Goal: Task Accomplishment & Management: Manage account settings

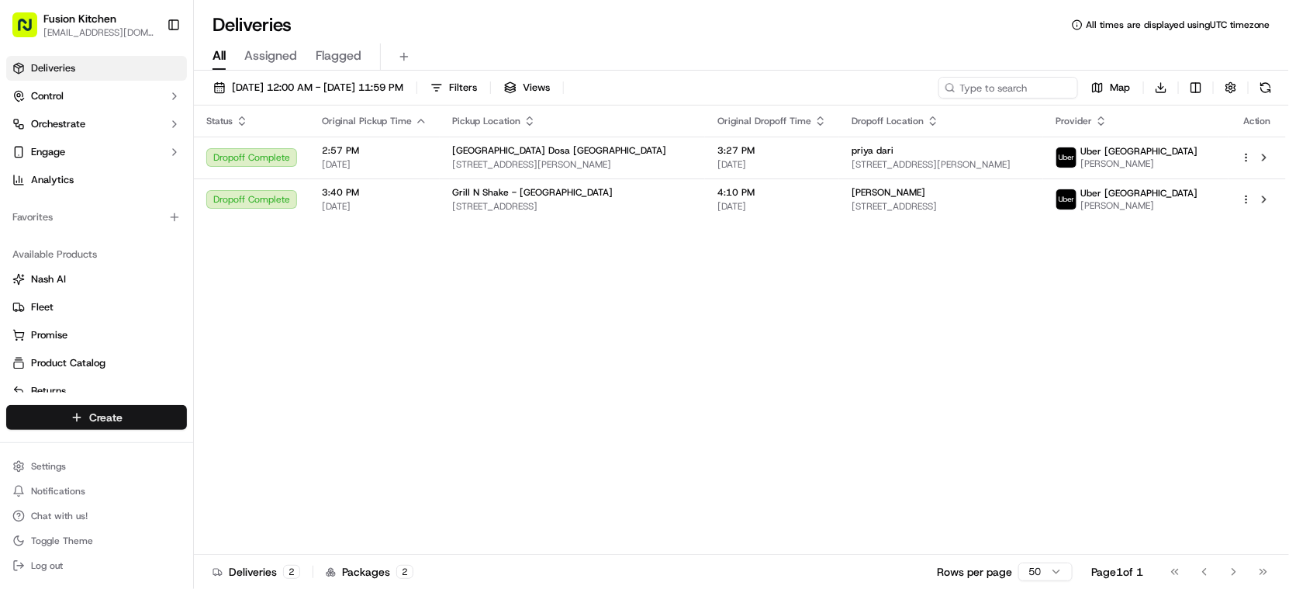
click at [118, 412] on html "Fusion Kitchen [EMAIL_ADDRESS][DOMAIN_NAME] Toggle Sidebar Deliveries Control O…" at bounding box center [644, 294] width 1289 height 589
click at [248, 445] on link "Delivery" at bounding box center [280, 446] width 173 height 28
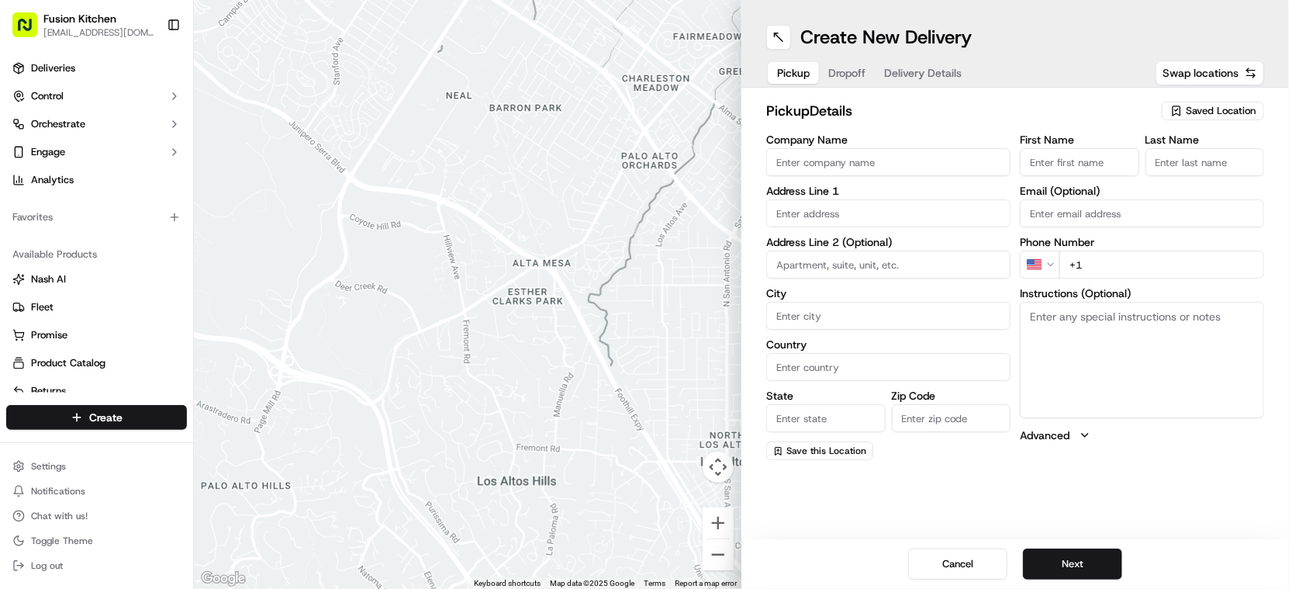
click at [873, 166] on input "Company Name" at bounding box center [888, 162] width 244 height 28
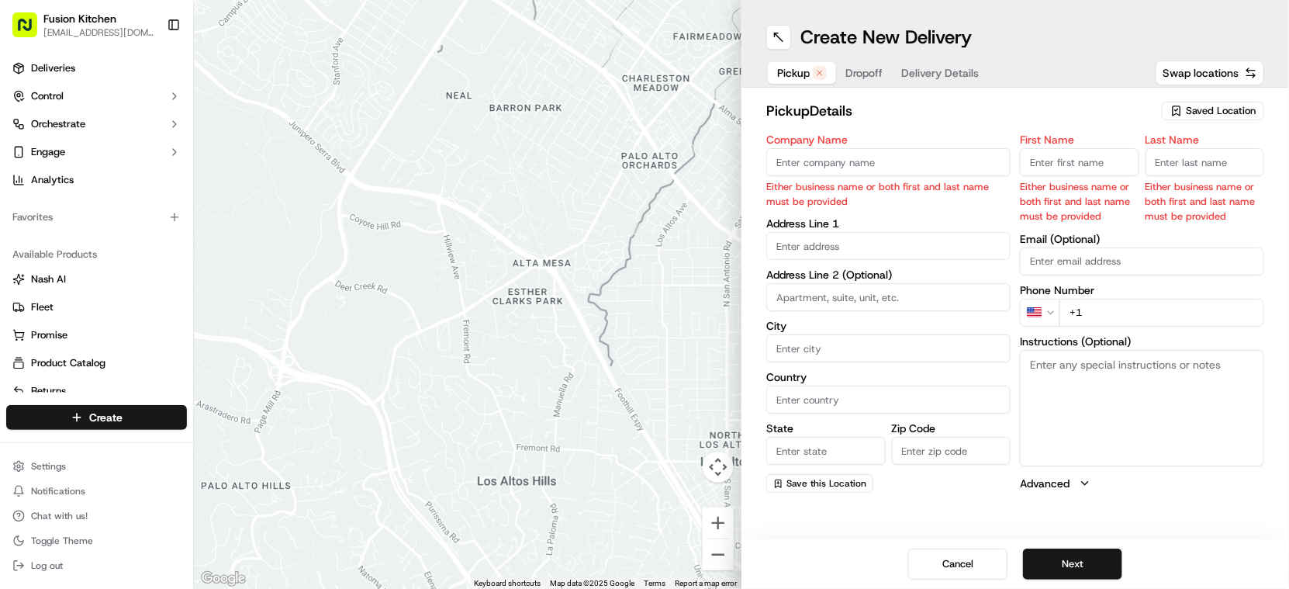
click at [849, 161] on input "Company Name" at bounding box center [888, 162] width 244 height 28
paste input "Chennai Dosa [GEOGRAPHIC_DATA]"
type input "Chennai Dosa [GEOGRAPHIC_DATA]"
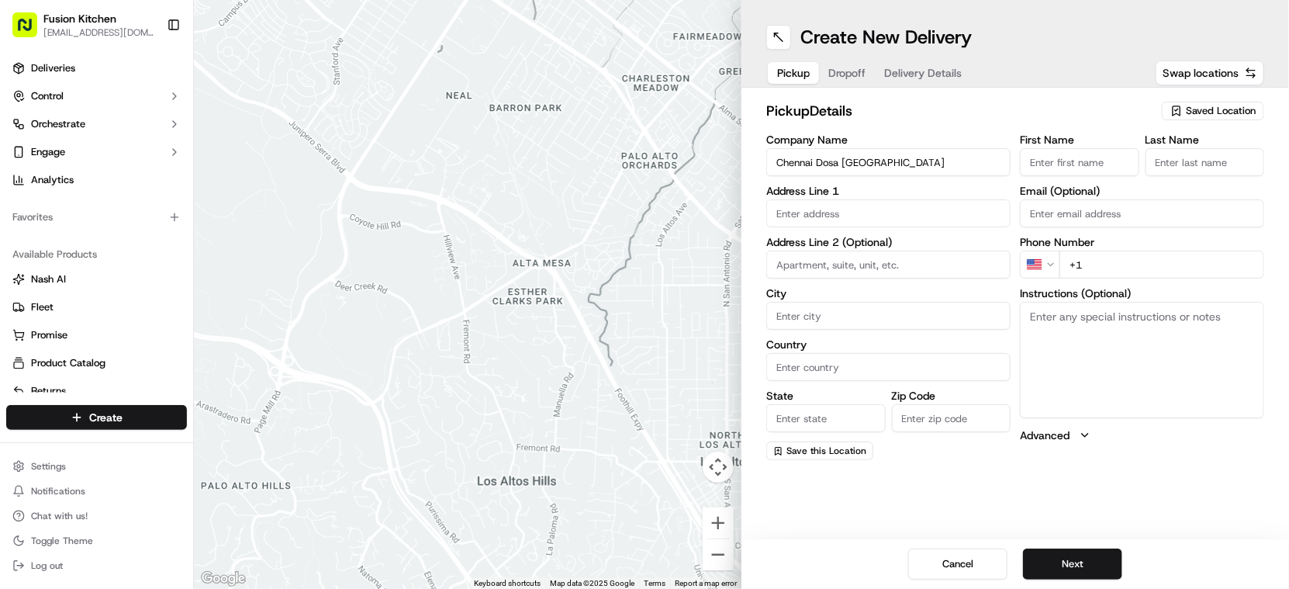
click at [1085, 167] on input "First Name" at bounding box center [1079, 162] width 119 height 28
paste input "[PERSON_NAME]."
click at [1102, 163] on input "[PERSON_NAME]" at bounding box center [1079, 162] width 119 height 28
click at [1103, 162] on input "[PERSON_NAME]" at bounding box center [1079, 162] width 119 height 28
type input "[PERSON_NAME]"
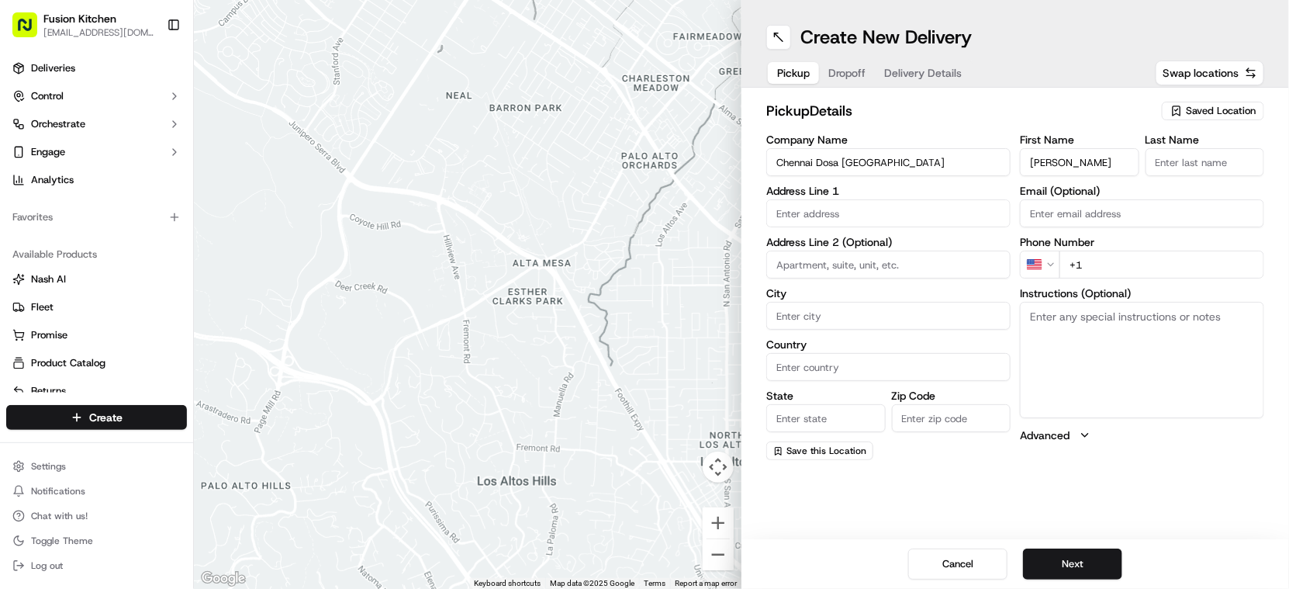
click at [1162, 160] on input "Last Name" at bounding box center [1204, 162] width 119 height 28
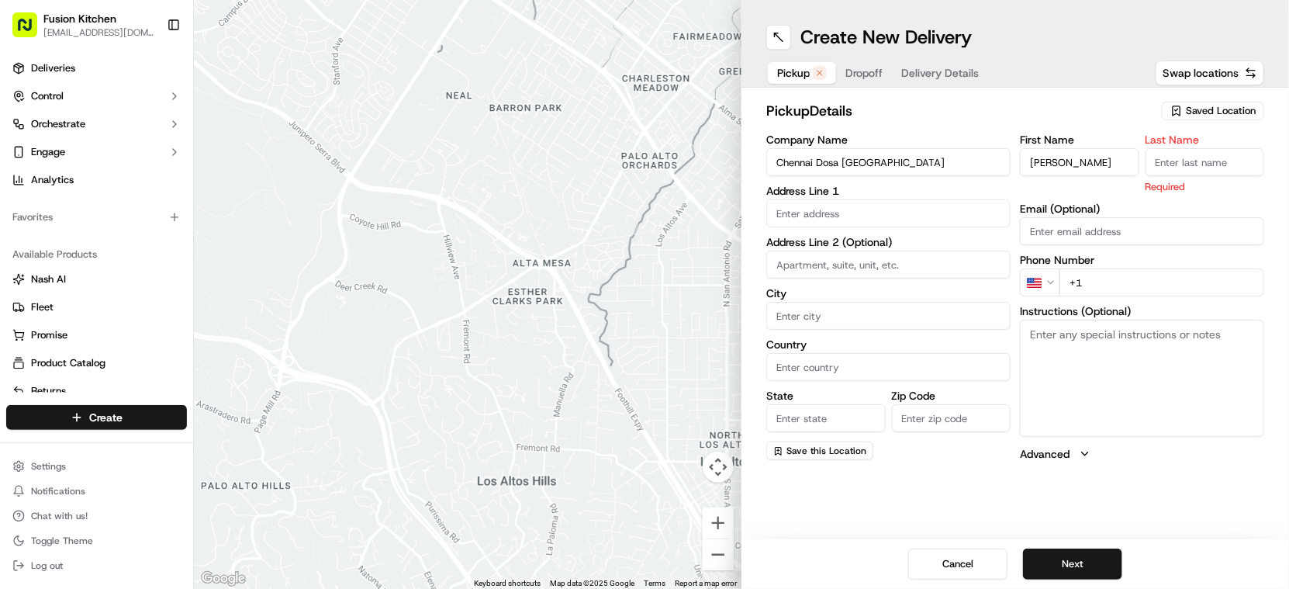
paste input "Sadiq"
type input "Sadiq"
click at [805, 213] on input "text" at bounding box center [888, 213] width 244 height 28
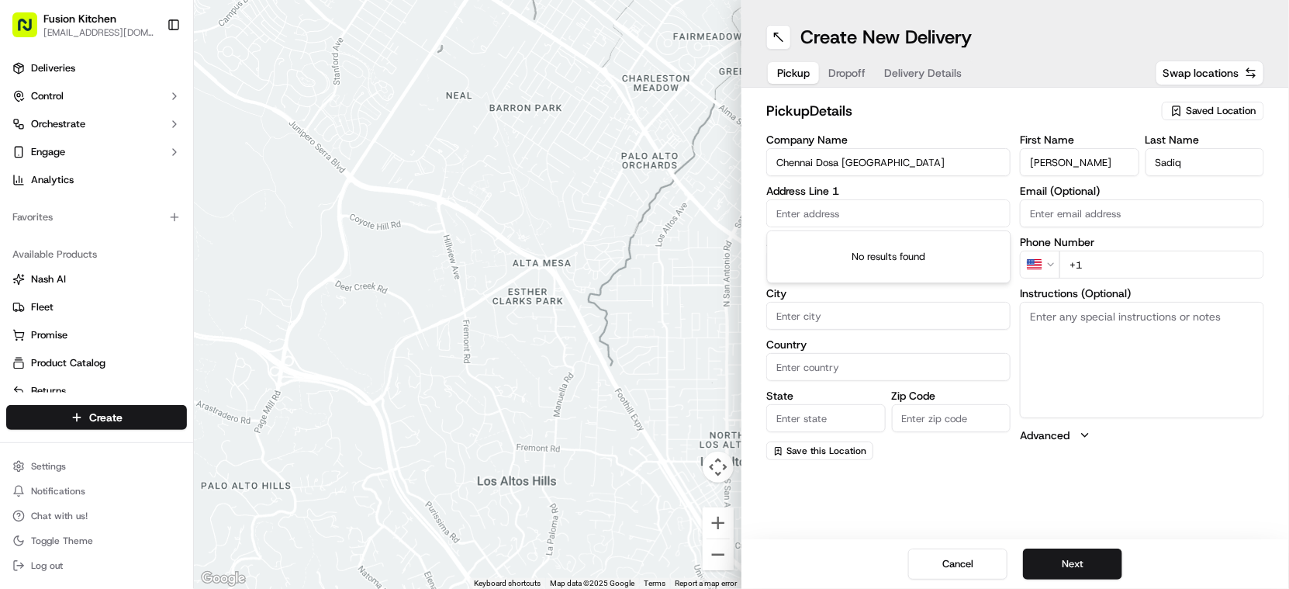
click at [855, 213] on input "text" at bounding box center [888, 213] width 244 height 28
paste input "[STREET_ADDRESS][PERSON_NAME]"
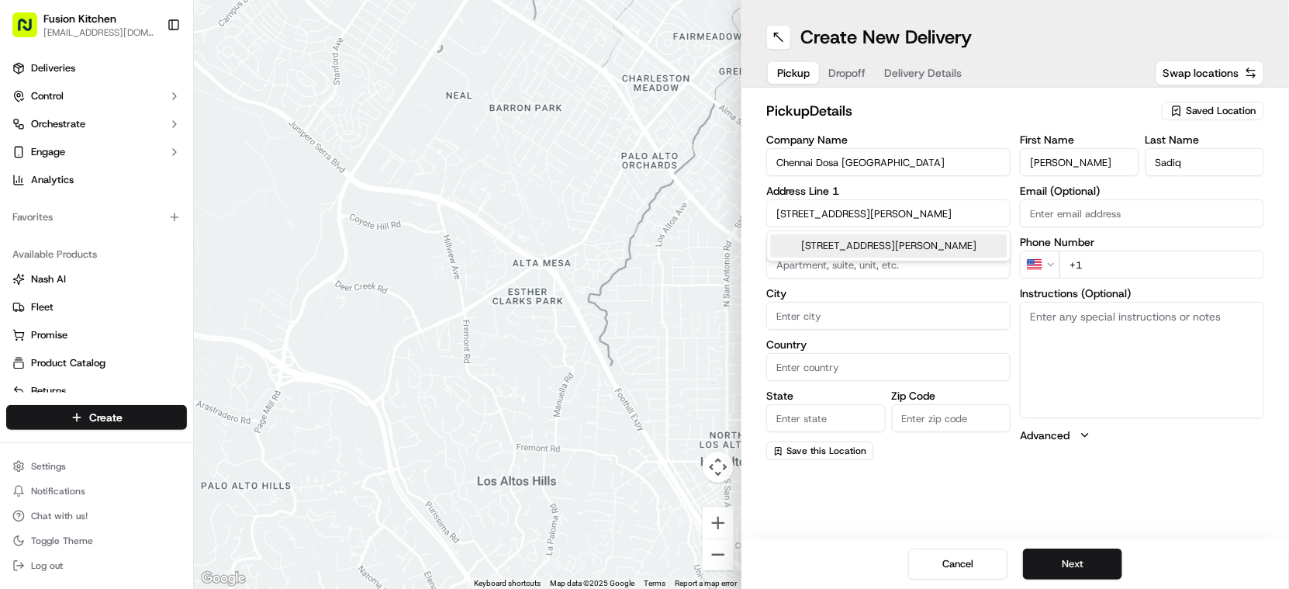
click at [918, 244] on div "[STREET_ADDRESS][PERSON_NAME]" at bounding box center [889, 245] width 237 height 23
type input "[STREET_ADDRESS][PERSON_NAME]"
type input "[GEOGRAPHIC_DATA]"
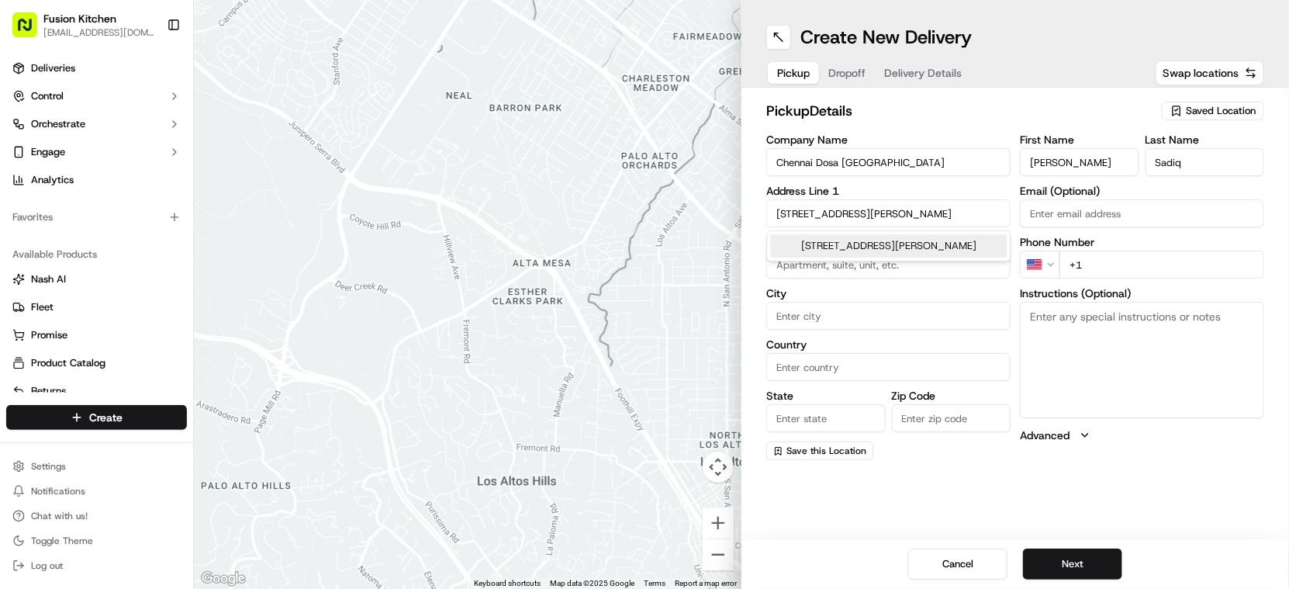
type input "LE4 6PN"
type input "[STREET_ADDRESS][PERSON_NAME]"
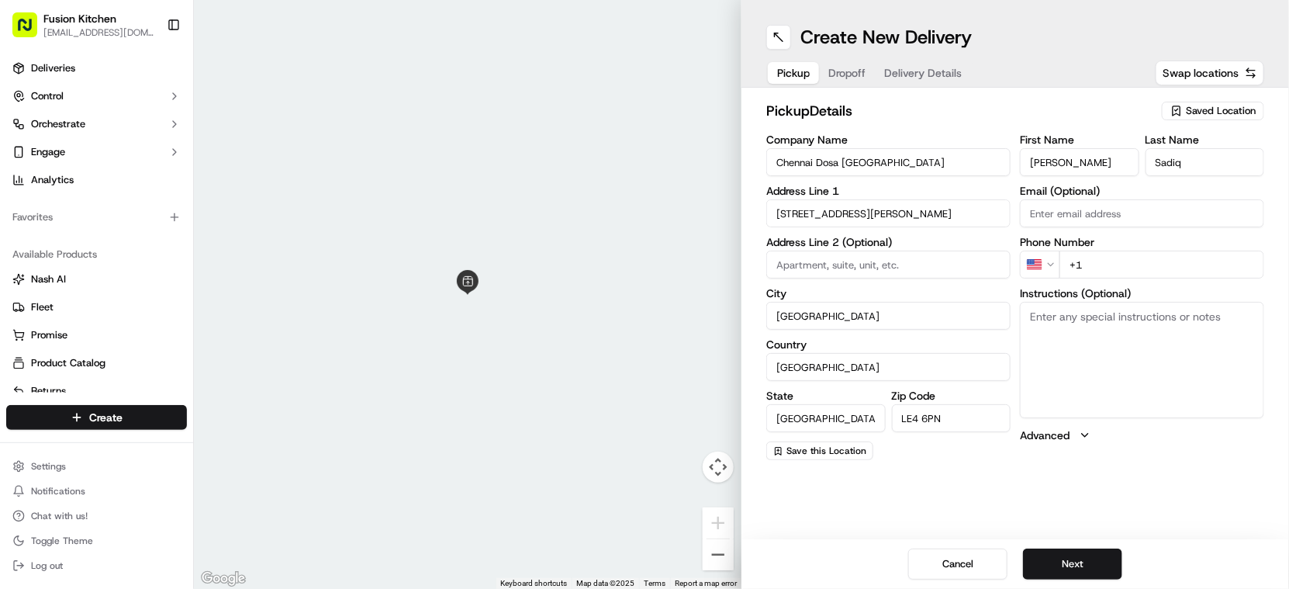
click at [1105, 331] on textarea "Instructions (Optional)" at bounding box center [1142, 360] width 244 height 116
paste textarea "[STREET_ADDRESS][PERSON_NAME]"
type textarea "[STREET_ADDRESS][PERSON_NAME]"
click at [1049, 264] on html "Fusion Kitchen [EMAIL_ADDRESS][DOMAIN_NAME] Toggle Sidebar Deliveries Control O…" at bounding box center [644, 294] width 1289 height 589
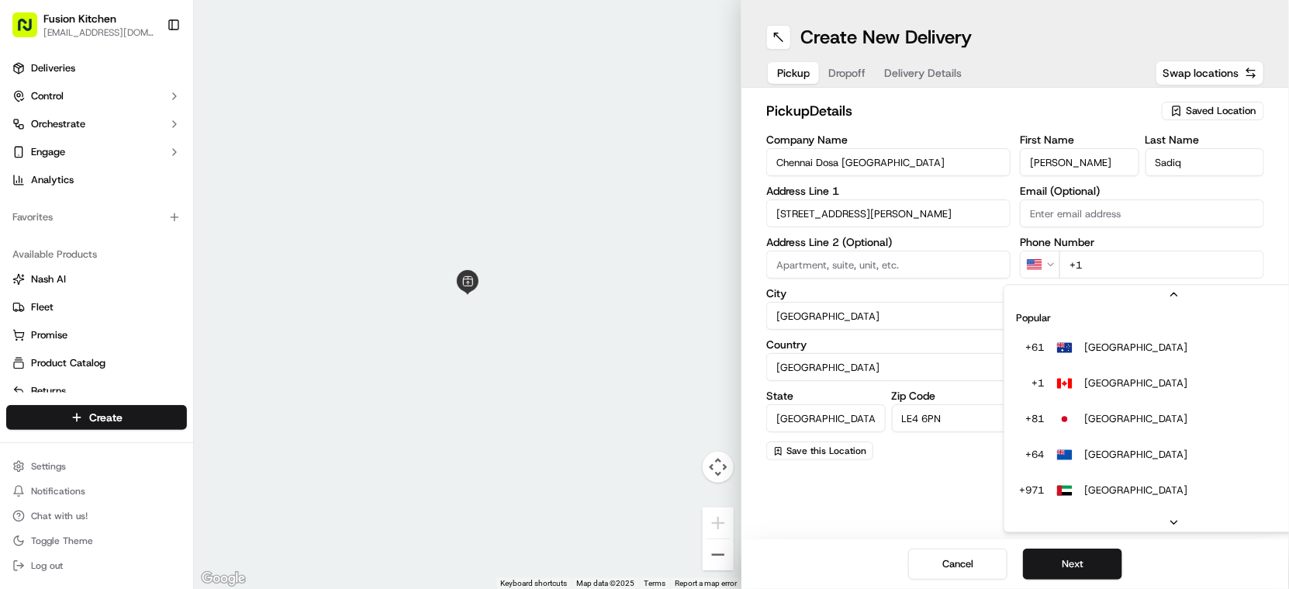
scroll to position [67, 0]
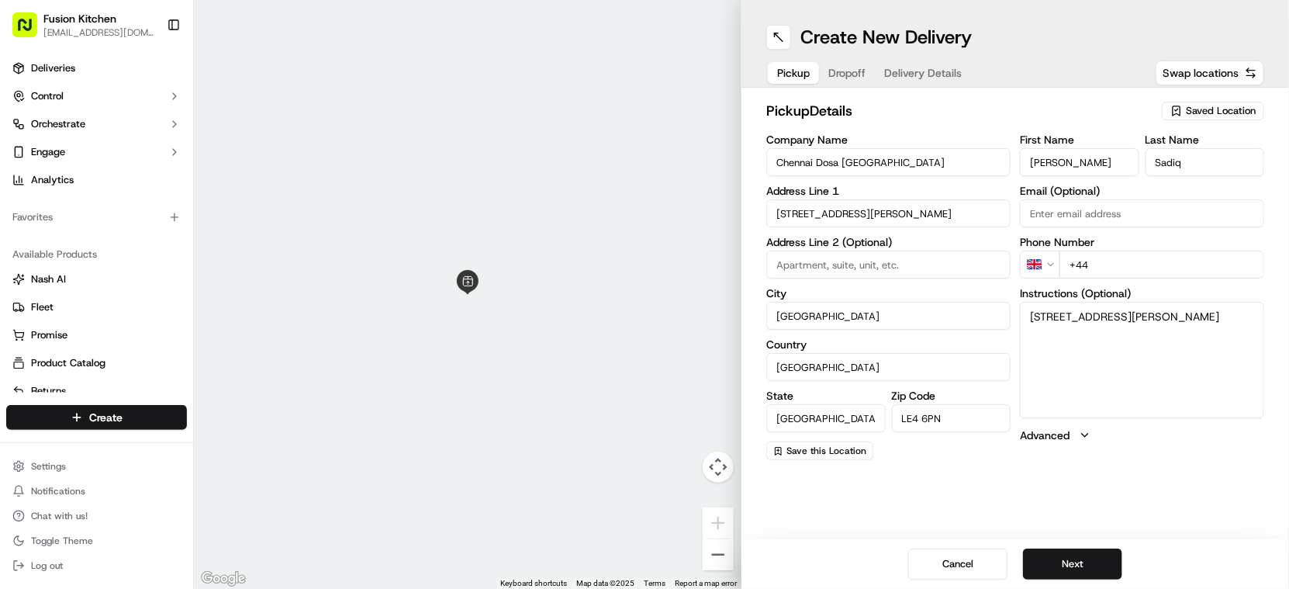
click at [1144, 274] on input "+44" at bounding box center [1161, 264] width 205 height 28
paste input "116 261 0077"
type input "[PHONE_NUMBER]"
click at [1091, 557] on button "Next" at bounding box center [1072, 563] width 99 height 31
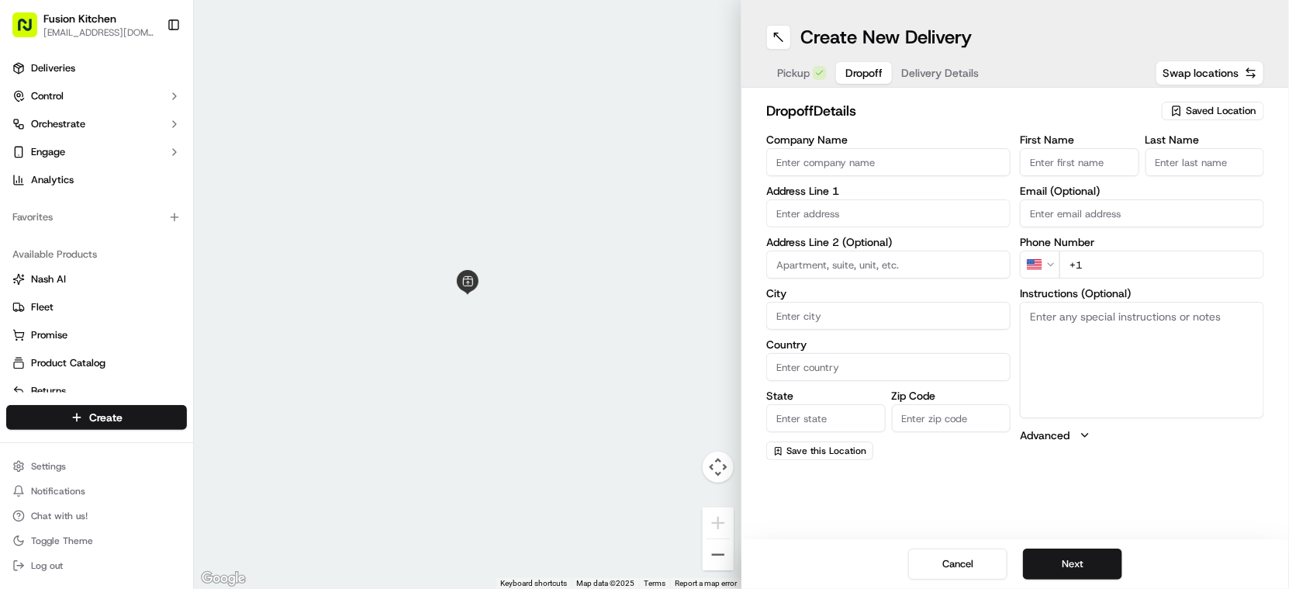
click at [855, 161] on input "Company Name" at bounding box center [888, 162] width 244 height 28
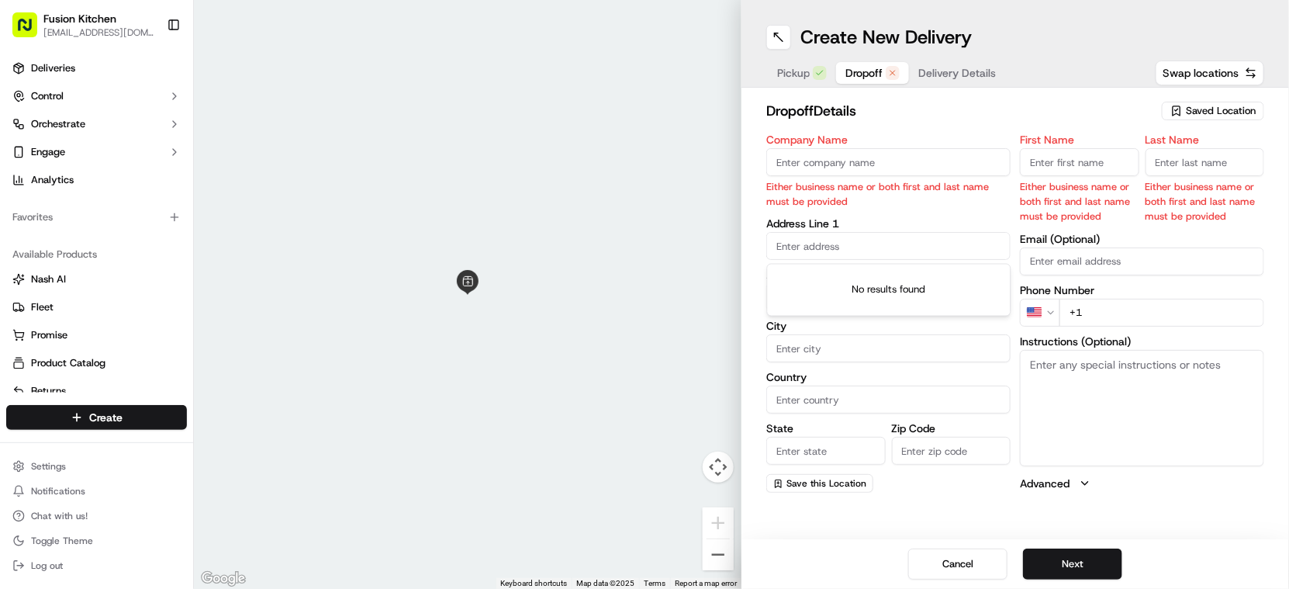
click at [865, 247] on input "text" at bounding box center [888, 246] width 244 height 28
paste input "[STREET_ADDRESS][PERSON_NAME]"
click at [897, 275] on div "[STREET_ADDRESS][PERSON_NAME]" at bounding box center [889, 279] width 237 height 23
type input "[STREET_ADDRESS][PERSON_NAME]"
type input "[GEOGRAPHIC_DATA]"
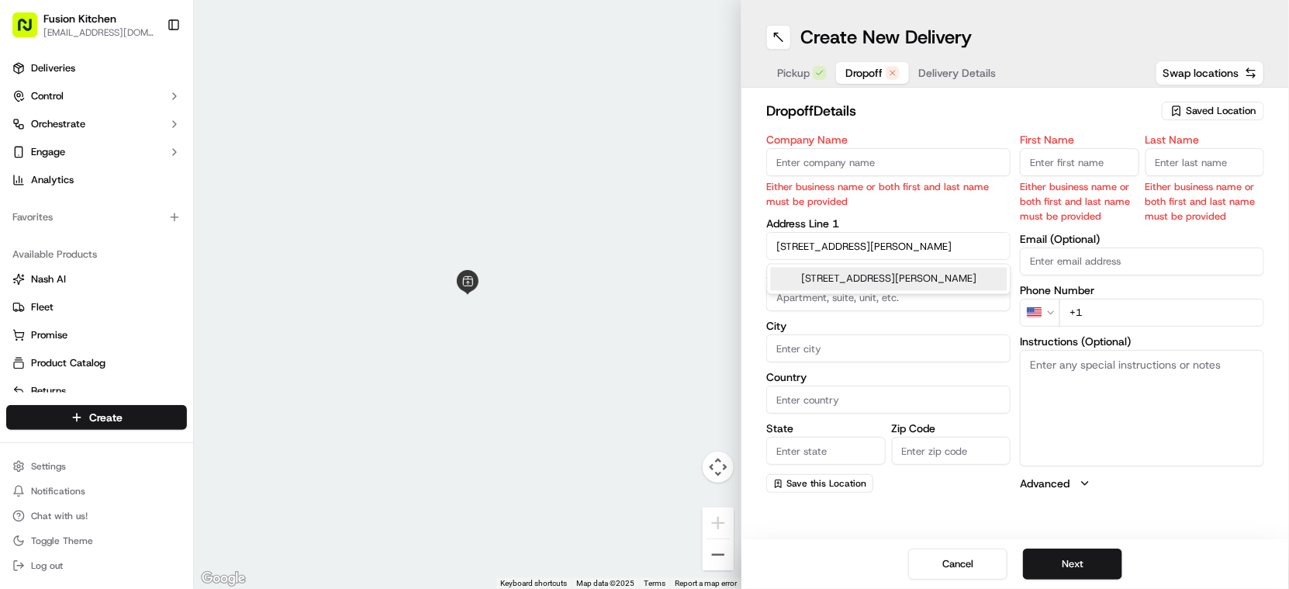
type input "[GEOGRAPHIC_DATA]"
type input "LE3"
type input "[STREET_ADDRESS][PERSON_NAME]"
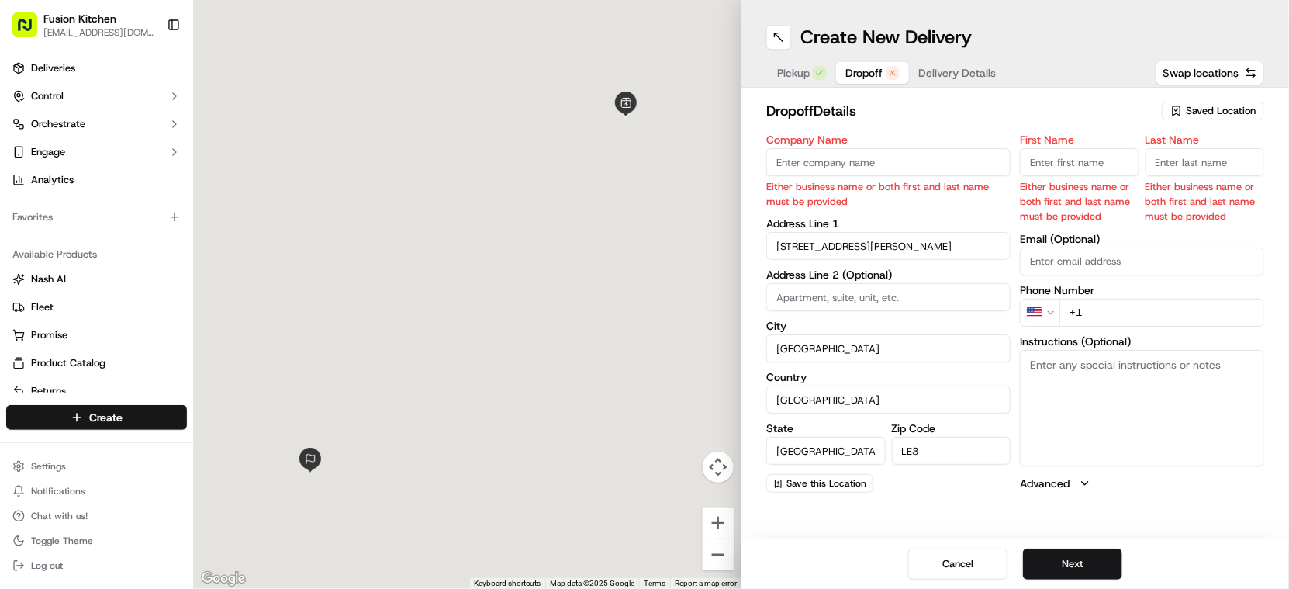
click at [1164, 361] on textarea "Instructions (Optional)" at bounding box center [1142, 408] width 244 height 116
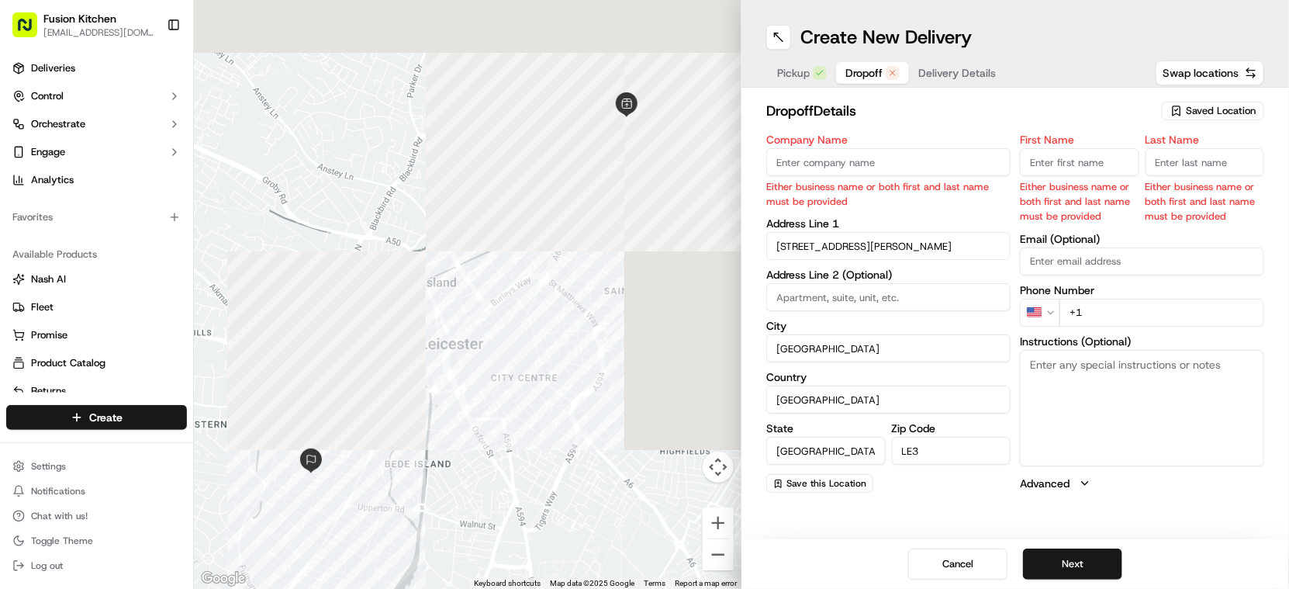
paste textarea "[STREET_ADDRESS][PERSON_NAME]"
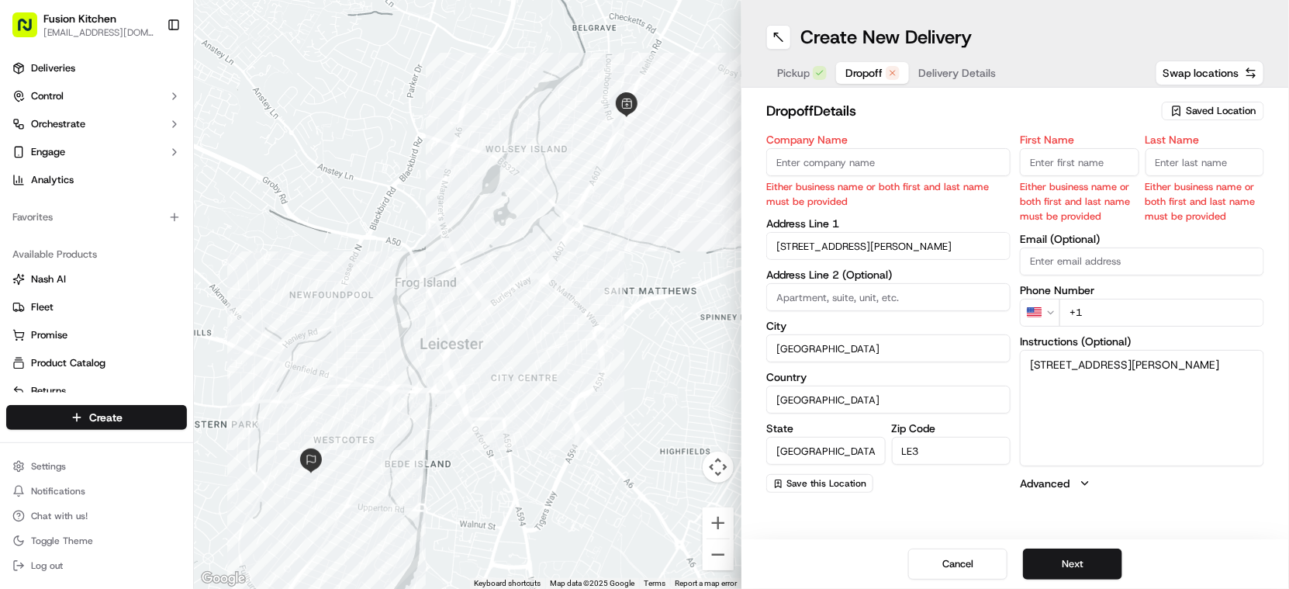
drag, startPoint x: 1080, startPoint y: 379, endPoint x: 1129, endPoint y: 379, distance: 49.6
click at [1129, 379] on textarea "[STREET_ADDRESS][PERSON_NAME]" at bounding box center [1142, 408] width 244 height 116
type textarea "[STREET_ADDRESS][PERSON_NAME]"
click at [933, 452] on input "LE3" at bounding box center [951, 451] width 119 height 28
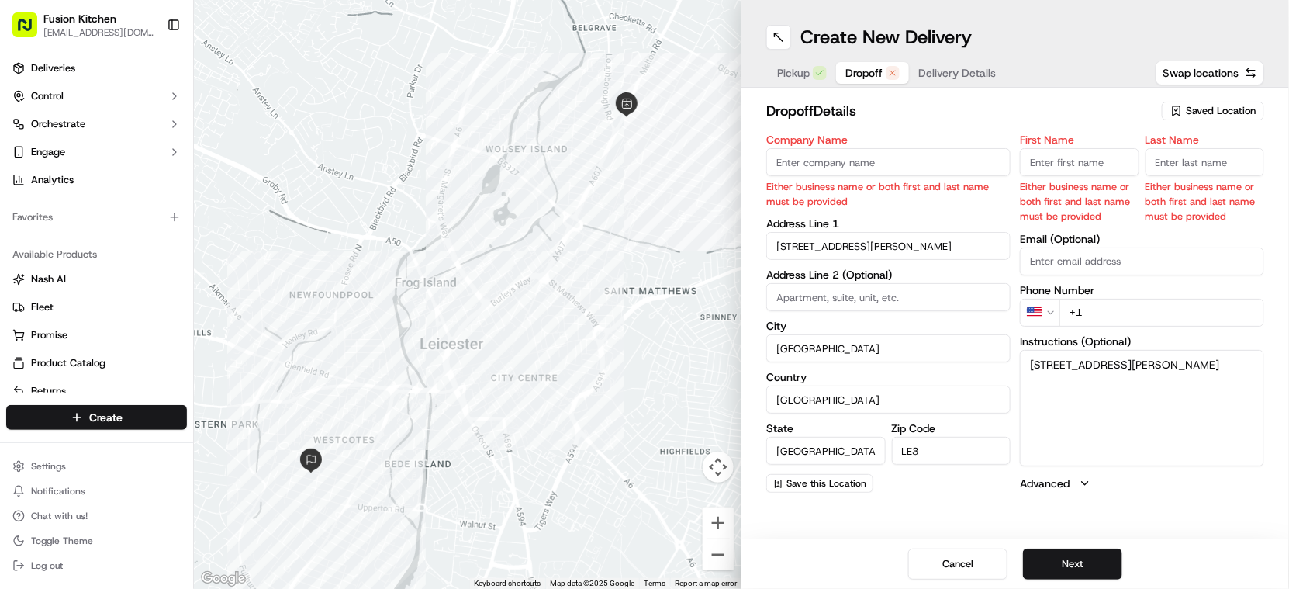
click at [933, 452] on input "LE3" at bounding box center [951, 451] width 119 height 28
paste input "0JB"
type input "LE3 0JB"
click at [820, 160] on input "Company Name" at bounding box center [888, 162] width 244 height 28
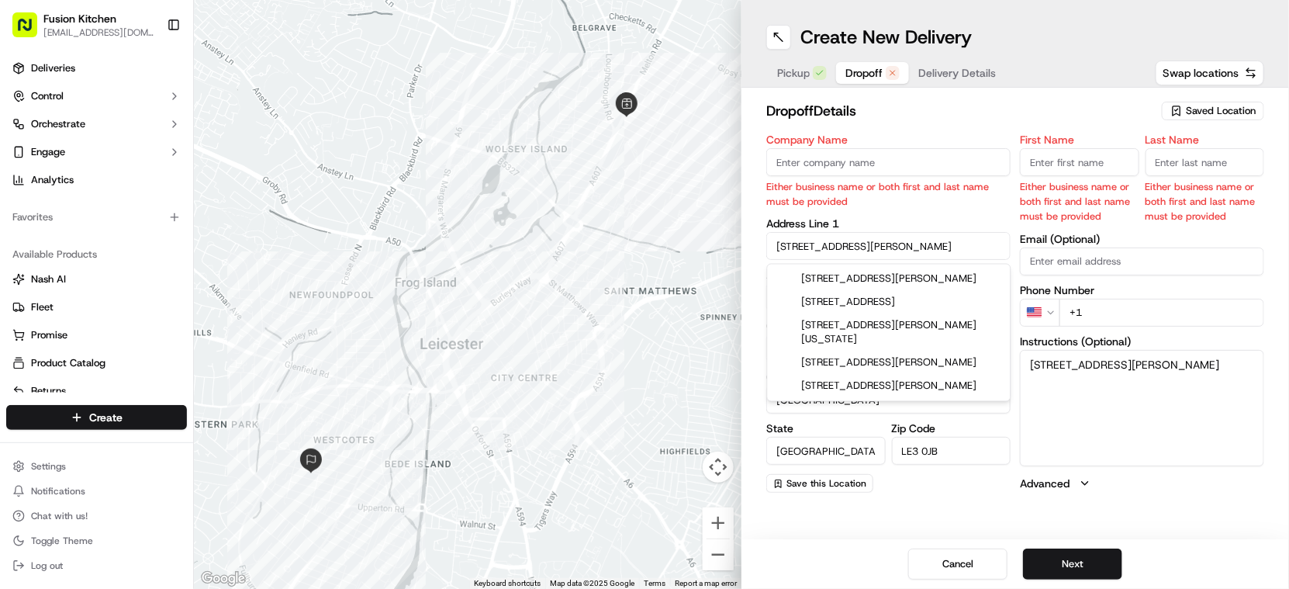
click at [903, 254] on input "[STREET_ADDRESS][PERSON_NAME]" at bounding box center [888, 246] width 244 height 28
click at [904, 254] on input "[STREET_ADDRESS][PERSON_NAME]" at bounding box center [888, 246] width 244 height 28
paste input ", [PERSON_NAME][GEOGRAPHIC_DATA], [GEOGRAPHIC_DATA]"
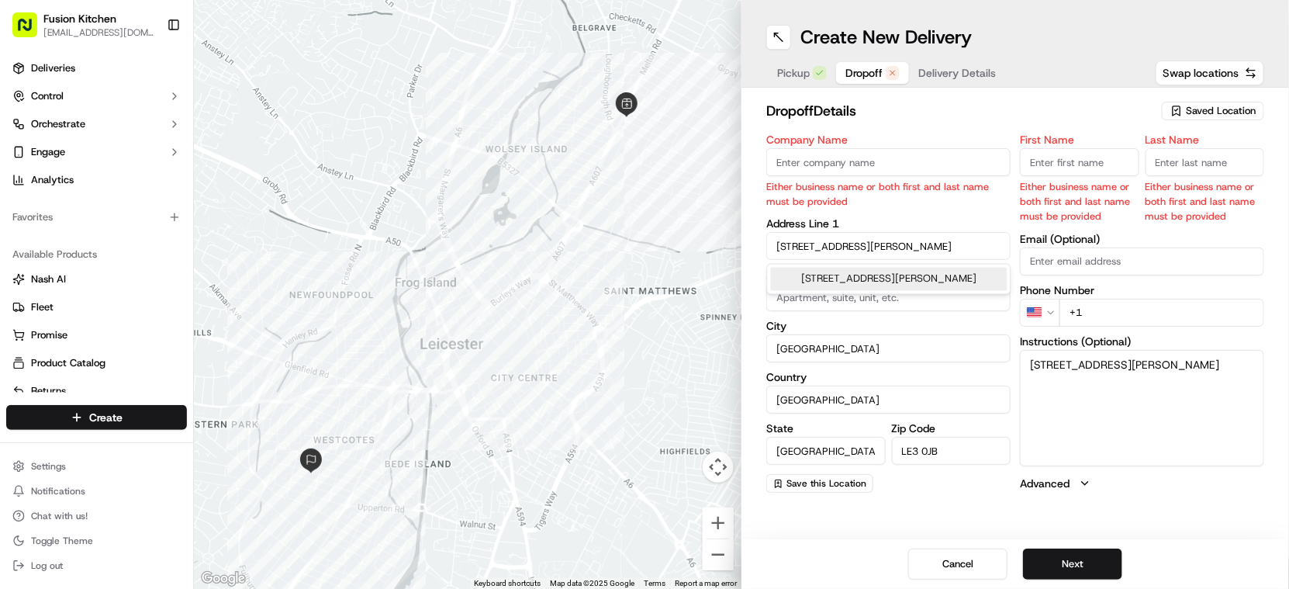
click at [930, 274] on div "[STREET_ADDRESS][PERSON_NAME]" at bounding box center [889, 279] width 237 height 23
type input "[STREET_ADDRESS][PERSON_NAME]"
type input "LE3"
type input "[STREET_ADDRESS][PERSON_NAME]"
click at [935, 439] on input "LE3" at bounding box center [951, 451] width 119 height 28
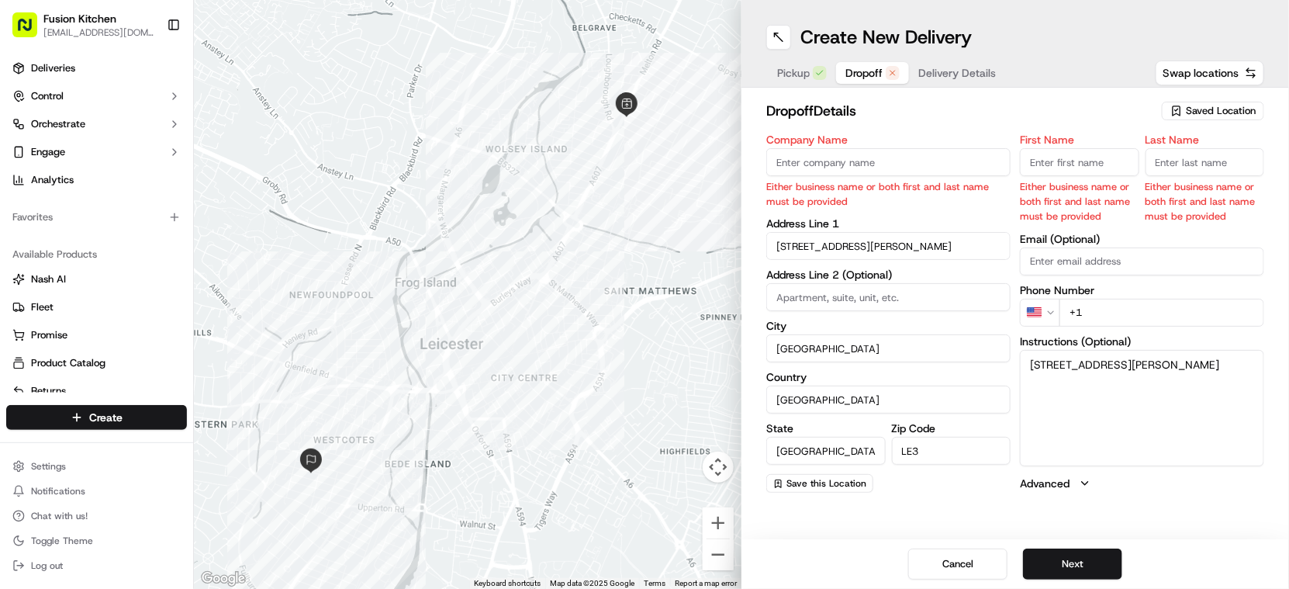
click at [938, 442] on input "LE3" at bounding box center [951, 451] width 119 height 28
paste input "0JB"
type input "LE3 0JB"
click at [854, 165] on input "Company Name" at bounding box center [888, 162] width 244 height 28
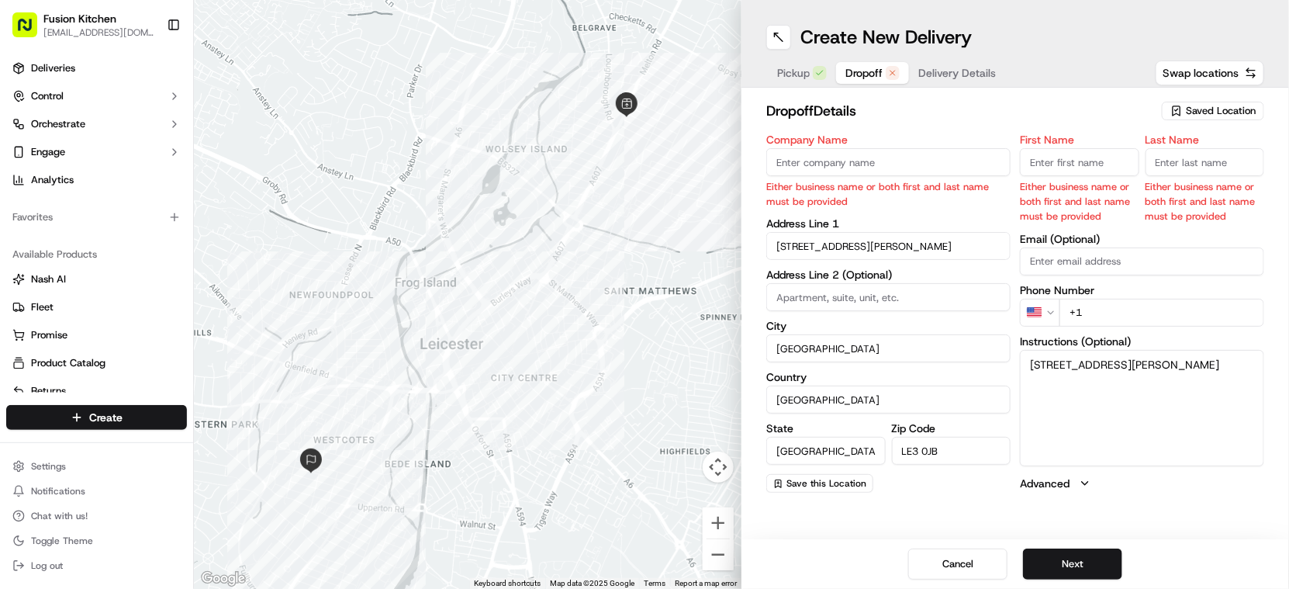
click at [856, 152] on input "Company Name" at bounding box center [888, 162] width 244 height 28
paste input "[PERSON_NAME]"
type input "[PERSON_NAME]"
click at [1096, 169] on input "First Name" at bounding box center [1079, 162] width 119 height 28
paste input "[PERSON_NAME]"
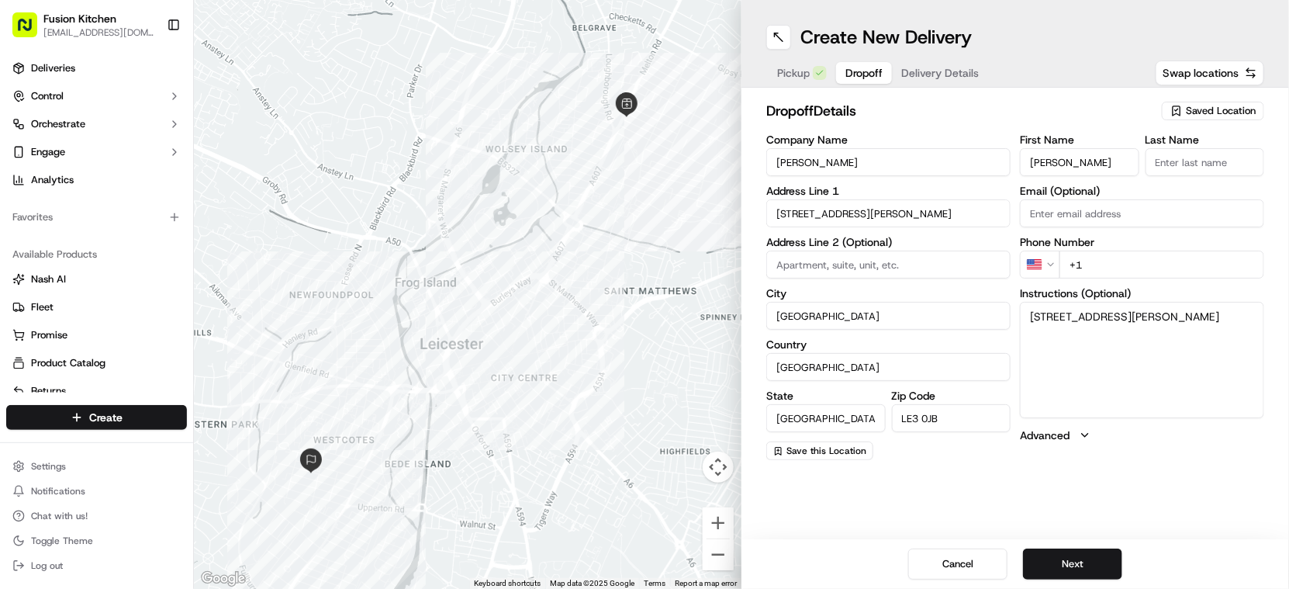
click at [1094, 162] on input "[PERSON_NAME]" at bounding box center [1079, 162] width 119 height 28
click at [1095, 162] on input "[PERSON_NAME]" at bounding box center [1079, 162] width 119 height 28
type input "[DEMOGRAPHIC_DATA]"
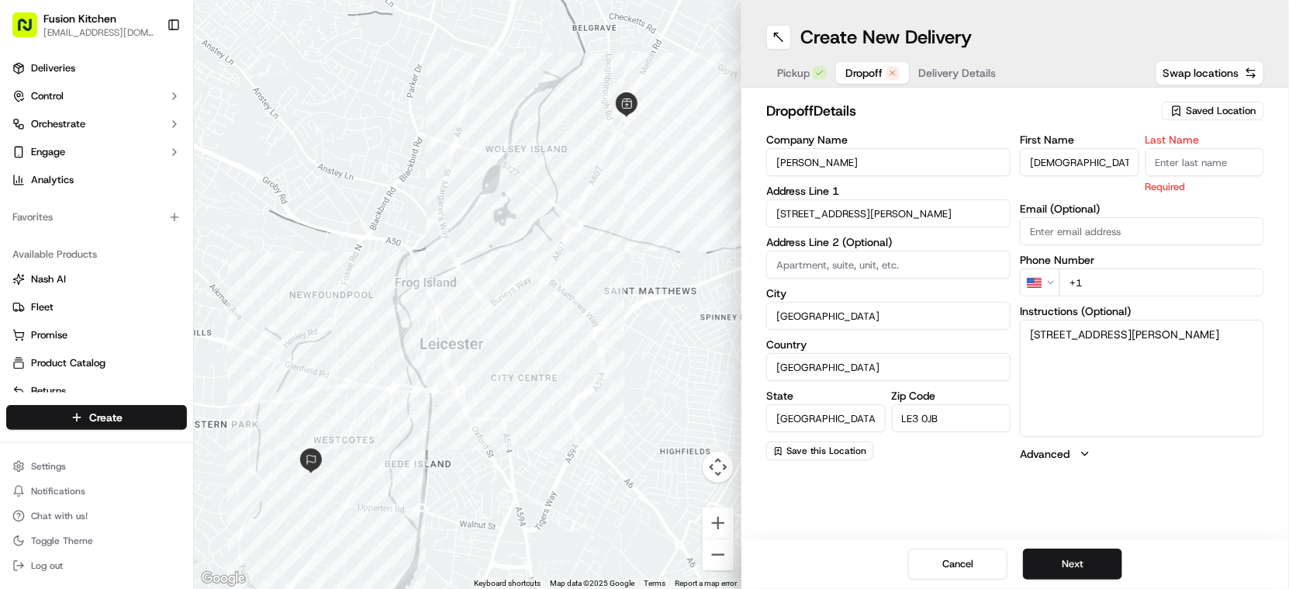
click at [1192, 167] on input "Last Name" at bounding box center [1204, 162] width 119 height 28
paste input "[PERSON_NAME]"
type input "[PERSON_NAME]"
click at [1047, 277] on html "Fusion Kitchen [EMAIL_ADDRESS][DOMAIN_NAME] Toggle Sidebar Deliveries Control O…" at bounding box center [644, 294] width 1289 height 589
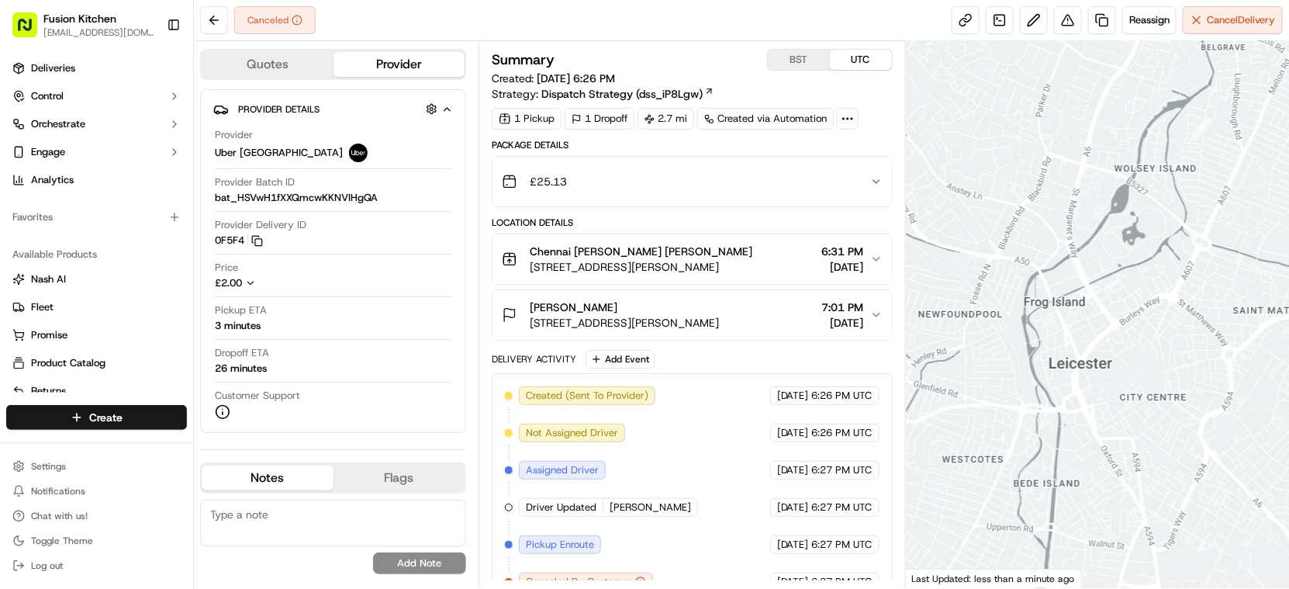
scroll to position [24, 0]
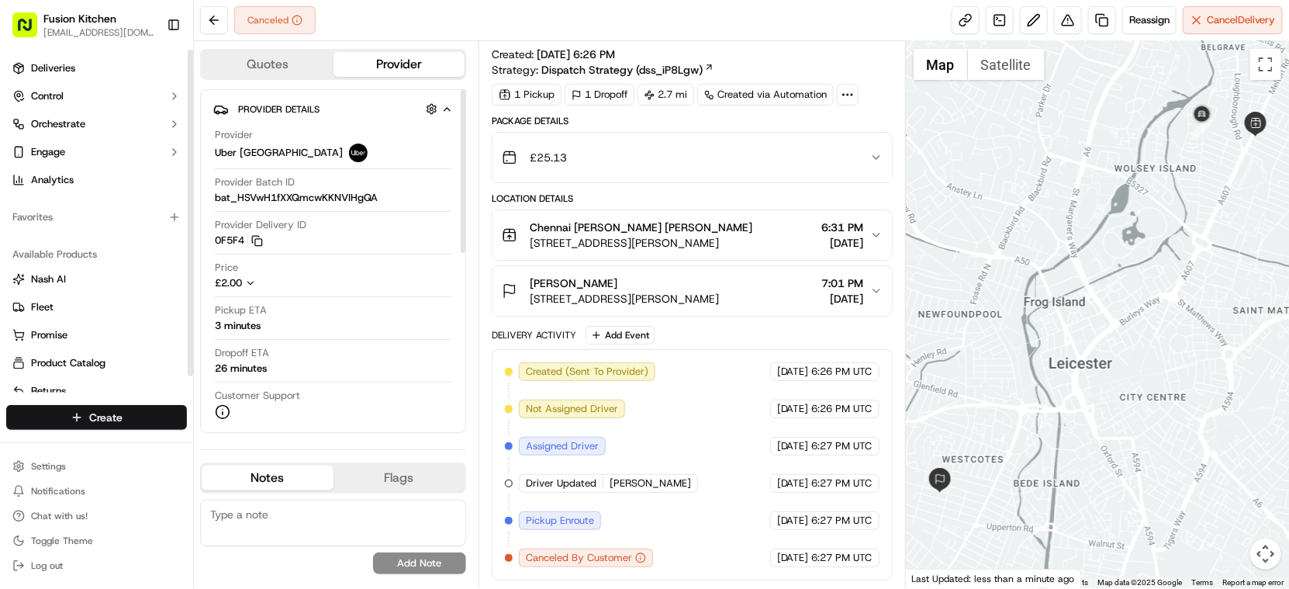
click at [119, 415] on html "Fusion Kitchen [EMAIL_ADDRESS][DOMAIN_NAME] Toggle Sidebar Deliveries Control O…" at bounding box center [644, 294] width 1289 height 589
click at [254, 444] on link "Delivery" at bounding box center [280, 446] width 173 height 28
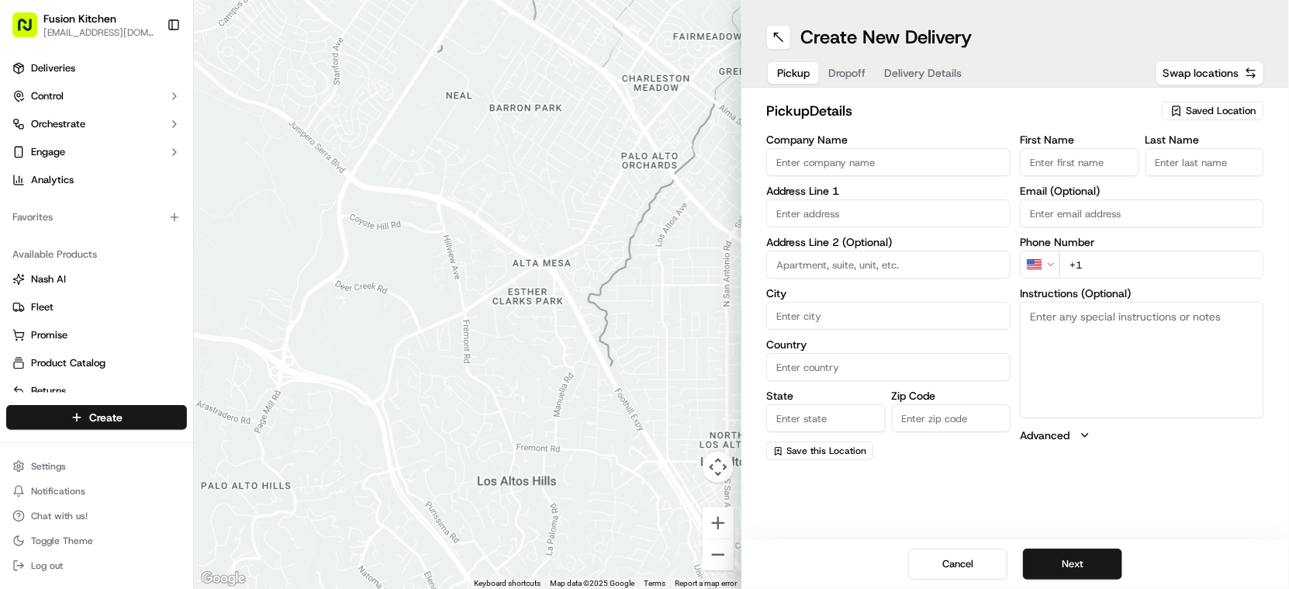
click at [850, 160] on input "Company Name" at bounding box center [888, 162] width 244 height 28
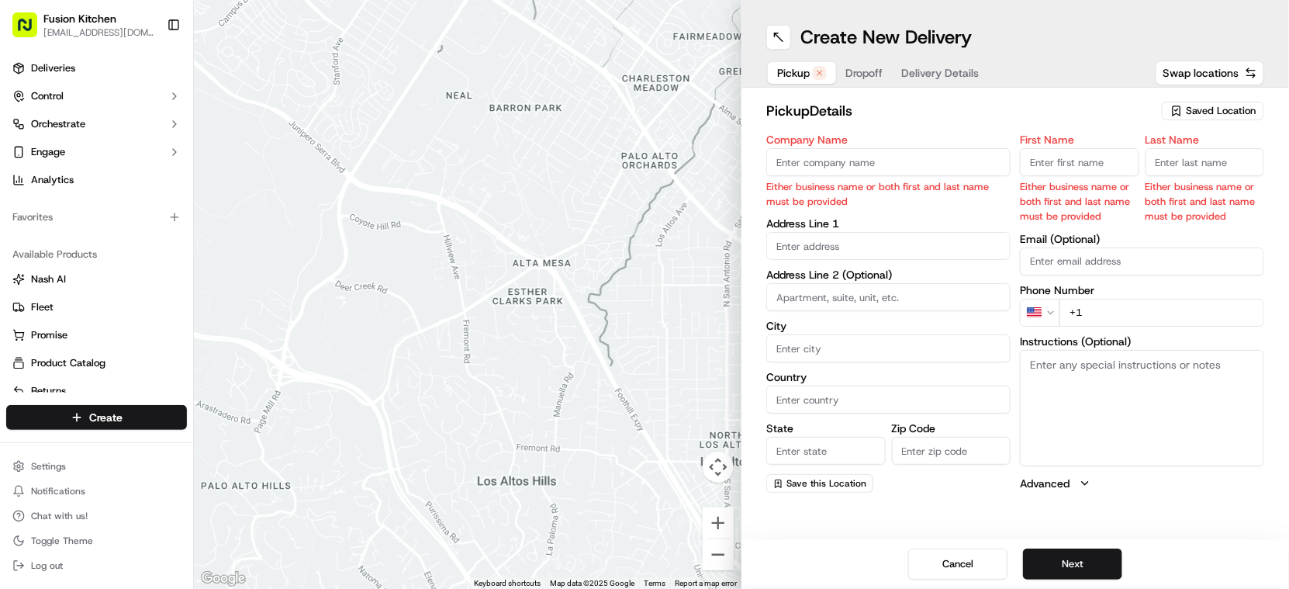
click at [871, 244] on input "text" at bounding box center [888, 246] width 244 height 28
paste input "[STREET_ADDRESS][PERSON_NAME]"
click at [883, 281] on div "[STREET_ADDRESS][PERSON_NAME]" at bounding box center [889, 279] width 237 height 23
type input "[STREET_ADDRESS][PERSON_NAME]"
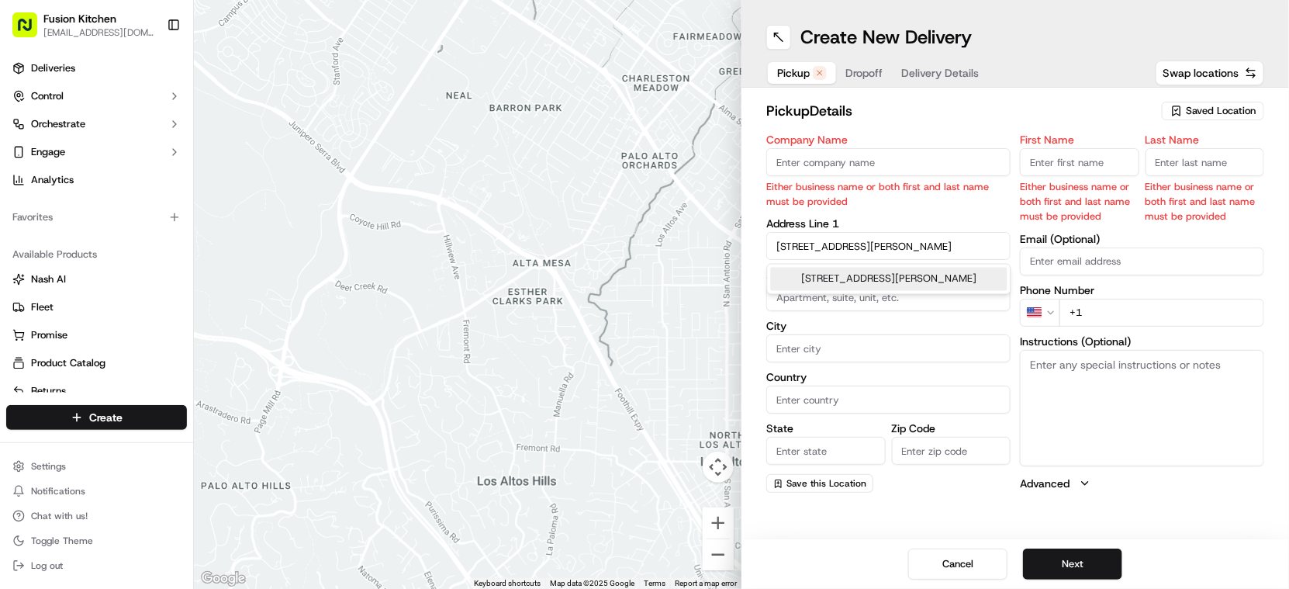
type input "[GEOGRAPHIC_DATA]"
type input "LE4 6PN"
type input "[STREET_ADDRESS][PERSON_NAME]"
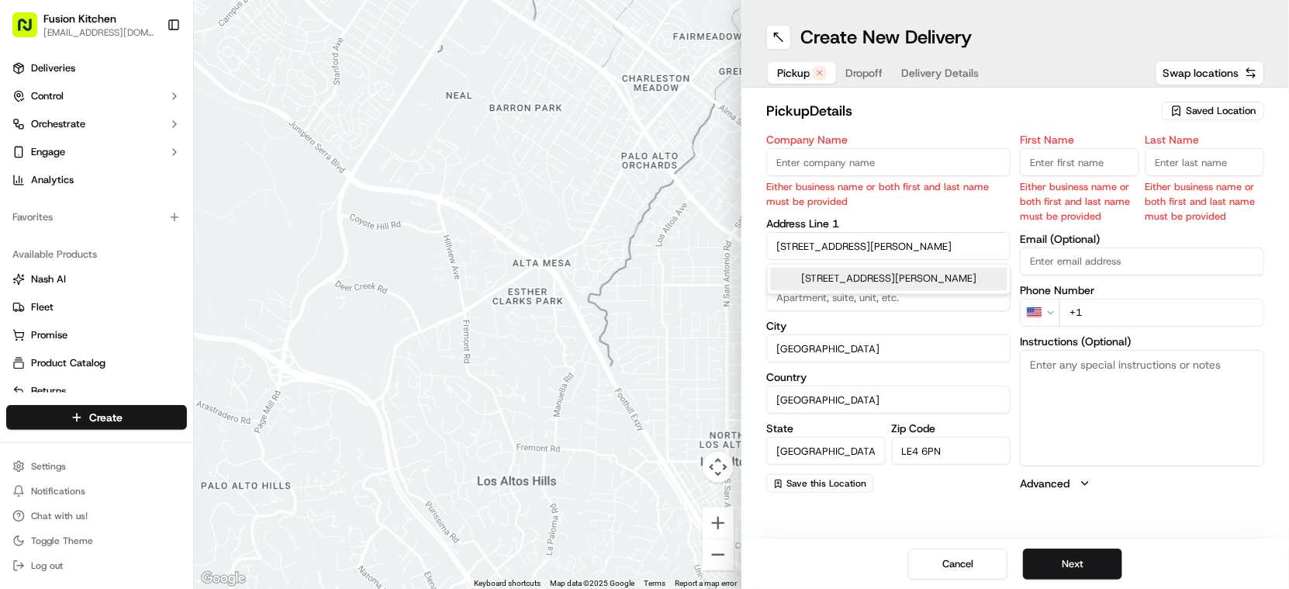
scroll to position [0, 0]
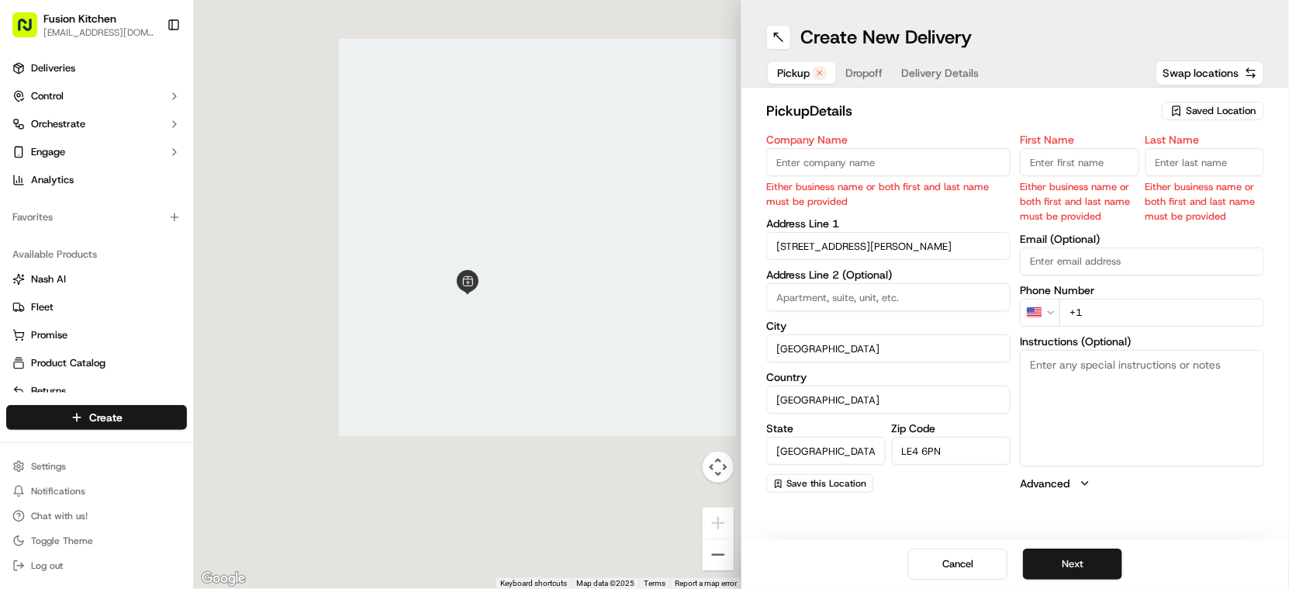
click at [1156, 398] on textarea "Instructions (Optional)" at bounding box center [1142, 408] width 244 height 116
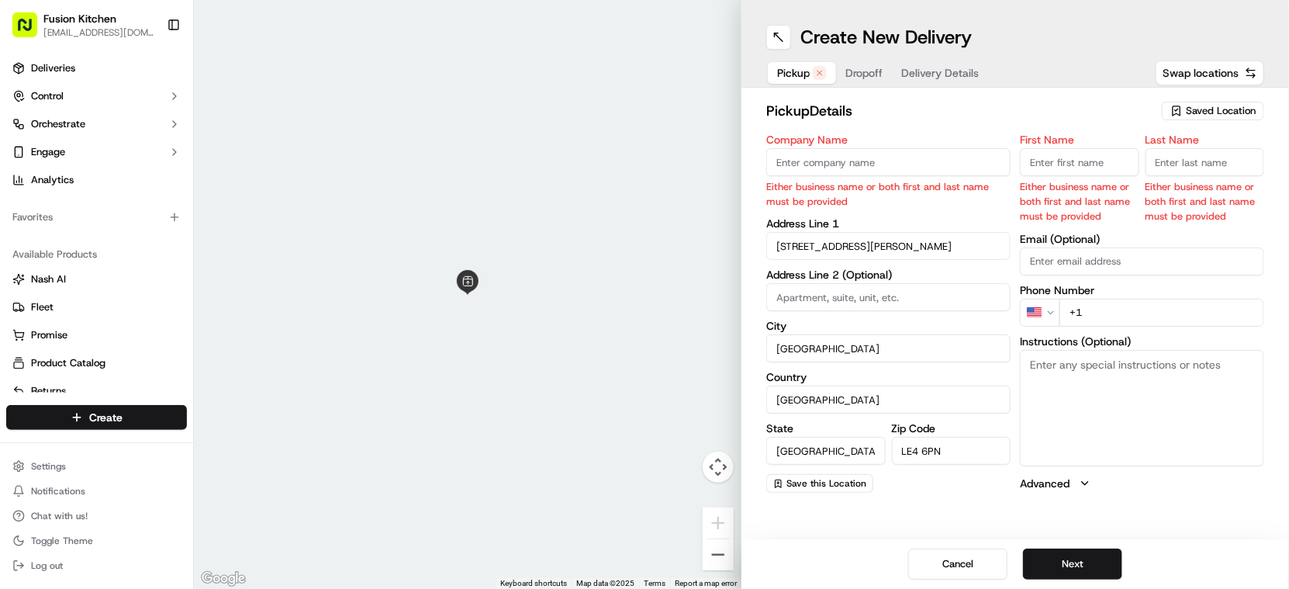
paste textarea "[STREET_ADDRESS][PERSON_NAME]"
type textarea "[STREET_ADDRESS][PERSON_NAME]"
click at [810, 159] on input "Company Name" at bounding box center [888, 162] width 244 height 28
click at [810, 154] on input "Company Name" at bounding box center [888, 162] width 244 height 28
paste input "Chennai Dosa [GEOGRAPHIC_DATA]"
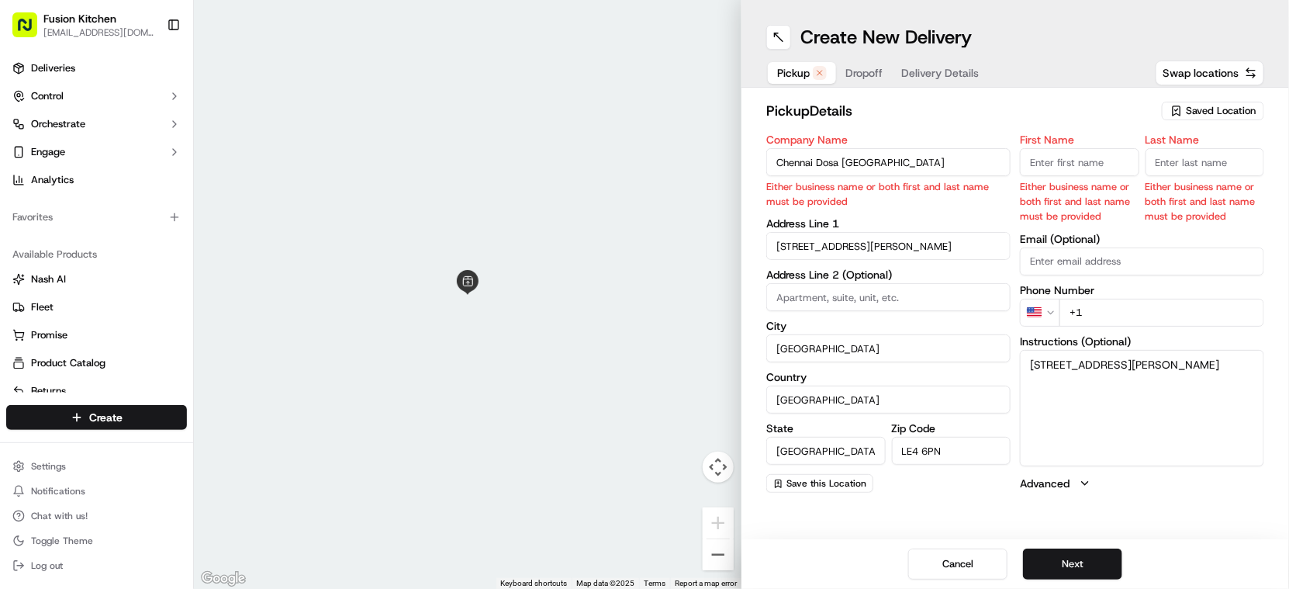
type input "Chennai Dosa [GEOGRAPHIC_DATA]"
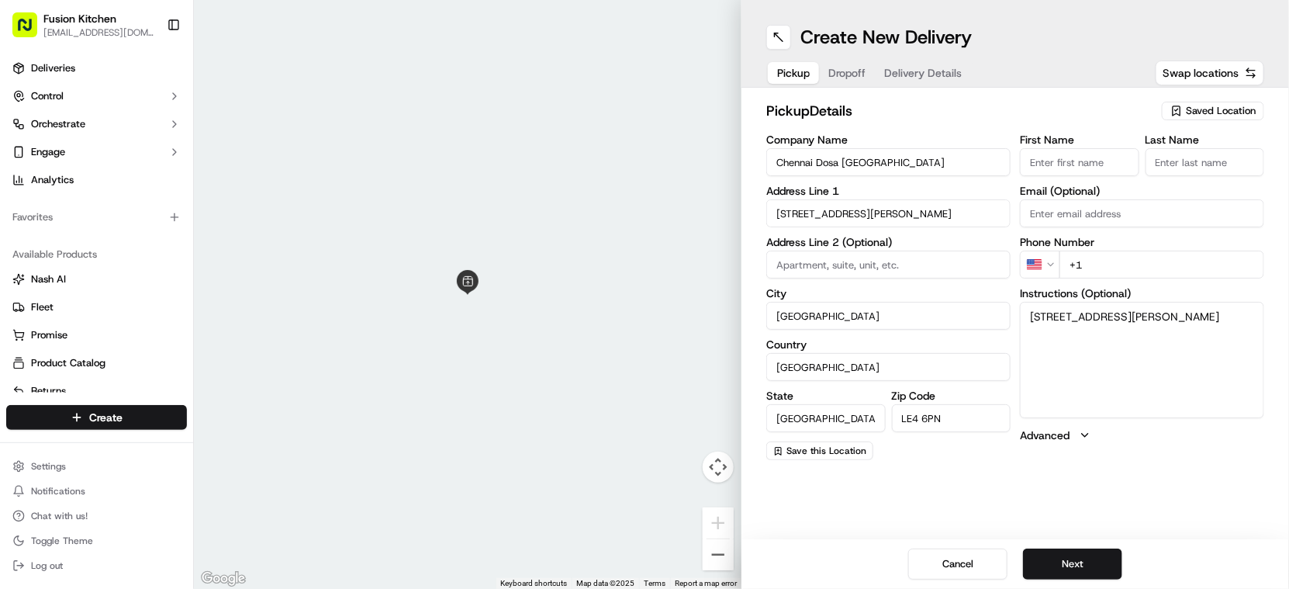
click at [1074, 160] on input "First Name" at bounding box center [1079, 162] width 119 height 28
paste input "[PERSON_NAME]."
click at [1106, 161] on input "[PERSON_NAME]" at bounding box center [1079, 162] width 119 height 28
type input "[PERSON_NAME]"
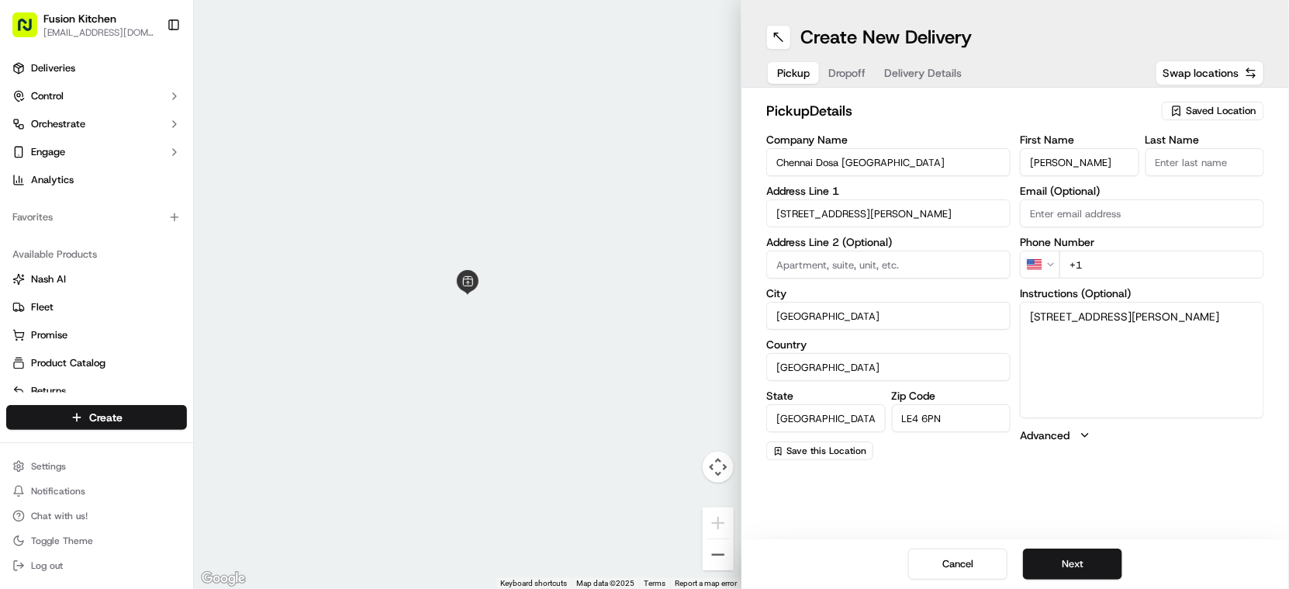
click at [1185, 161] on input "Last Name" at bounding box center [1204, 162] width 119 height 28
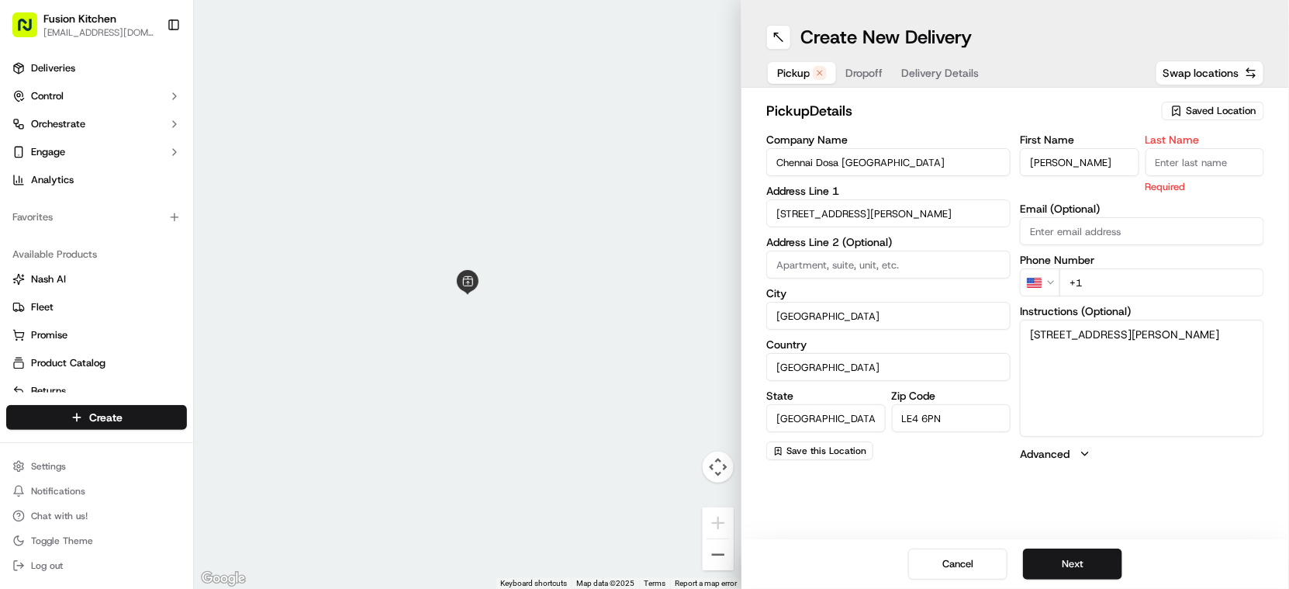
paste input "Sadiq"
type input "Sadiq"
click at [1055, 285] on html "Fusion Kitchen hari@fusionpos.uk Toggle Sidebar Deliveries Control Orchestrate …" at bounding box center [644, 294] width 1289 height 589
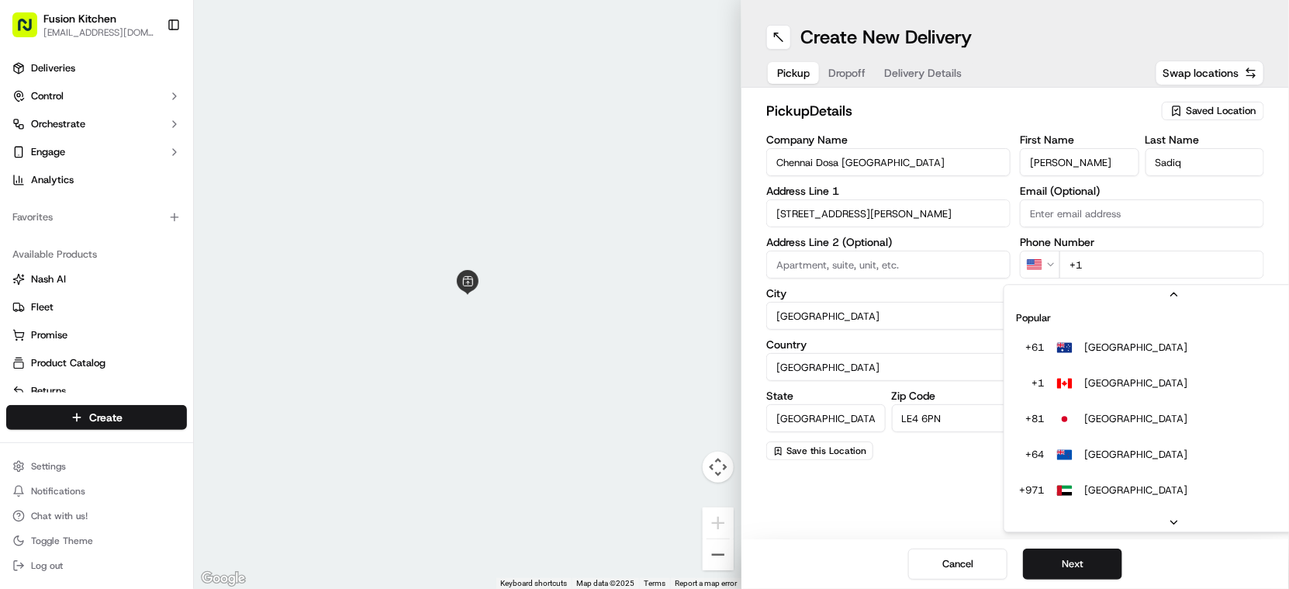
scroll to position [26, 0]
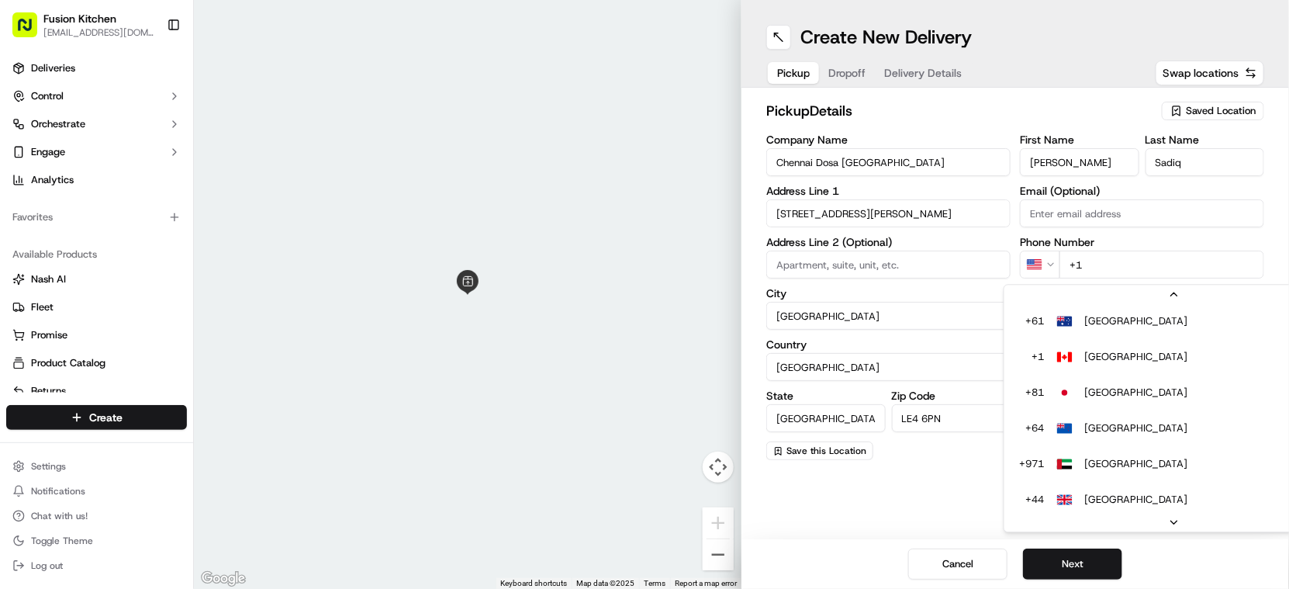
click at [1051, 265] on html "Fusion Kitchen hari@fusionpos.uk Toggle Sidebar Deliveries Control Orchestrate …" at bounding box center [644, 294] width 1289 height 589
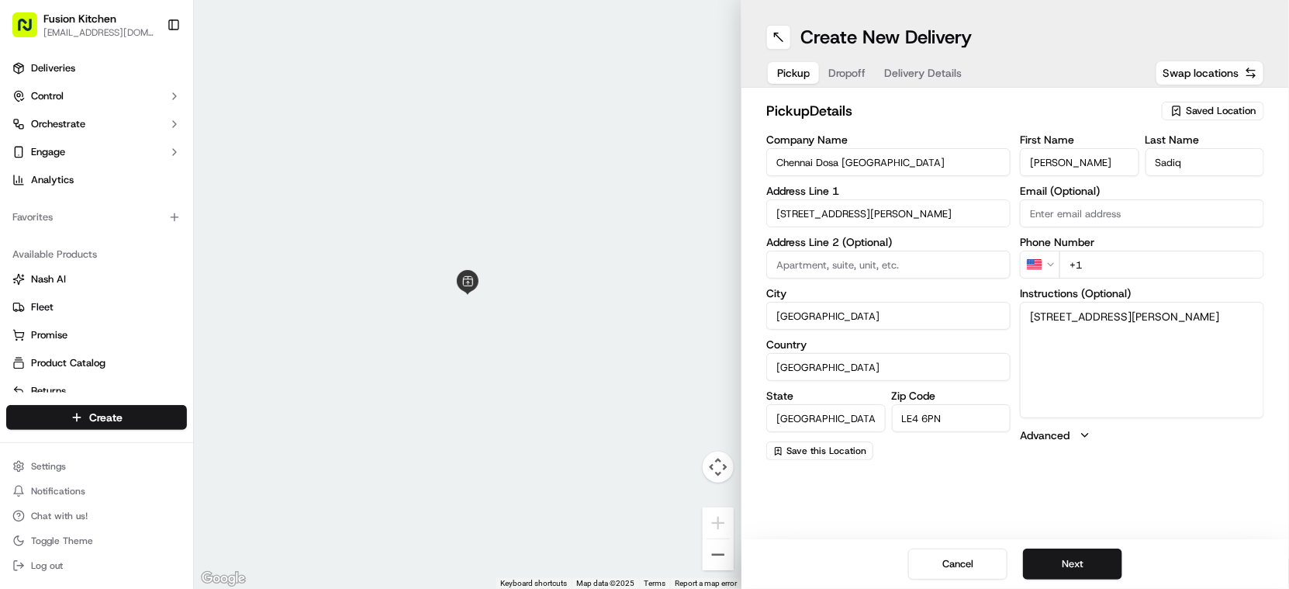
click at [1037, 259] on html "Fusion Kitchen [EMAIL_ADDRESS][DOMAIN_NAME] Toggle Sidebar Deliveries Control O…" at bounding box center [644, 294] width 1289 height 589
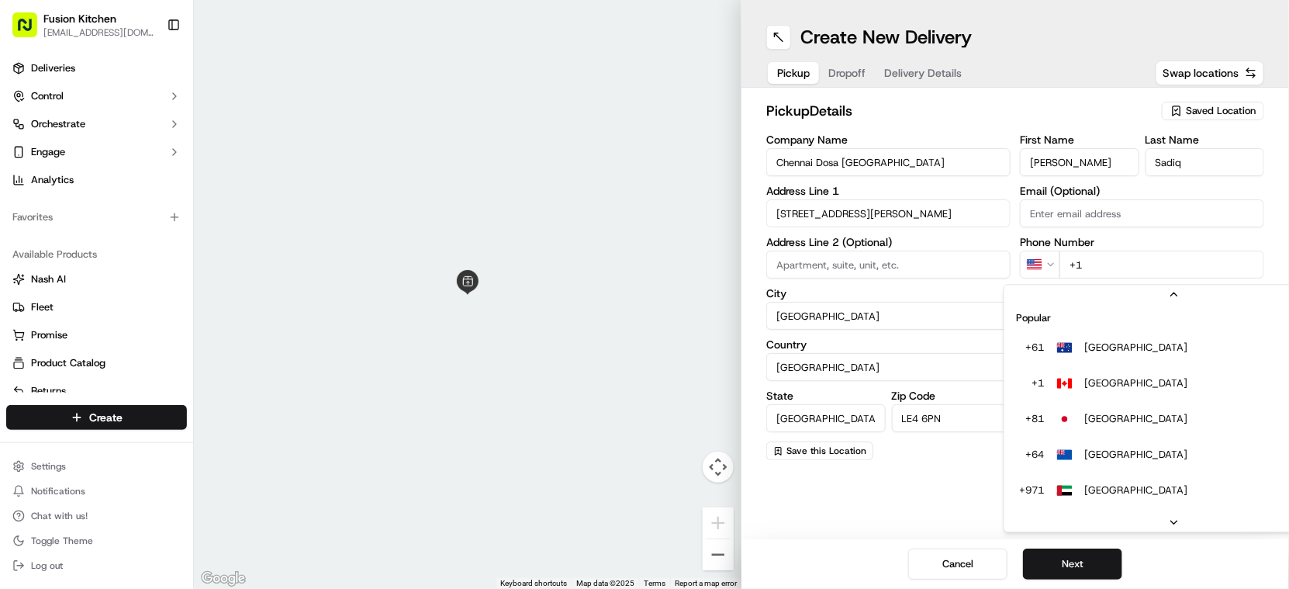
scroll to position [67, 0]
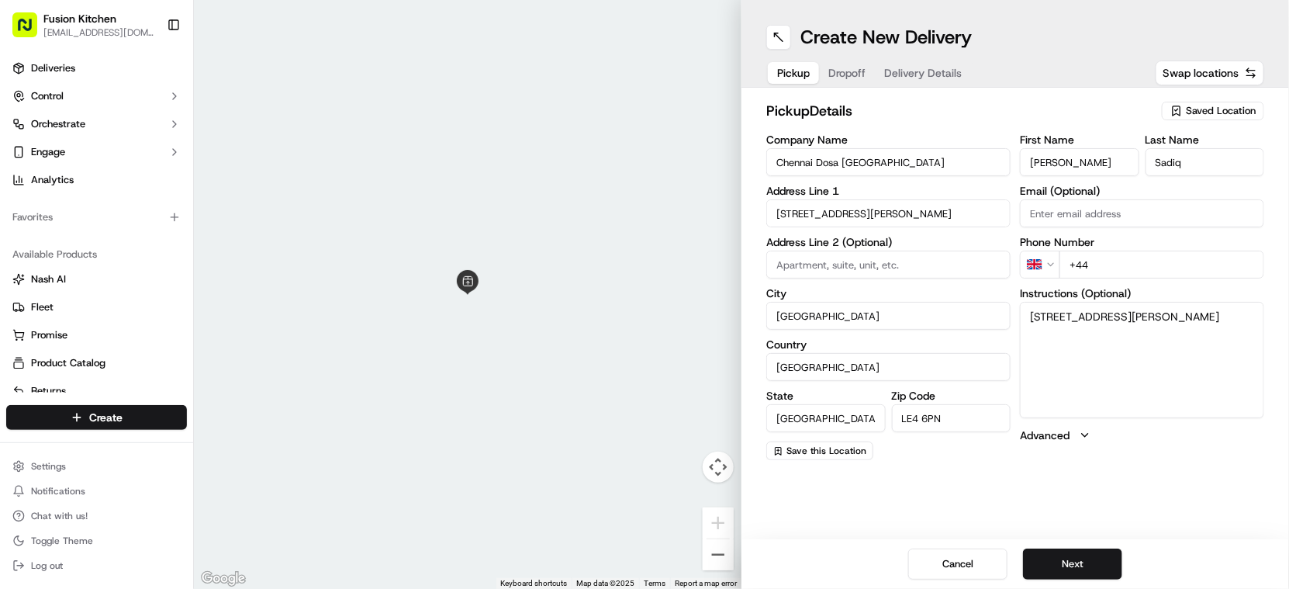
click at [1192, 263] on input "+44" at bounding box center [1161, 264] width 205 height 28
paste input "116 261 0077"
type input "[PHONE_NUMBER]"
click at [1076, 571] on button "Next" at bounding box center [1072, 563] width 99 height 31
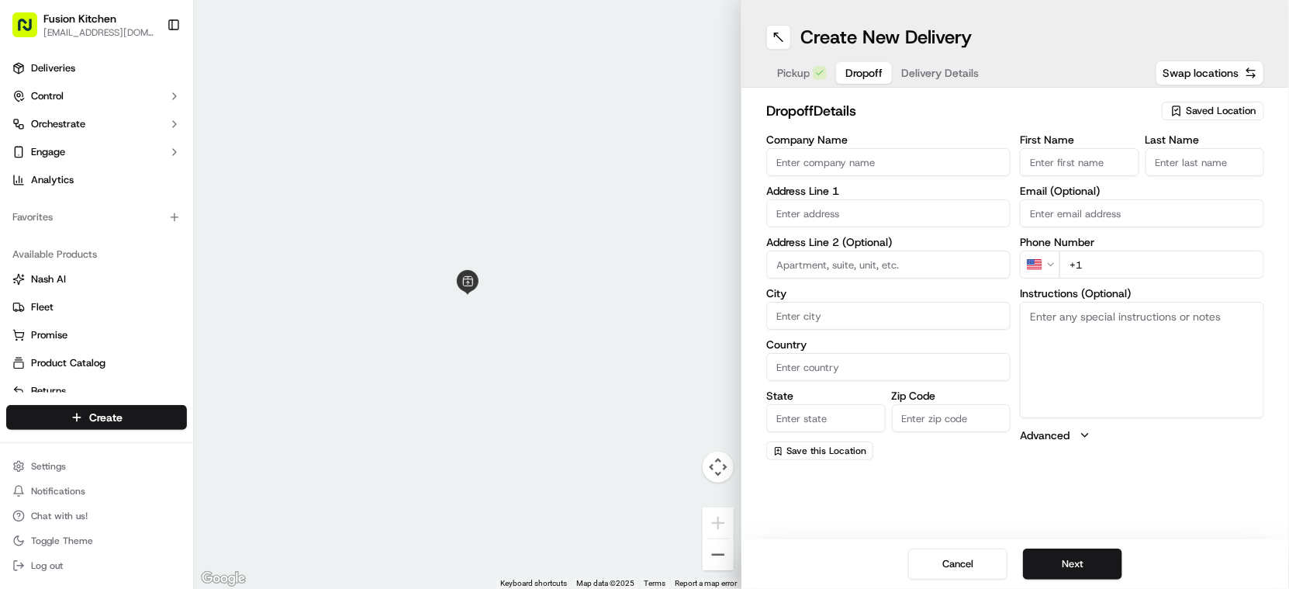
click at [824, 169] on input "Company Name" at bounding box center [888, 162] width 244 height 28
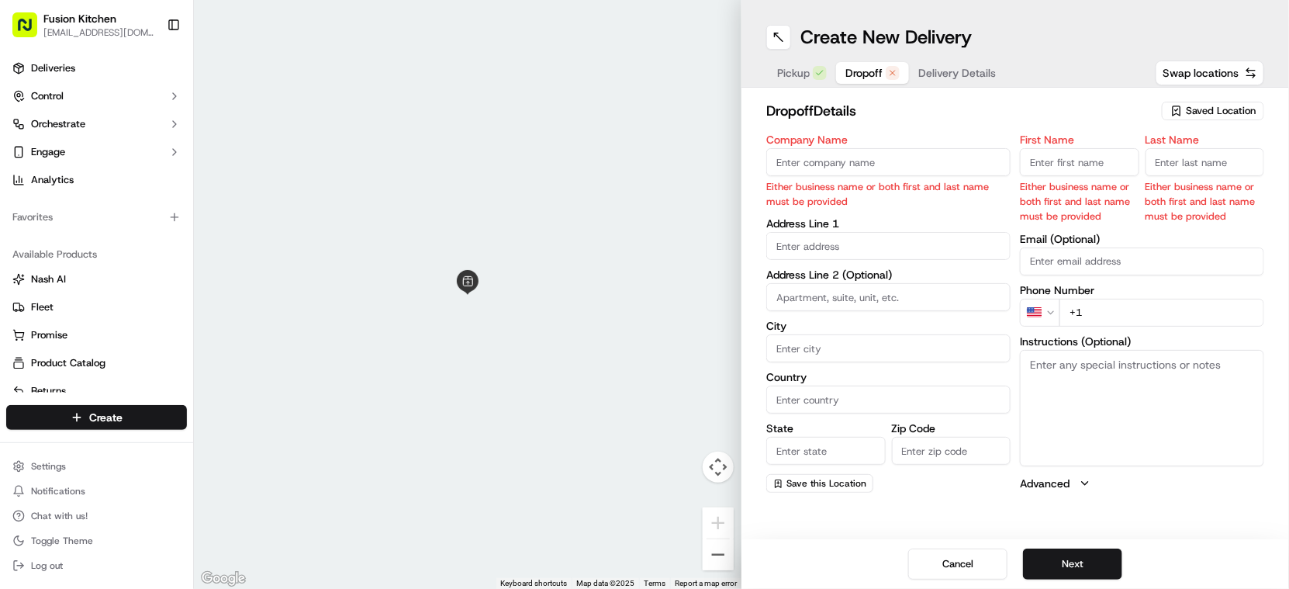
click at [1068, 385] on textarea "Instructions (Optional)" at bounding box center [1142, 408] width 244 height 116
paste textarea "[STREET_ADDRESS][PERSON_NAME]"
drag, startPoint x: 1031, startPoint y: 363, endPoint x: 1050, endPoint y: 363, distance: 18.6
click at [1050, 363] on textarea "[STREET_ADDRESS][PERSON_NAME]" at bounding box center [1142, 408] width 244 height 116
type textarea "[STREET_ADDRESS][PERSON_NAME]"
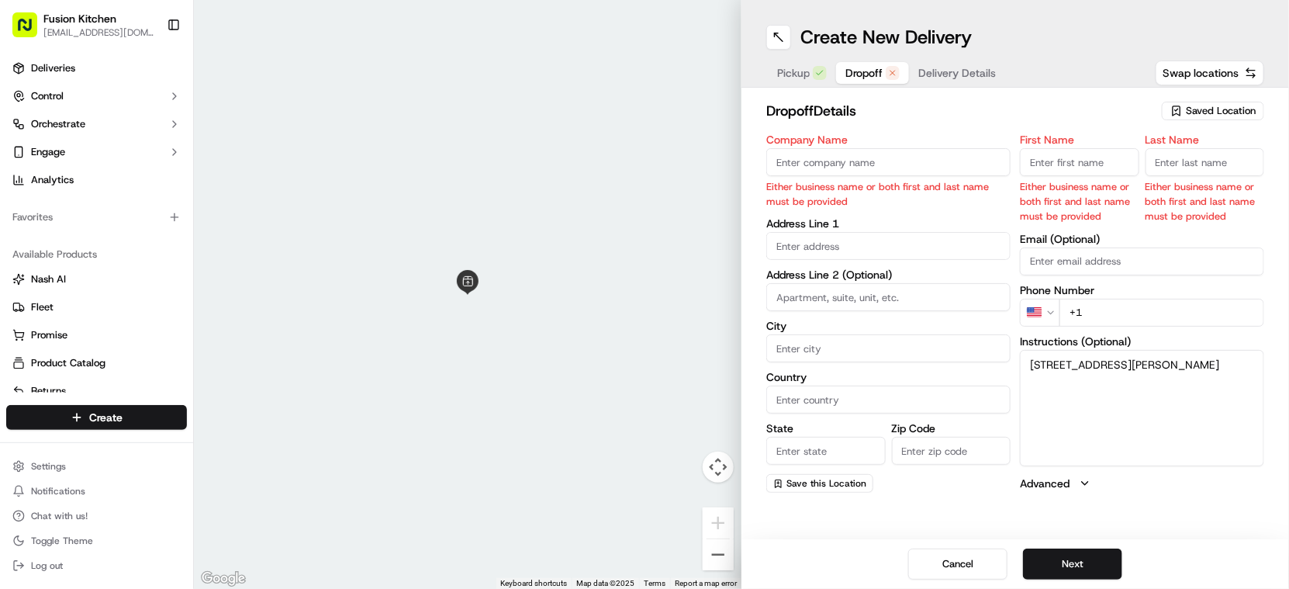
click at [817, 302] on input at bounding box center [888, 297] width 244 height 28
paste input "100"
type input "100"
drag, startPoint x: 1057, startPoint y: 364, endPoint x: 1140, endPoint y: 382, distance: 84.9
click at [1140, 382] on textarea "[STREET_ADDRESS][PERSON_NAME]" at bounding box center [1142, 408] width 244 height 116
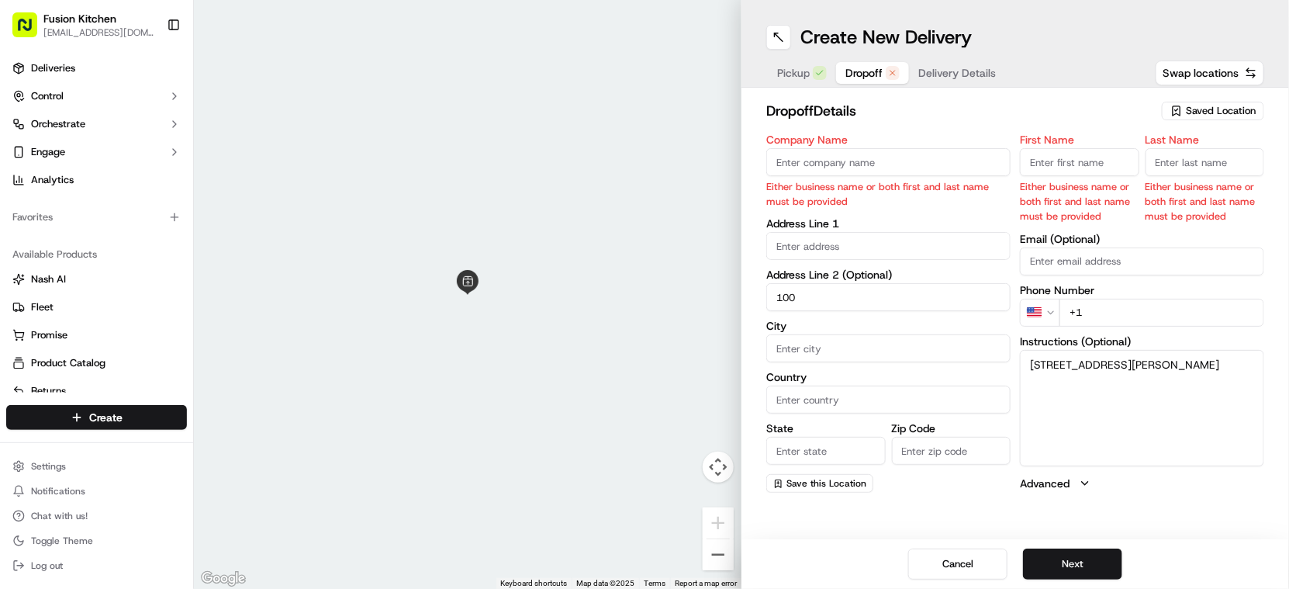
click at [835, 237] on input "text" at bounding box center [888, 246] width 244 height 28
paste input "Barclay Street, Leicester, LE3 0JB"
drag, startPoint x: 892, startPoint y: 246, endPoint x: 962, endPoint y: 244, distance: 69.8
click at [962, 244] on input "Barclay Street, Leicester, LE3 0JB" at bounding box center [888, 246] width 244 height 28
type input "Barclay Street, Leicester,"
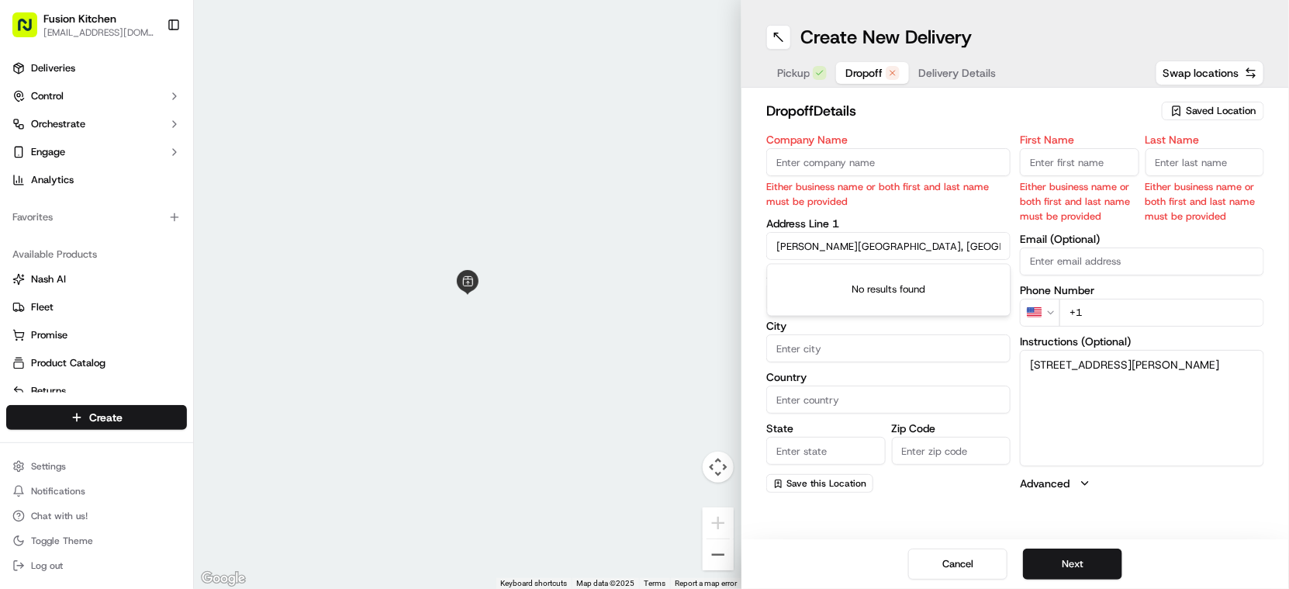
click at [954, 451] on input "Zip Code" at bounding box center [951, 451] width 119 height 28
paste input "LE3 0JB"
type input "LE3 0JB"
drag, startPoint x: 847, startPoint y: 247, endPoint x: 886, endPoint y: 247, distance: 39.6
click at [886, 247] on input "Barclay Street, Leicester," at bounding box center [888, 246] width 244 height 28
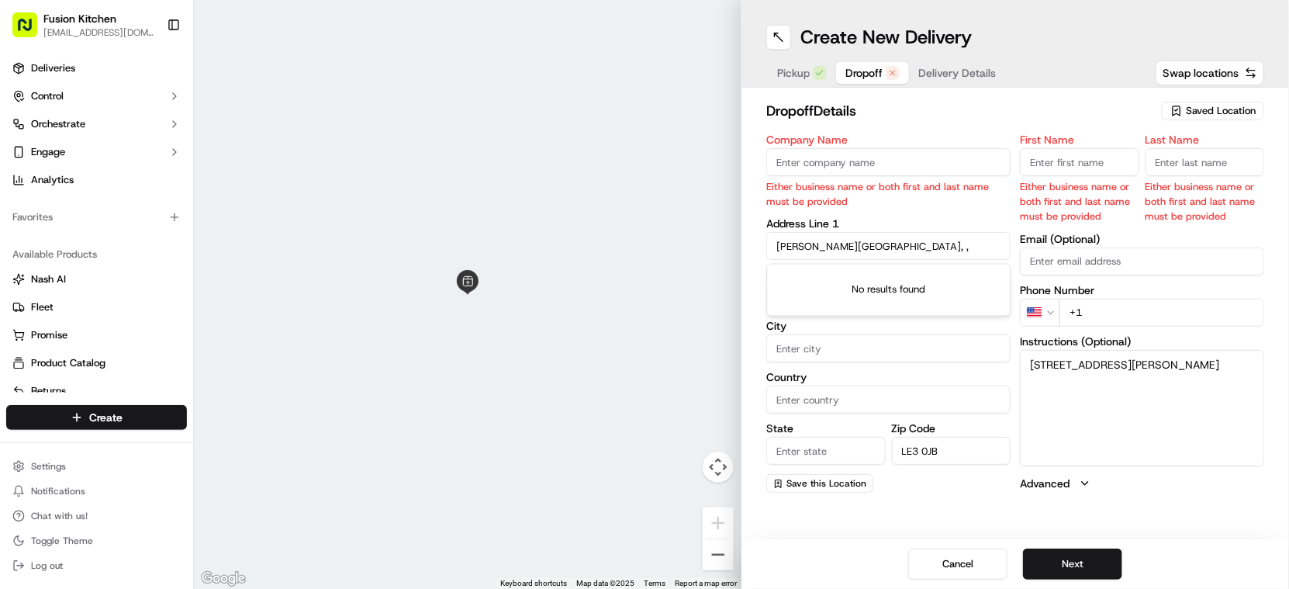
type input "Barclay Street, ,"
click at [801, 347] on input "City" at bounding box center [888, 348] width 244 height 28
paste input "[GEOGRAPHIC_DATA]"
type input "[GEOGRAPHIC_DATA]"
click at [805, 407] on input "Country" at bounding box center [888, 399] width 244 height 28
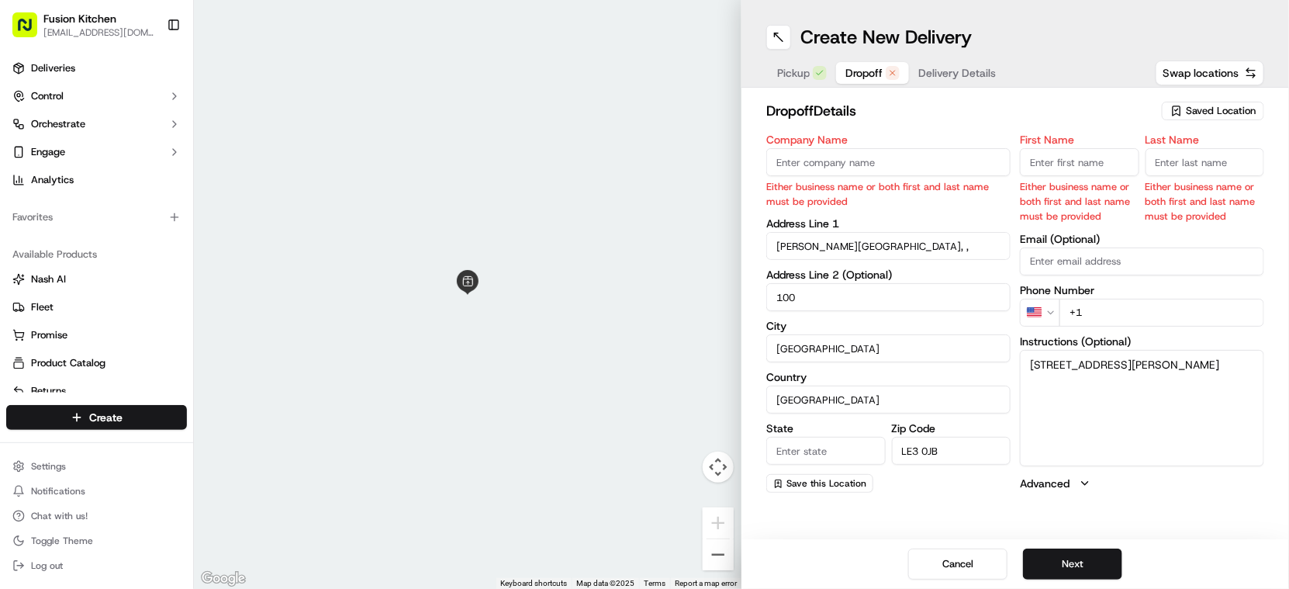
type input "[GEOGRAPHIC_DATA]"
click at [825, 447] on input "State" at bounding box center [825, 451] width 119 height 28
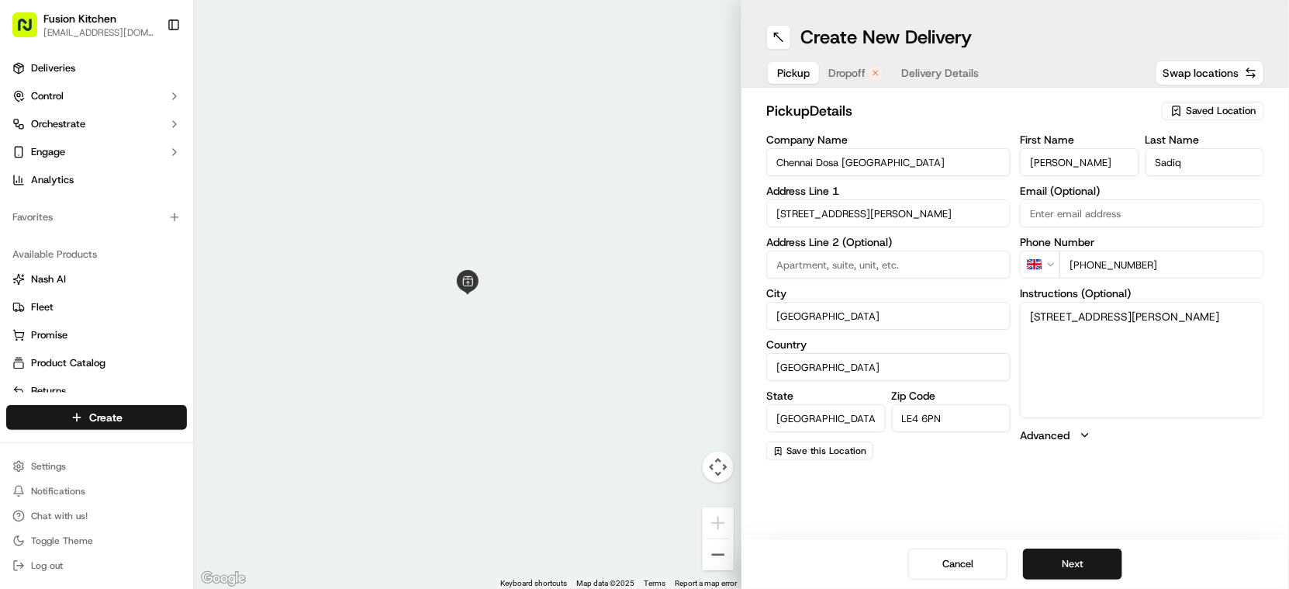
click at [794, 70] on span "Pickup" at bounding box center [793, 73] width 33 height 16
click at [824, 423] on input "[GEOGRAPHIC_DATA]" at bounding box center [825, 418] width 119 height 28
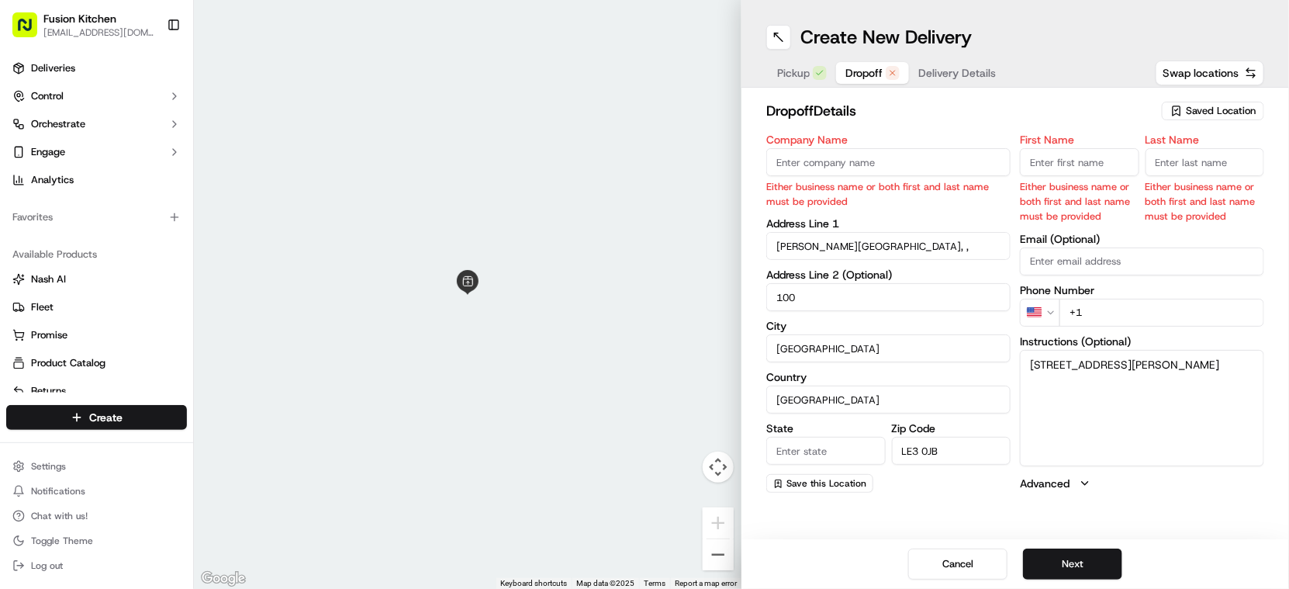
click at [851, 66] on span "Dropoff" at bounding box center [863, 73] width 37 height 16
click at [805, 453] on input "State" at bounding box center [825, 451] width 119 height 28
paste input "[GEOGRAPHIC_DATA]"
type input "[GEOGRAPHIC_DATA]"
click at [1221, 339] on label "Instructions (Optional)" at bounding box center [1142, 341] width 244 height 11
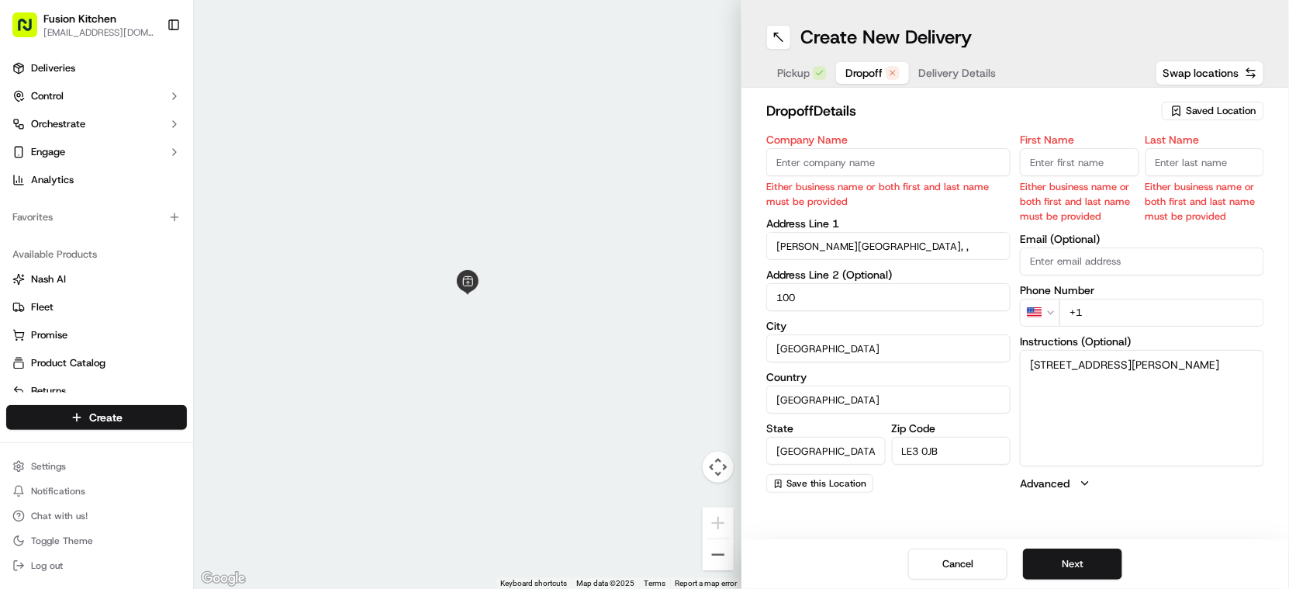
click at [1221, 350] on textarea "[STREET_ADDRESS][PERSON_NAME]" at bounding box center [1142, 408] width 244 height 116
click at [1043, 306] on html "Fusion Kitchen hari@fusionpos.uk Toggle Sidebar Deliveries Control Orchestrate …" at bounding box center [644, 294] width 1289 height 589
drag, startPoint x: 1137, startPoint y: 308, endPoint x: 1126, endPoint y: 309, distance: 11.0
click at [1138, 307] on input "+44" at bounding box center [1161, 313] width 205 height 28
paste input "07585 622125"
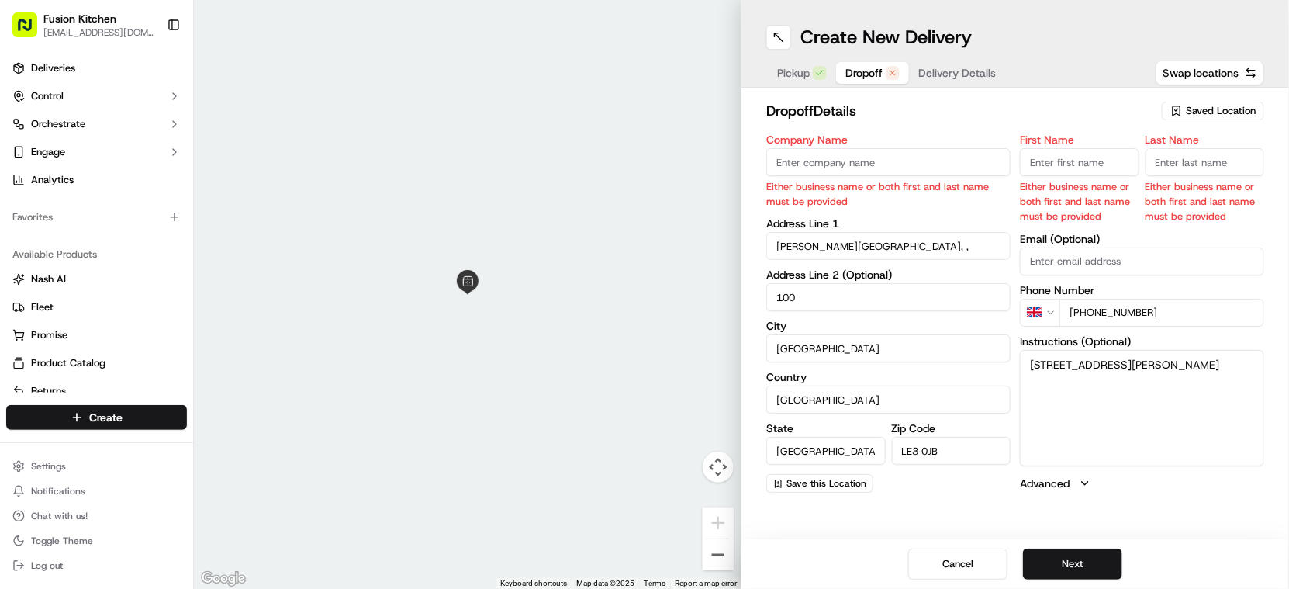
click at [1100, 312] on input "[PHONE_NUMBER]" at bounding box center [1161, 313] width 205 height 28
type input "[PHONE_NUMBER]"
click at [872, 171] on input "Company Name" at bounding box center [888, 162] width 244 height 28
click at [847, 166] on input "Company Name" at bounding box center [888, 162] width 244 height 28
paste input "[PERSON_NAME]"
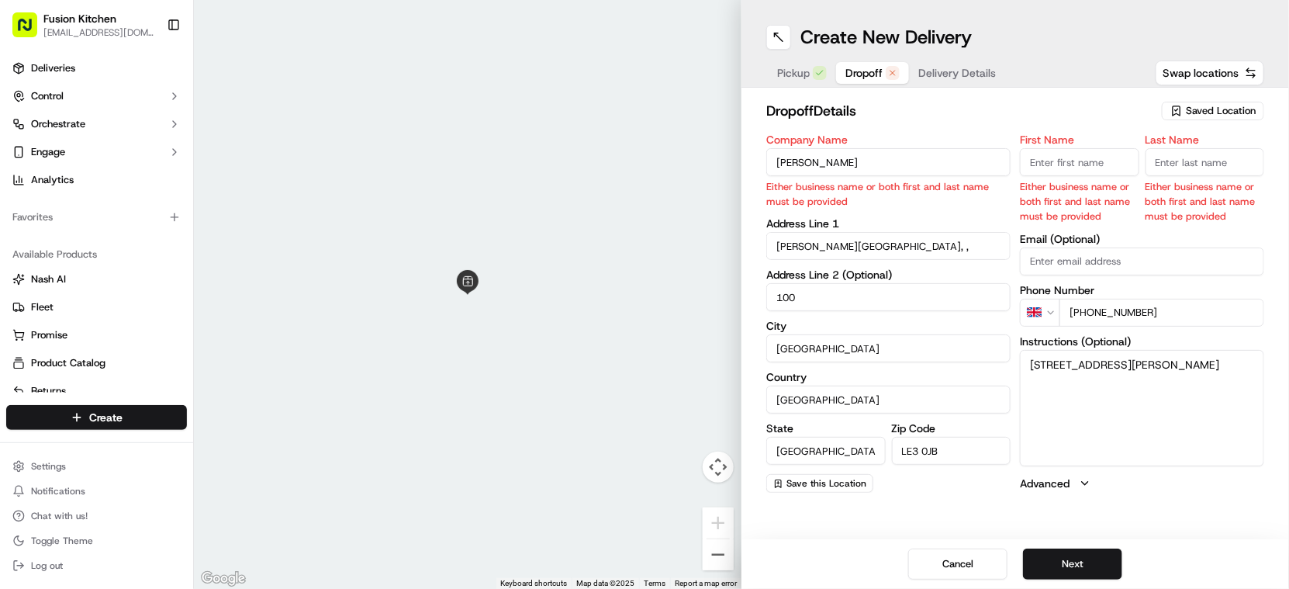
type input "[PERSON_NAME]"
click at [1095, 170] on input "First Name" at bounding box center [1079, 162] width 119 height 28
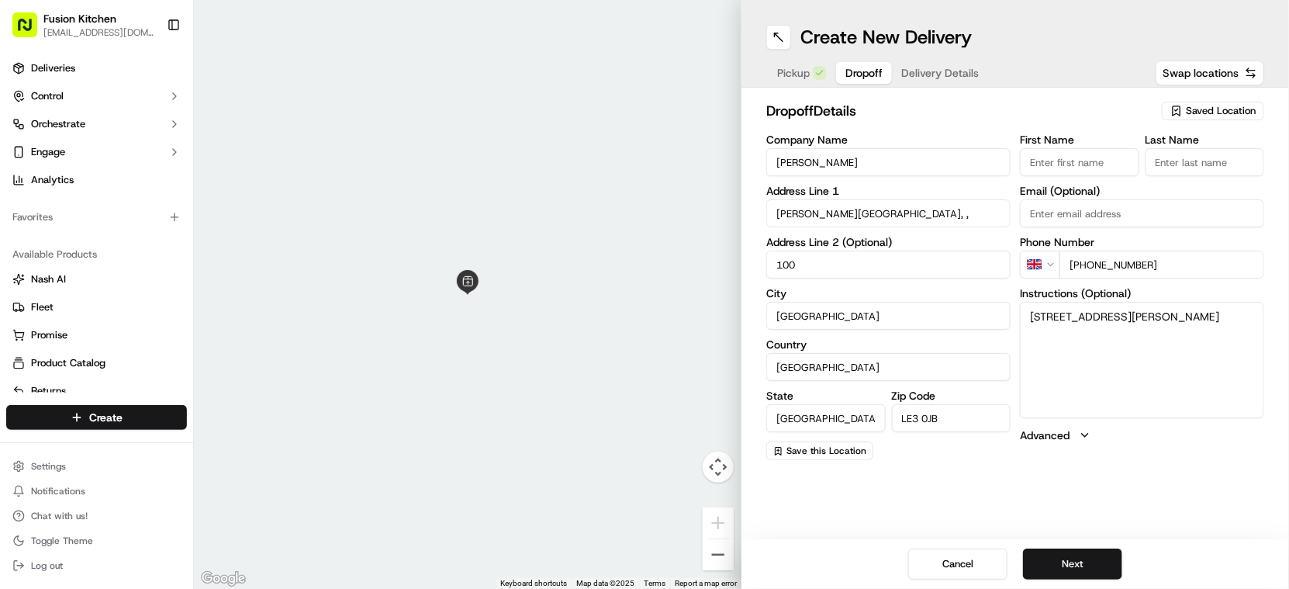
paste input "[PERSON_NAME]"
click at [1086, 162] on input "[PERSON_NAME]" at bounding box center [1079, 162] width 119 height 28
click at [1086, 161] on input "[PERSON_NAME]" at bounding box center [1079, 162] width 119 height 28
type input "[DEMOGRAPHIC_DATA]"
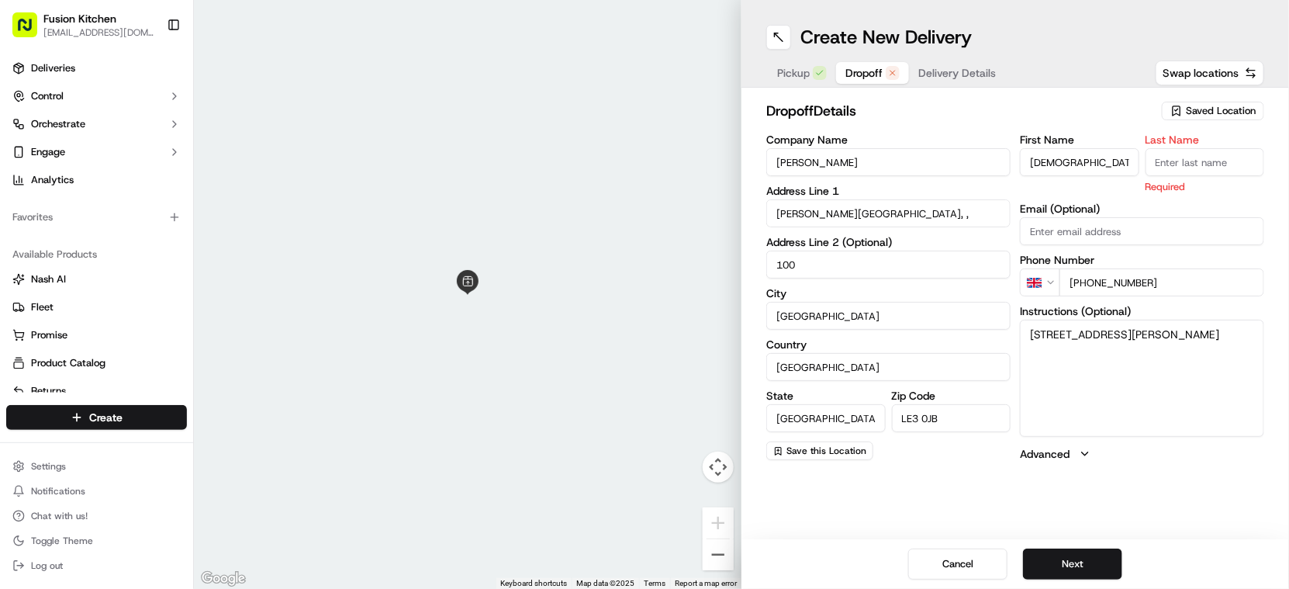
click at [1219, 168] on input "Last Name" at bounding box center [1204, 162] width 119 height 28
paste input "[PERSON_NAME]"
type input "[PERSON_NAME]"
click at [1082, 555] on button "Next" at bounding box center [1072, 563] width 99 height 31
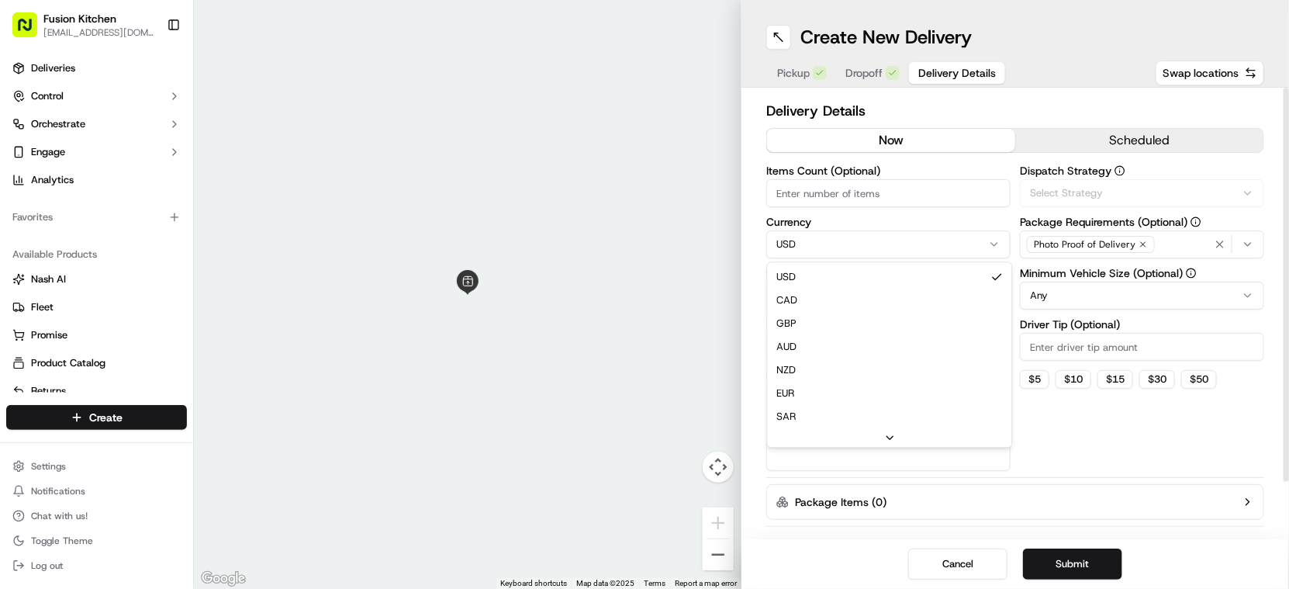
click at [814, 234] on html "Fusion Kitchen hari@fusionpos.uk Toggle Sidebar Deliveries Control Orchestrate …" at bounding box center [644, 294] width 1289 height 589
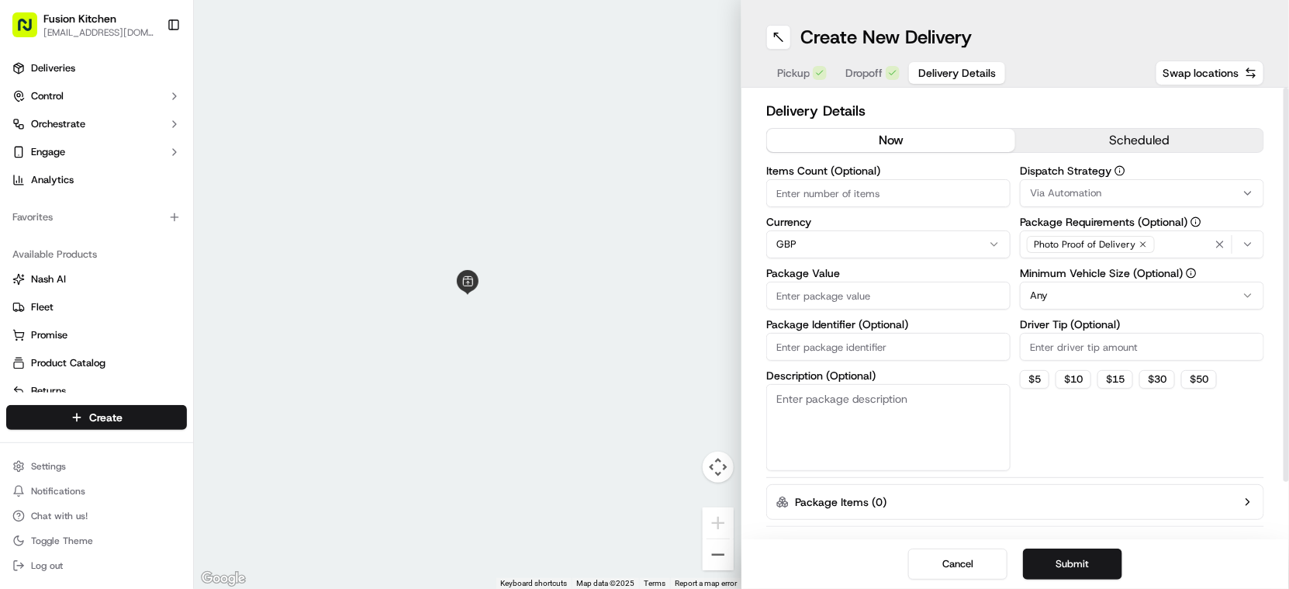
click at [814, 297] on input "Package Value" at bounding box center [888, 296] width 244 height 28
paste input "25.13"
type input "25.13"
click at [1080, 558] on button "Submit" at bounding box center [1072, 563] width 99 height 31
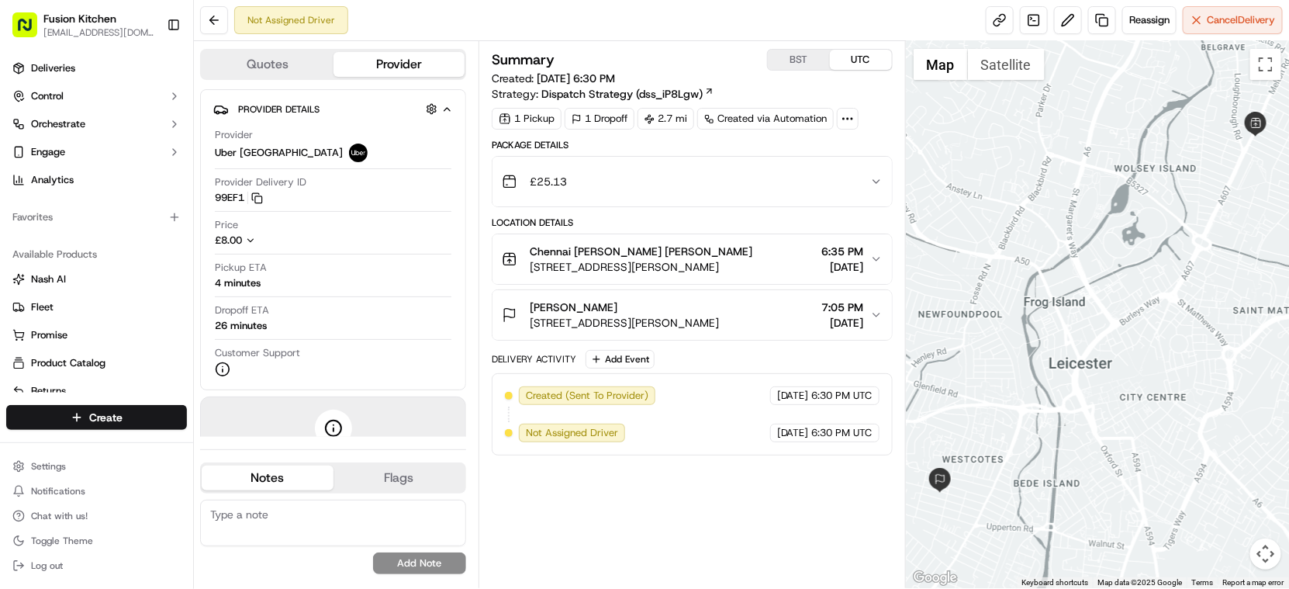
click at [698, 319] on div "Krishna kuppuswamy 100 Barclay St, Leicester LE3, UK 7:05 PM 09/16/2025" at bounding box center [686, 314] width 368 height 31
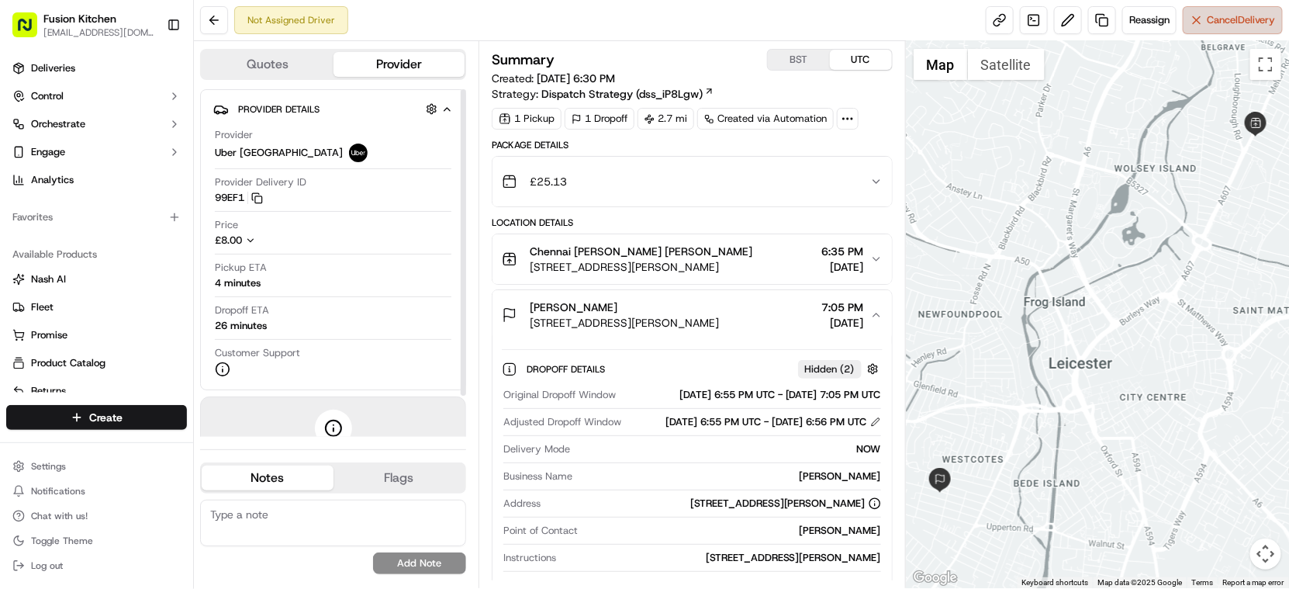
click at [1243, 29] on button "Cancel Delivery" at bounding box center [1233, 20] width 100 height 28
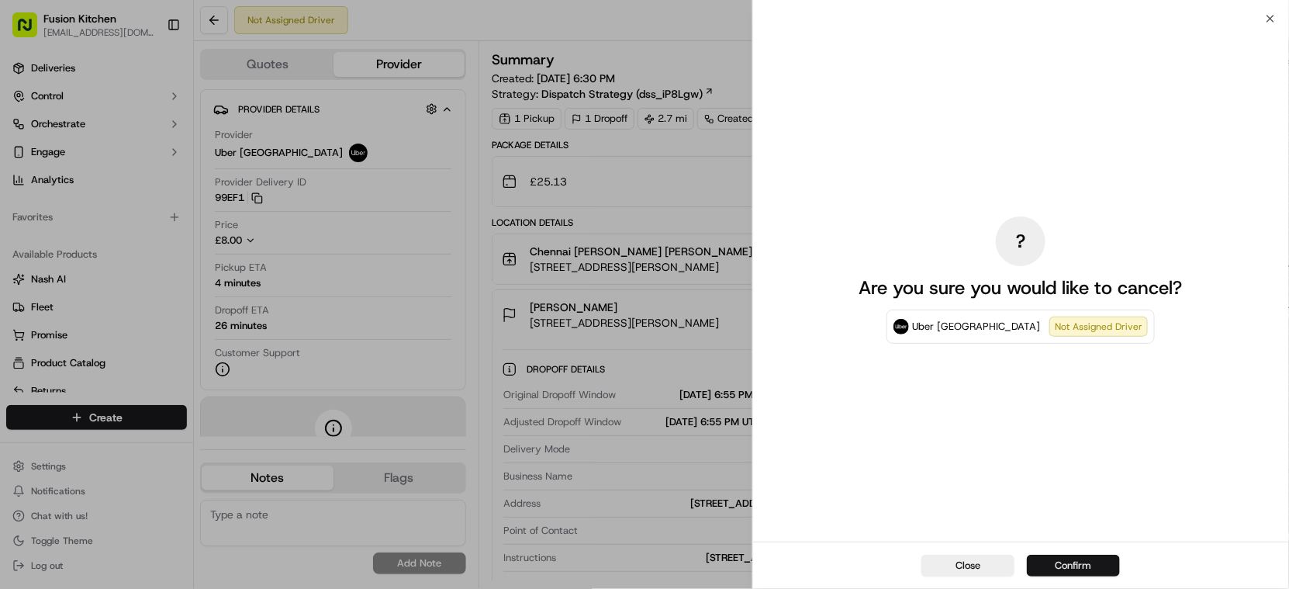
click at [1076, 566] on button "Confirm" at bounding box center [1073, 565] width 93 height 22
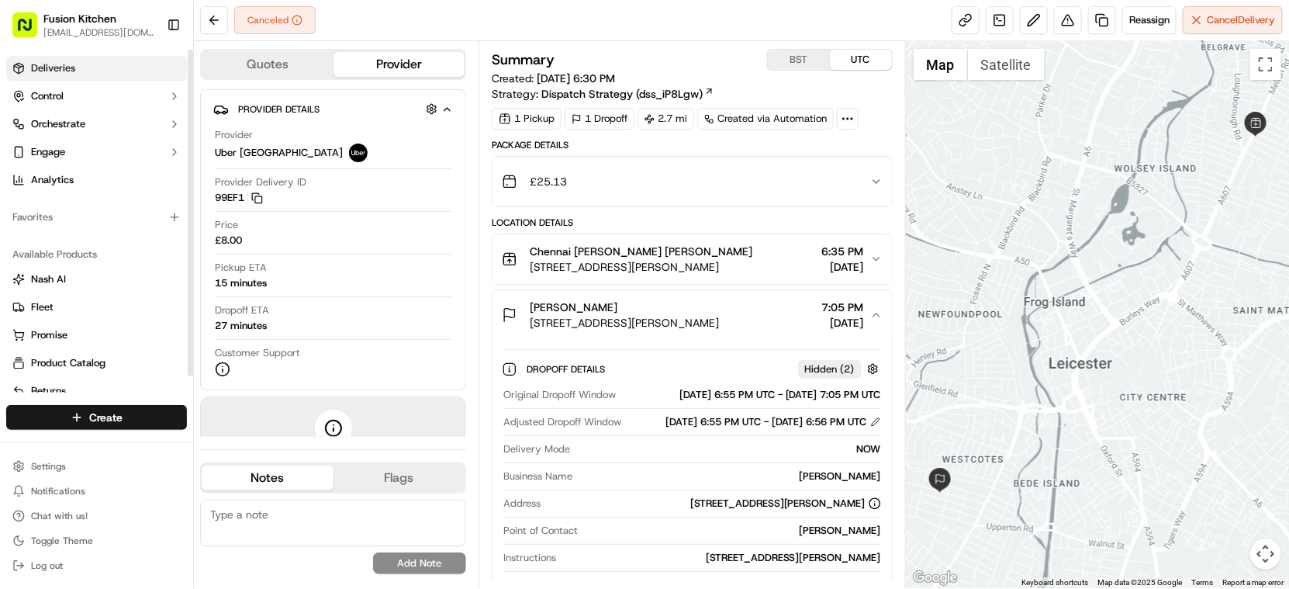
click at [80, 78] on link "Deliveries" at bounding box center [96, 68] width 181 height 25
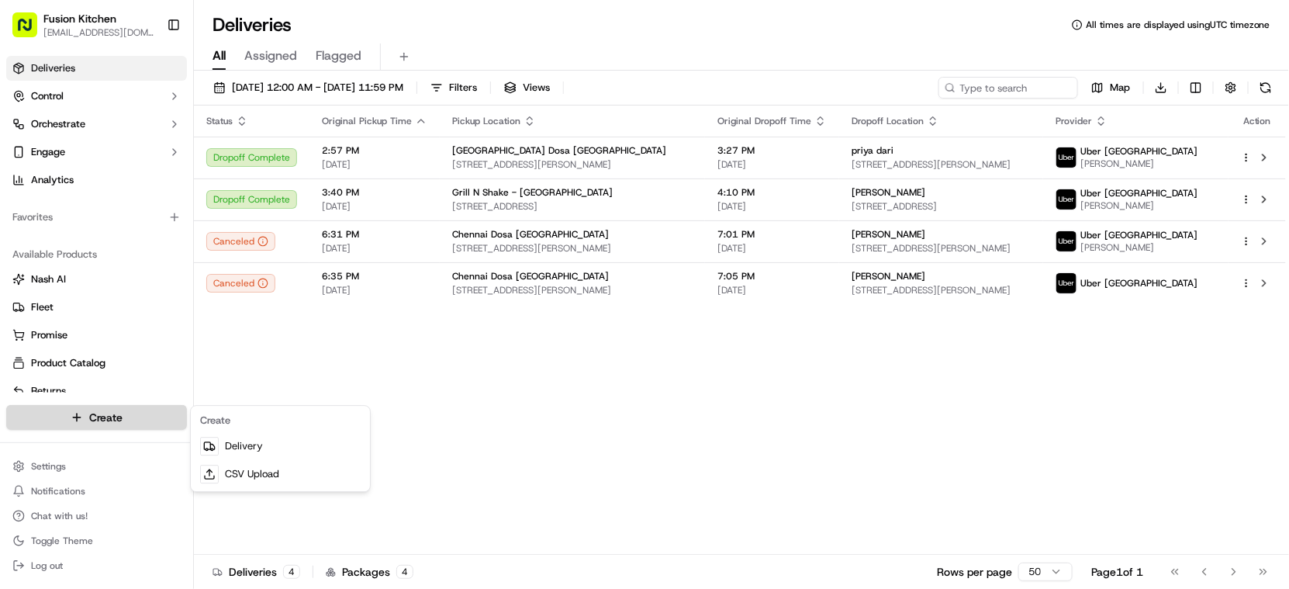
click at [93, 414] on html "Fusion Kitchen hari@fusionpos.uk Toggle Sidebar Deliveries Control Orchestrate …" at bounding box center [644, 294] width 1289 height 589
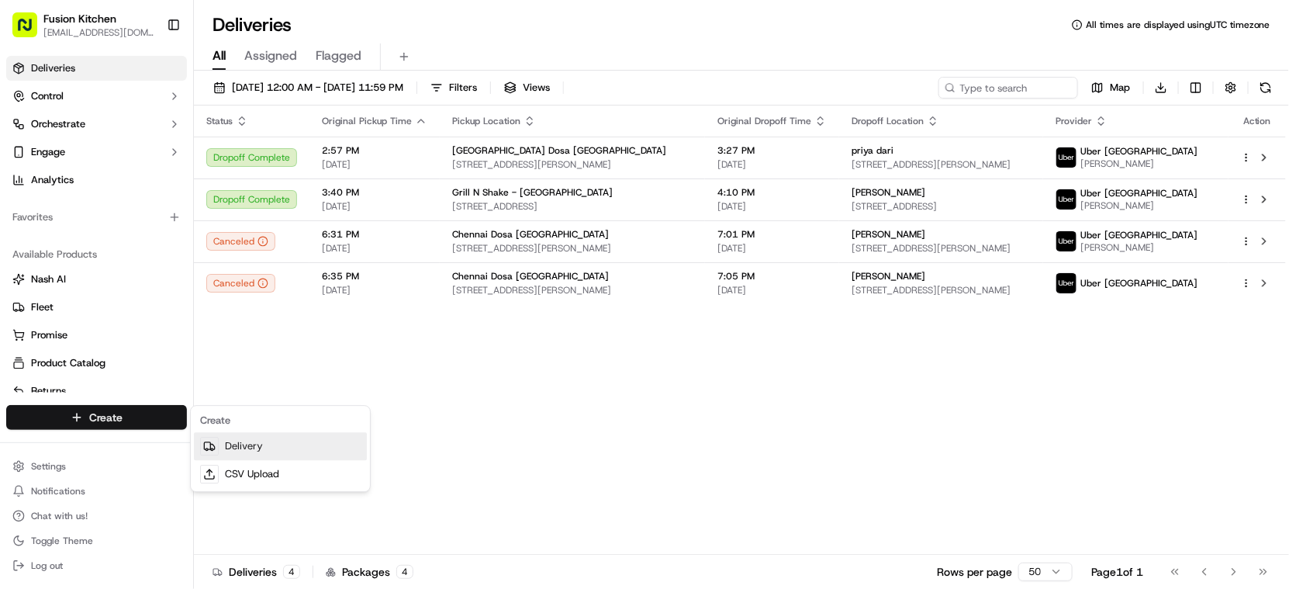
click at [219, 449] on link "Delivery" at bounding box center [280, 446] width 173 height 28
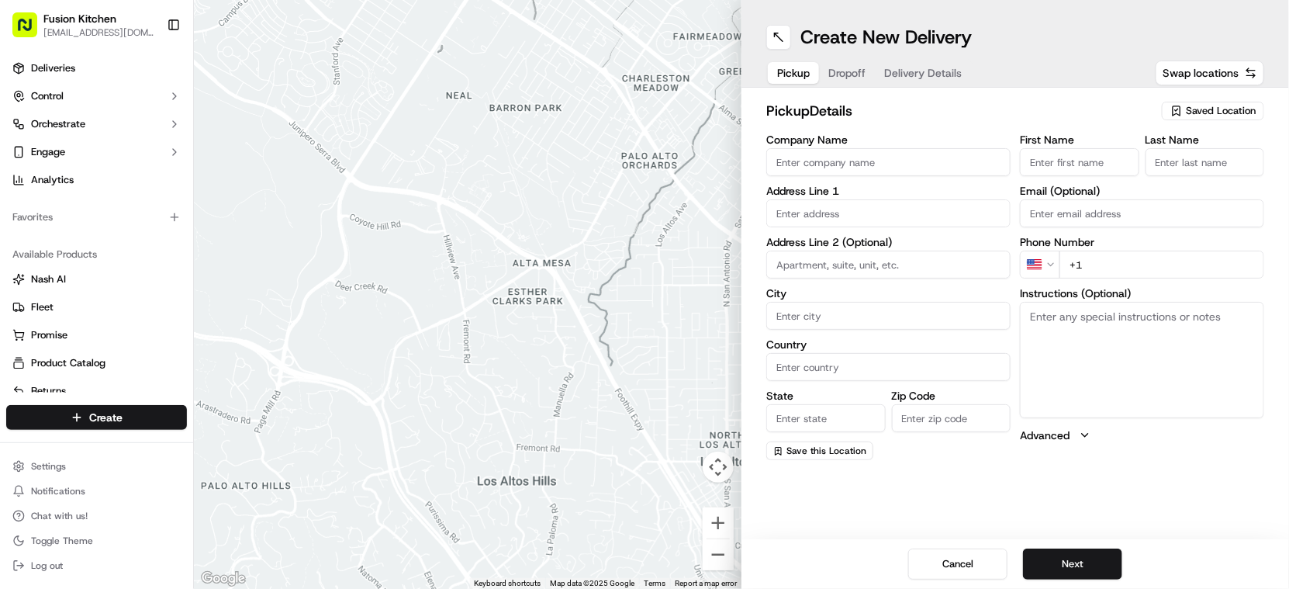
click at [836, 166] on input "Company Name" at bounding box center [888, 162] width 244 height 28
type input "Chennai Dosa Derby"
type input "128 London Road"
type input "Derby"
type input "[GEOGRAPHIC_DATA]"
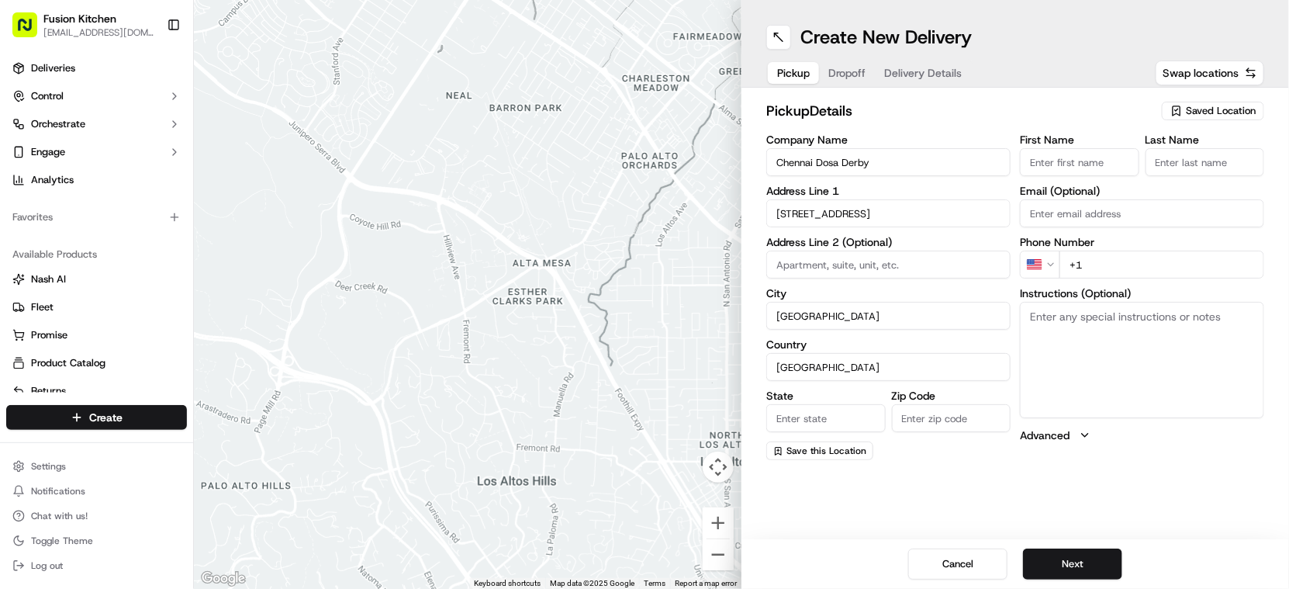
type input "Derbyshire"
type input "DE1 2SR"
type input "[PERSON_NAME]"
type input "Sadiq"
type input "tech@fusioninnovative.com"
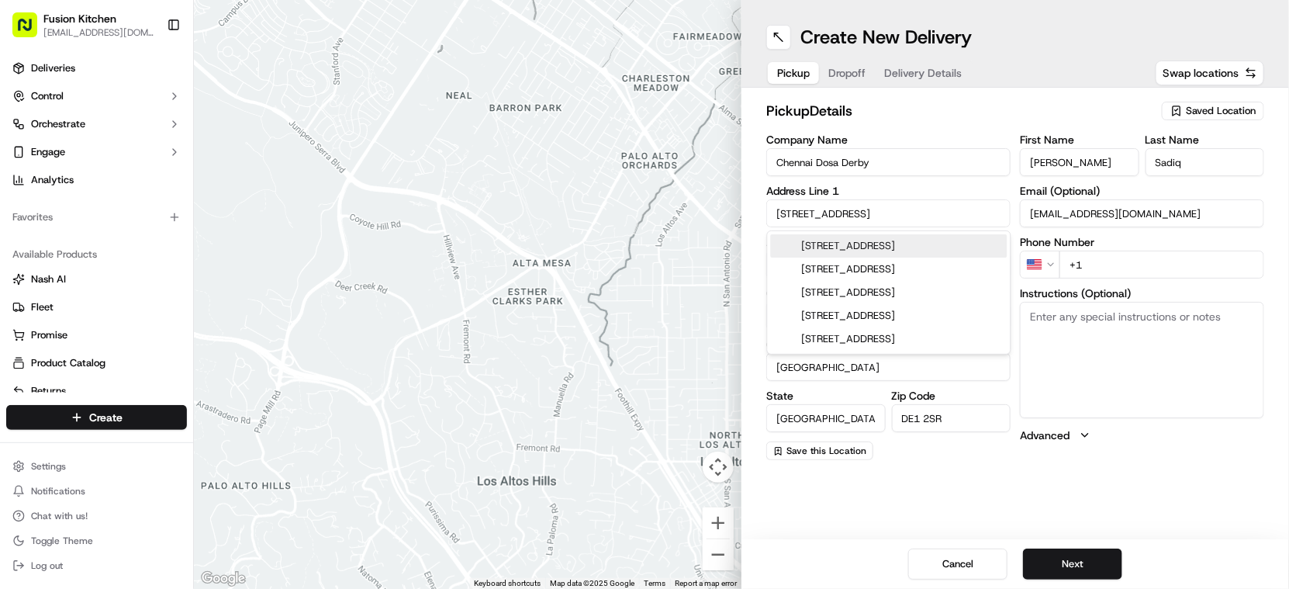
click at [1097, 336] on textarea "Instructions (Optional)" at bounding box center [1142, 360] width 244 height 116
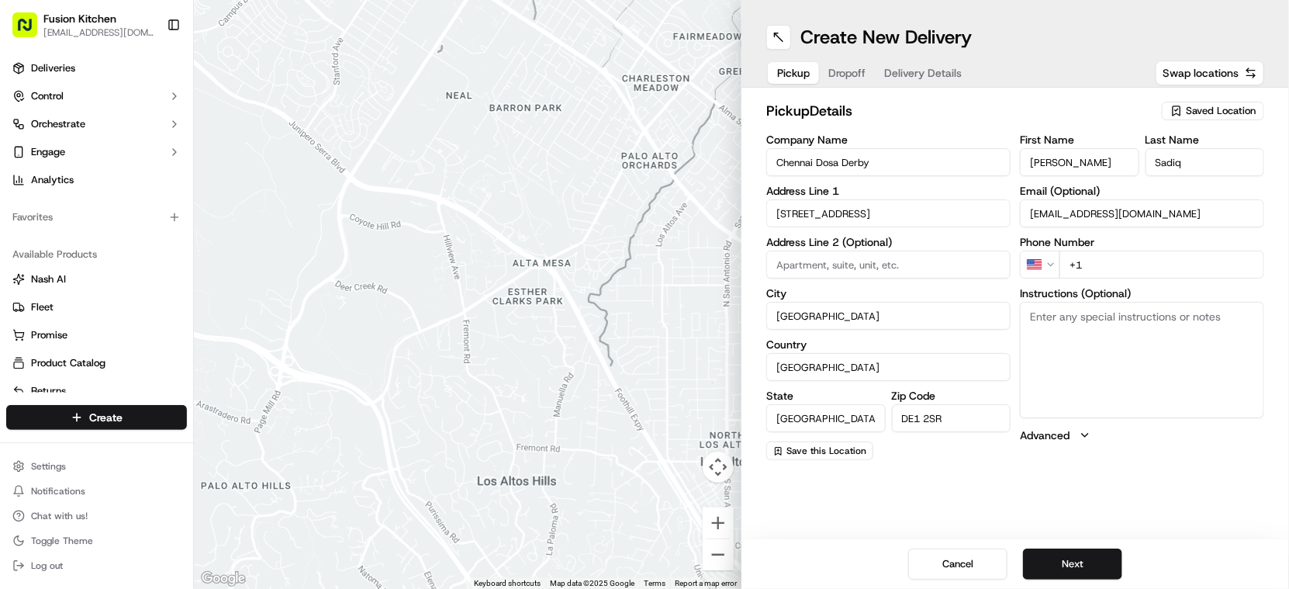
paste textarea "128 London Road, Derby, London, DE1 2SR"
type textarea "128 London Road, Derby, London, DE1 2SR"
click at [1047, 261] on html "Fusion Kitchen hari@fusionpos.uk Toggle Sidebar Deliveries Control Orchestrate …" at bounding box center [644, 294] width 1289 height 589
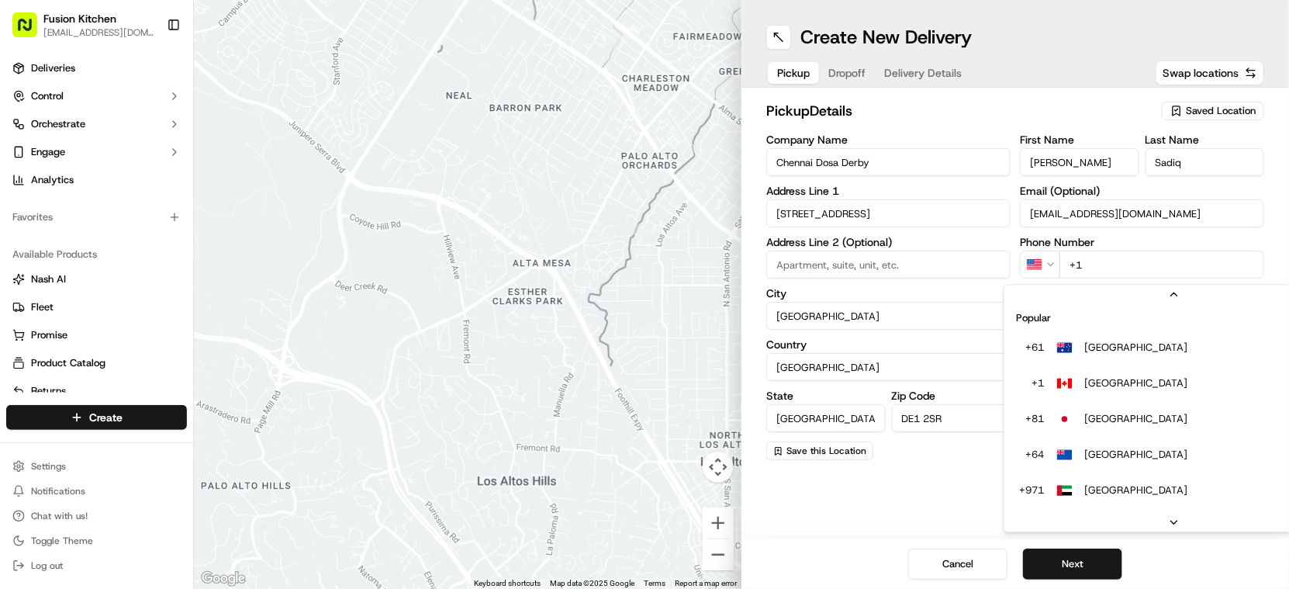
scroll to position [67, 0]
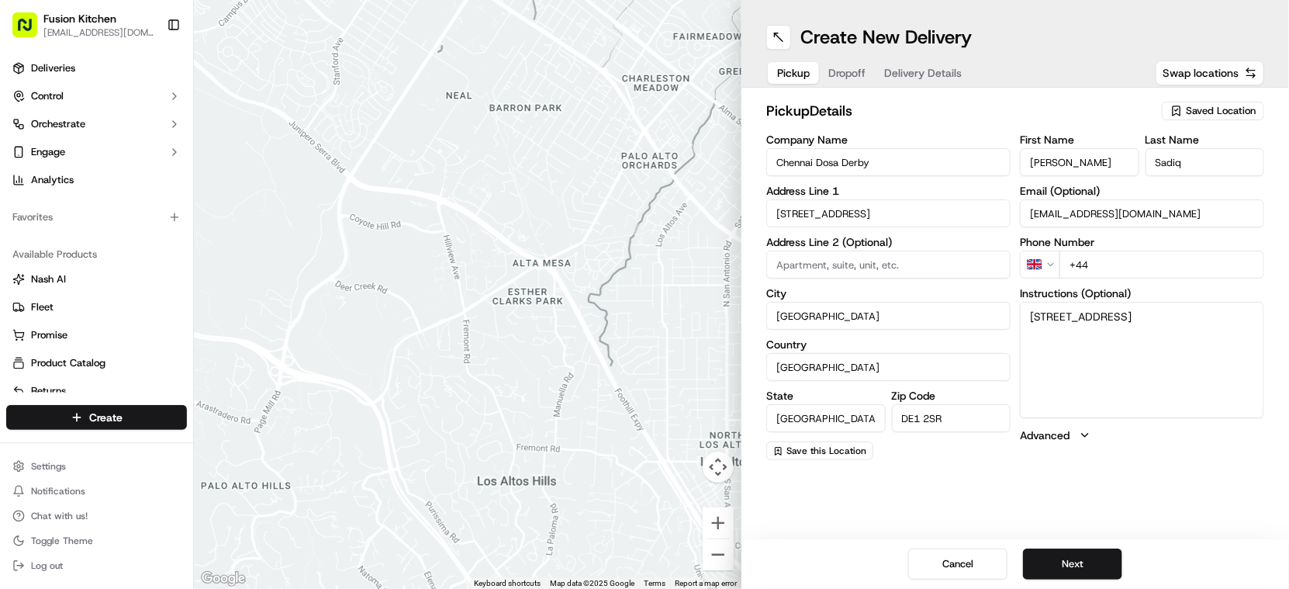
click at [1135, 268] on input "+44" at bounding box center [1161, 264] width 205 height 28
paste input "1332 292222"
type input "+44 1332 292222"
click at [1059, 574] on button "Next" at bounding box center [1072, 563] width 99 height 31
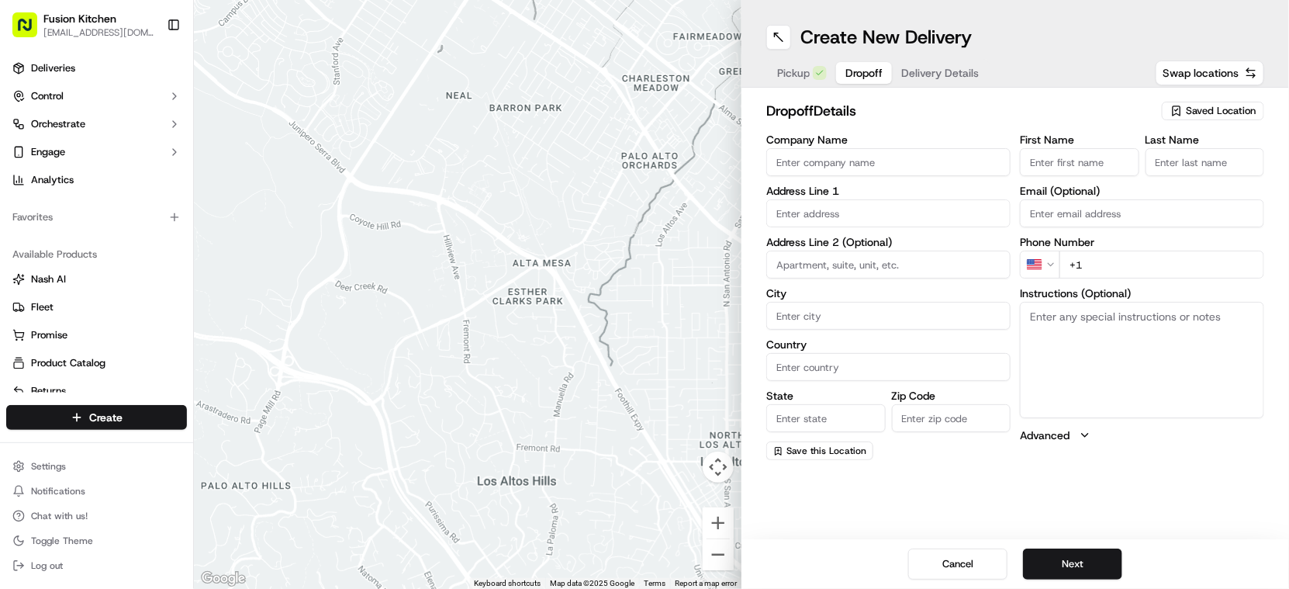
click at [858, 159] on input "Company Name" at bounding box center [888, 162] width 244 height 28
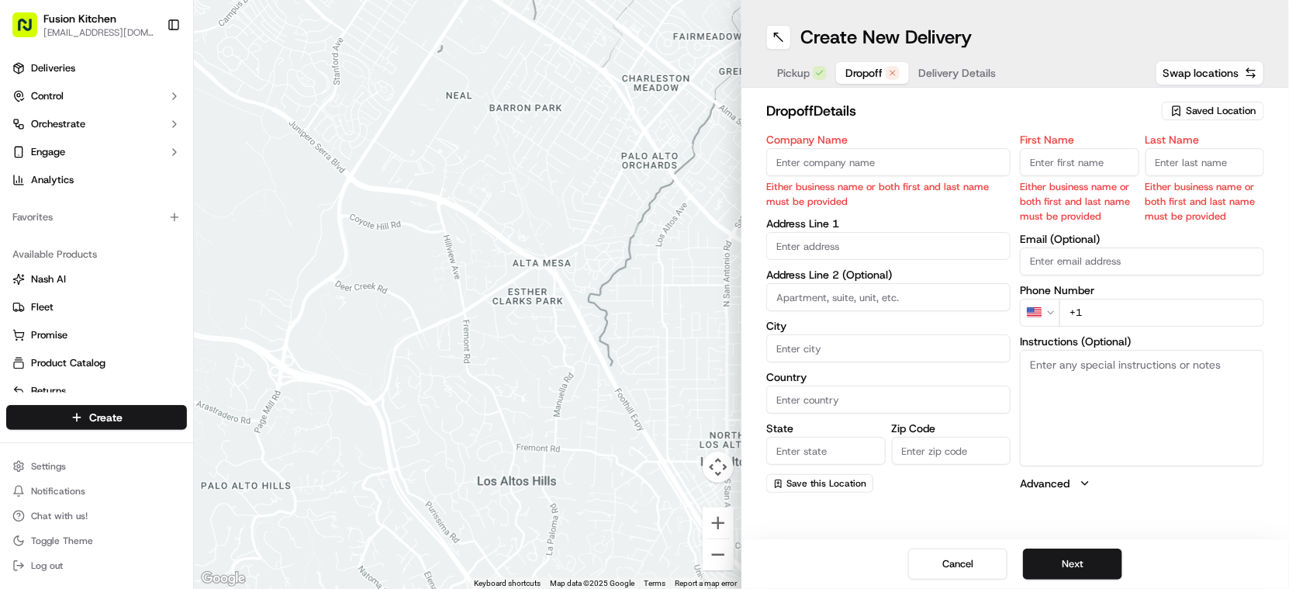
click at [824, 247] on input "text" at bounding box center [888, 246] width 244 height 28
paste input "15, Powell Street, Derby, DE23 6PL"
click at [898, 271] on div "15 Powell Street, Derby DE23 6PL, UK" at bounding box center [889, 279] width 237 height 23
type input "15 Powell St, Derby DE23 6PL, UK"
type input "Derby"
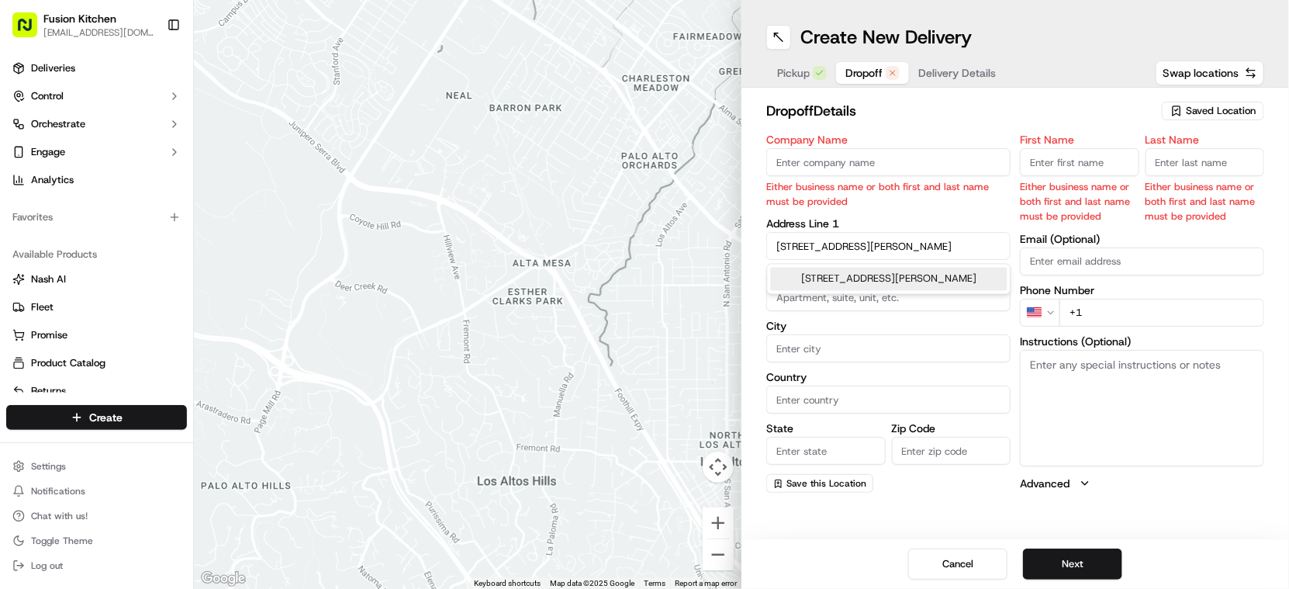
type input "[GEOGRAPHIC_DATA]"
type input "DE23 6PL"
type input "15 Powell Street"
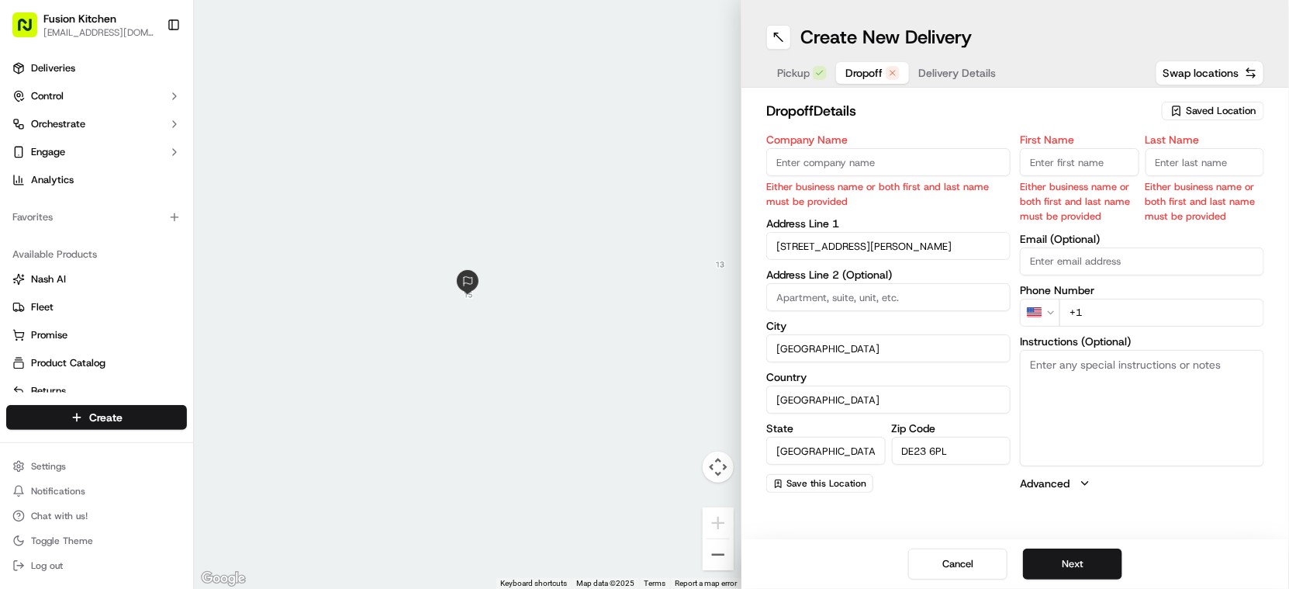
drag, startPoint x: 1157, startPoint y: 392, endPoint x: 1149, endPoint y: 392, distance: 8.5
click at [1155, 392] on textarea "Instructions (Optional)" at bounding box center [1142, 408] width 244 height 116
paste textarea "15, Powell Street, Derby, DE23 6PL"
type textarea "15, Powell Street, Derby, DE23 6PL"
click at [861, 170] on input "Company Name" at bounding box center [888, 162] width 244 height 28
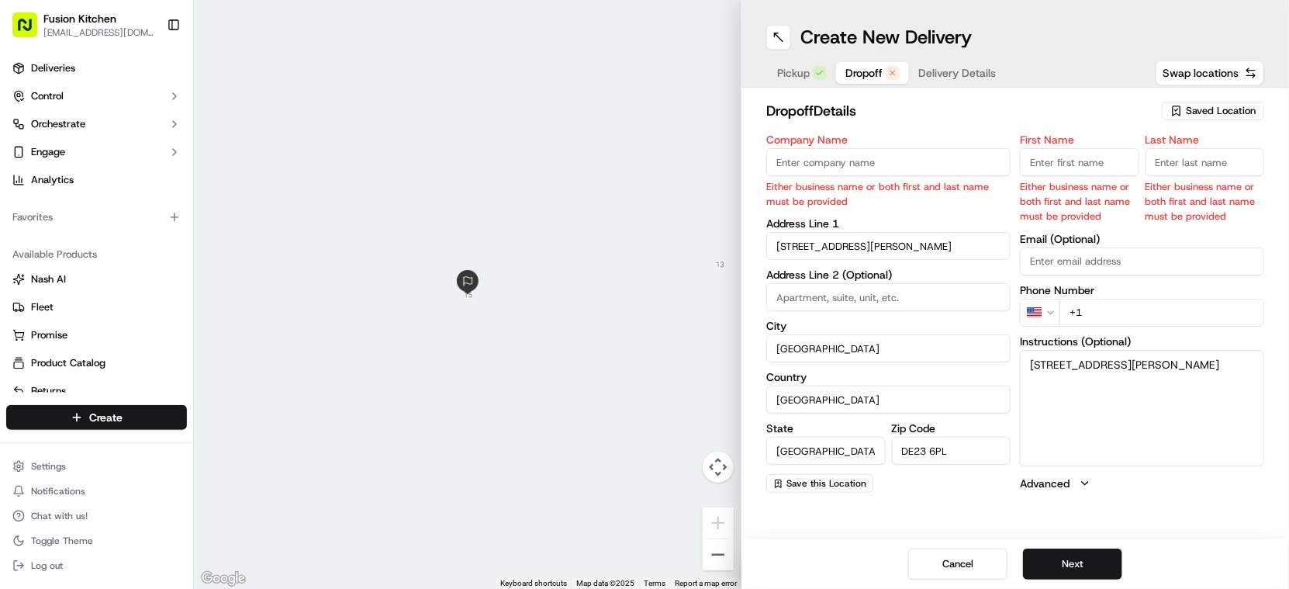
click at [902, 168] on input "Company Name" at bounding box center [888, 162] width 244 height 28
paste input "Saba Ahmed"
type input "Saba Ahmed"
click at [1053, 159] on input "First Name" at bounding box center [1079, 162] width 119 height 28
paste input "Saba Ahmed"
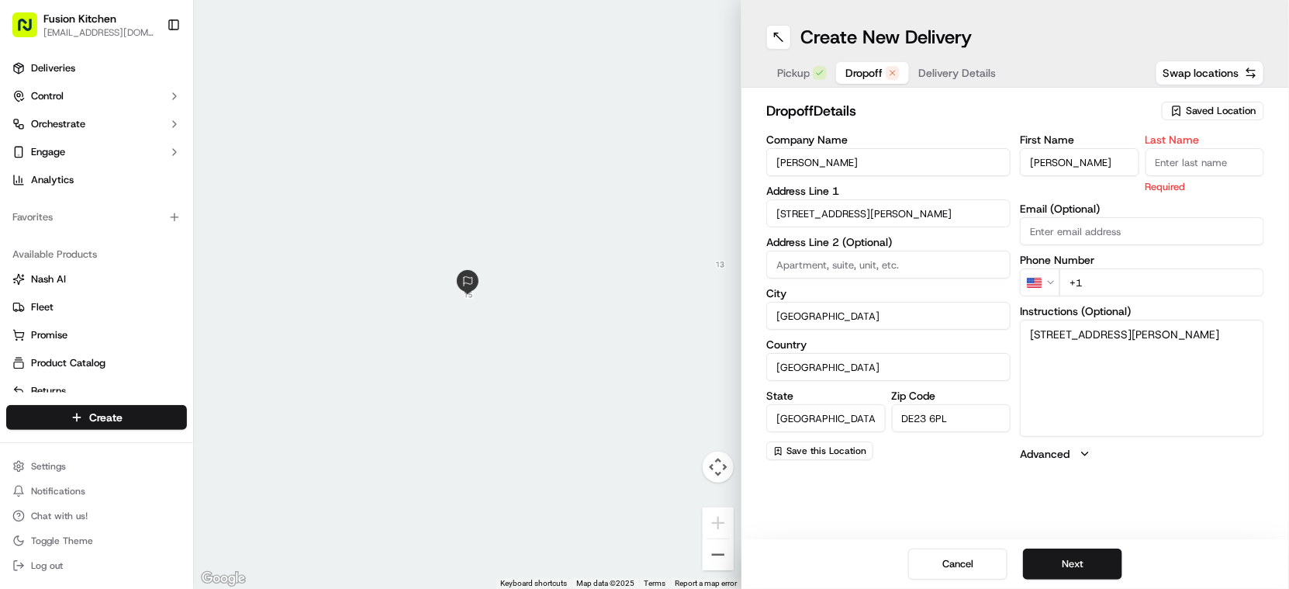
click at [1254, 148] on input "Last Name" at bounding box center [1204, 162] width 119 height 28
click at [1218, 151] on input "Last Name" at bounding box center [1204, 162] width 119 height 28
click at [1049, 43] on div "Create New Delivery" at bounding box center [1015, 37] width 498 height 25
click at [1069, 164] on input "Saba Ahmed" at bounding box center [1079, 162] width 119 height 28
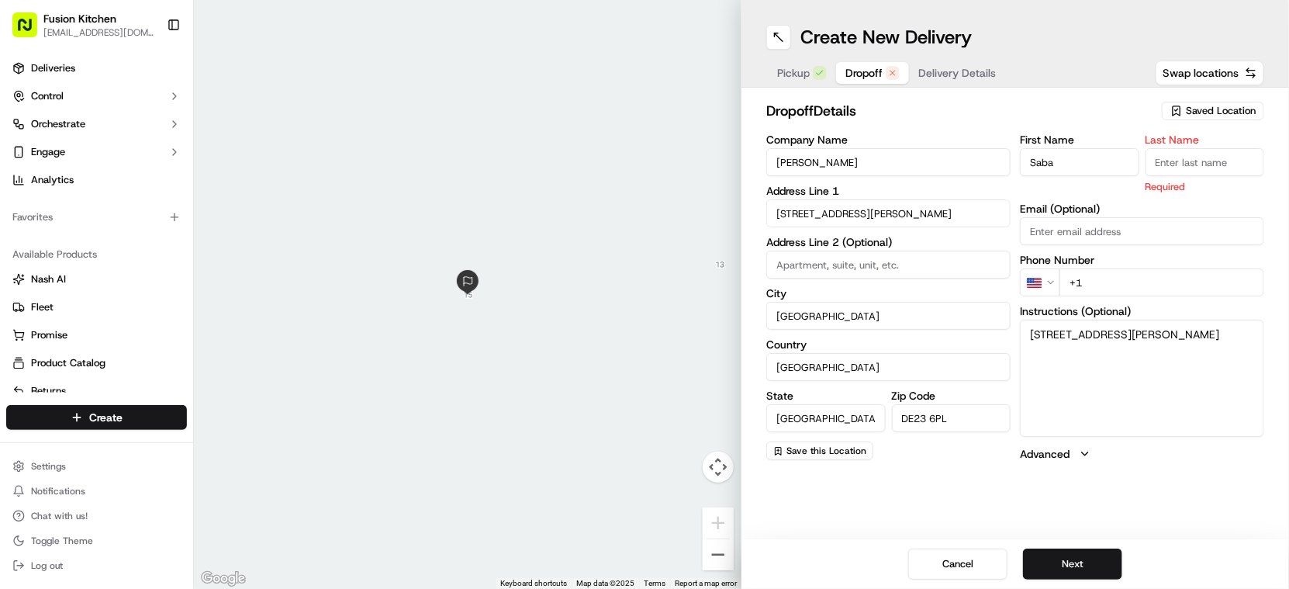
type input "Saba"
click at [1221, 163] on input "Last Name" at bounding box center [1204, 162] width 119 height 28
paste input "Ahmed"
type input "Ahmed"
click at [1108, 281] on div "First Name Saba Last Name Ahmed Required Email (Optional) Phone Number US +1 In…" at bounding box center [1142, 297] width 244 height 327
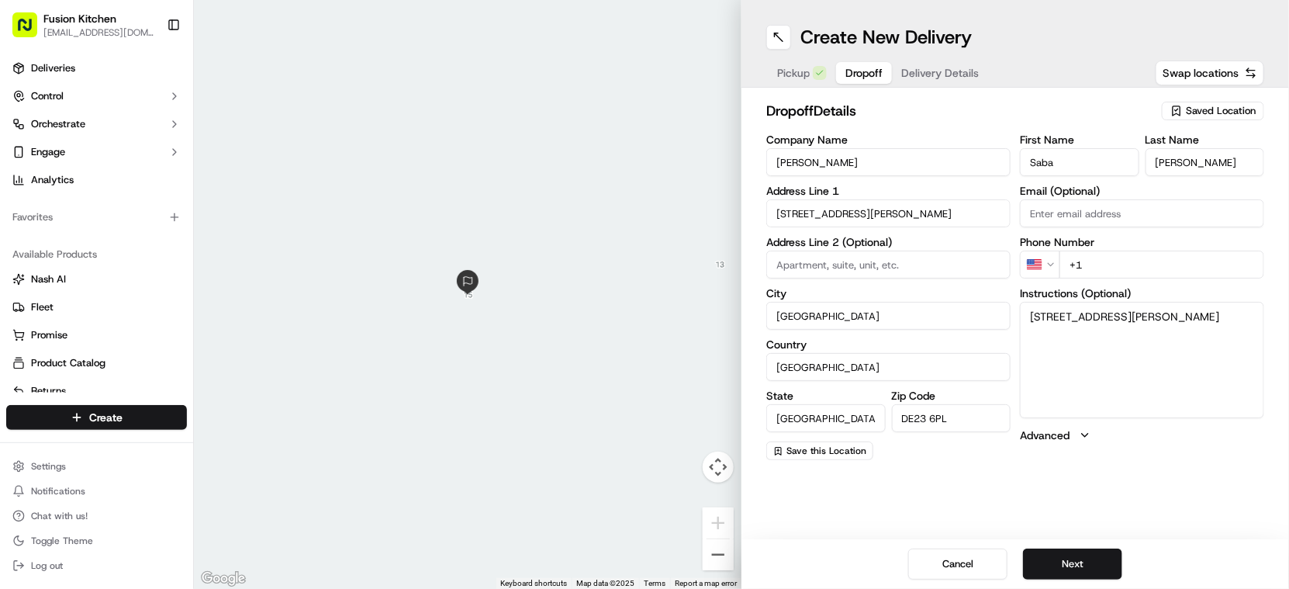
click at [1042, 260] on html "Fusion Kitchen hari@fusionpos.uk Toggle Sidebar Deliveries Control Orchestrate …" at bounding box center [644, 294] width 1289 height 589
click at [1127, 246] on label "Phone Number" at bounding box center [1142, 242] width 244 height 11
click at [1128, 259] on input "+44" at bounding box center [1161, 264] width 205 height 28
click at [1130, 263] on input "+44" at bounding box center [1161, 264] width 205 height 28
paste input "07851 963612"
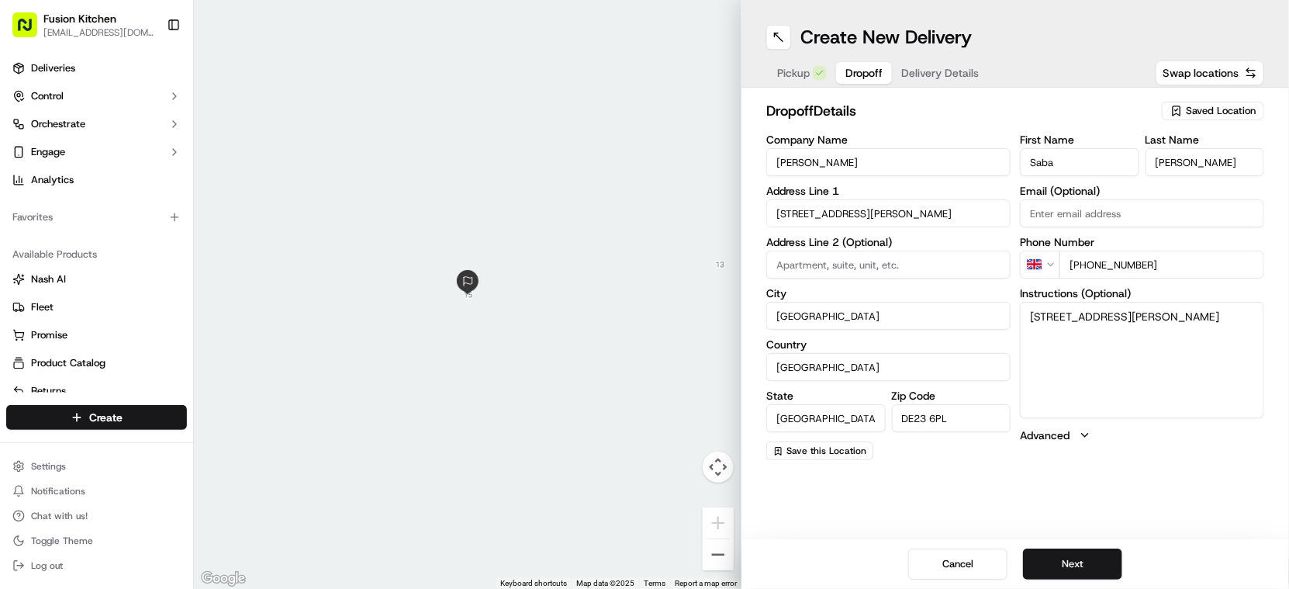
click at [1099, 264] on input "+44 07851 963612" at bounding box center [1161, 264] width 205 height 28
type input "+44 7851 963612"
click at [1093, 568] on button "Next" at bounding box center [1072, 563] width 99 height 31
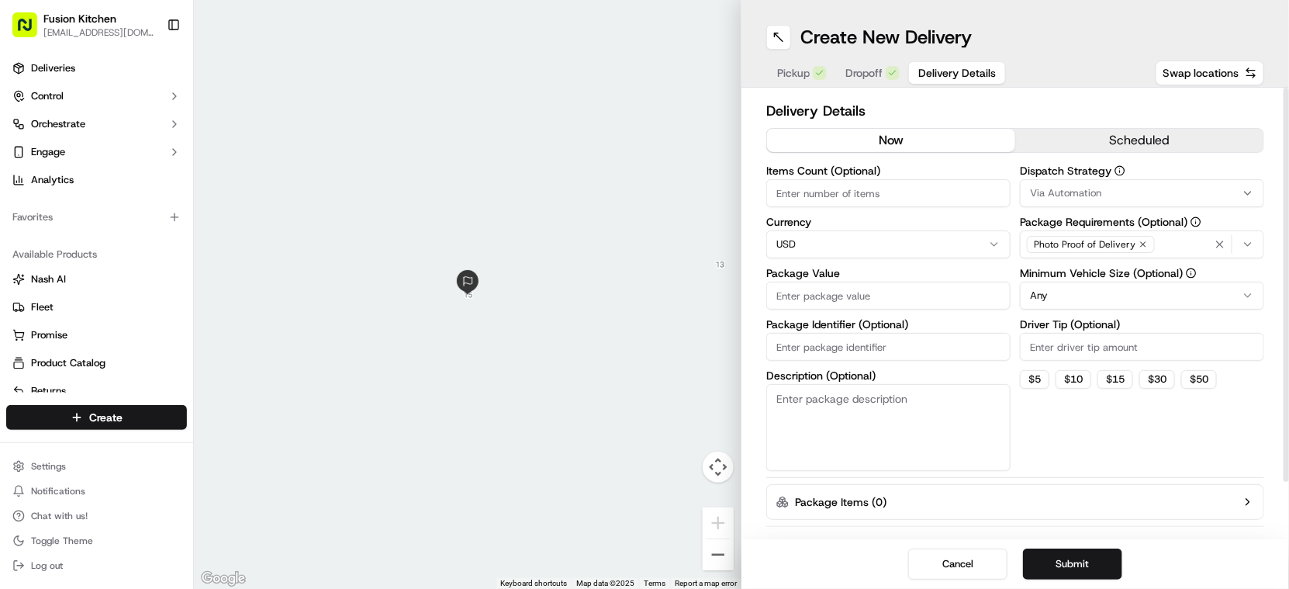
click at [818, 240] on html "Fusion Kitchen hari@fusionpos.uk Toggle Sidebar Deliveries Control Orchestrate …" at bounding box center [644, 294] width 1289 height 589
click at [842, 235] on html "Fusion Kitchen hari@fusionpos.uk Toggle Sidebar Deliveries Control Orchestrate …" at bounding box center [644, 294] width 1289 height 589
click at [865, 301] on input "Package Value" at bounding box center [888, 296] width 244 height 28
paste input "23.43"
type input "23.43"
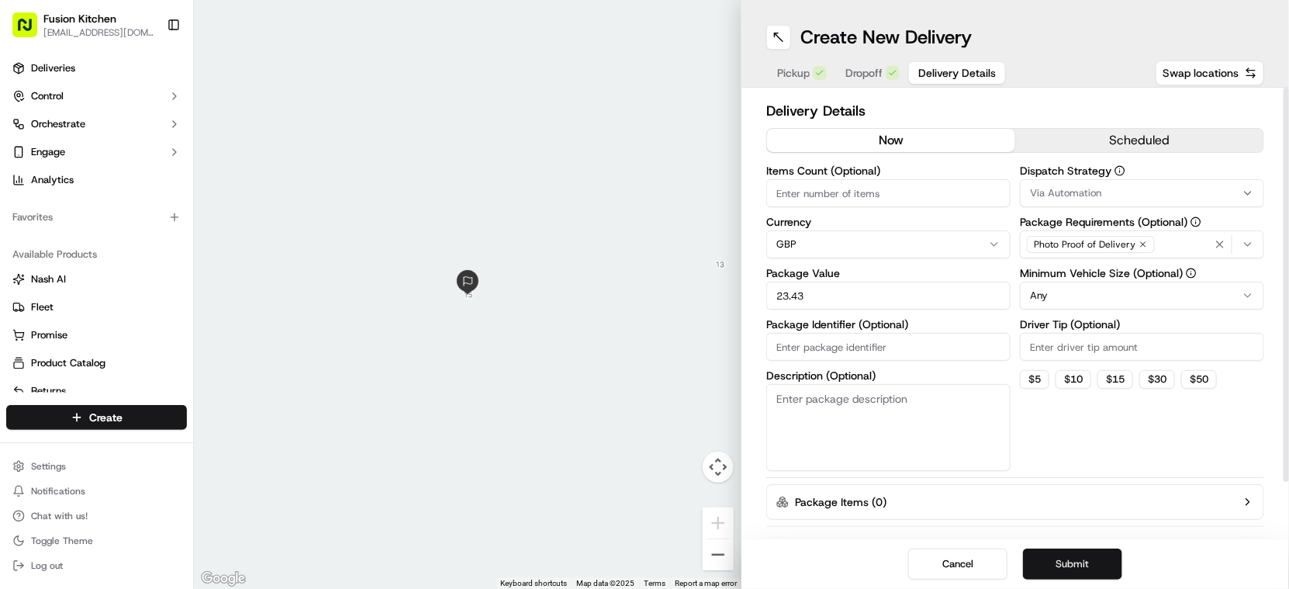
click at [1076, 561] on button "Submit" at bounding box center [1072, 563] width 99 height 31
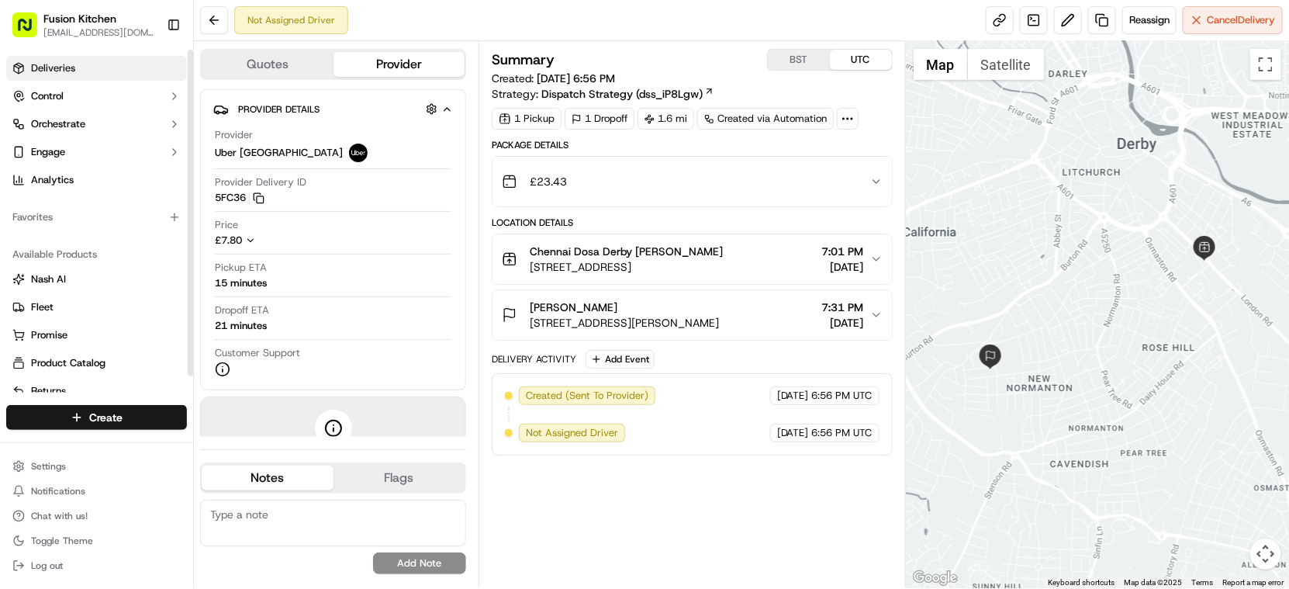
click at [71, 63] on span "Deliveries" at bounding box center [53, 68] width 44 height 14
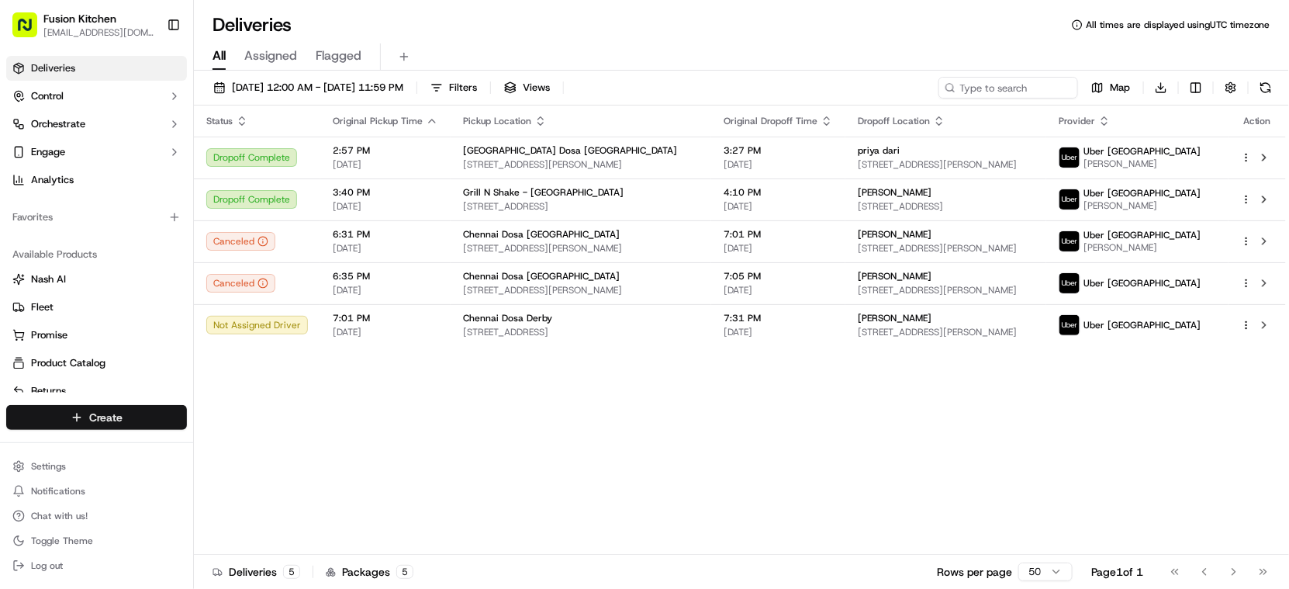
click at [95, 420] on html "Fusion Kitchen hari@fusionpos.uk Toggle Sidebar Deliveries Control Orchestrate …" at bounding box center [644, 294] width 1289 height 589
click at [234, 447] on link "Delivery" at bounding box center [280, 446] width 173 height 28
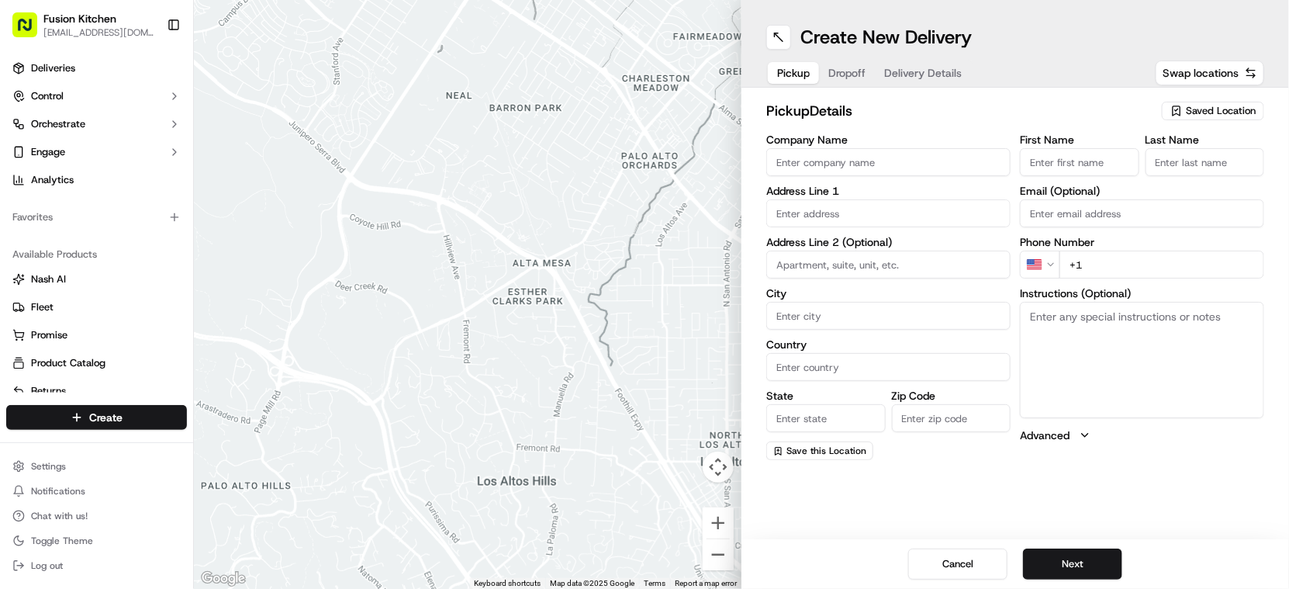
click at [900, 162] on input "Company Name" at bounding box center [888, 162] width 244 height 28
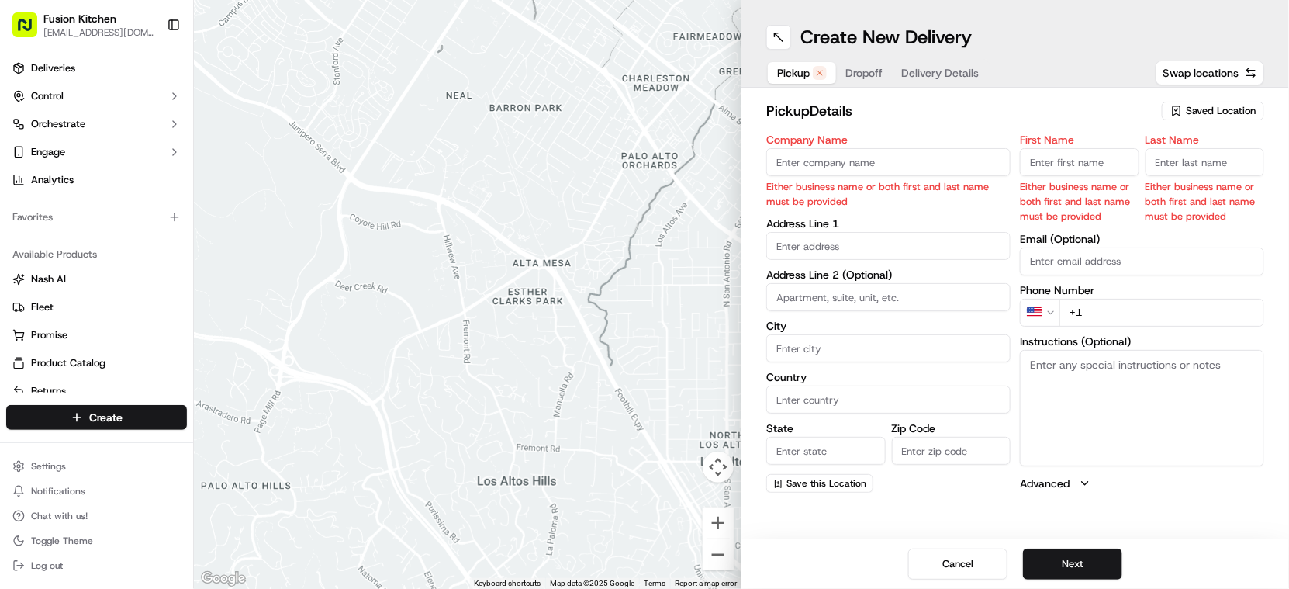
click at [887, 173] on input "Company Name" at bounding box center [888, 162] width 244 height 28
paste input "Chennai Dosa Derby"
type input "Chennai Dosa Derby"
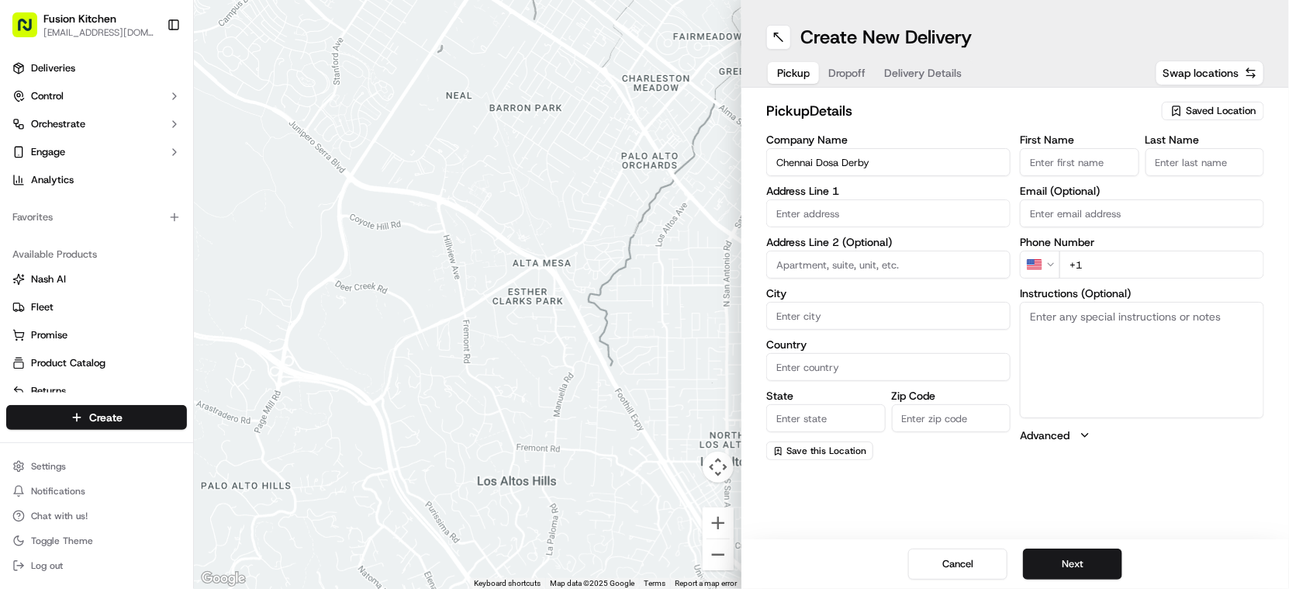
click at [1059, 168] on input "First Name" at bounding box center [1079, 162] width 119 height 28
click at [1055, 157] on input "First Name" at bounding box center [1079, 162] width 119 height 28
paste input "[PERSON_NAME]"
click at [1100, 164] on input "[PERSON_NAME]" at bounding box center [1079, 162] width 119 height 28
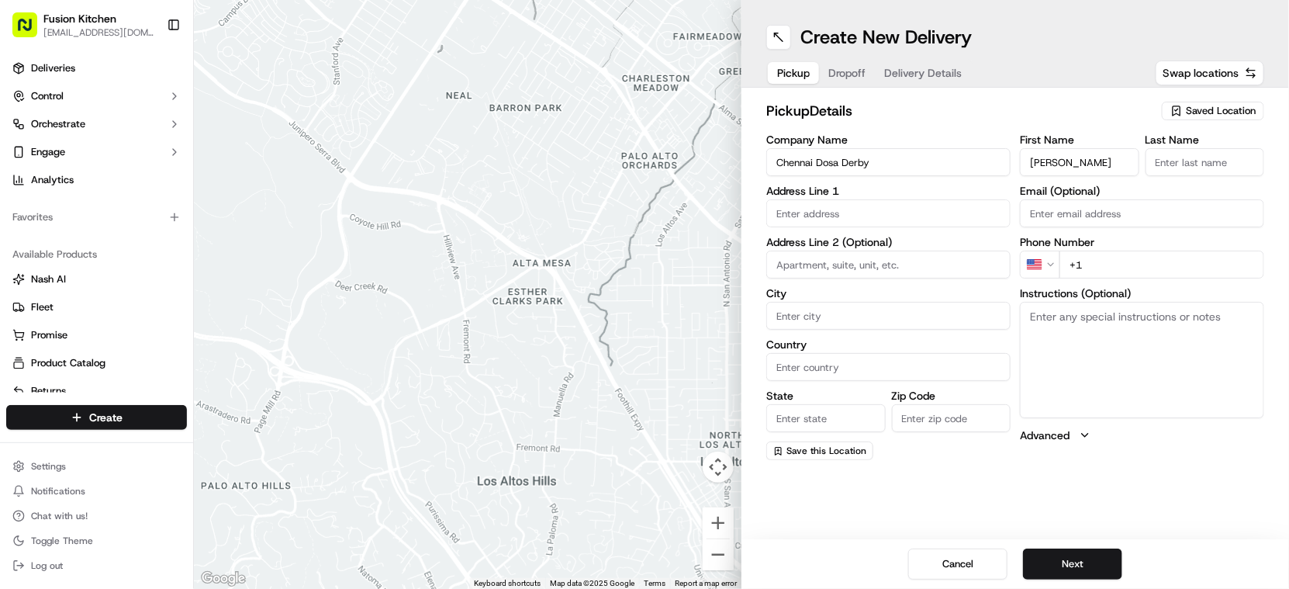
type input "[PERSON_NAME]"
click at [1225, 165] on input "Last Name" at bounding box center [1204, 162] width 119 height 28
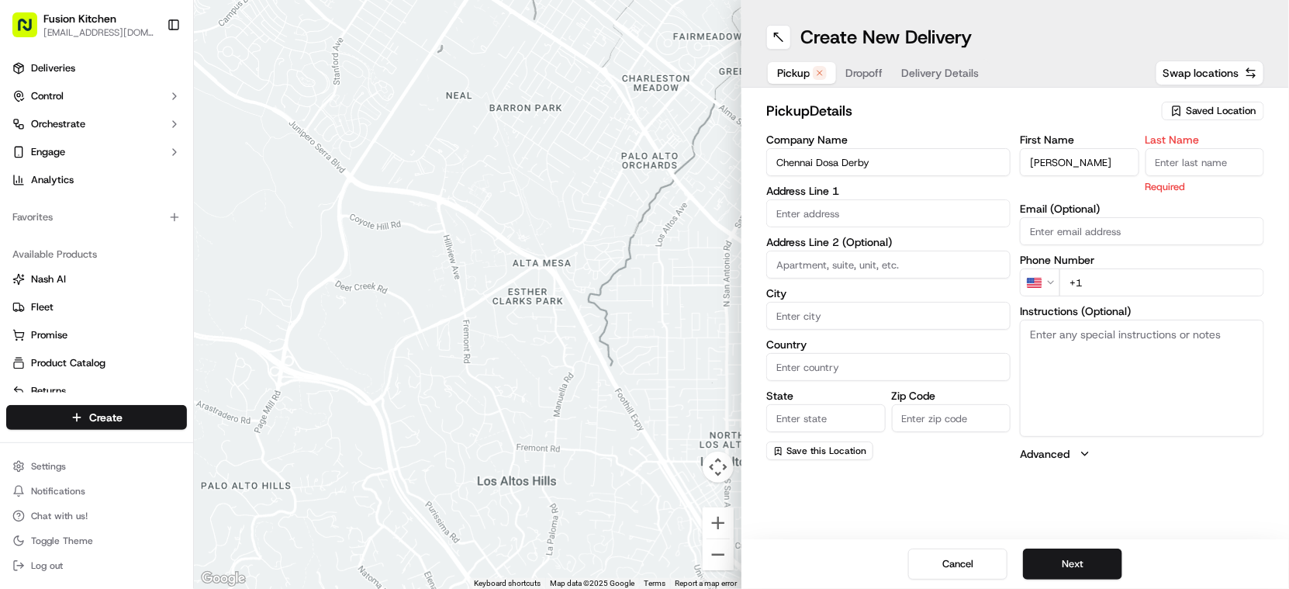
paste input "Sadiq"
type input "Sadiq"
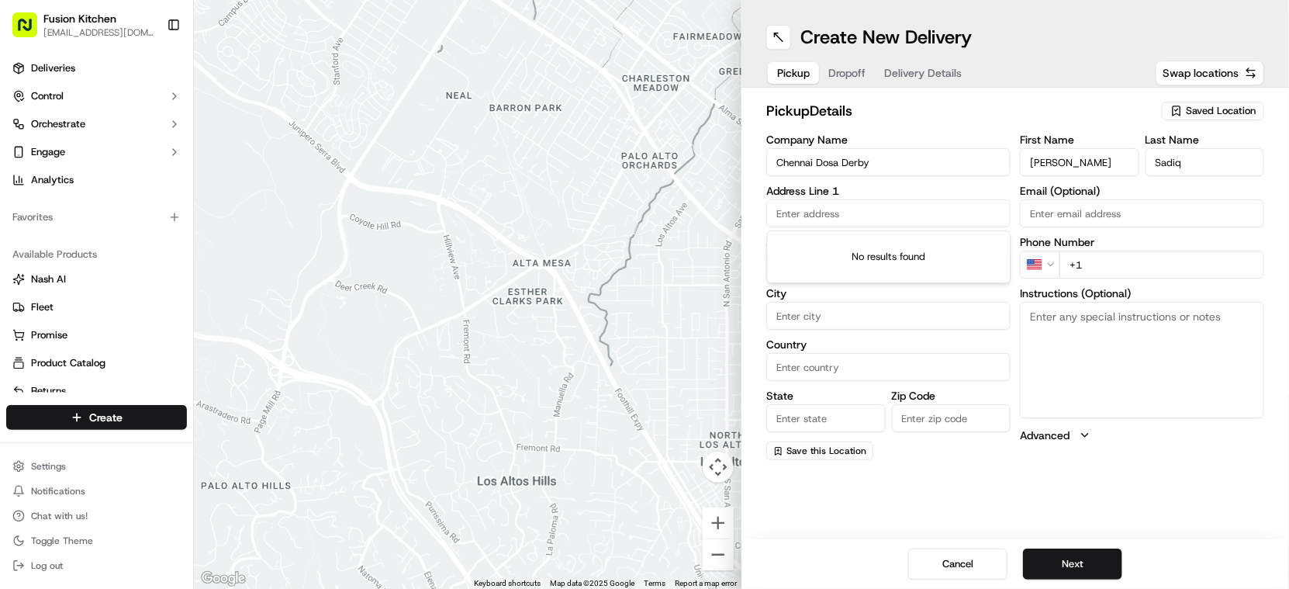
click at [869, 210] on input "text" at bounding box center [888, 213] width 244 height 28
drag, startPoint x: 845, startPoint y: 207, endPoint x: 852, endPoint y: 217, distance: 12.3
click at [845, 207] on input "text" at bounding box center [888, 213] width 244 height 28
click at [925, 215] on input "text" at bounding box center [888, 213] width 244 height 28
paste input "128 London Road, Derby, London, DE1 2SR."
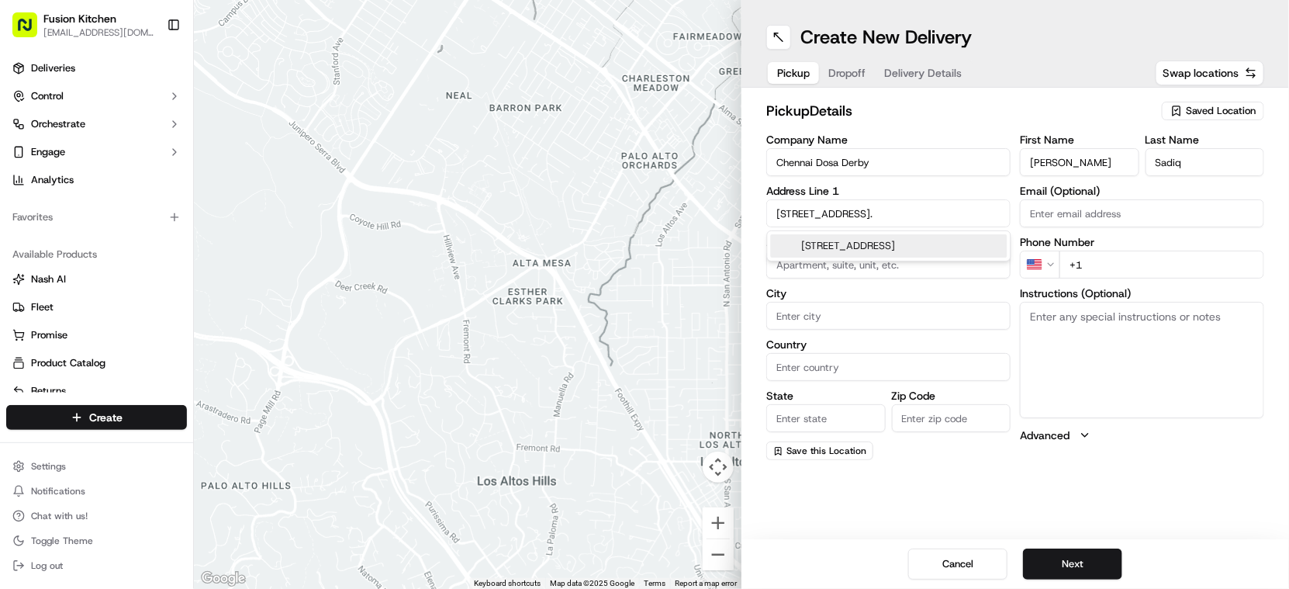
click at [973, 243] on div "128 London Road, Derby DE1 2SR, UK" at bounding box center [889, 245] width 237 height 23
type input "128 London Rd, Derby DE1 2SR, UK"
type input "Derby"
type input "[GEOGRAPHIC_DATA]"
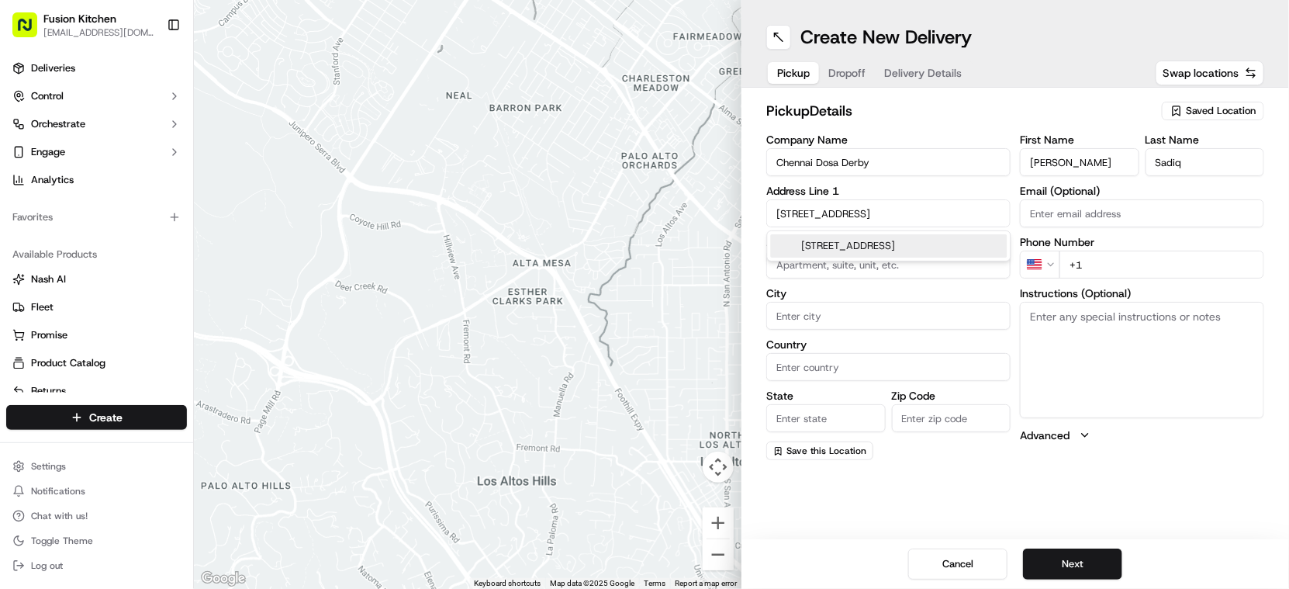
type input "DE1 2SR"
type input "128 London Road"
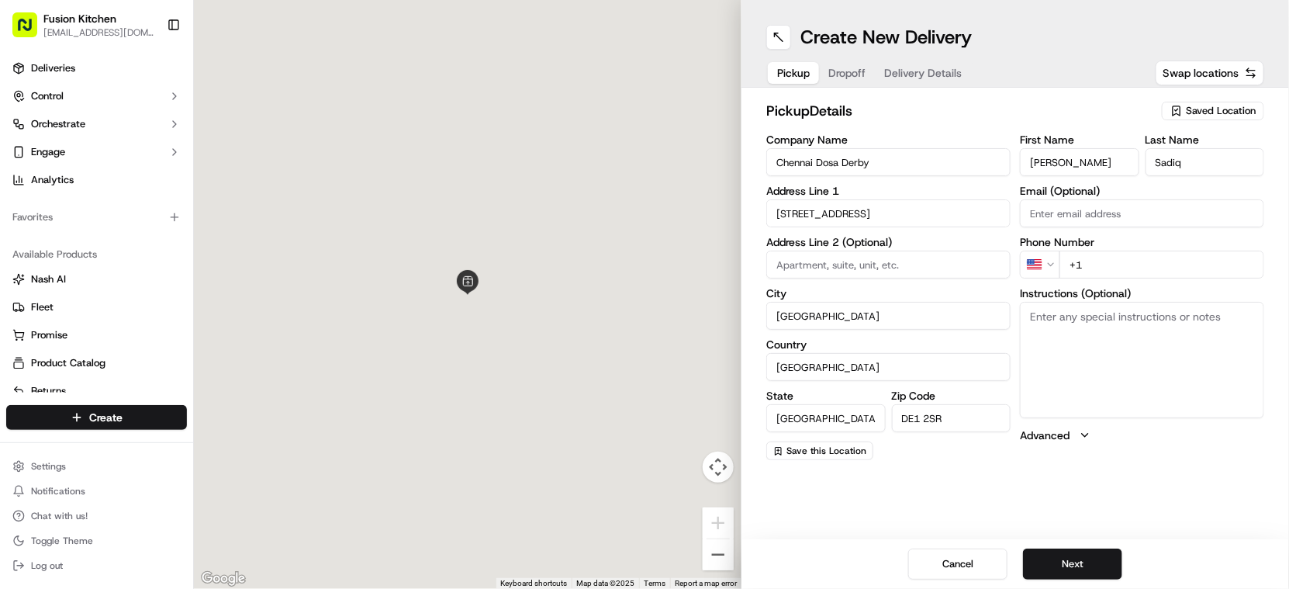
click at [1125, 396] on textarea "Instructions (Optional)" at bounding box center [1142, 360] width 244 height 116
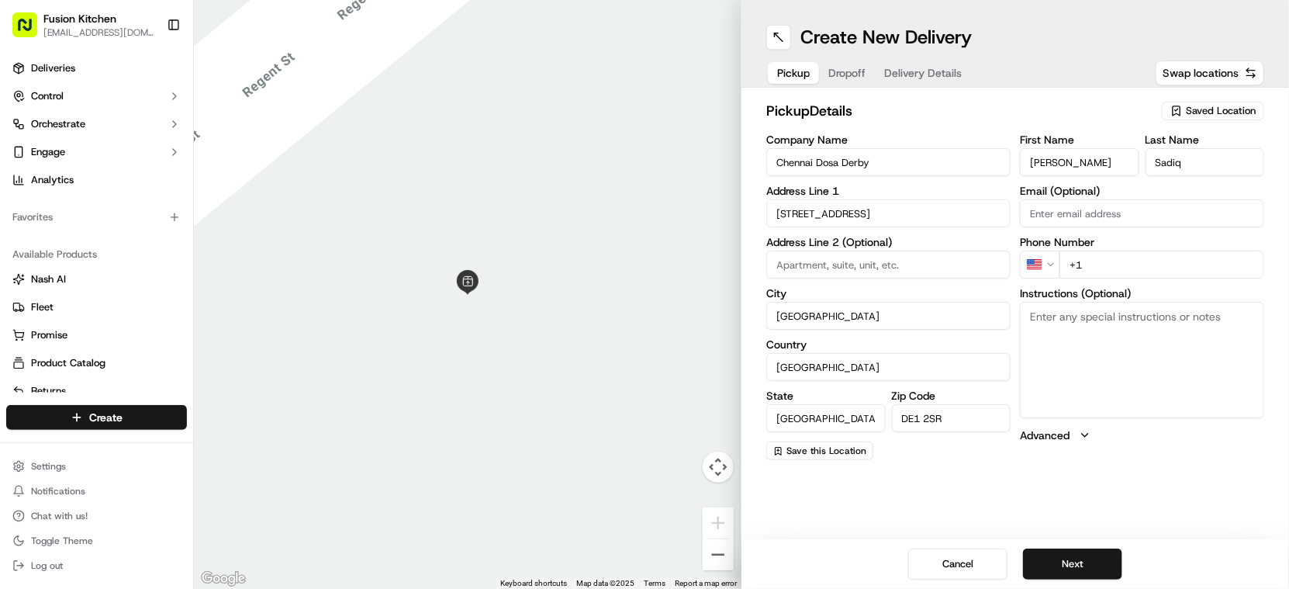
paste textarea "128 London Road, Derby, London, DE1 2SR."
type textarea "128 London Road, Derby, London, DE1 2SR"
click at [1038, 267] on html "Fusion Kitchen hari@fusionpos.uk Toggle Sidebar Deliveries Control Orchestrate …" at bounding box center [644, 294] width 1289 height 589
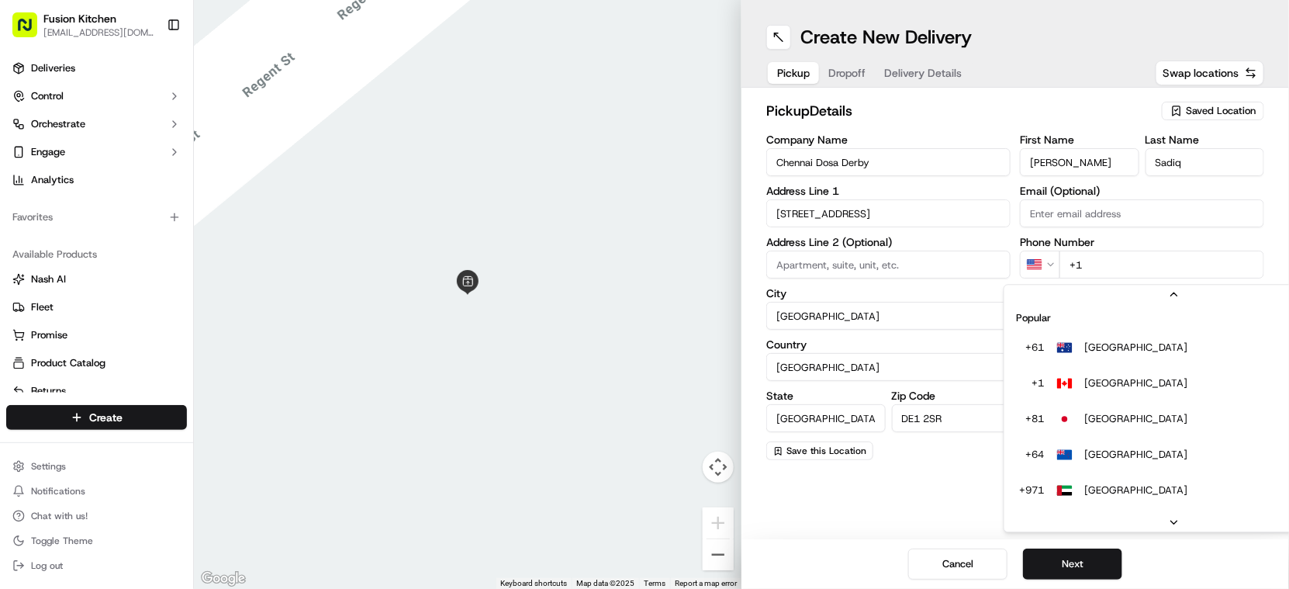
scroll to position [67, 0]
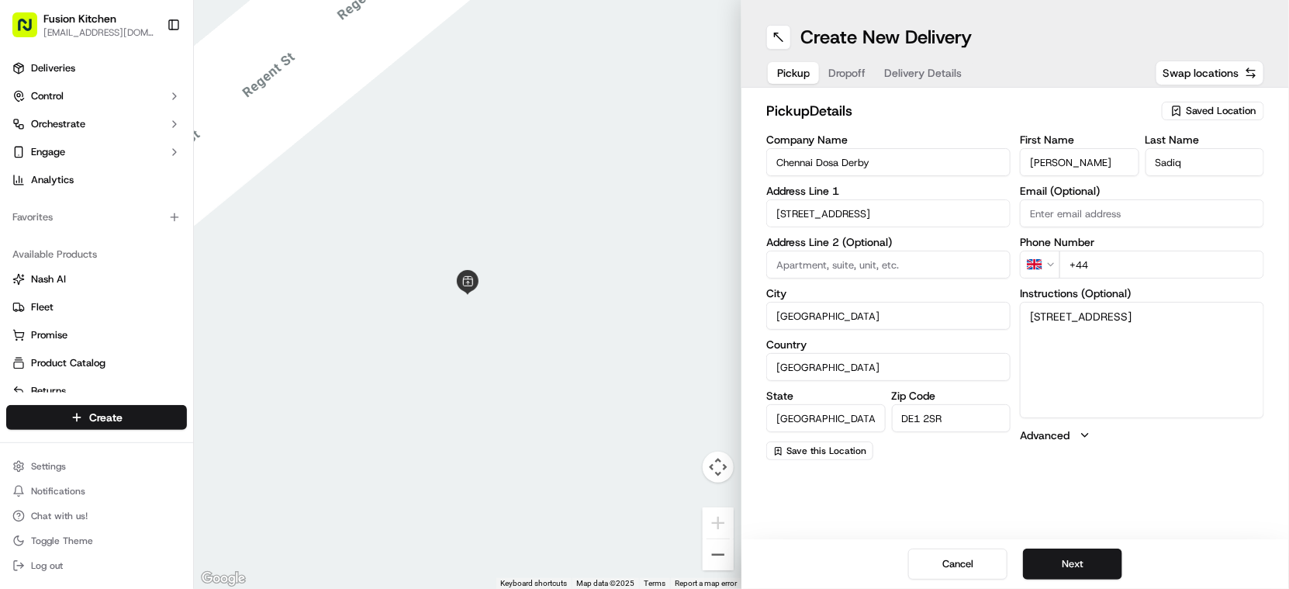
click at [1145, 275] on input "+44" at bounding box center [1161, 264] width 205 height 28
paste input "1332 292222"
type input "+44 1332 292222"
click at [1055, 563] on button "Next" at bounding box center [1072, 563] width 99 height 31
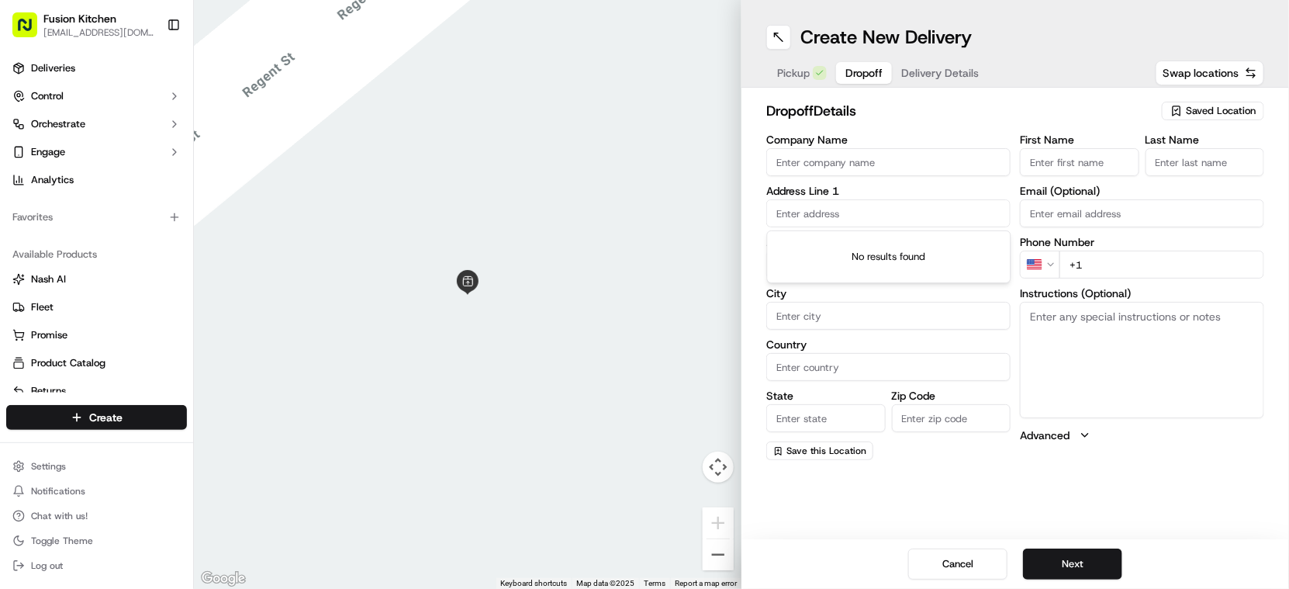
click at [824, 210] on input "text" at bounding box center [888, 213] width 244 height 28
paste input "7, Warren Street, Alvaston, DE24 8RU"
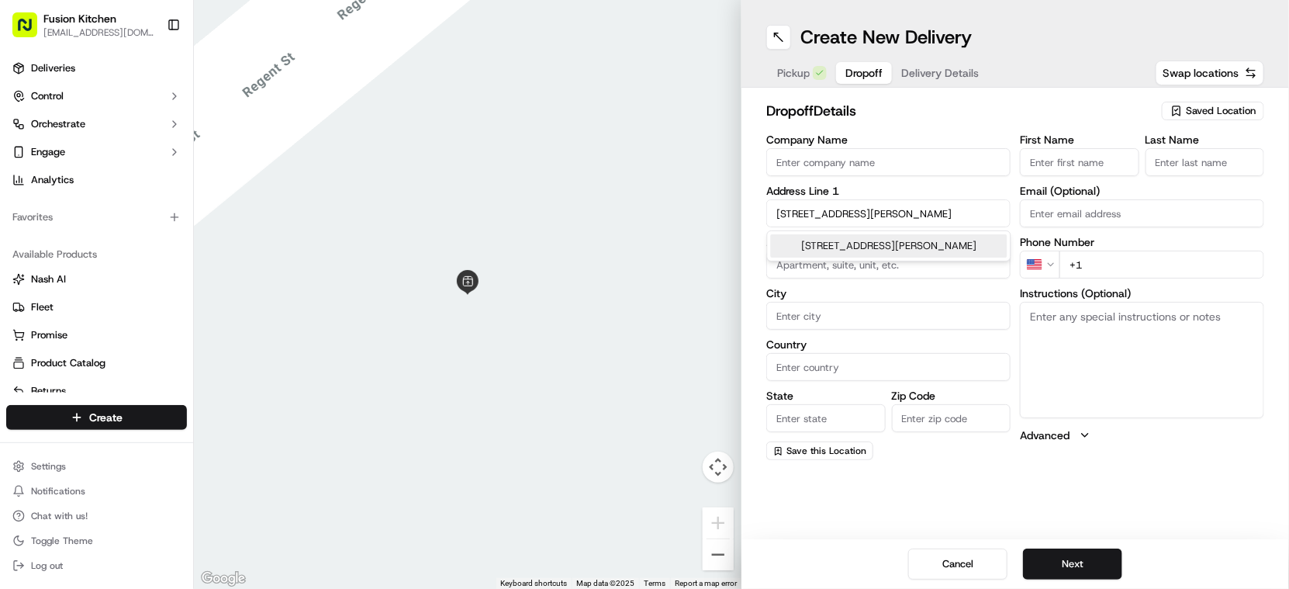
click at [855, 254] on div "7 Warren Street, Alvaston, Derby DE24 8RU, UK" at bounding box center [889, 245] width 237 height 23
type input "7 Warren St, Alvaston, Derby DE24 8RU, UK"
type input "Alvaston"
type input "[GEOGRAPHIC_DATA]"
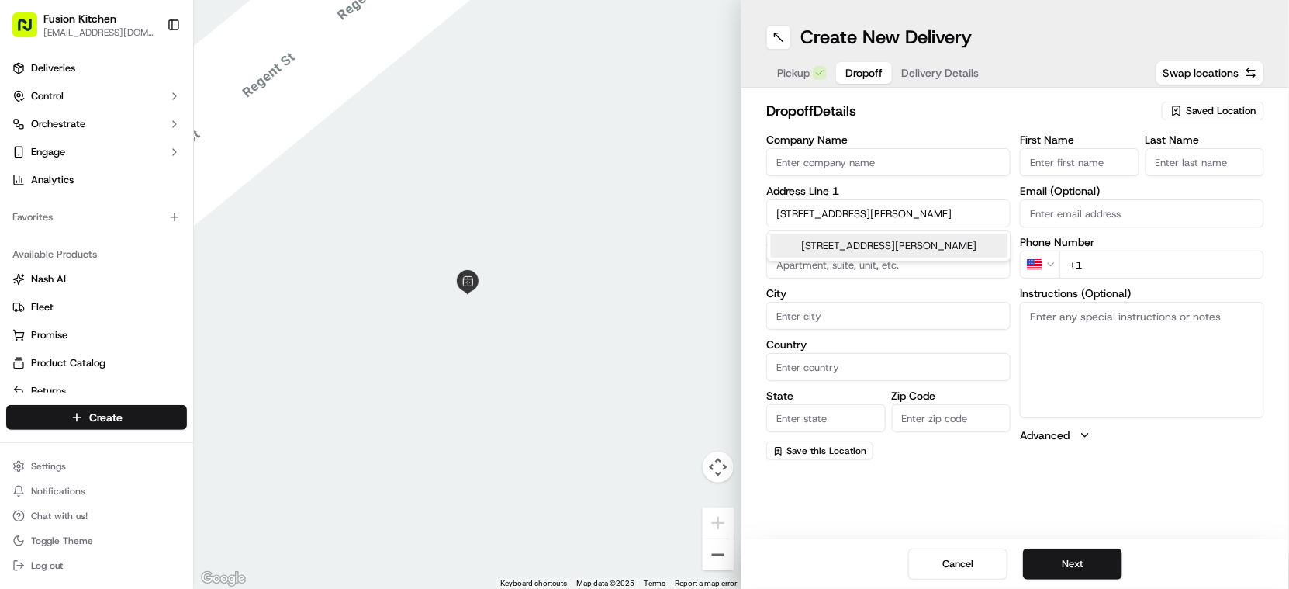
type input "DE24 8RU"
type input "7 Warren Street"
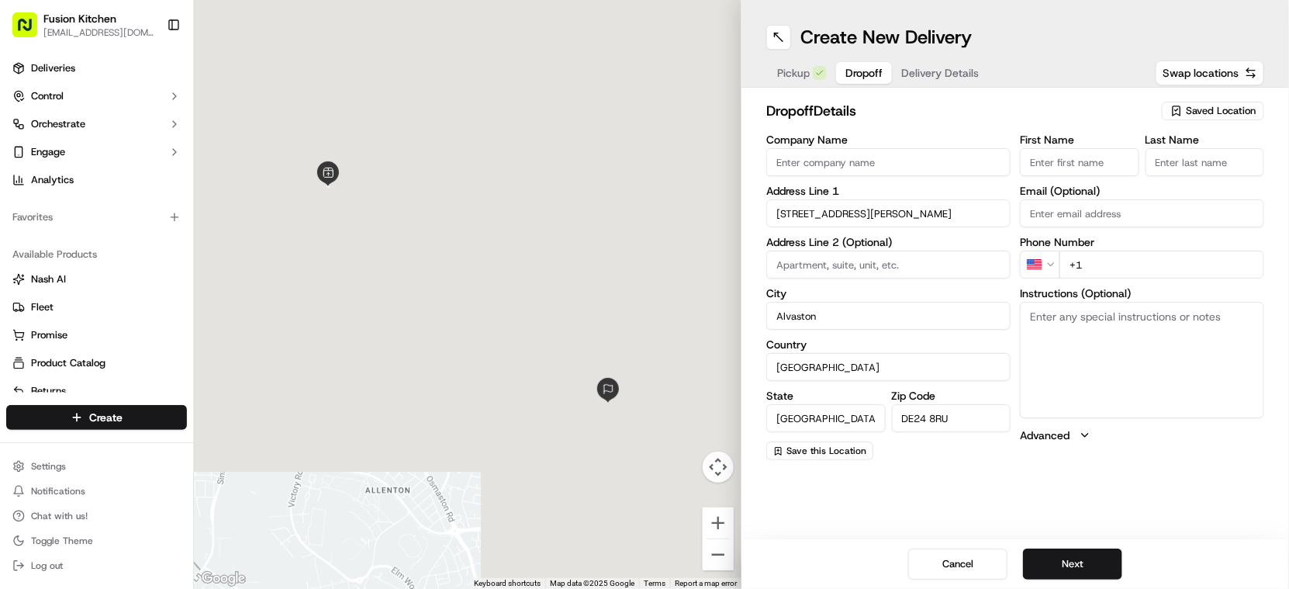
click at [1142, 382] on textarea "Instructions (Optional)" at bounding box center [1142, 360] width 244 height 116
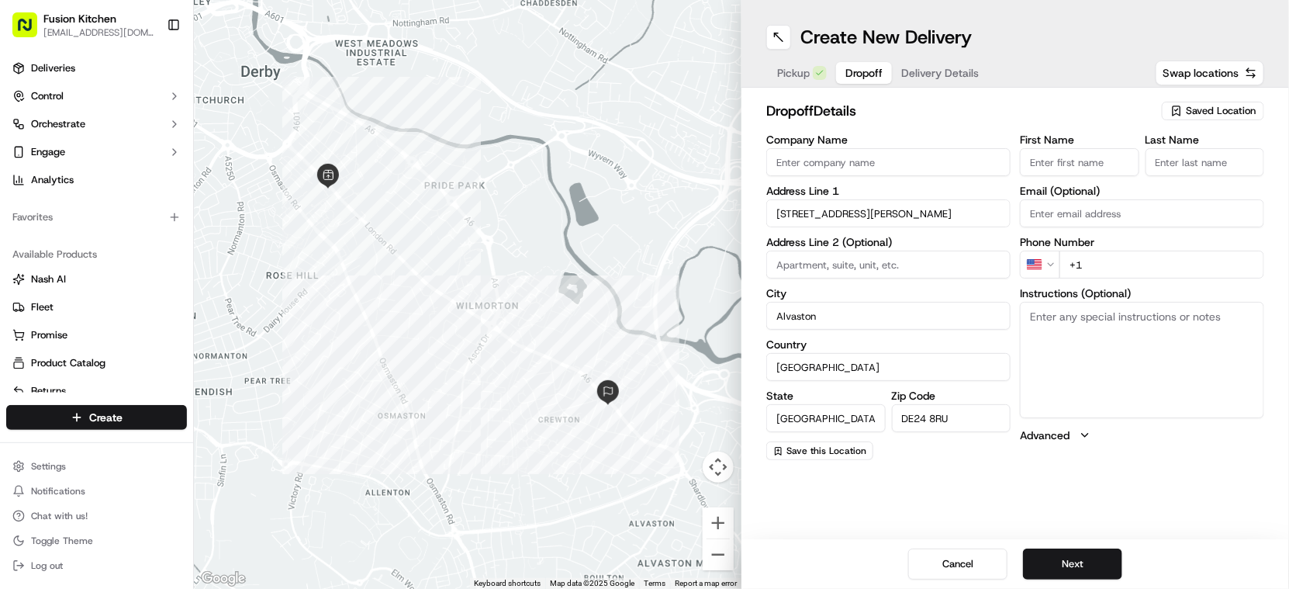
paste textarea "7, Warren Street, Alvaston, DE24 8RU"
type textarea "7, Warren Street, Alvaston, DE24 8RU"
drag, startPoint x: 828, startPoint y: 162, endPoint x: 844, endPoint y: 170, distance: 17.3
click at [828, 162] on input "Company Name" at bounding box center [888, 162] width 244 height 28
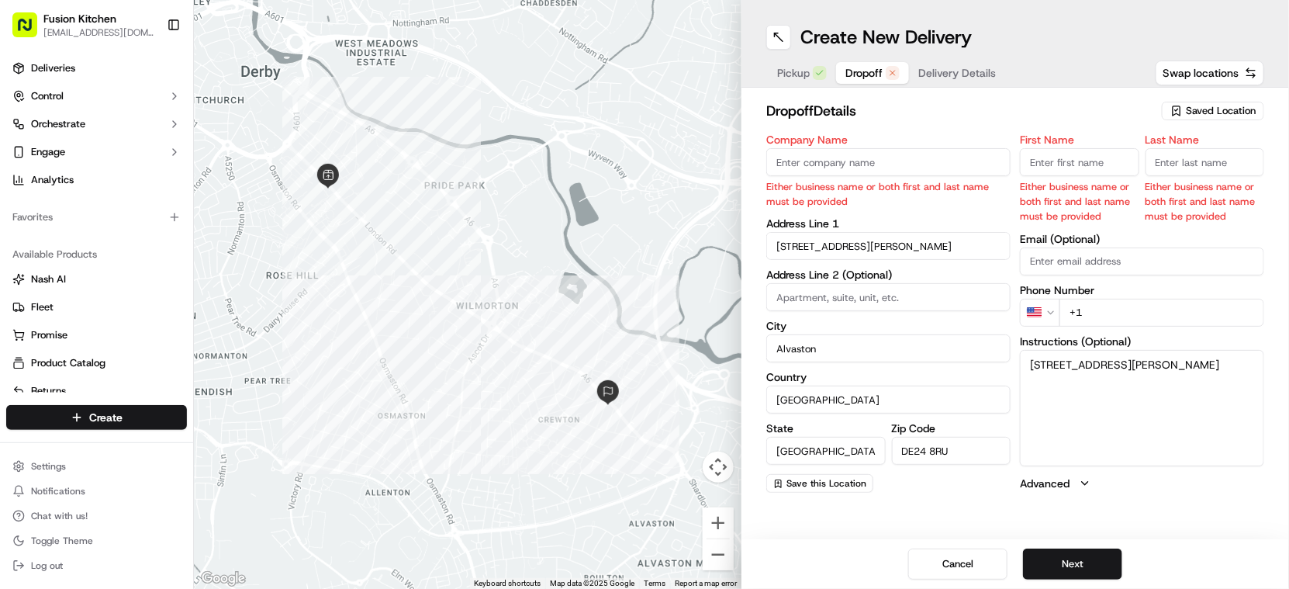
click at [830, 173] on input "Company Name" at bounding box center [888, 162] width 244 height 28
paste input "Suji Sivakumar"
type input "Suji Sivakumar"
click at [1065, 161] on input "First Name" at bounding box center [1079, 162] width 119 height 28
paste input "Suji Sivakumar"
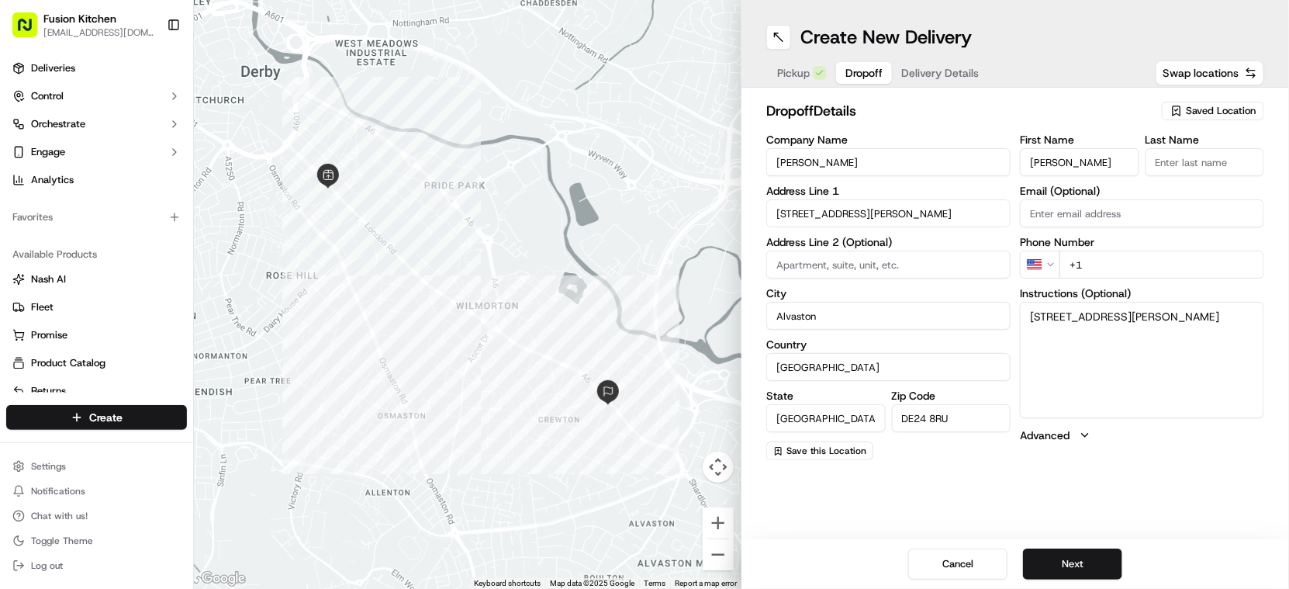
click at [1081, 166] on input "Suji Sivakumar" at bounding box center [1079, 162] width 119 height 28
type input "Suji"
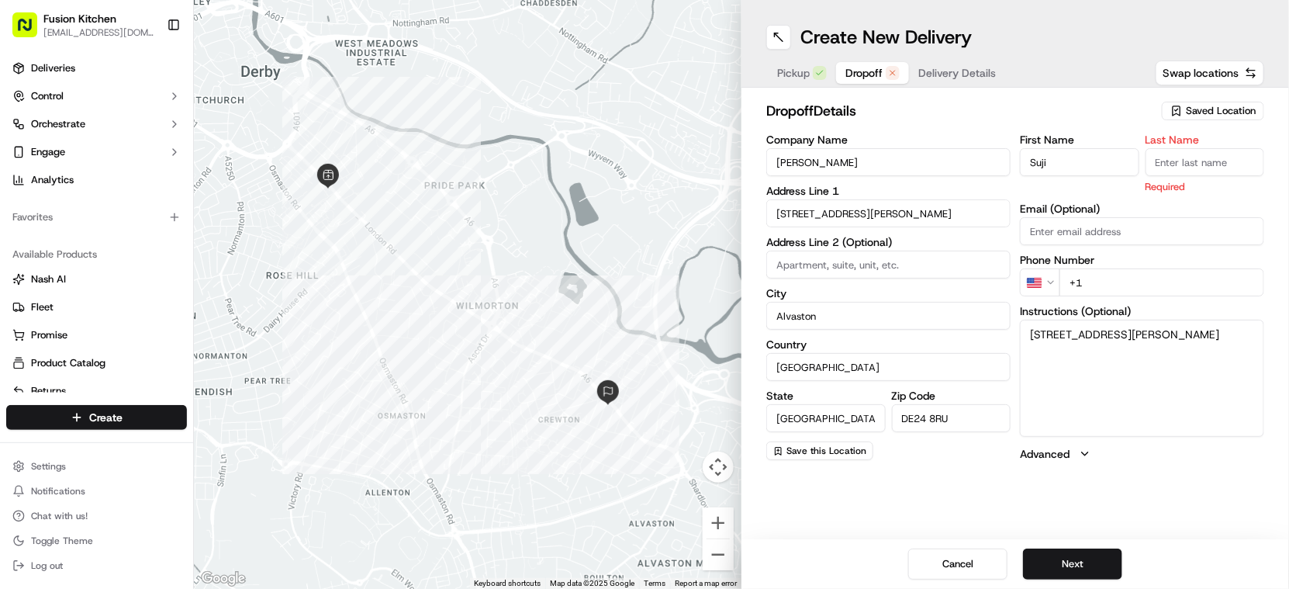
click at [1189, 164] on input "Last Name" at bounding box center [1204, 162] width 119 height 28
paste input "Sivakumar"
type input "Sivakumar"
click at [1055, 281] on html "Fusion Kitchen hari@fusionpos.uk Toggle Sidebar Deliveries Control Orchestrate …" at bounding box center [644, 294] width 1289 height 589
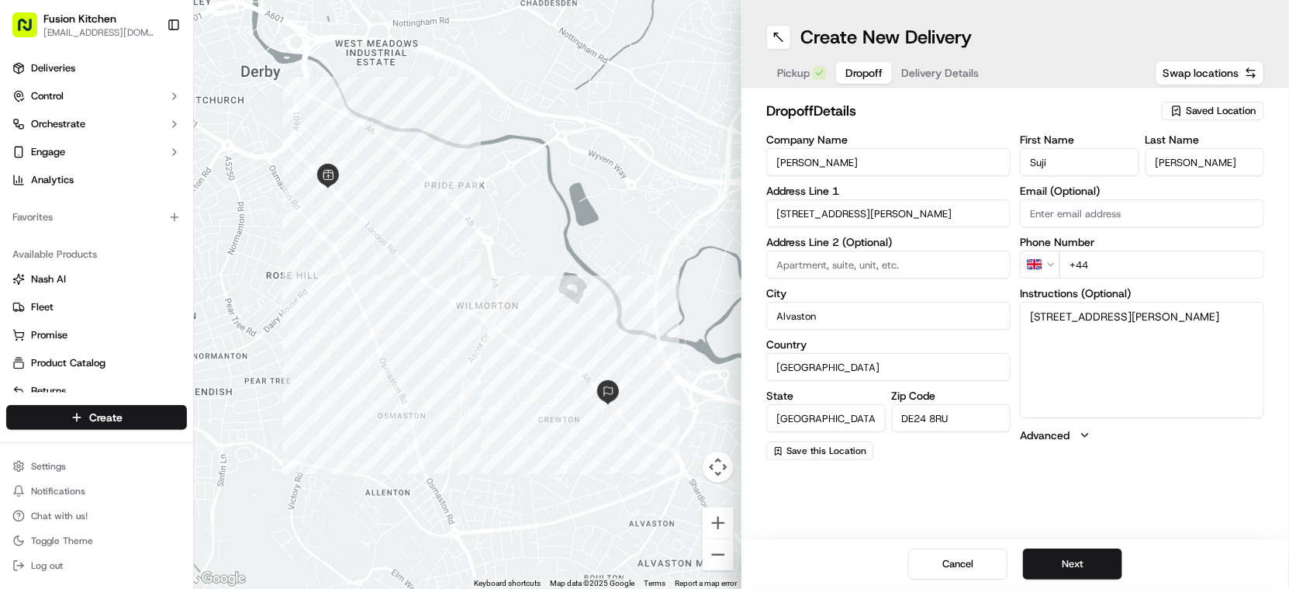
click at [1197, 266] on input "+44" at bounding box center [1161, 264] width 205 height 28
paste input "7587 773822"
type input "+44 7587 773822"
click at [1081, 568] on button "Next" at bounding box center [1072, 563] width 99 height 31
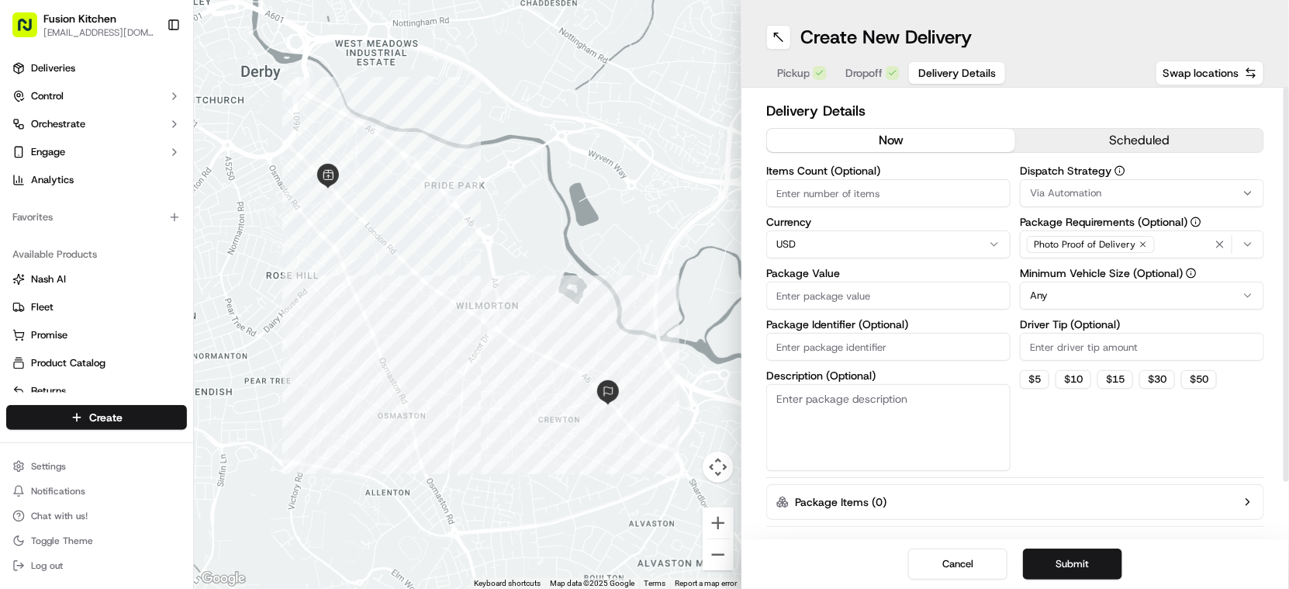
click at [852, 245] on html "Fusion Kitchen hari@fusionpos.uk Toggle Sidebar Deliveries Control Orchestrate …" at bounding box center [644, 294] width 1289 height 589
click at [839, 292] on input "Package Value" at bounding box center [888, 296] width 244 height 28
paste input "25.68"
type input "25.68"
click at [1096, 566] on button "Submit" at bounding box center [1072, 563] width 99 height 31
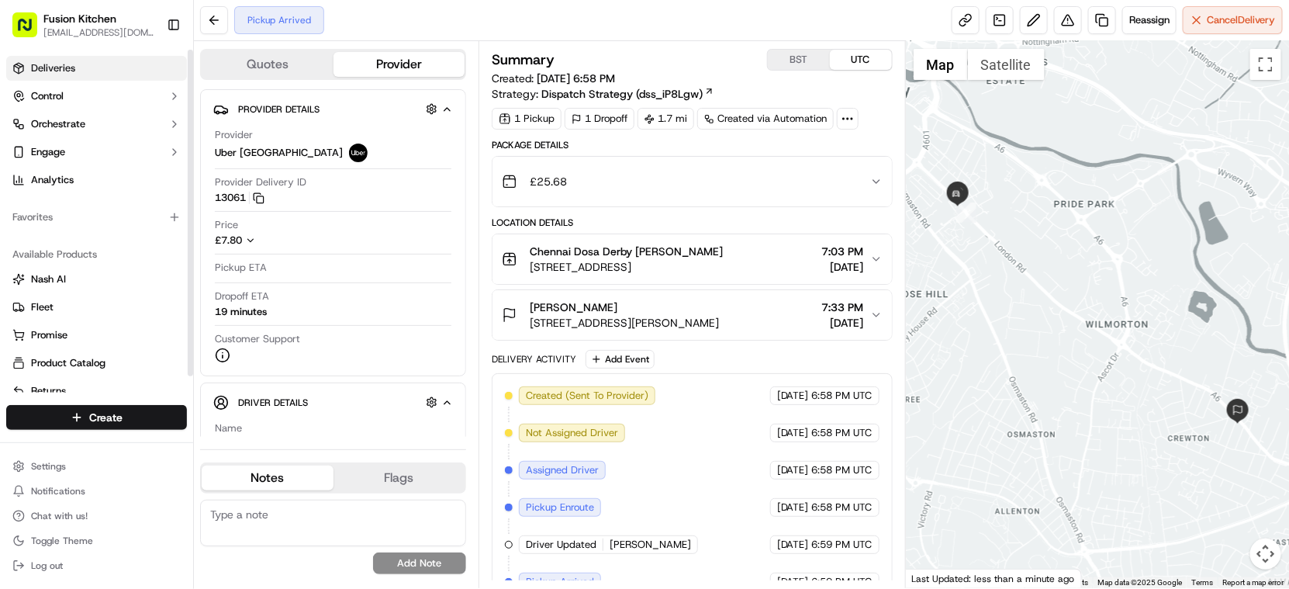
click at [47, 58] on link "Deliveries" at bounding box center [96, 68] width 181 height 25
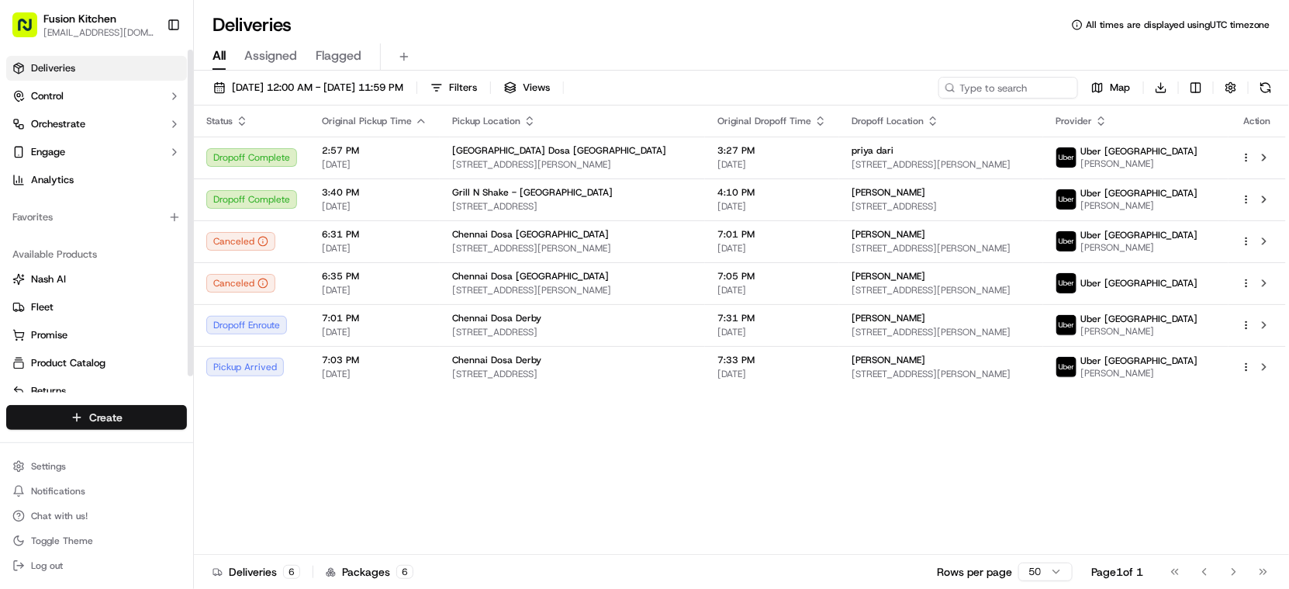
click at [135, 412] on html "Fusion Kitchen hari@fusionpos.uk Toggle Sidebar Deliveries Control Orchestrate …" at bounding box center [644, 294] width 1289 height 589
click at [242, 444] on link "Delivery" at bounding box center [280, 446] width 173 height 28
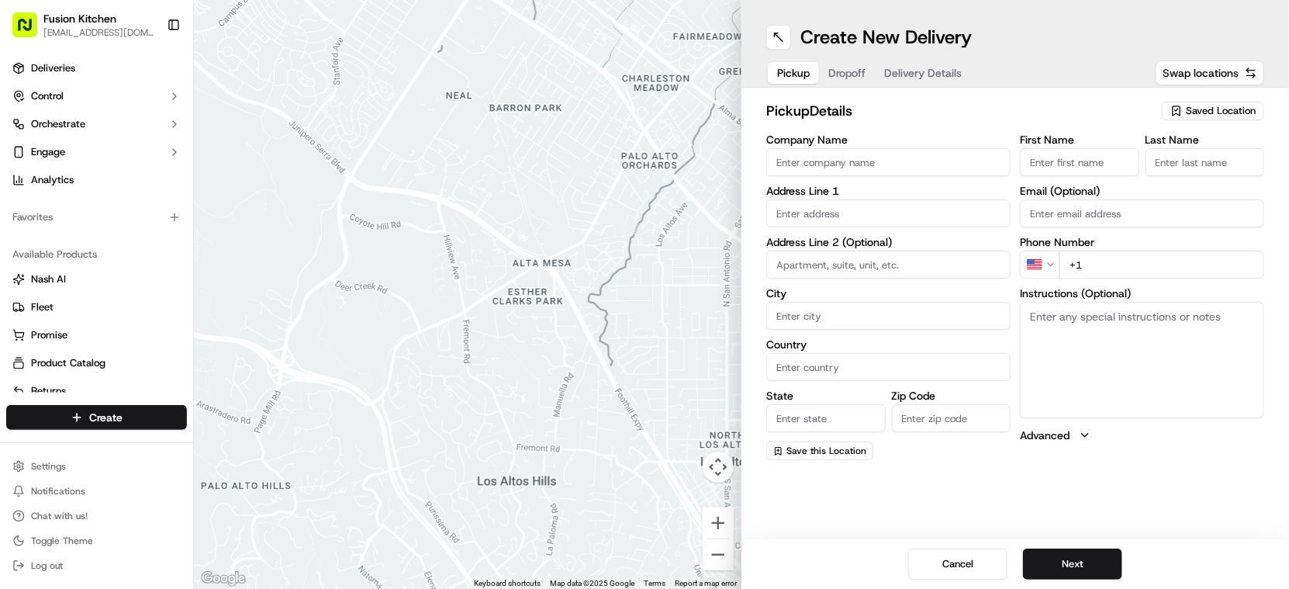
click at [819, 161] on input "Company Name" at bounding box center [888, 162] width 244 height 28
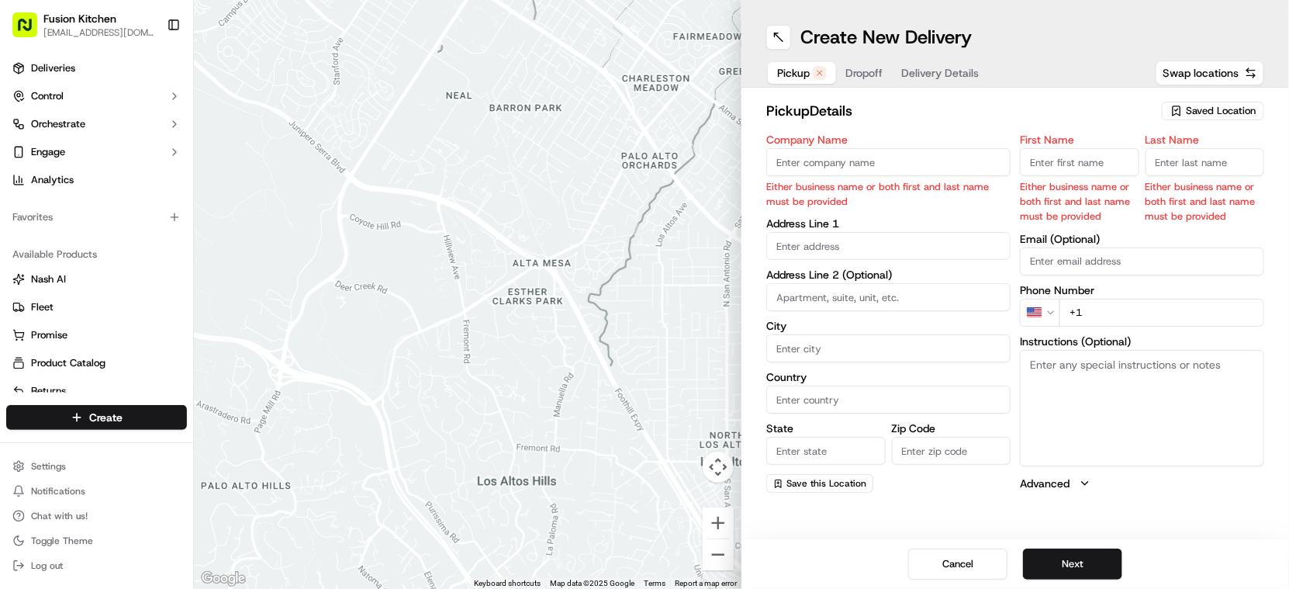
click at [870, 166] on input "Company Name" at bounding box center [888, 162] width 244 height 28
paste input "VEL - Brighton"
type input "VEL - Brighton"
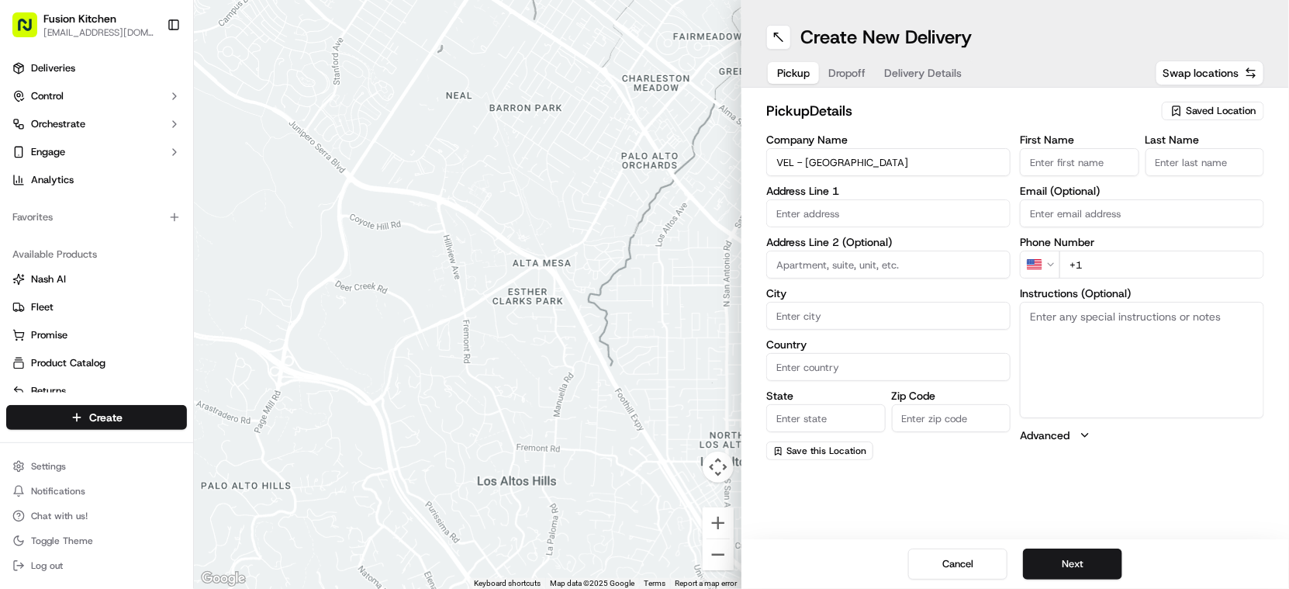
click at [1056, 166] on input "First Name" at bounding box center [1079, 162] width 119 height 28
click at [1067, 164] on input "First Name" at bounding box center [1079, 162] width 119 height 28
paste input "Sakthi Kumar"
click at [1081, 164] on input "Sakthi Kumar" at bounding box center [1079, 162] width 119 height 28
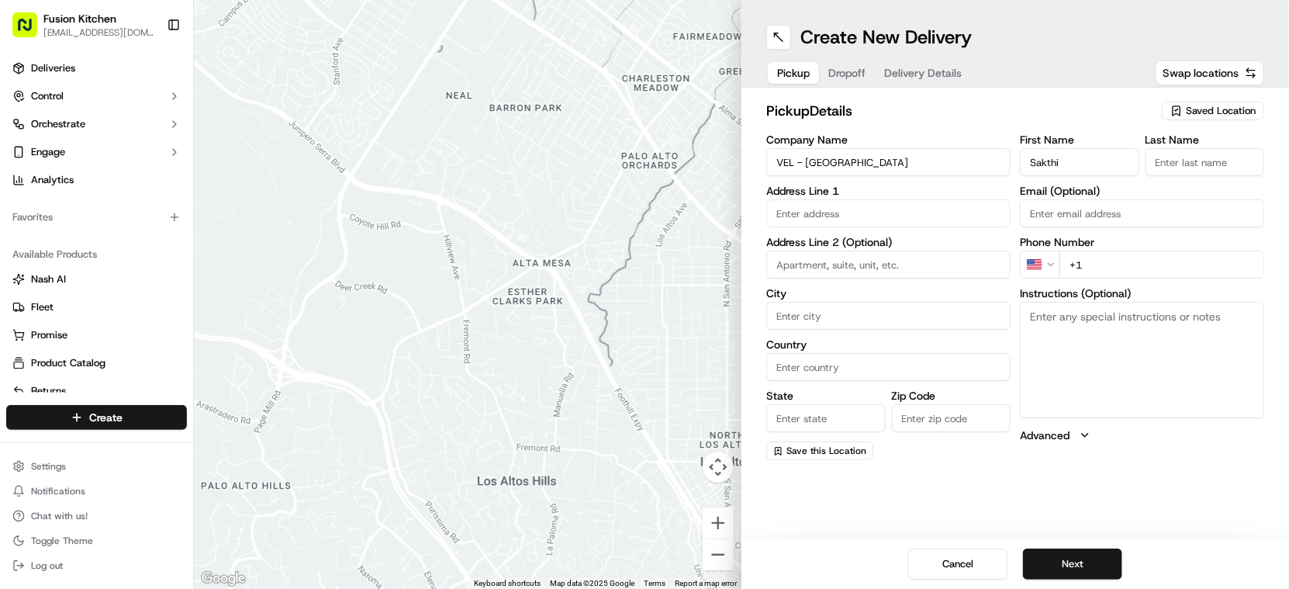
type input "Sakthi"
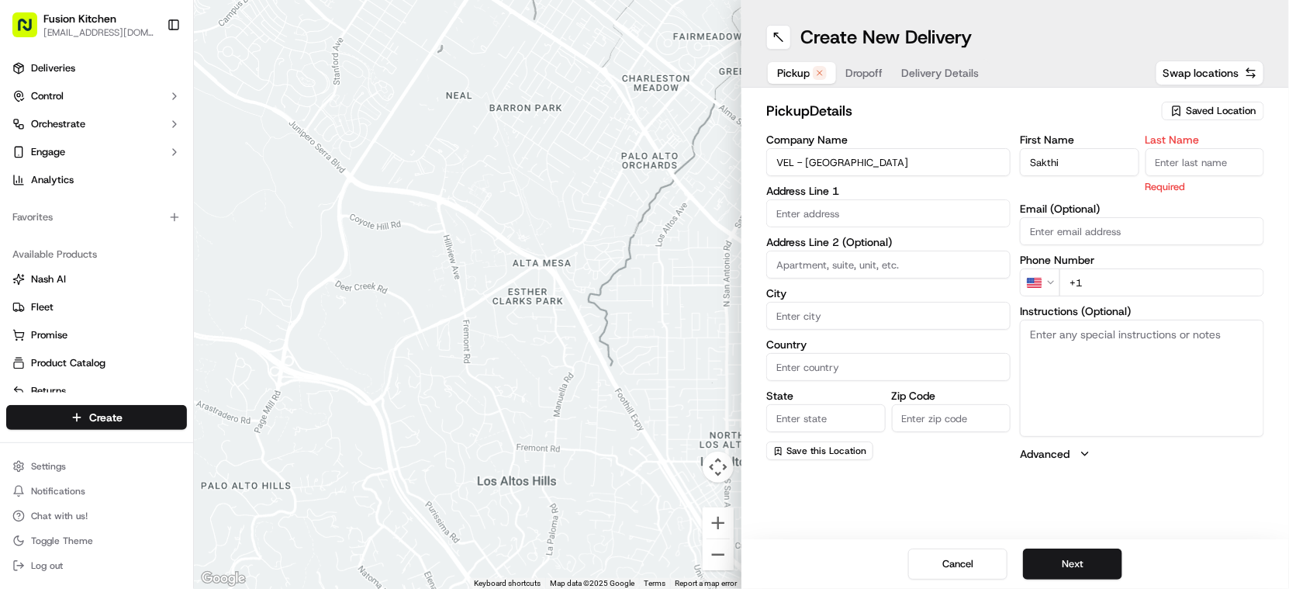
click at [1158, 160] on input "Last Name" at bounding box center [1204, 162] width 119 height 28
paste input "Kumar"
type input "Kumar"
click at [864, 207] on input "text" at bounding box center [888, 213] width 244 height 28
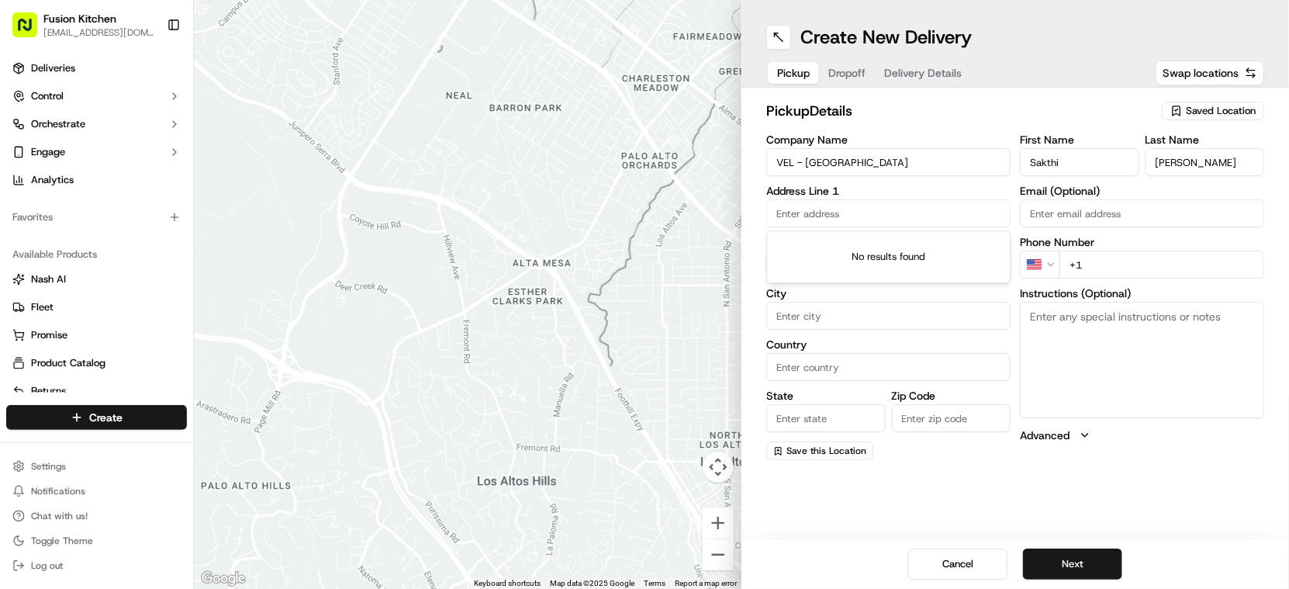
click at [810, 221] on input "text" at bounding box center [888, 213] width 244 height 28
paste input "51 St George's Road, Brighton, East Sussex, BN2 1EF"
click at [925, 250] on div "51 Saint George's Road, Kemptown, Brighton and Hove, Brighton, UK" at bounding box center [889, 245] width 237 height 23
type input "51 St George's Rd, Kemptown, Brighton and Hove, Brighton BN2 1EF, UK"
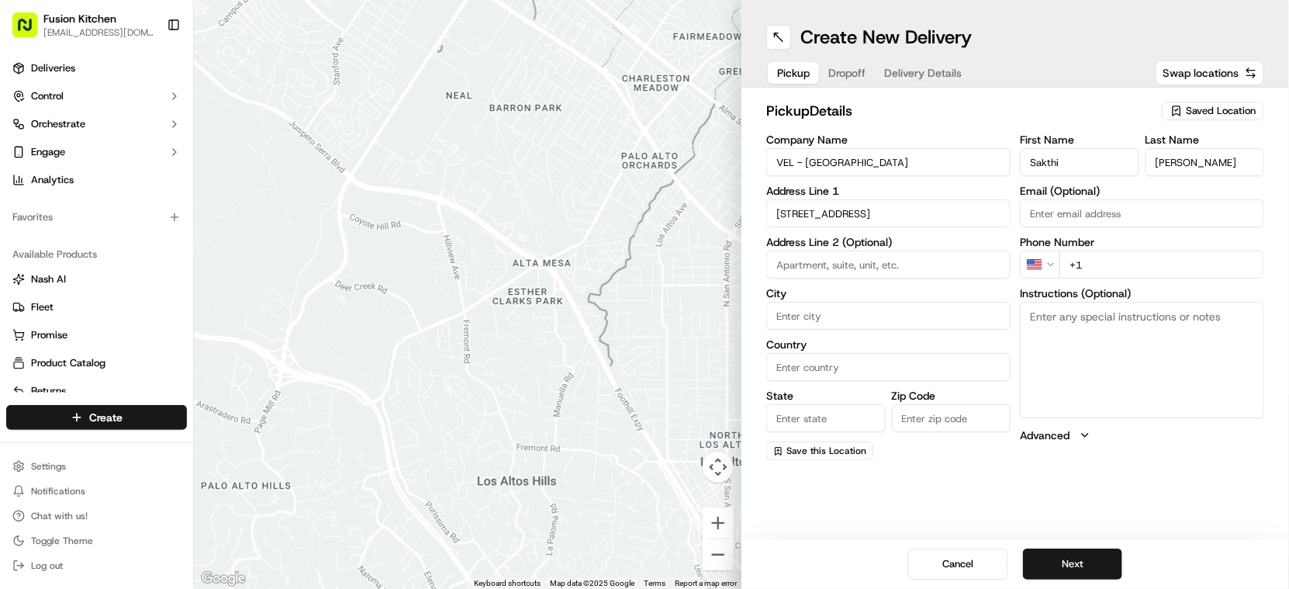
type input "Brighton and Hove"
type input "[GEOGRAPHIC_DATA]"
type input "BN2 1EF"
type input "51 Saint George's Road"
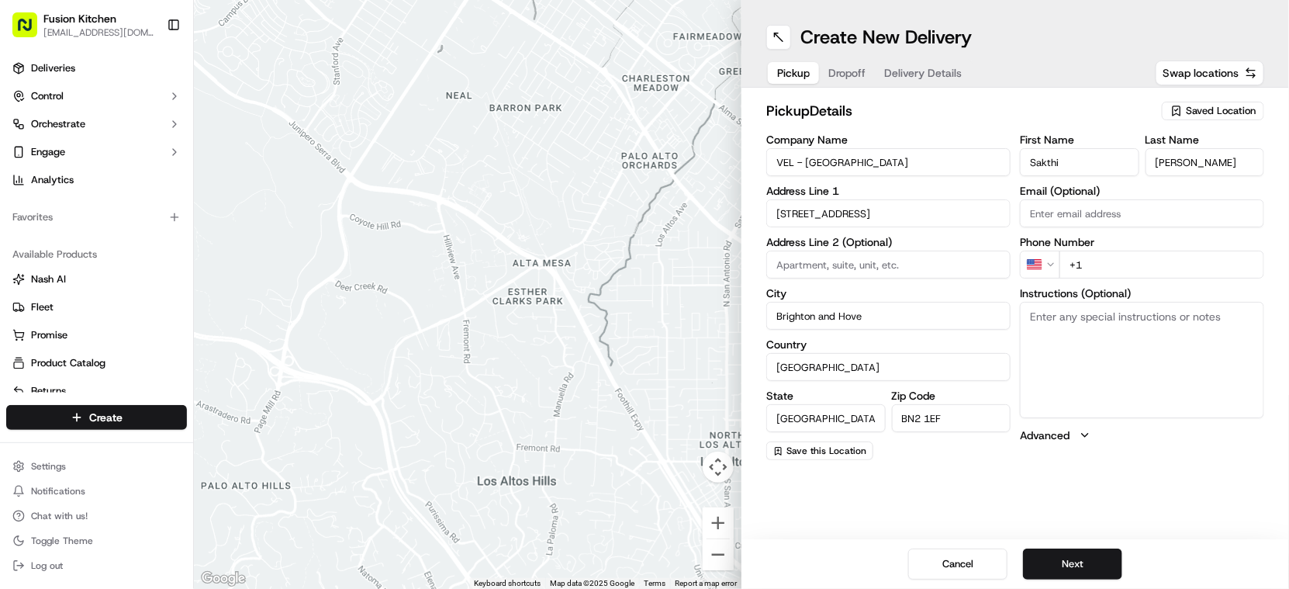
scroll to position [0, 0]
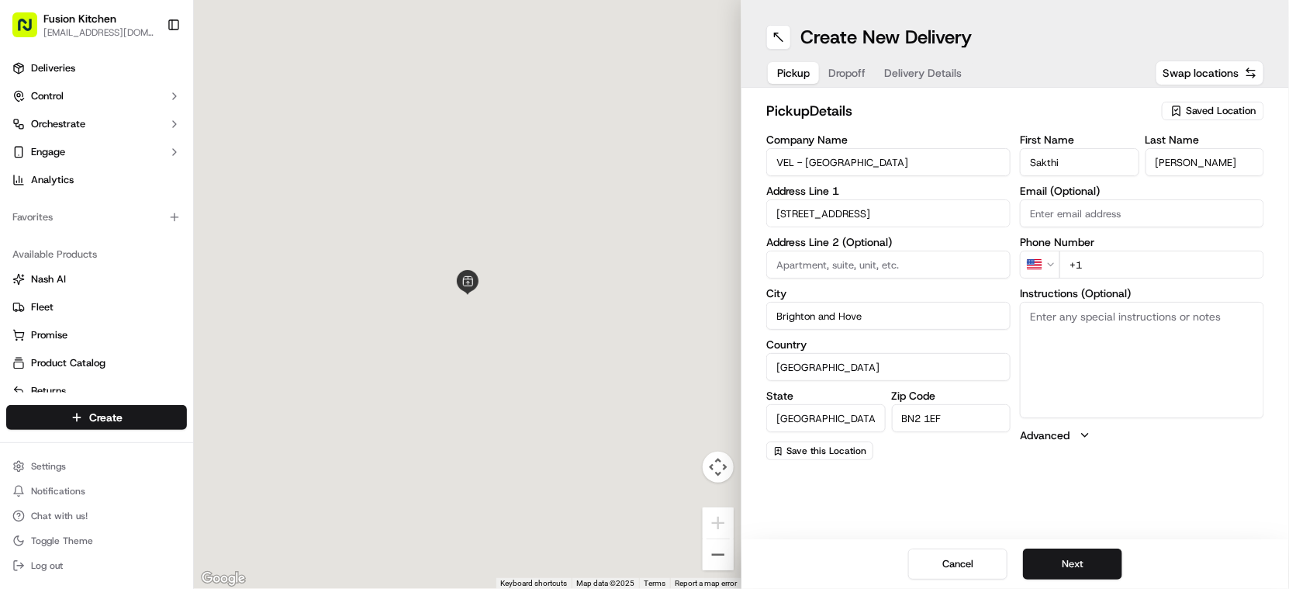
click at [1126, 385] on textarea "Instructions (Optional)" at bounding box center [1142, 360] width 244 height 116
paste textarea "51 St George's Road, Brighton, East Sussex, BN2 1EF"
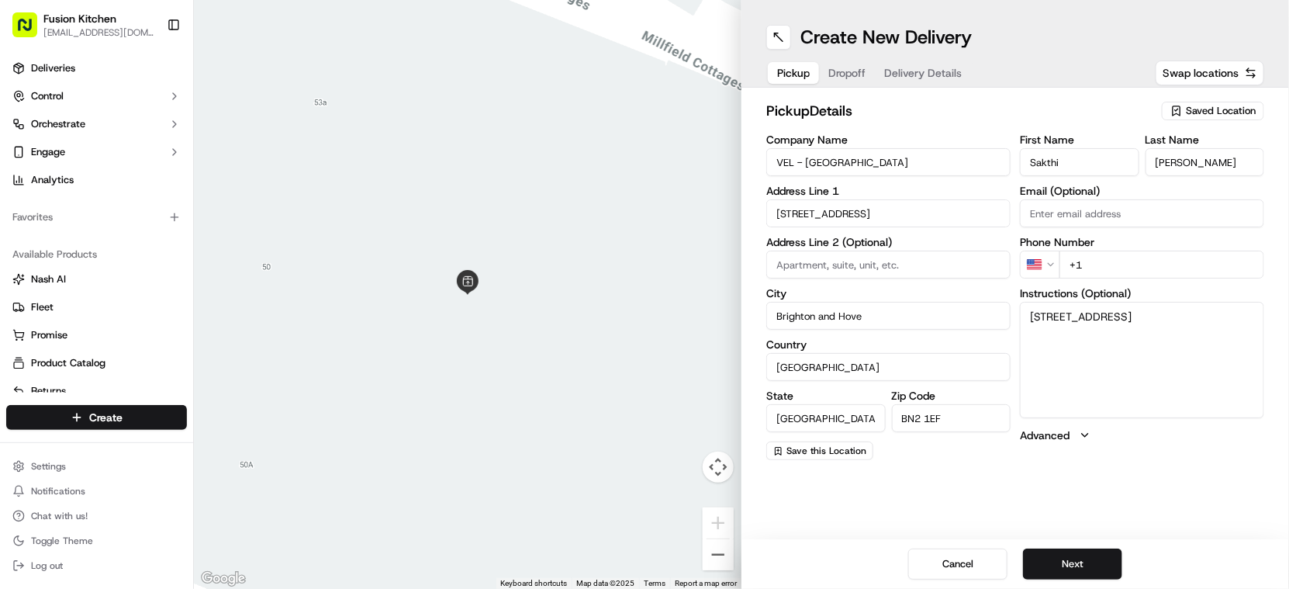
type textarea "51 St George's Road, Brighton, East Sussex, BN2 1EF"
click at [1038, 261] on html "Fusion Kitchen hari@fusionpos.uk Toggle Sidebar Deliveries Control Orchestrate …" at bounding box center [644, 294] width 1289 height 589
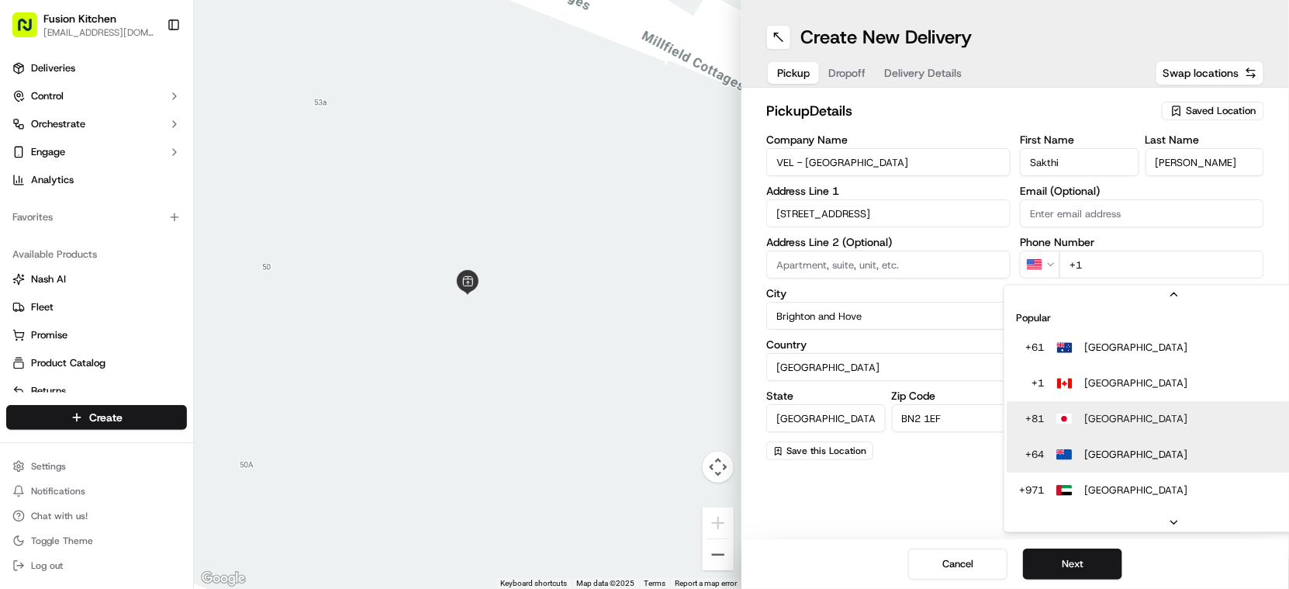
scroll to position [48, 0]
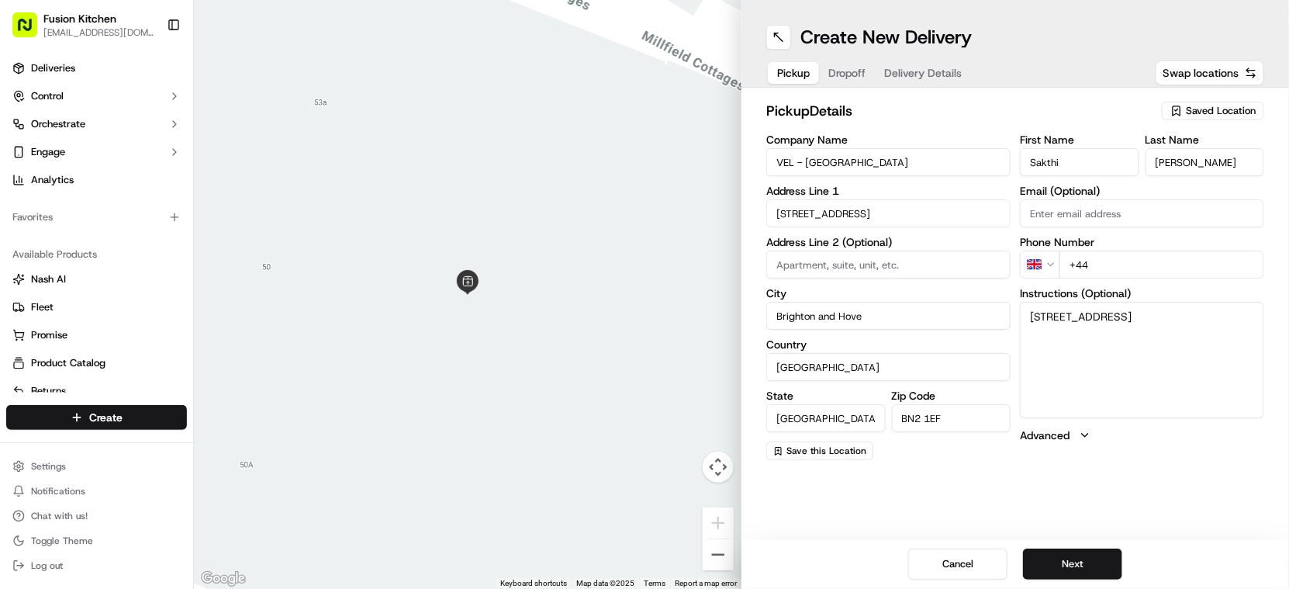
drag, startPoint x: 1145, startPoint y: 262, endPoint x: 1139, endPoint y: 285, distance: 23.1
click at [1145, 262] on input "+44" at bounding box center [1161, 264] width 205 height 28
paste input "1273 880107"
type input "+44 1273 880107"
click at [1074, 568] on button "Next" at bounding box center [1072, 563] width 99 height 31
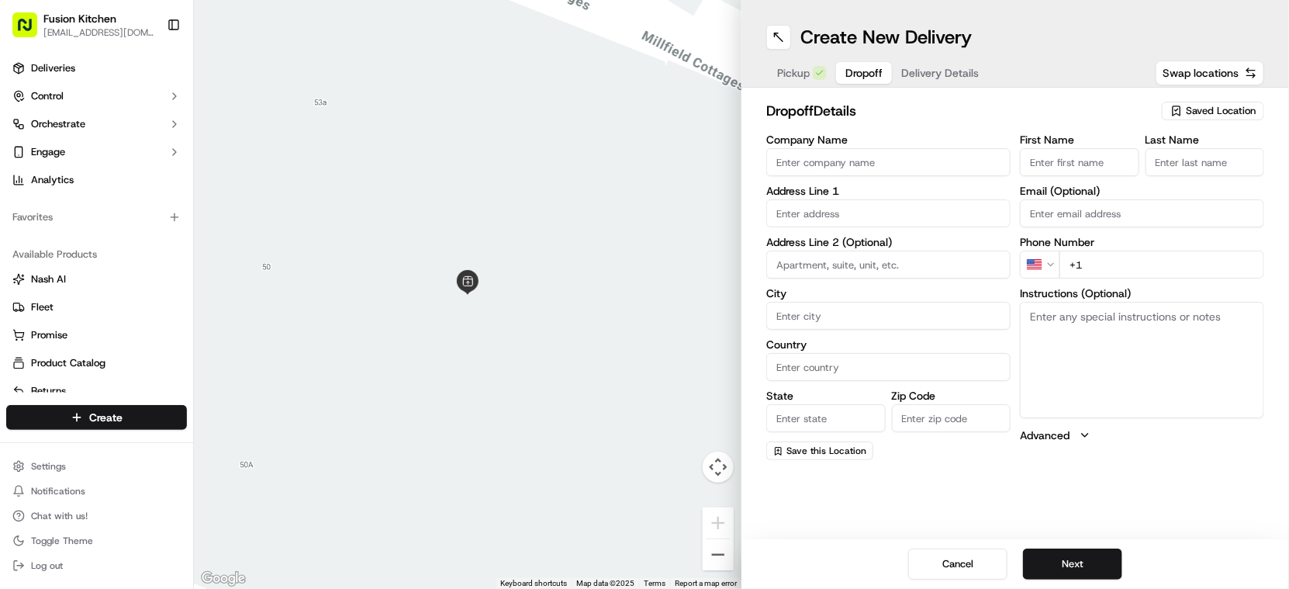
click at [871, 160] on input "Company Name" at bounding box center [888, 162] width 244 height 28
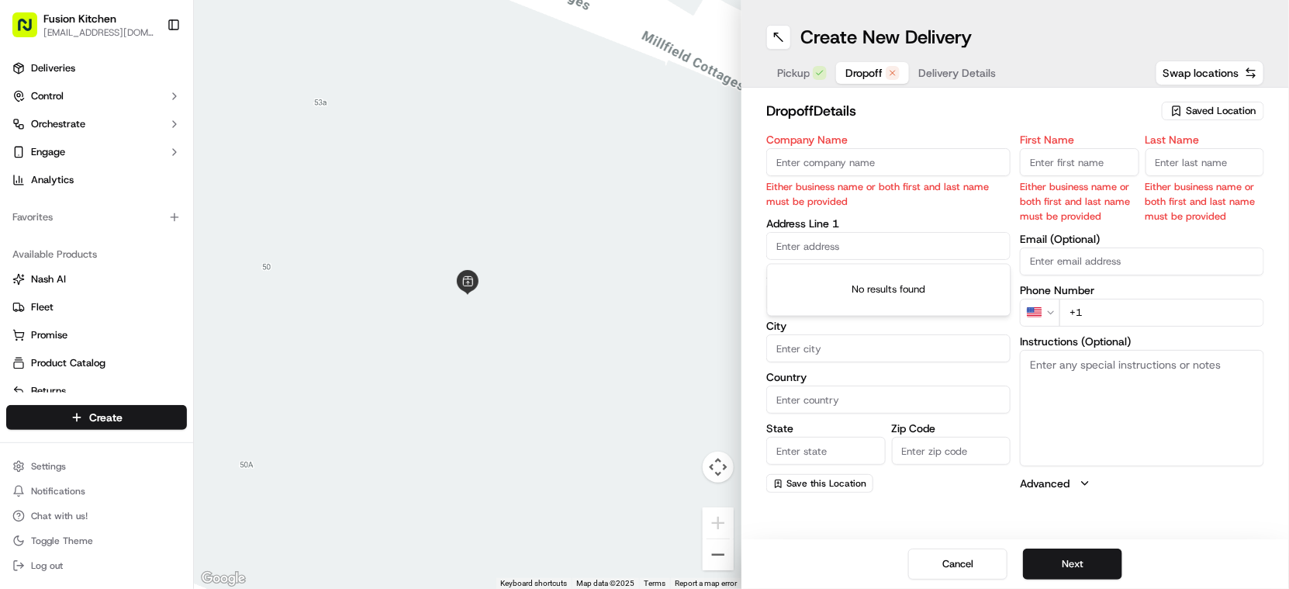
click at [848, 233] on input "text" at bounding box center [888, 246] width 244 height 28
paste input "11, HerefordHouse, Hereford Street, BN2 1LF"
click at [881, 272] on div "11 Hereford Street, Kemptown, Brighton and Hove, Brighton BN2 1JT, UK" at bounding box center [889, 279] width 237 height 23
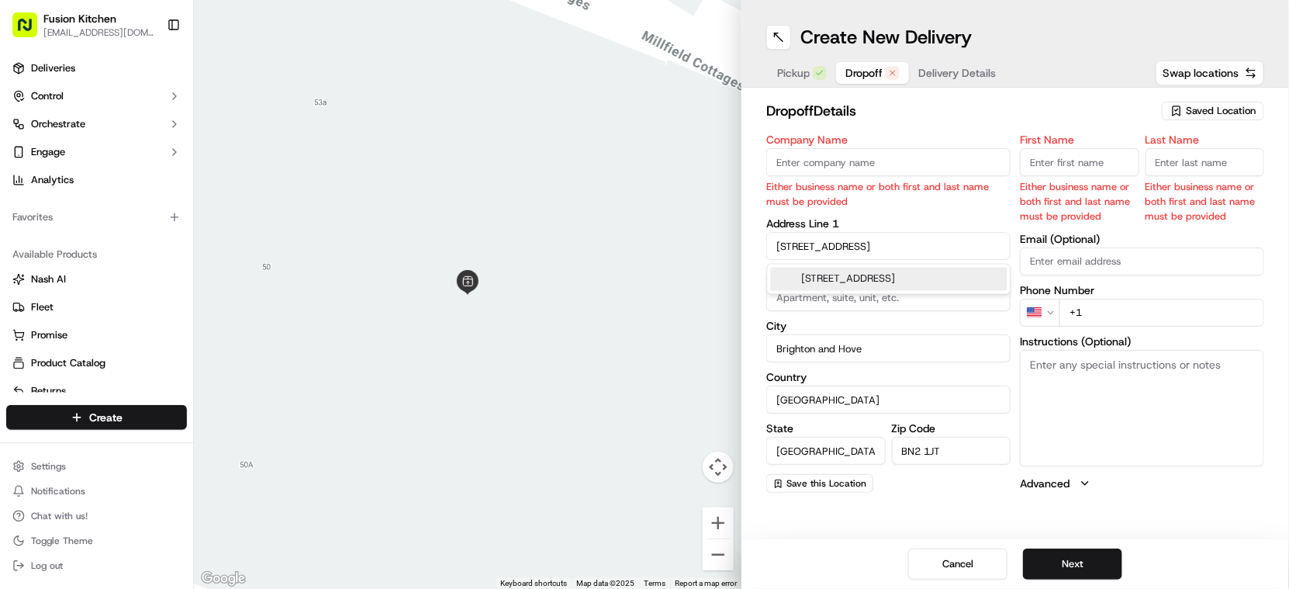
type input "11 Hereford St, Kemptown, Brighton and Hove, Brighton BN2 1JT, UK"
type input "Brighton and Hove"
type input "[GEOGRAPHIC_DATA]"
type input "BN2 1JT"
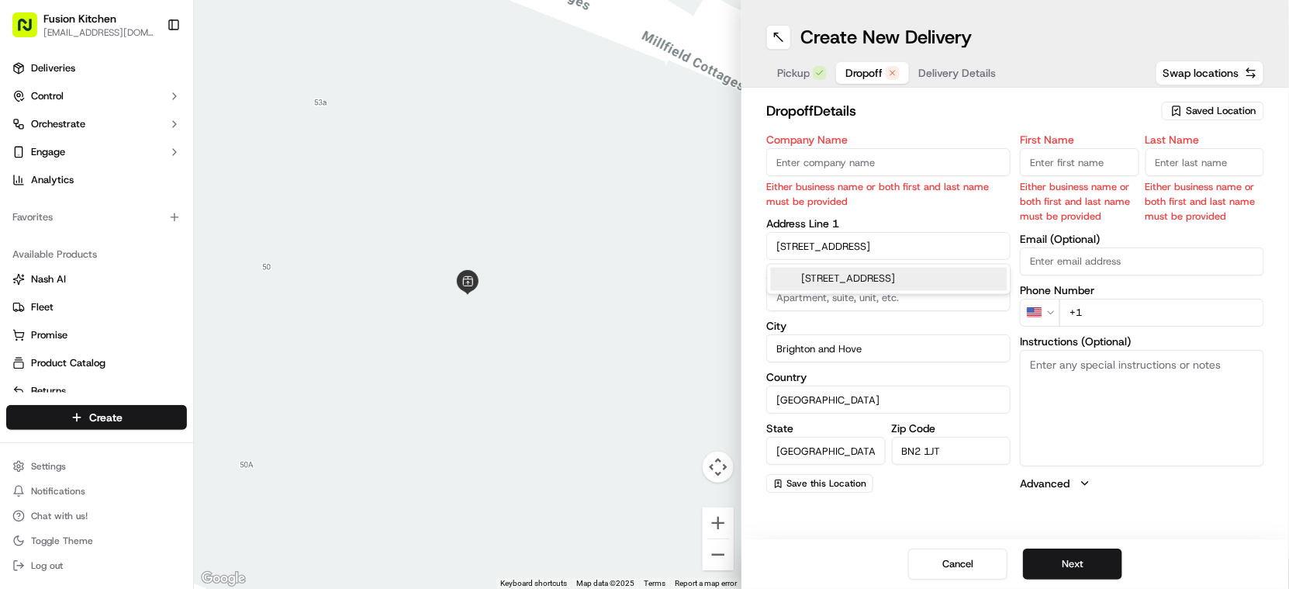
type input "11 Hereford Street"
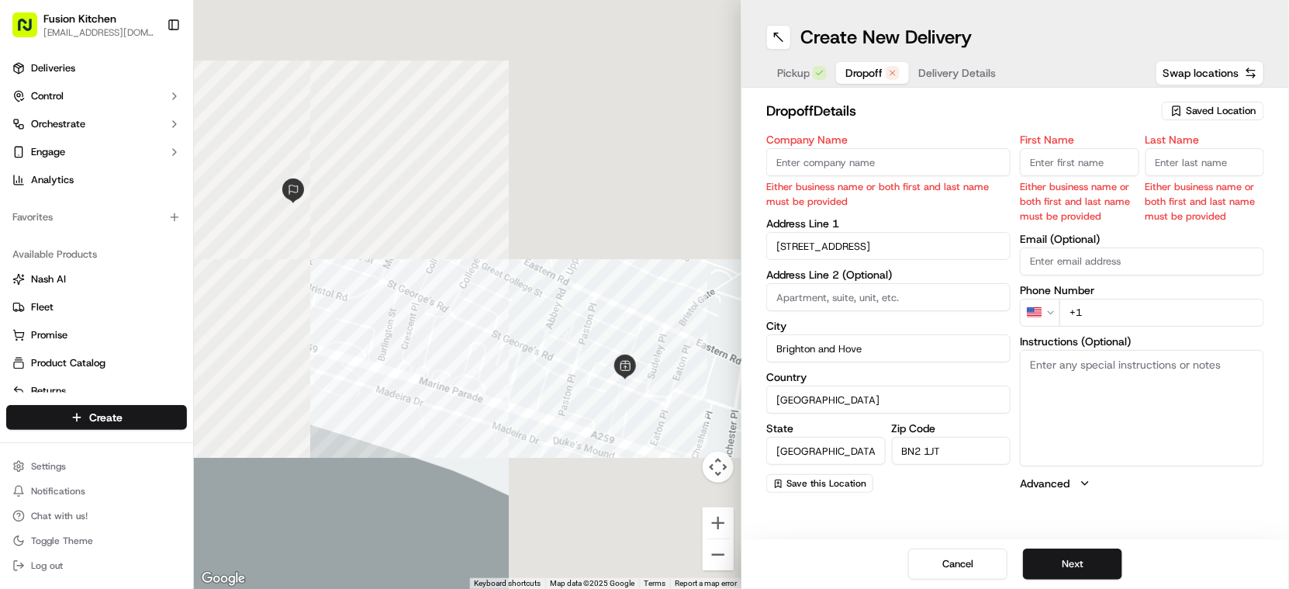
click at [1111, 385] on textarea "Instructions (Optional)" at bounding box center [1142, 408] width 244 height 116
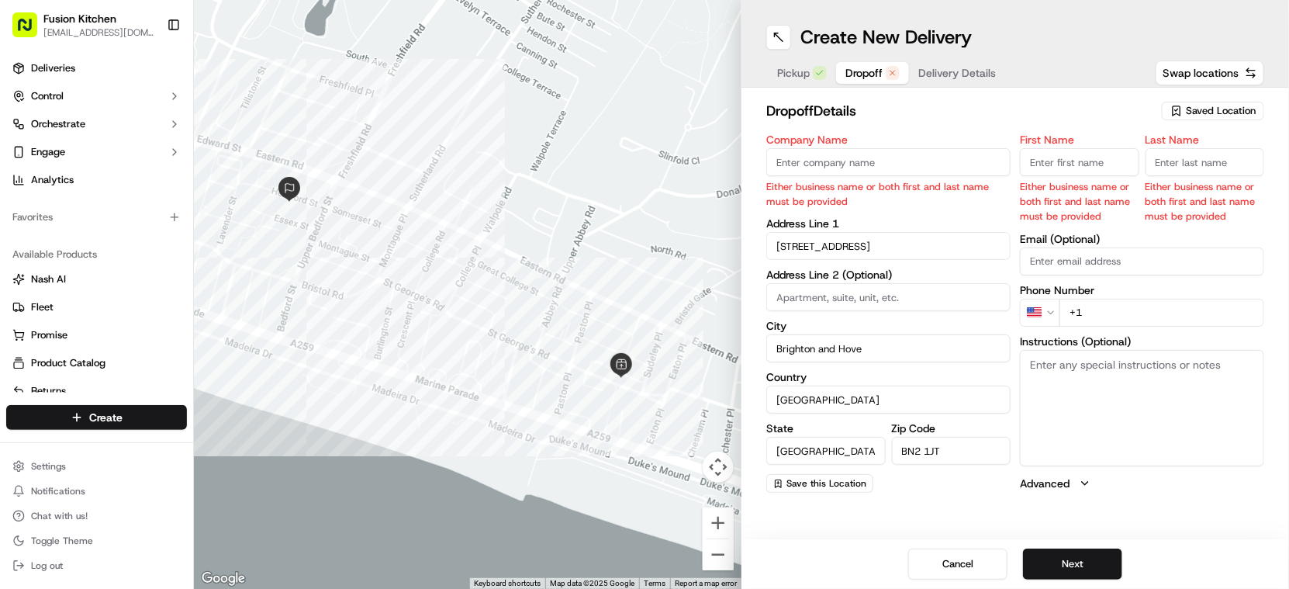
paste textarea "11, HerefordHouse, Hereford Street, BN2 1LF"
type textarea "11, HerefordHouse, Hereford Street, BN2 1LF"
click at [956, 452] on input "BN2 1JT" at bounding box center [951, 451] width 119 height 28
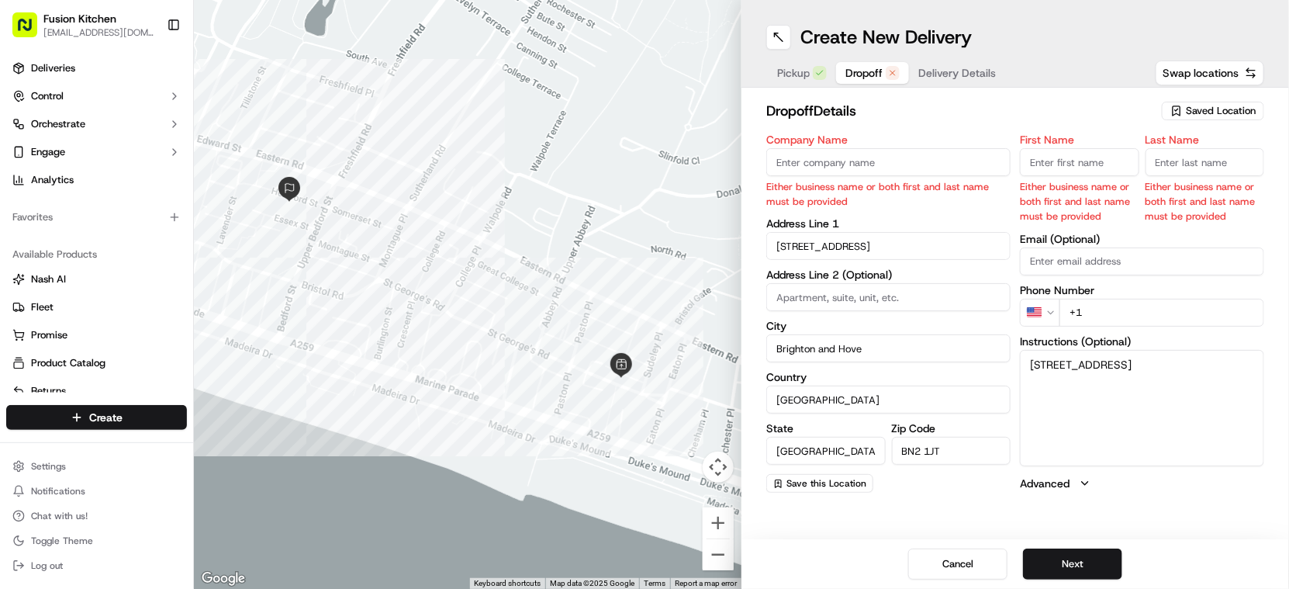
click at [808, 178] on div "Company Name Either business name or both first and last name must be provided" at bounding box center [888, 171] width 244 height 74
click at [818, 159] on input "Company Name" at bounding box center [888, 162] width 244 height 28
click at [897, 173] on input "Company Name" at bounding box center [888, 162] width 244 height 28
paste input "Sanal Narayanan"
type input "Sanal Narayanan"
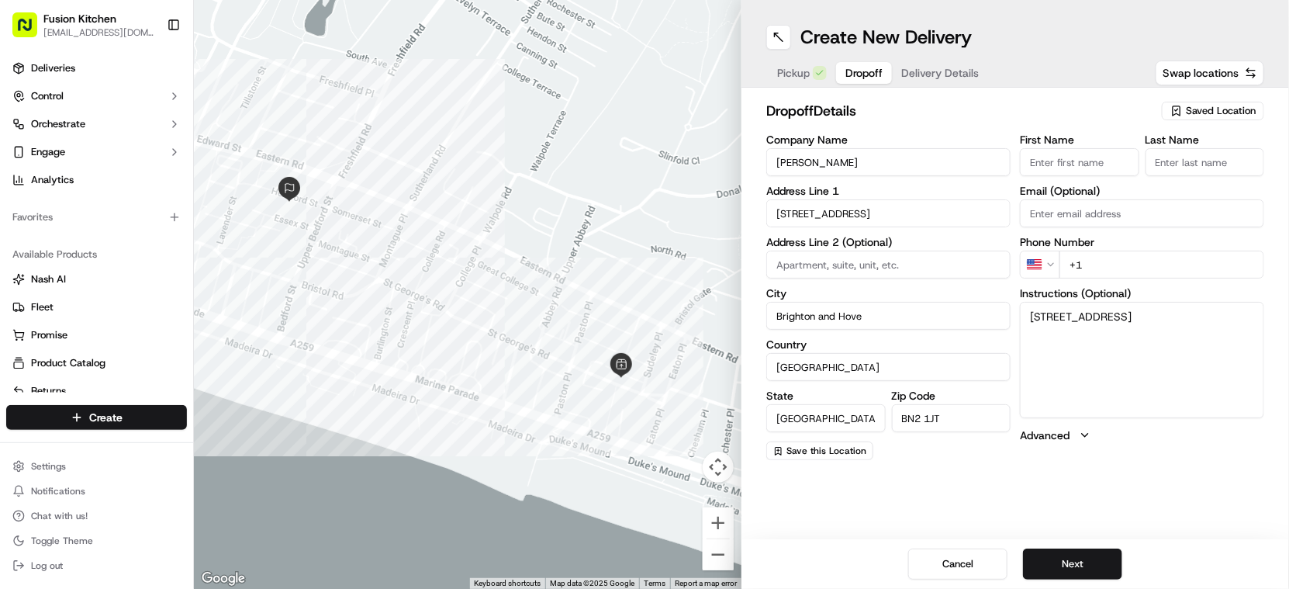
click at [1062, 149] on input "First Name" at bounding box center [1079, 162] width 119 height 28
paste input "Sanal Narayanan"
click at [1096, 161] on input "Sanal Narayanan" at bounding box center [1079, 162] width 119 height 28
type input "Sanal"
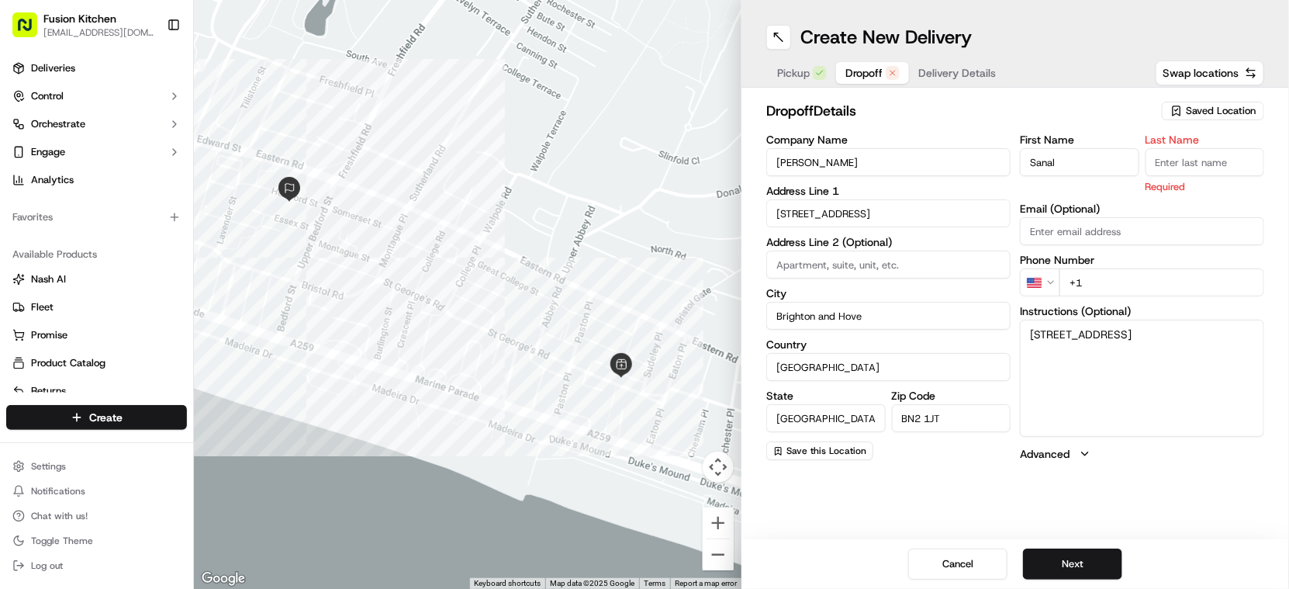
click at [1277, 159] on div "dropoff Details Saved Location Company Name Sanal Narayanan Address Line 1 11 H…" at bounding box center [1015, 281] width 548 height 386
click at [1198, 161] on input "Last Name" at bounding box center [1204, 162] width 119 height 28
paste input "Narayanan"
type input "Narayanan"
click at [1049, 277] on html "Fusion Kitchen hari@fusionpos.uk Toggle Sidebar Deliveries Control Orchestrate …" at bounding box center [644, 294] width 1289 height 589
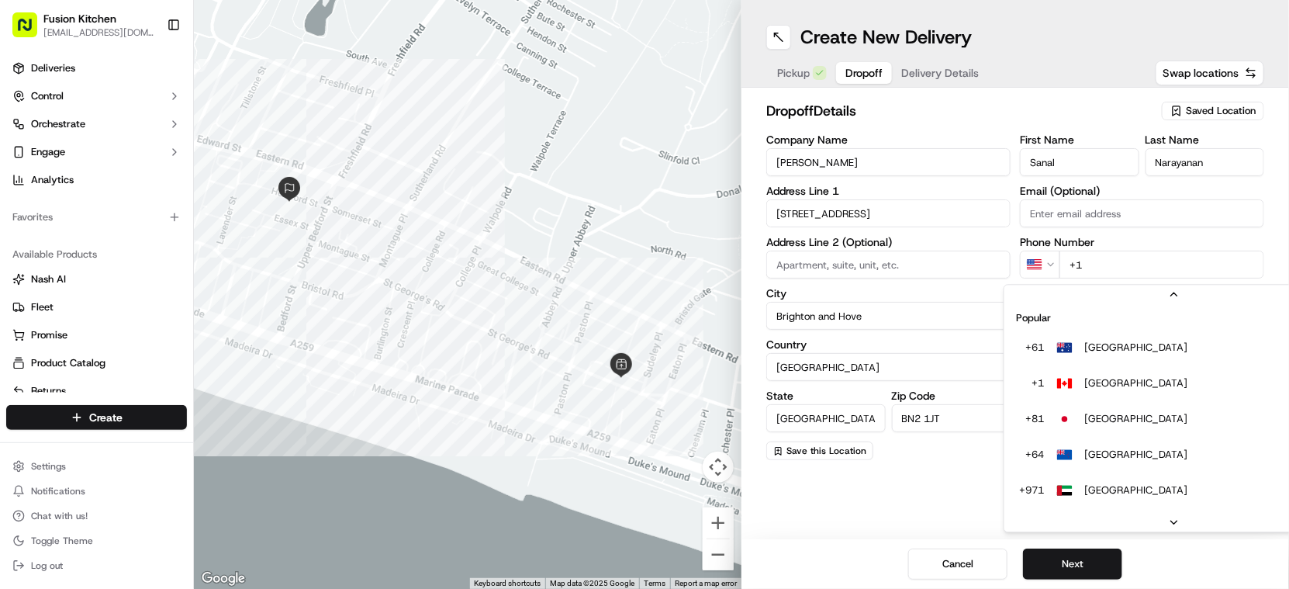
scroll to position [67, 0]
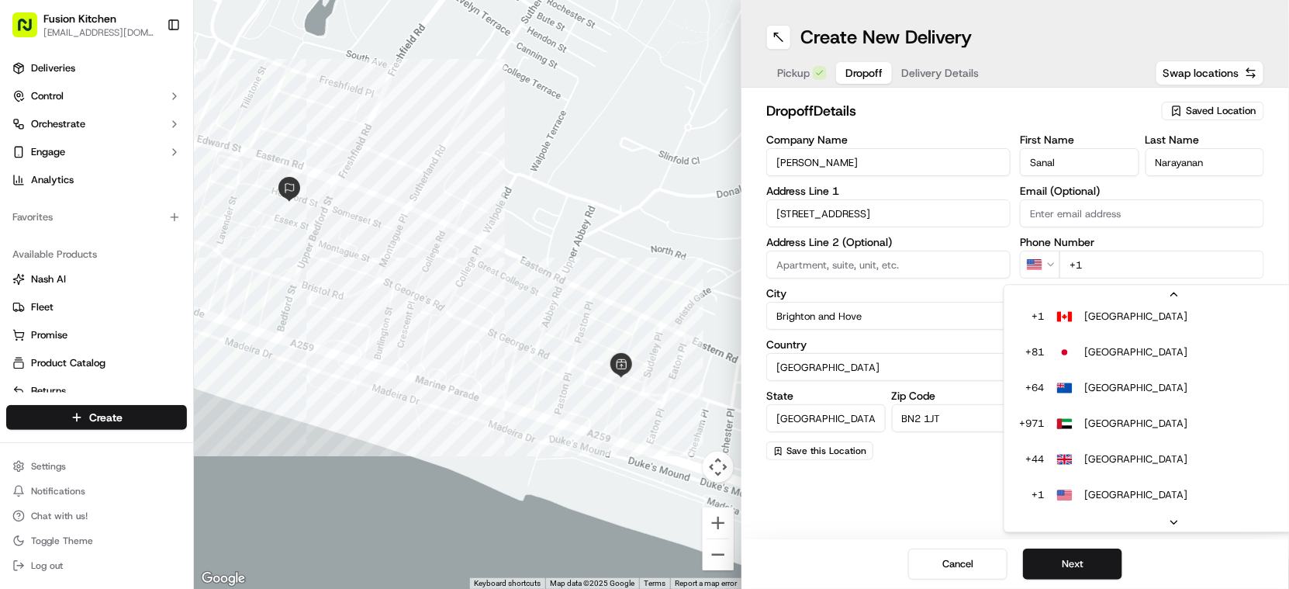
drag, startPoint x: 1098, startPoint y: 460, endPoint x: 1110, endPoint y: 459, distance: 11.7
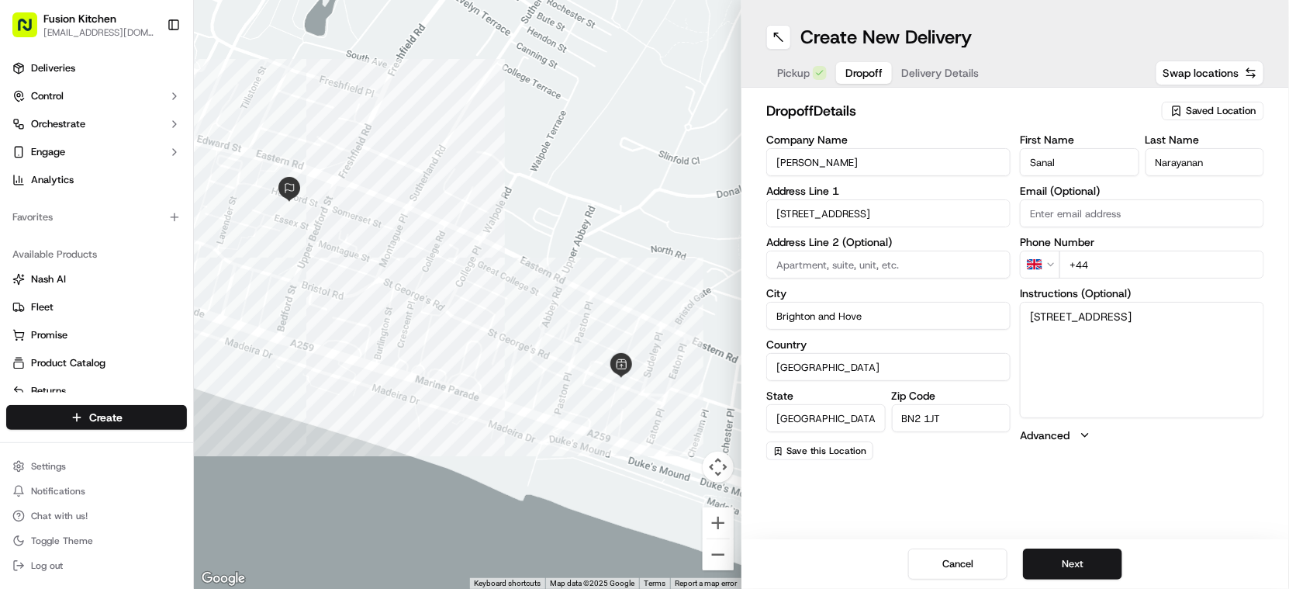
click at [1146, 267] on input "+44" at bounding box center [1161, 264] width 205 height 28
paste input "7553 990887"
type input "+44 7553 990887"
click at [1077, 564] on button "Next" at bounding box center [1072, 563] width 99 height 31
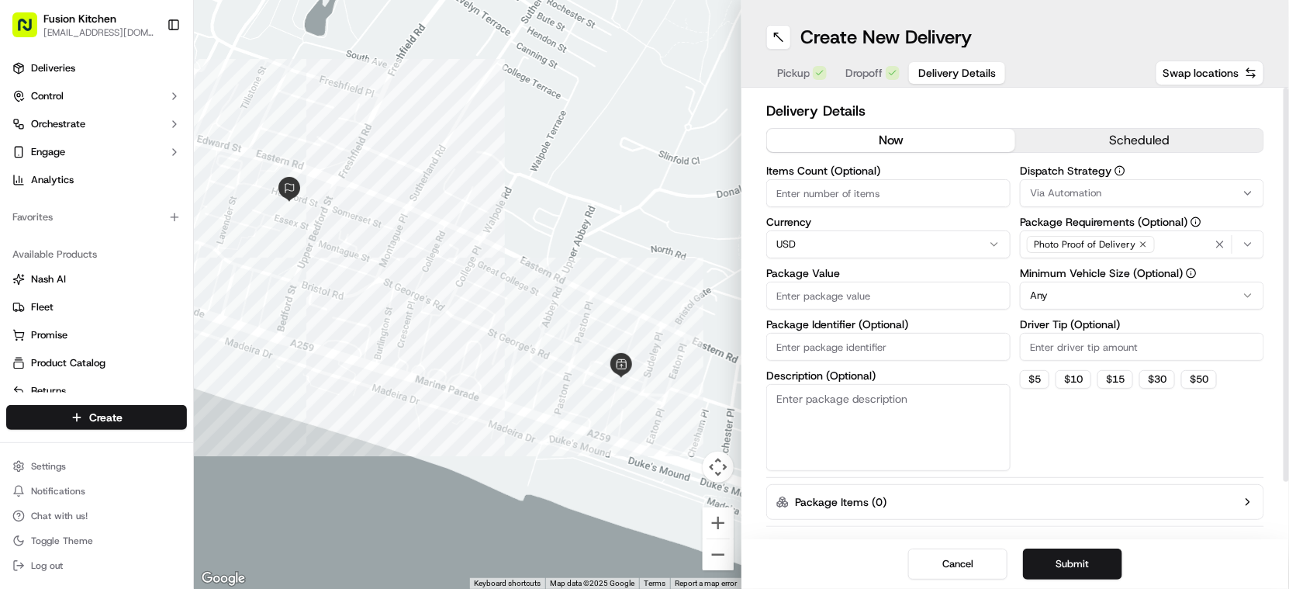
click at [886, 237] on html "Fusion Kitchen hari@fusionpos.uk Toggle Sidebar Deliveries Control Orchestrate …" at bounding box center [644, 294] width 1289 height 589
click at [867, 290] on input "Package Value" at bounding box center [888, 296] width 244 height 28
paste input "20.12"
type input "20.12"
click at [1062, 561] on button "Submit" at bounding box center [1072, 563] width 99 height 31
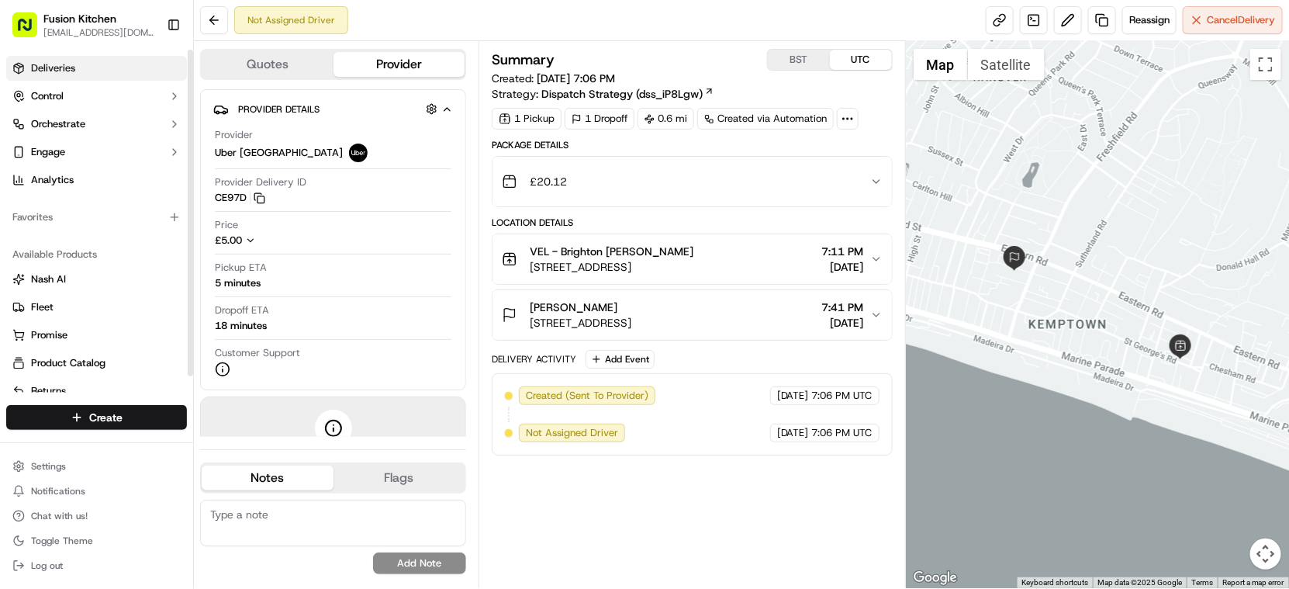
click at [56, 66] on span "Deliveries" at bounding box center [53, 68] width 44 height 14
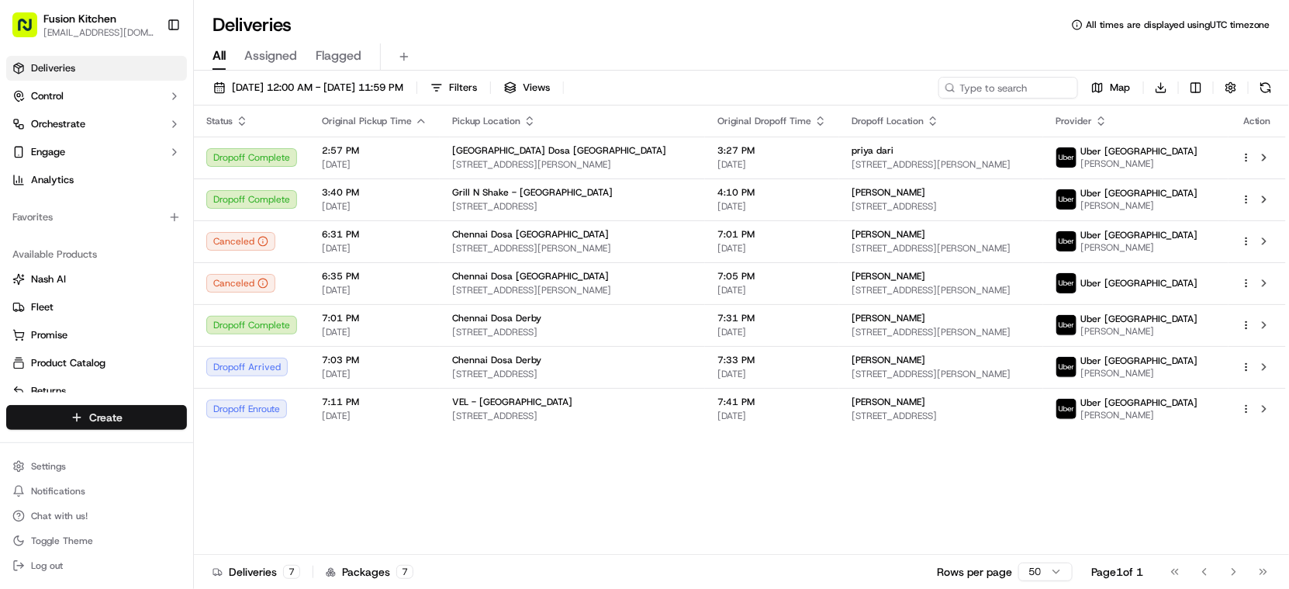
click at [120, 422] on html "Fusion Kitchen hari@fusionpos.uk Toggle Sidebar Deliveries Control Orchestrate …" at bounding box center [644, 294] width 1289 height 589
click at [294, 441] on link "Delivery" at bounding box center [280, 446] width 173 height 28
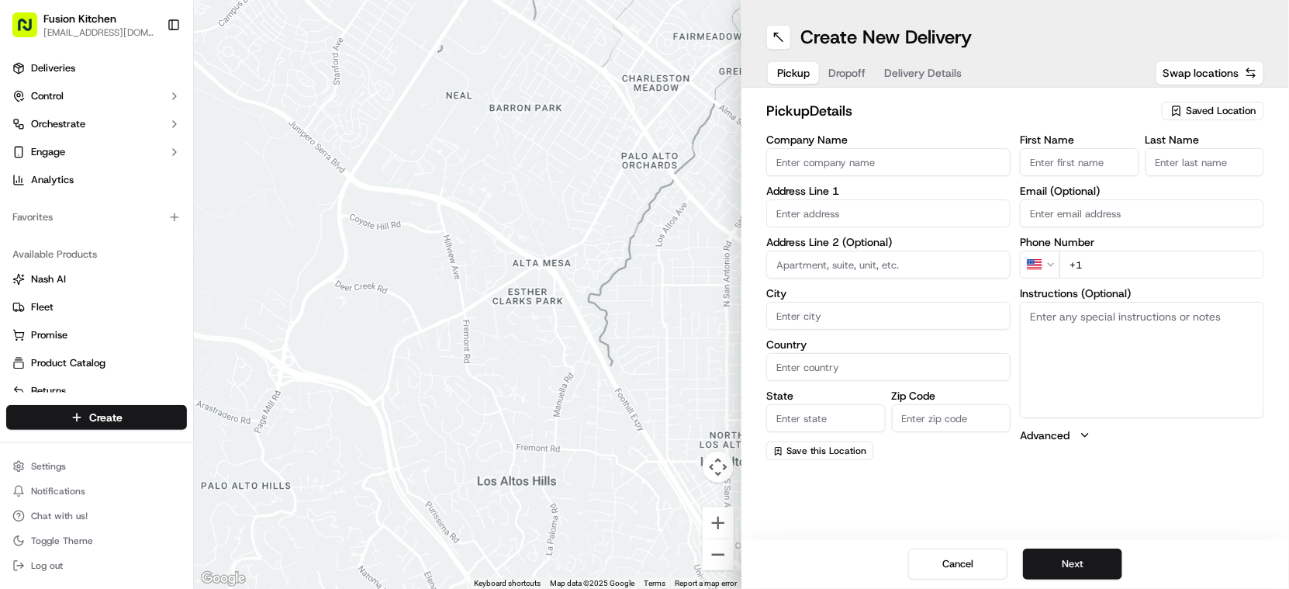
drag, startPoint x: 879, startPoint y: 157, endPoint x: 887, endPoint y: 163, distance: 10.1
click at [879, 157] on input "Company Name" at bounding box center [888, 162] width 244 height 28
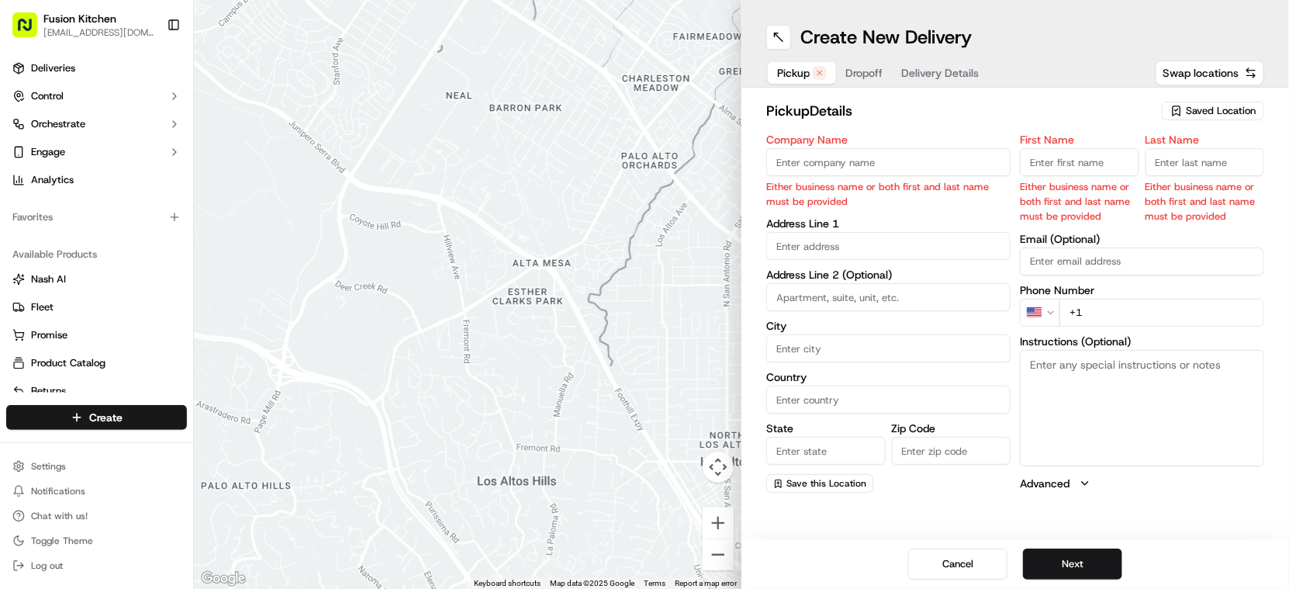
click at [852, 155] on input "Company Name" at bounding box center [888, 162] width 244 height 28
paste input "Grill N Shake - [GEOGRAPHIC_DATA]"
type input "Grill N Shake - [GEOGRAPHIC_DATA]"
click at [1042, 162] on input "First Name" at bounding box center [1079, 162] width 119 height 28
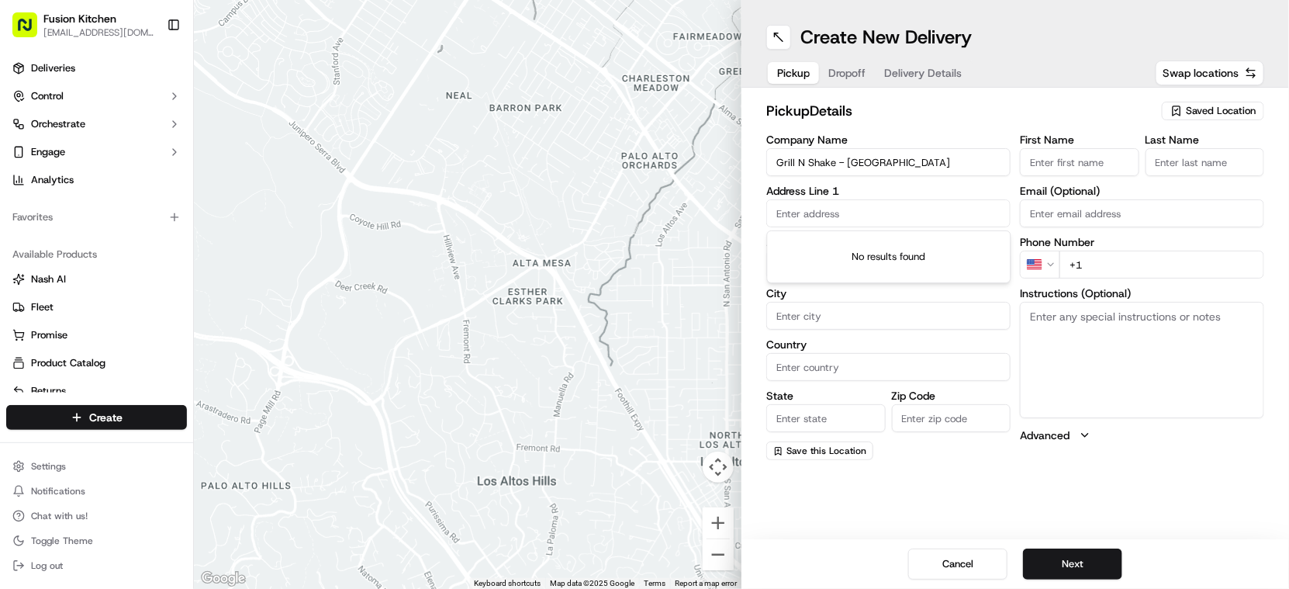
click at [820, 206] on input "text" at bounding box center [888, 213] width 244 height 28
paste input "Mougamadou Aasife Mohamed Nooku"
drag, startPoint x: 873, startPoint y: 213, endPoint x: 958, endPoint y: 210, distance: 84.6
click at [958, 210] on input "Mougamadou Aasife Mohamed Nooku" at bounding box center [888, 213] width 244 height 28
type input "Mougamadou Aasife"
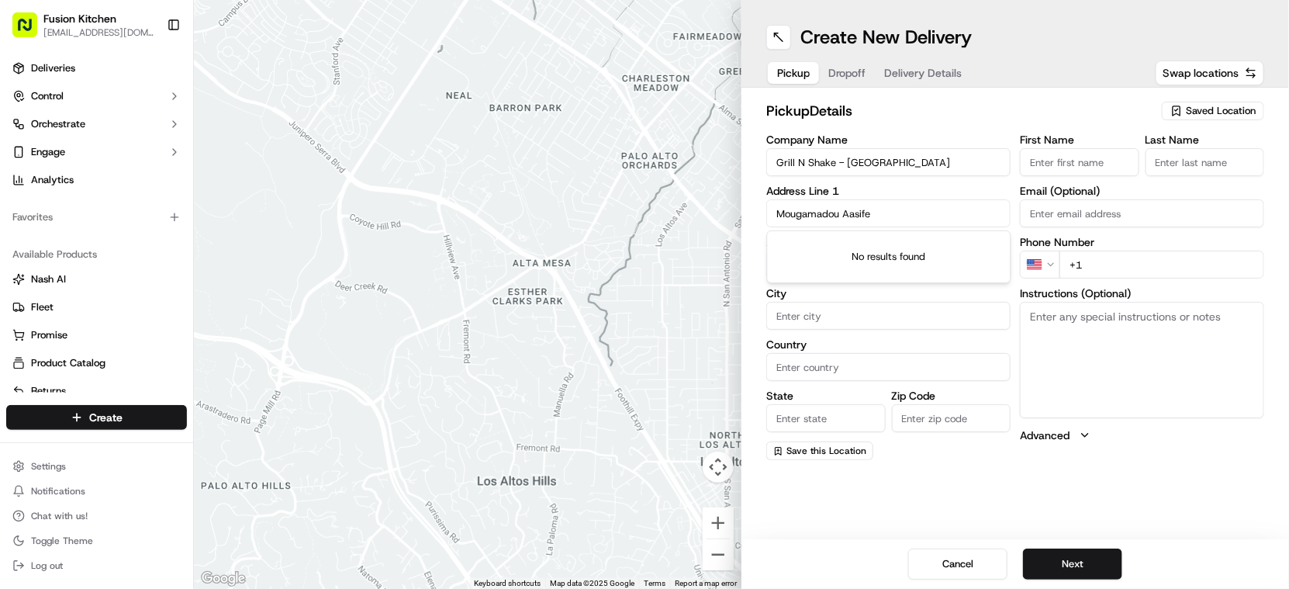
click at [1092, 213] on input "Email (Optional)" at bounding box center [1142, 213] width 244 height 28
click at [800, 216] on input "Mougamadou Aasife" at bounding box center [888, 213] width 244 height 28
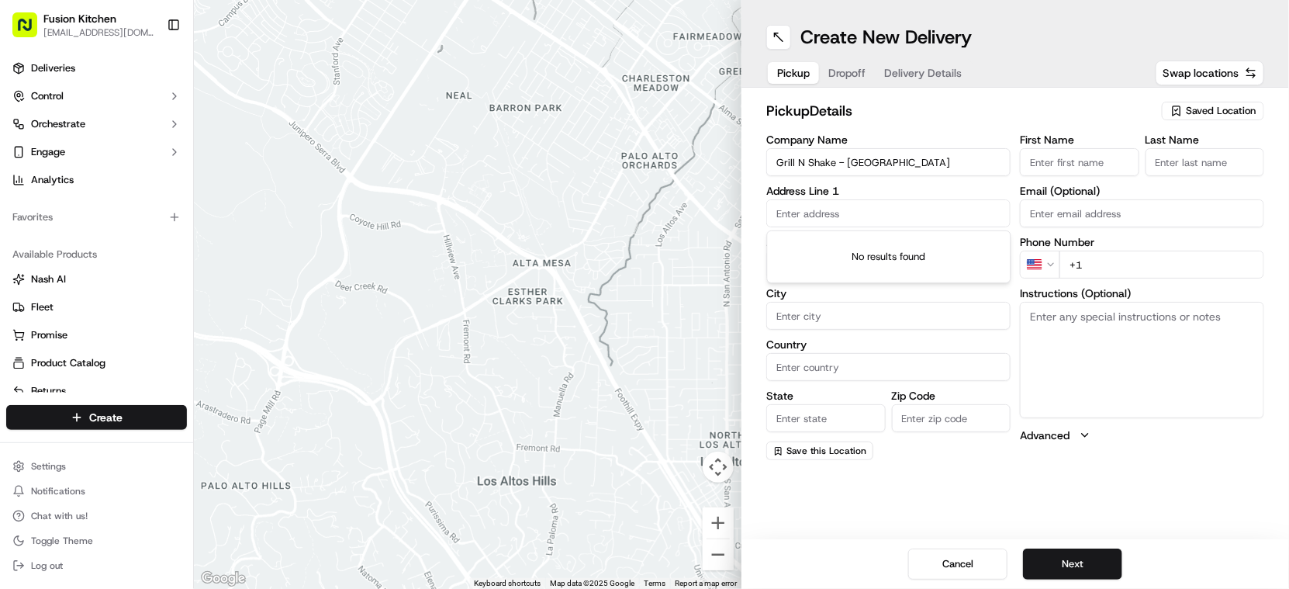
click at [1090, 167] on input "First Name" at bounding box center [1079, 162] width 119 height 28
paste input "Mougamadou Aasife Mohamed Nooku"
drag, startPoint x: 1119, startPoint y: 163, endPoint x: 1053, endPoint y: 162, distance: 65.9
click at [1053, 162] on input "Mougamadou Aasife Mohamed Nooku" at bounding box center [1079, 162] width 119 height 28
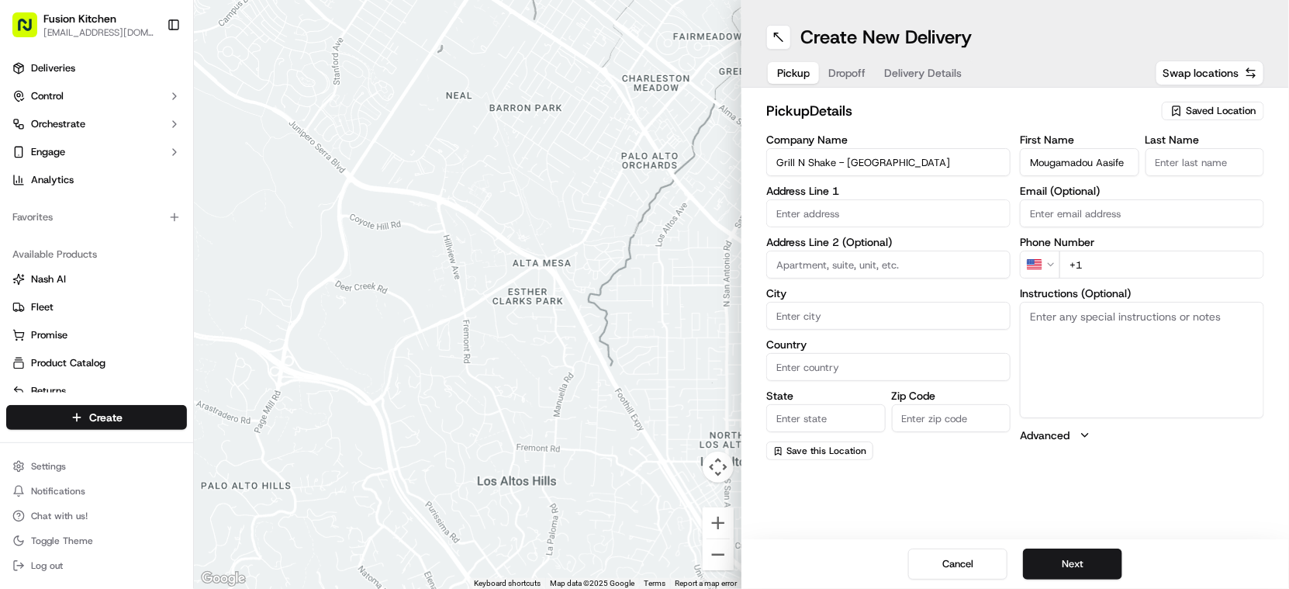
scroll to position [0, 0]
type input "Mougamadou Aasife"
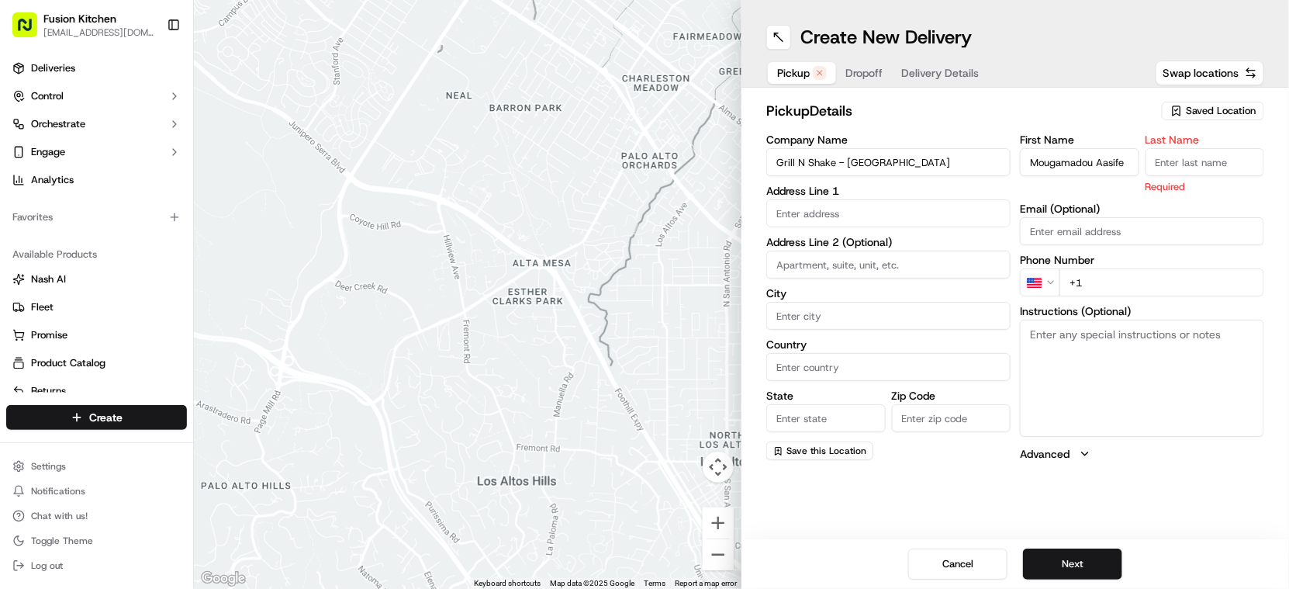
click at [1142, 160] on div "First Name Mougamadou Aasife Last Name Required" at bounding box center [1142, 164] width 244 height 60
click at [1183, 161] on input "Last Name" at bounding box center [1204, 162] width 119 height 28
paste input "Mohamed Nooku"
type input "Mohamed Nooku"
click at [838, 217] on input "text" at bounding box center [888, 213] width 244 height 28
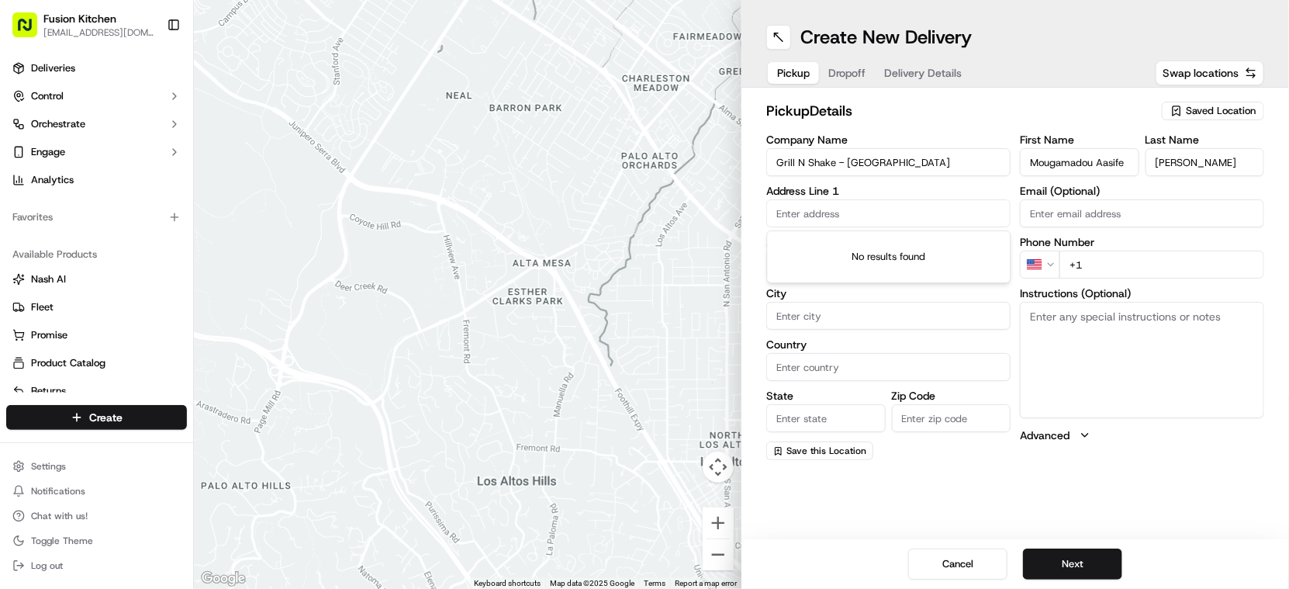
click at [836, 217] on input "text" at bounding box center [888, 213] width 244 height 28
paste input "548-550 Hagley Road West, OLDBURY, United Kingdom, B68 0BZ."
click at [883, 249] on div "548-550 Hagley Road West, Oldbury B68 0BZ, United Kingdom" at bounding box center [889, 245] width 237 height 23
type input "[STREET_ADDRESS]"
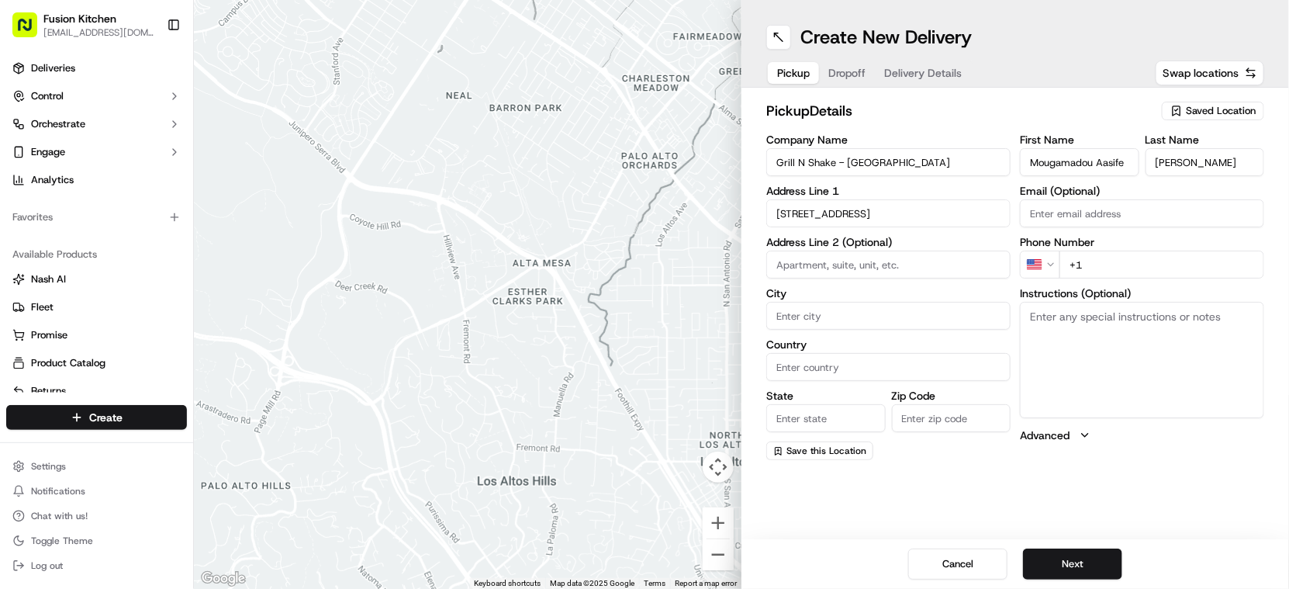
type input "Oldbury"
type input "[GEOGRAPHIC_DATA]"
type input "B68 0BZ"
type input "548-550 Hagley Road West"
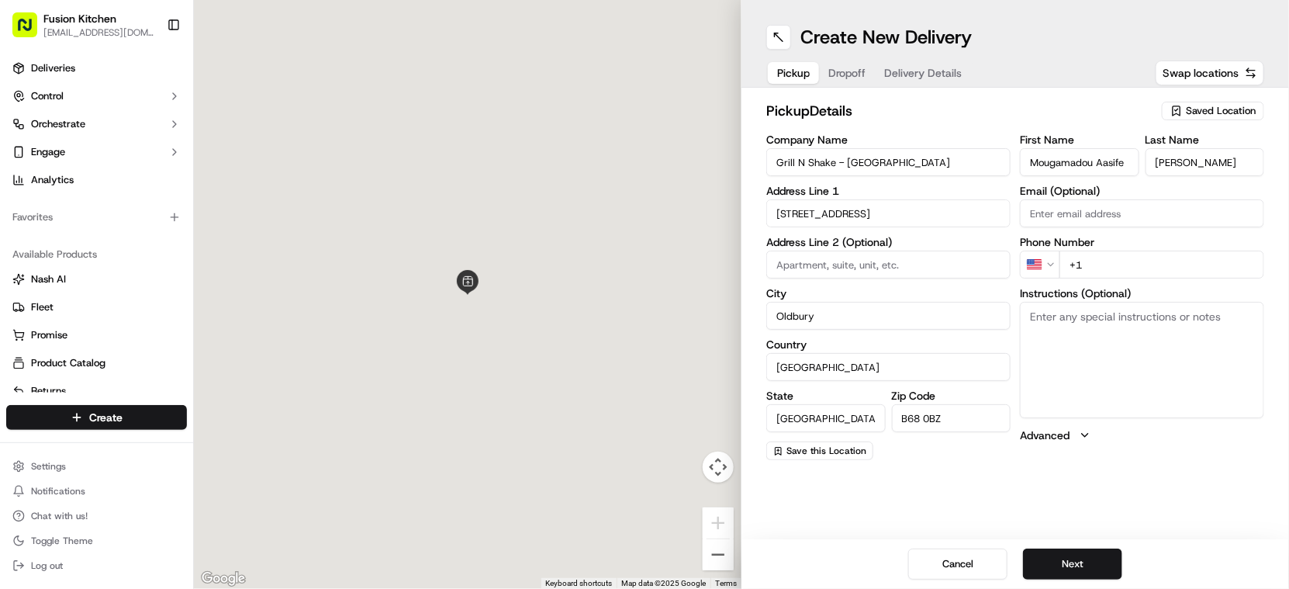
scroll to position [0, 0]
click at [1150, 373] on textarea "Instructions (Optional)" at bounding box center [1142, 360] width 244 height 116
paste textarea "548-550 Hagley Road West, OLDBURY, United Kingdom, B68 0BZ."
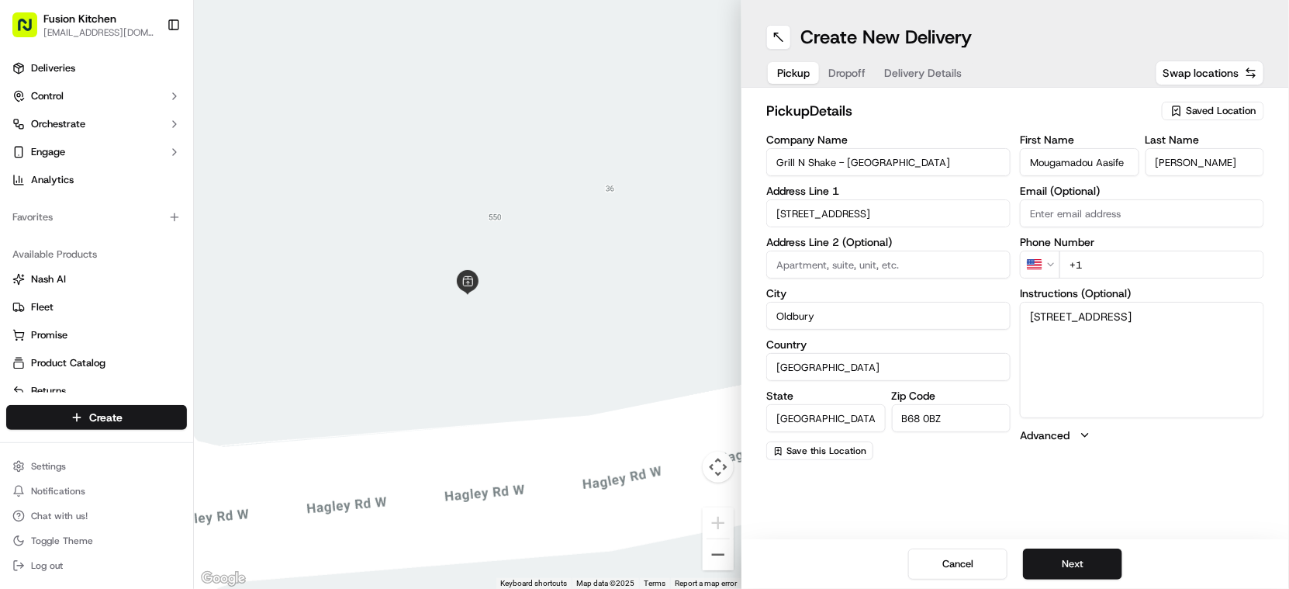
type textarea "548-550 Hagley Road West, OLDBURY, United Kingdom, B68 0BZ"
click at [1140, 254] on input "+1" at bounding box center [1161, 264] width 205 height 28
click at [1053, 271] on html "Fusion Kitchen hari@fusionpos.uk Toggle Sidebar Deliveries Control Orchestrate …" at bounding box center [644, 294] width 1289 height 589
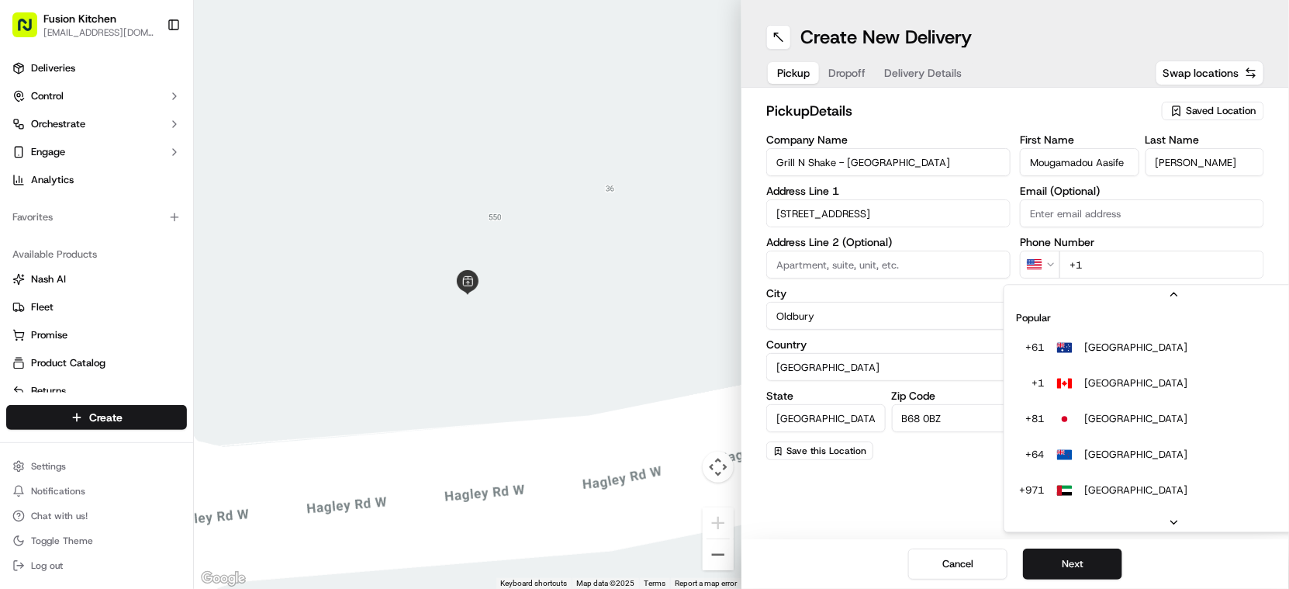
scroll to position [67, 0]
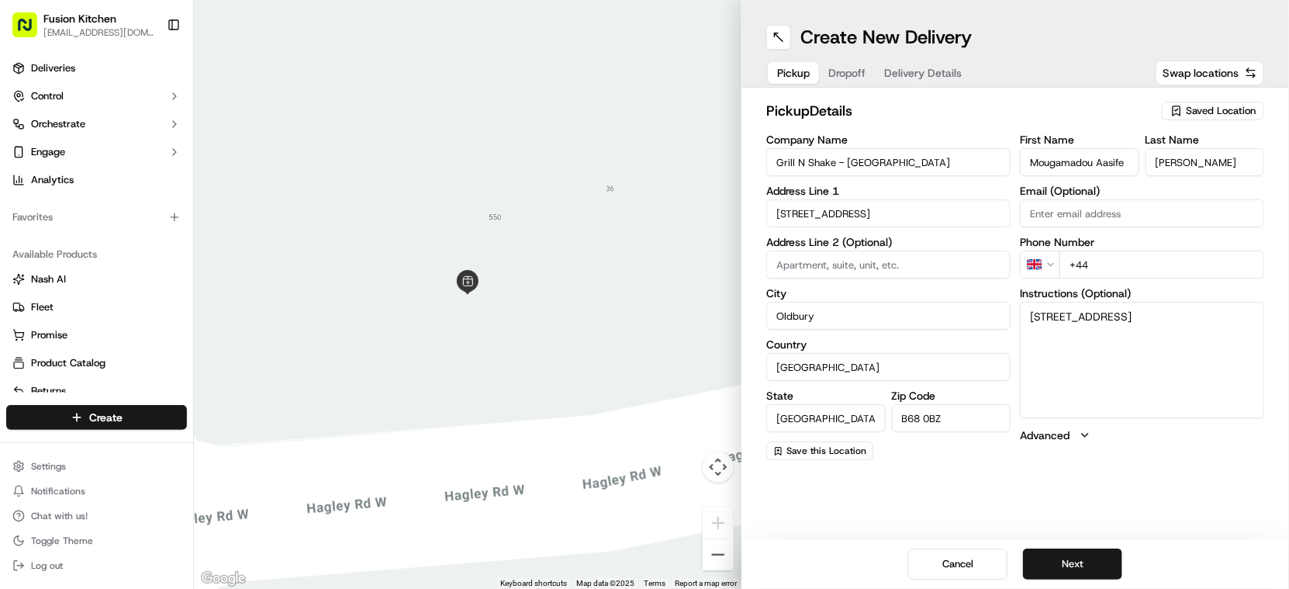
click at [1138, 267] on input "+44" at bounding box center [1161, 264] width 205 height 28
paste input "121 421 3777"
type input "+44 121 421 3777"
click at [1097, 565] on button "Next" at bounding box center [1072, 563] width 99 height 31
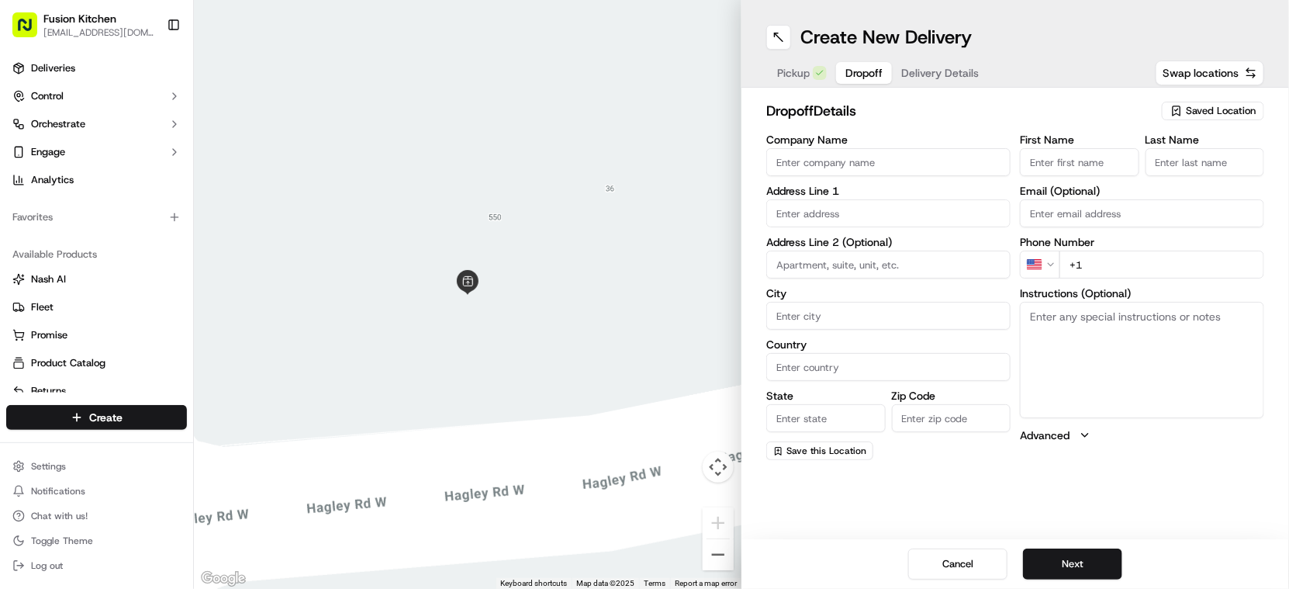
click at [817, 172] on input "Company Name" at bounding box center [888, 162] width 244 height 28
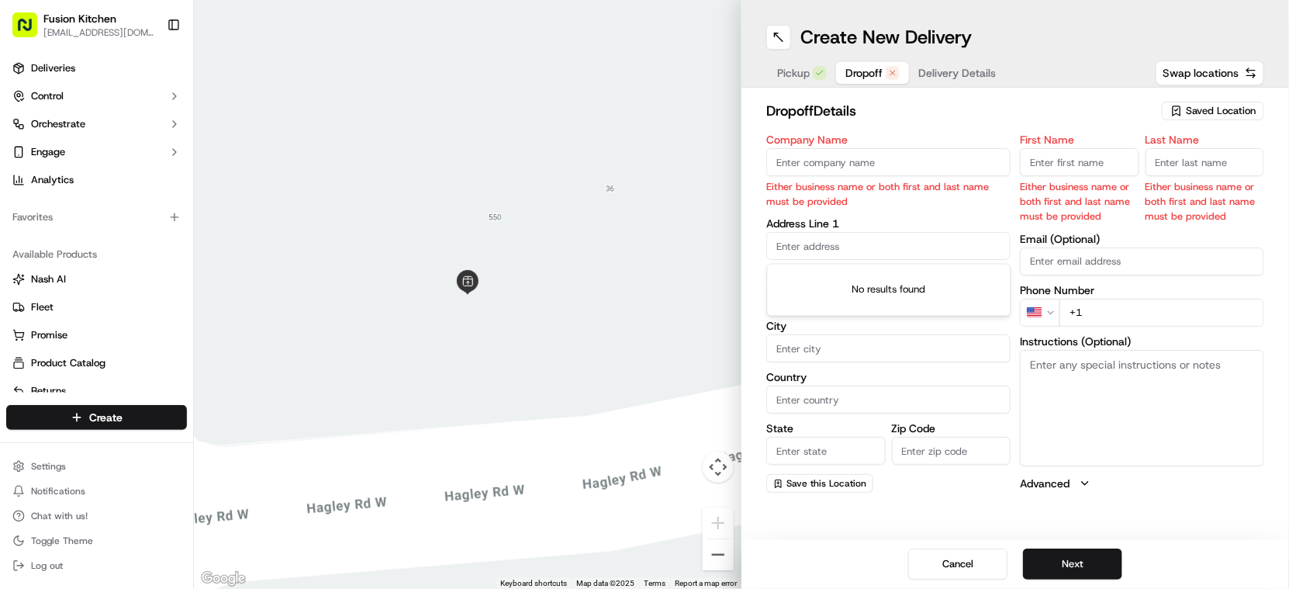
click at [882, 252] on input "text" at bounding box center [888, 246] width 244 height 28
paste input "66, Wheats Avenue, Birmingham, B17 0RJ"
click at [913, 289] on div "66 Wheats Avenue, Harborne, Birmingham B17 0RJ, UK" at bounding box center [889, 279] width 237 height 23
type input "66 Wheats Ave, Harborne, Birmingham B17 0RJ, UK"
type input "Harborne"
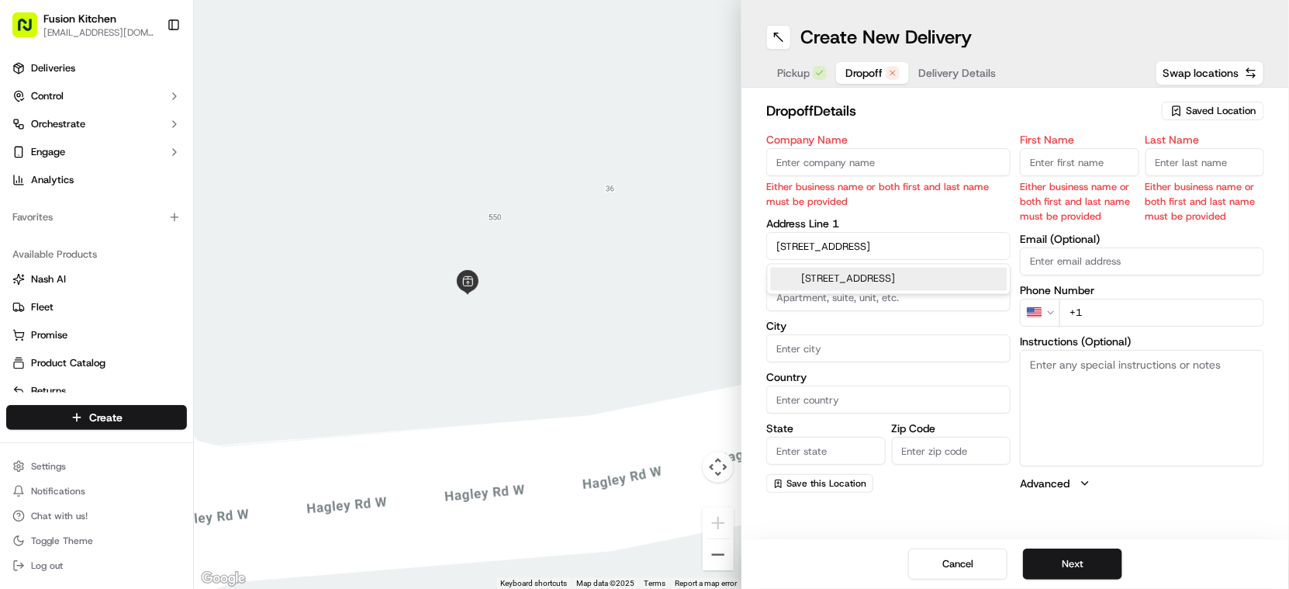
type input "[GEOGRAPHIC_DATA]"
type input "B17 0RJ"
type input "66 Wheats Avenue"
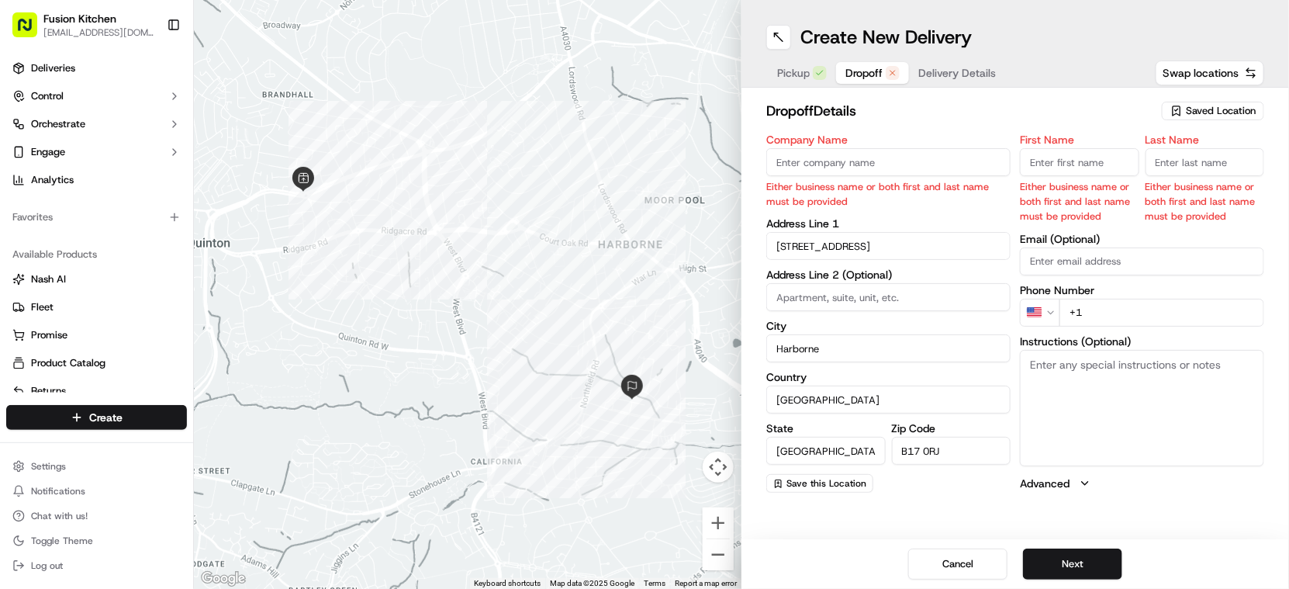
click at [1125, 395] on textarea "Instructions (Optional)" at bounding box center [1142, 408] width 244 height 116
paste textarea "66, Wheats Avenue, Birmingham, B17 0RJ"
type textarea "66, Wheats Avenue, Birmingham, B17 0RJ"
click at [853, 161] on input "Company Name" at bounding box center [888, 162] width 244 height 28
click at [905, 148] on input "Company Name" at bounding box center [888, 162] width 244 height 28
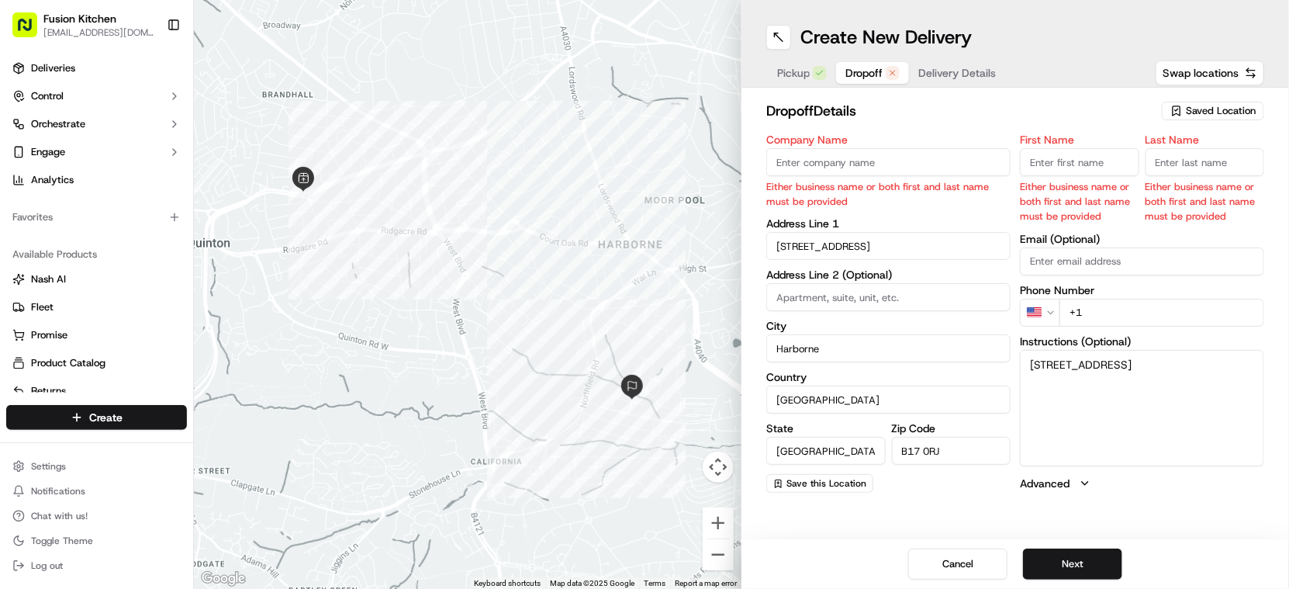
paste input "Joe Hewit"
type input "Joe Hewitt"
click at [1084, 162] on input "First Name" at bounding box center [1079, 162] width 119 height 28
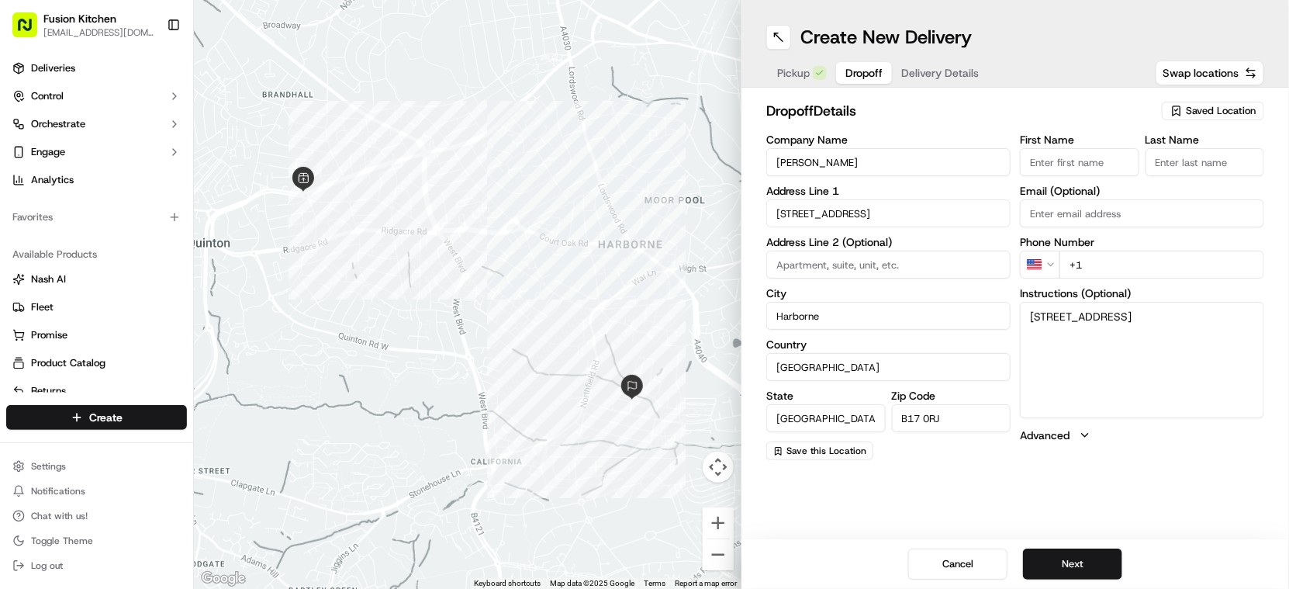
click at [851, 163] on input "Joe Hewitt" at bounding box center [888, 162] width 244 height 28
click at [842, 162] on input "Joe Hewitt" at bounding box center [888, 162] width 244 height 28
click at [1057, 168] on input "First Name" at bounding box center [1079, 162] width 119 height 28
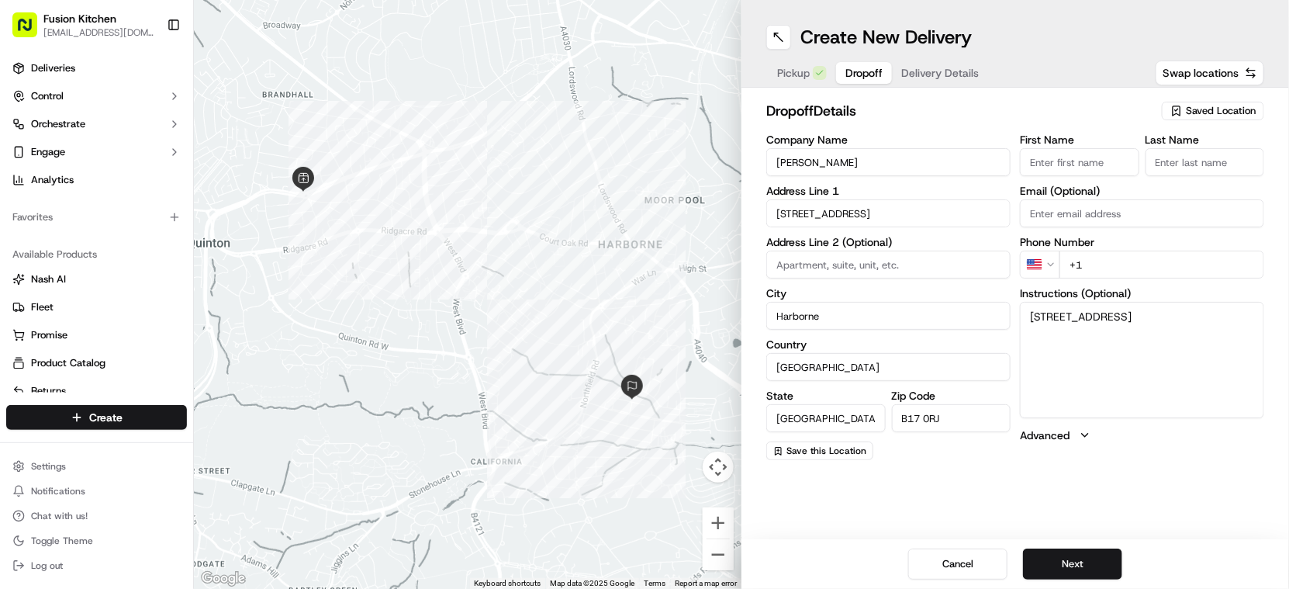
paste input "Joe Hewitt"
click at [1059, 157] on input "Joe Hewitt" at bounding box center [1079, 162] width 119 height 28
type input "Joe"
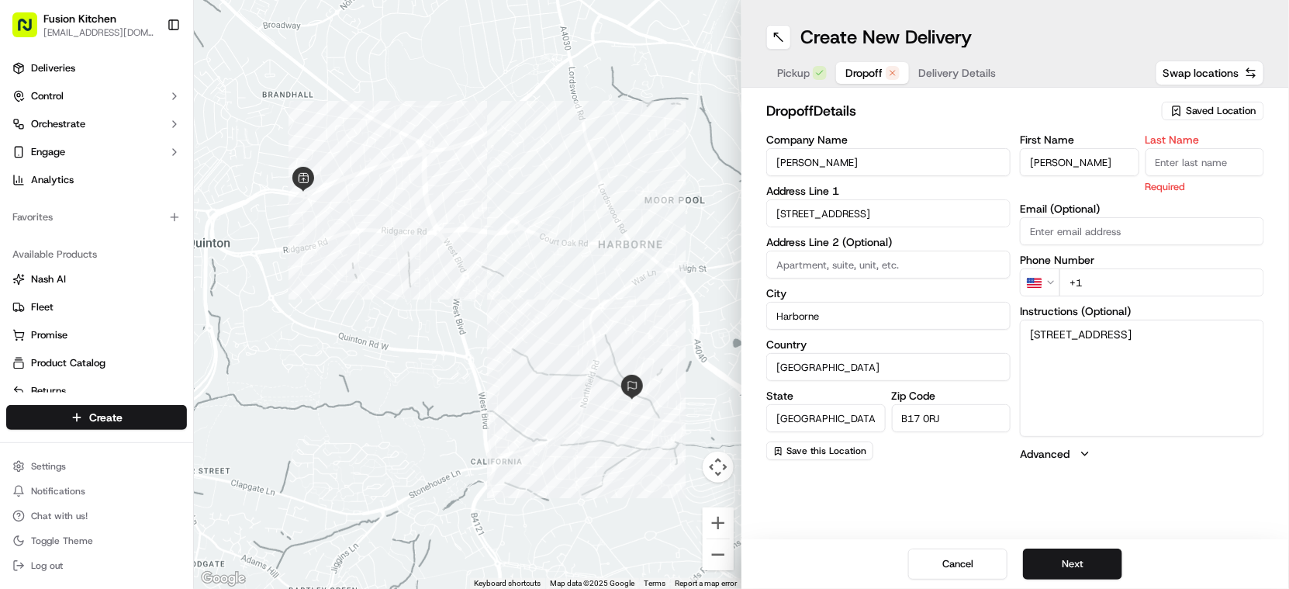
click at [1208, 157] on input "Last Name" at bounding box center [1204, 162] width 119 height 28
paste input "Hewitt"
type input "Hewitt"
click at [1035, 285] on html "Fusion Kitchen hari@fusionpos.uk Toggle Sidebar Deliveries Control Orchestrate …" at bounding box center [644, 294] width 1289 height 589
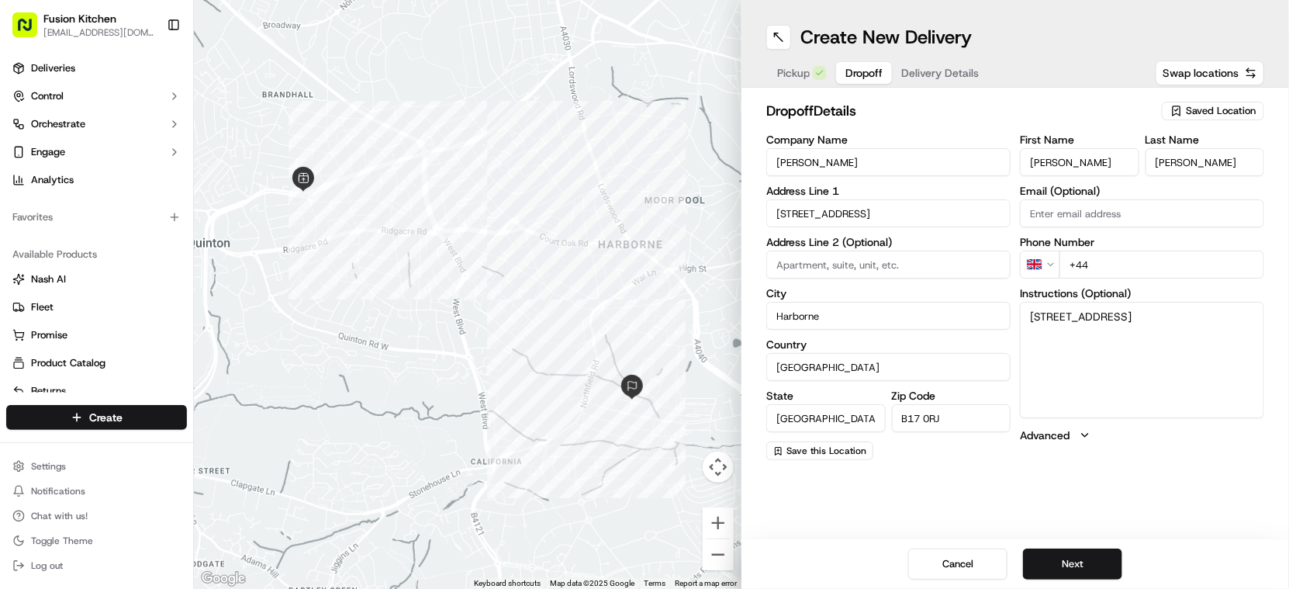
click at [1150, 259] on input "+44" at bounding box center [1161, 264] width 205 height 28
paste input "07825 212391"
click at [1097, 265] on input "+44 07825 212391" at bounding box center [1161, 264] width 205 height 28
type input "+44 7825 212391"
click at [1059, 561] on button "Next" at bounding box center [1072, 563] width 99 height 31
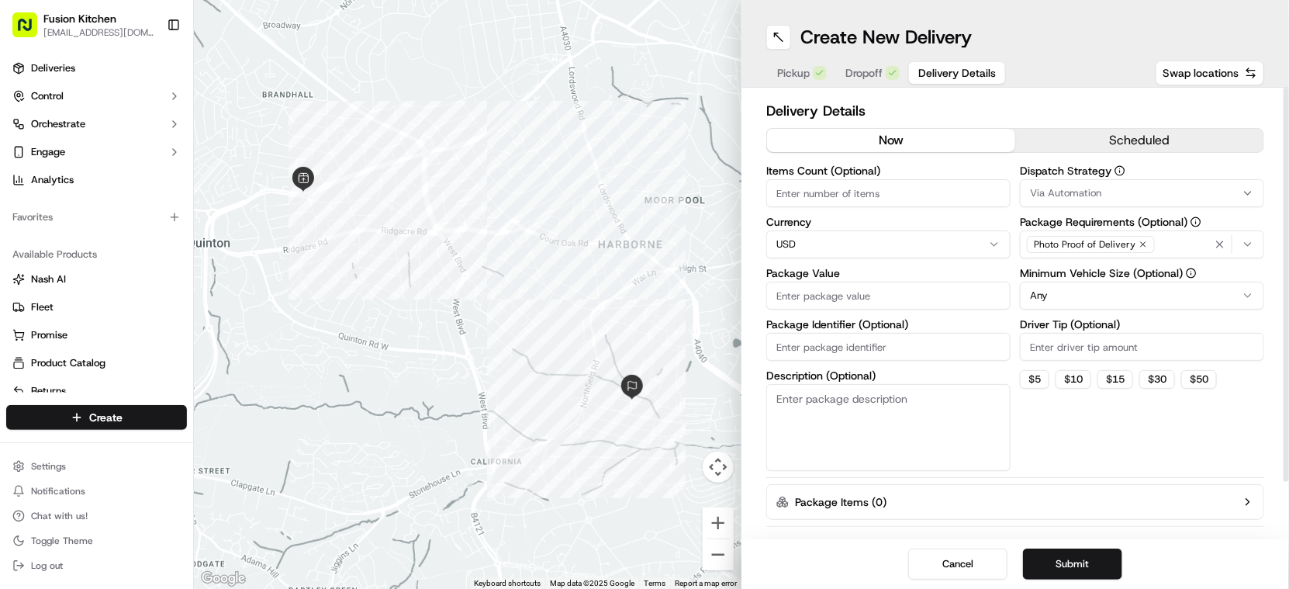
click at [854, 246] on html "Fusion Kitchen hari@fusionpos.uk Toggle Sidebar Deliveries Control Orchestrate …" at bounding box center [644, 294] width 1289 height 589
click at [892, 287] on input "Package Value" at bounding box center [888, 296] width 244 height 28
paste input "30.65"
type input "30.65"
click at [1093, 568] on button "Submit" at bounding box center [1072, 563] width 99 height 31
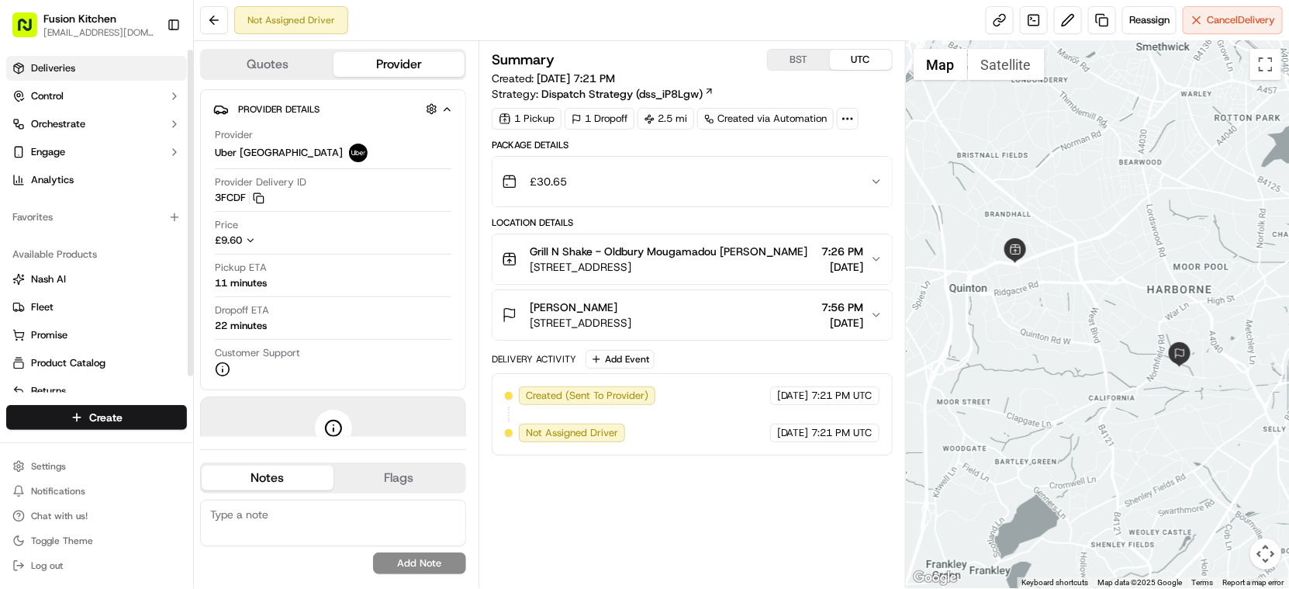
click at [72, 60] on link "Deliveries" at bounding box center [96, 68] width 181 height 25
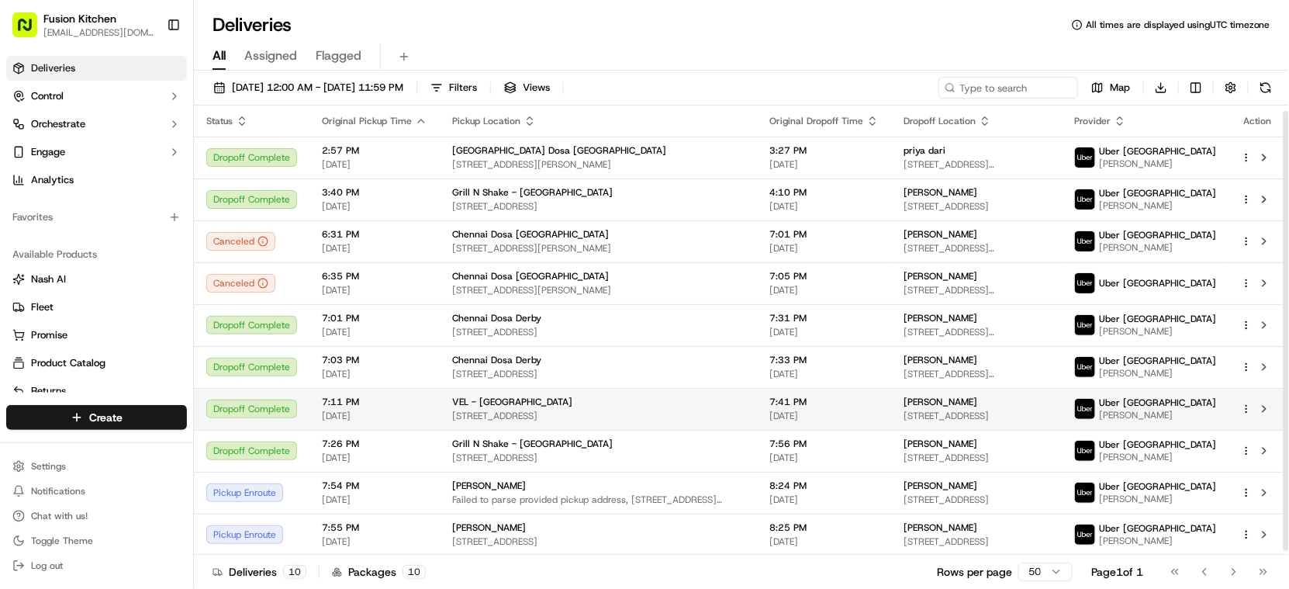
scroll to position [9, 0]
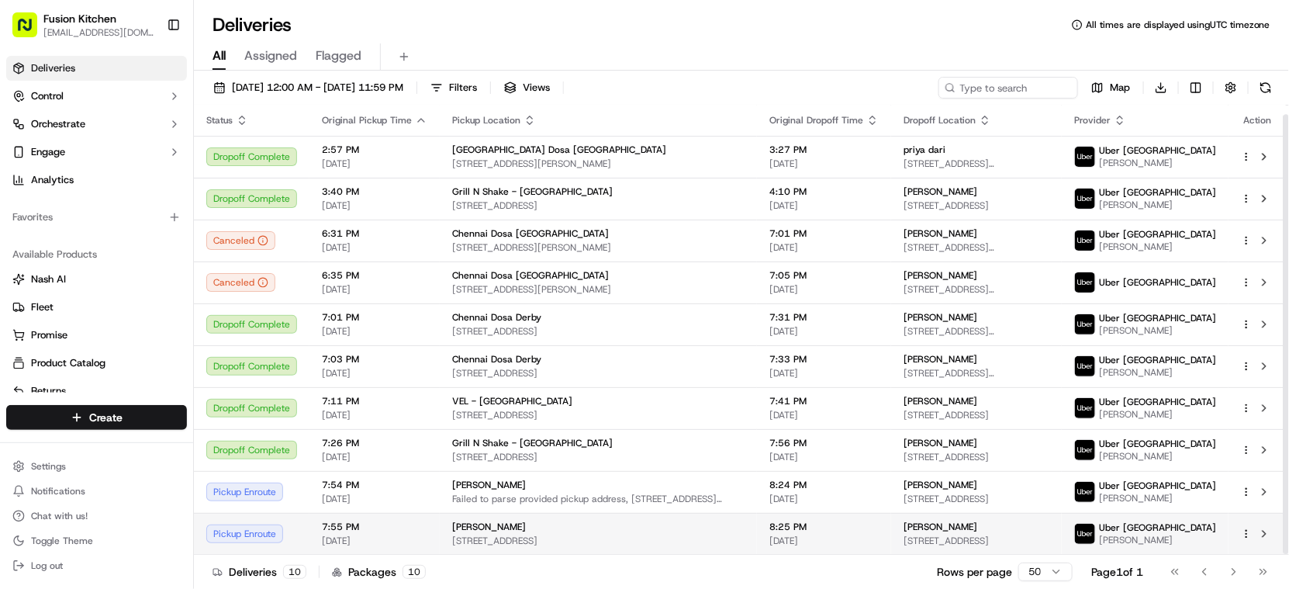
click at [977, 527] on span "Deepkumar Vaghani" at bounding box center [940, 526] width 74 height 12
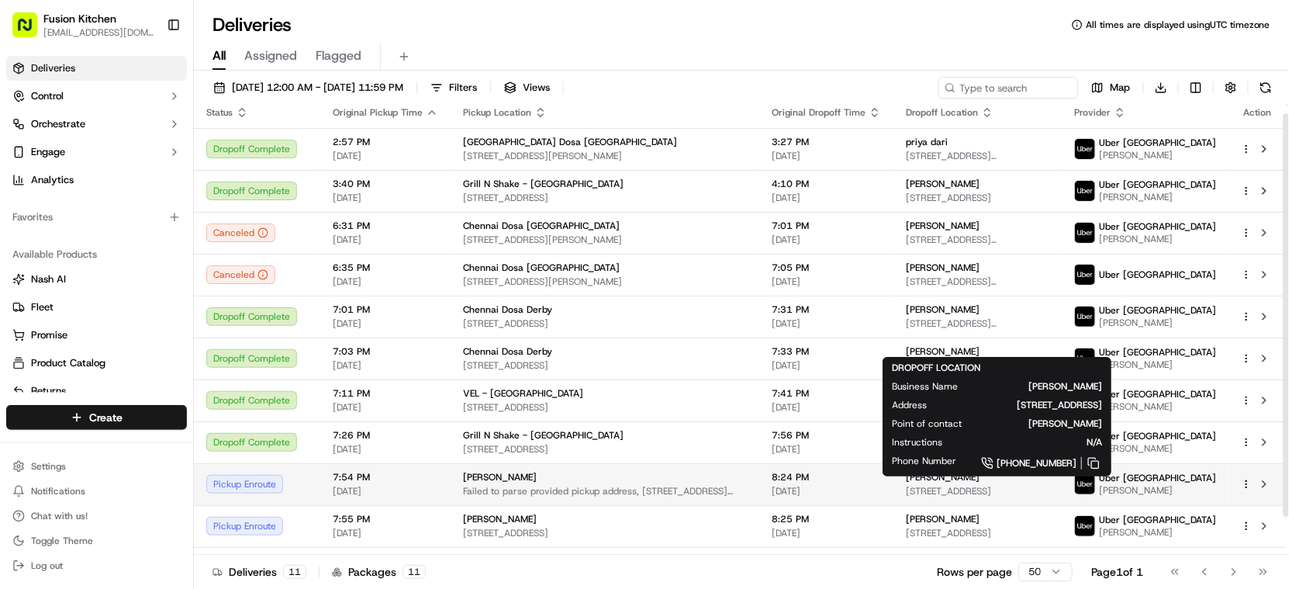
click at [961, 491] on div "Deepkumar 40 Royal Park Ave, Leeds LS6 1EY, UK" at bounding box center [977, 484] width 143 height 26
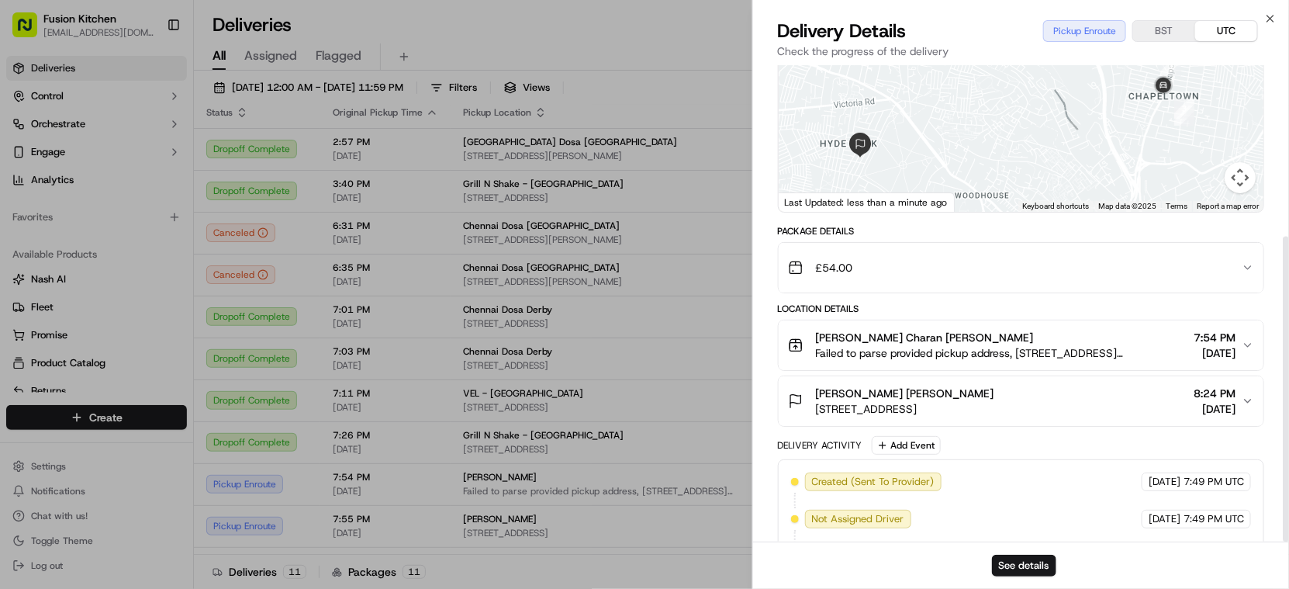
scroll to position [267, 0]
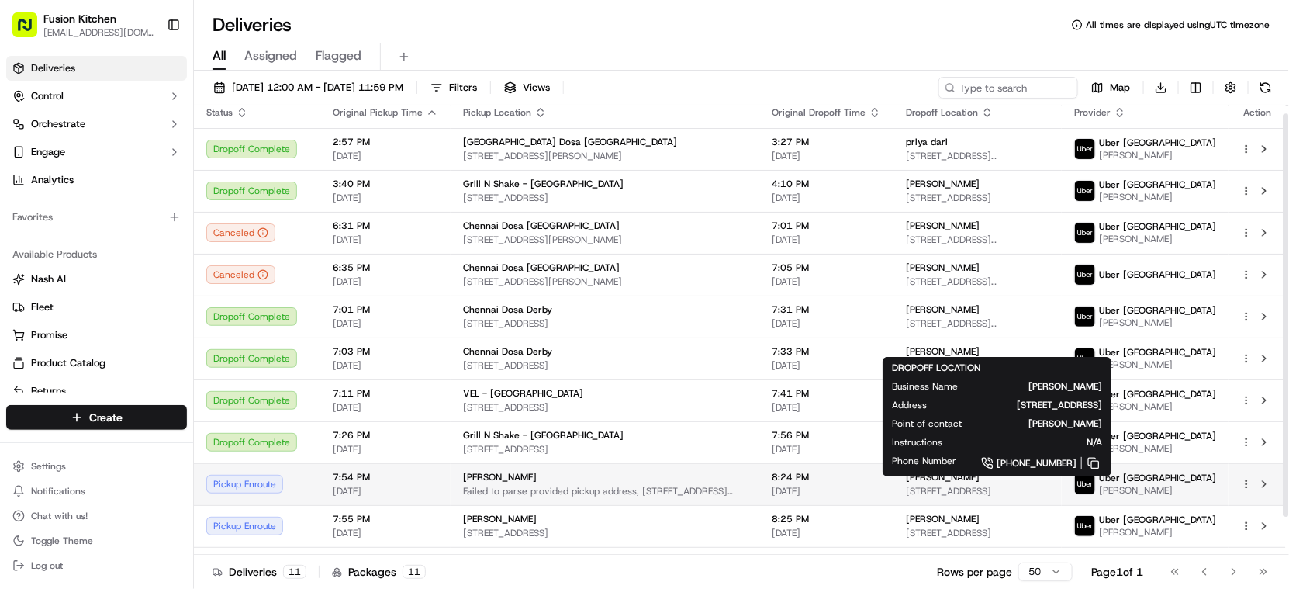
click at [986, 495] on span "40 Royal Park Ave, Leeds LS6 1EY, UK" at bounding box center [977, 491] width 143 height 12
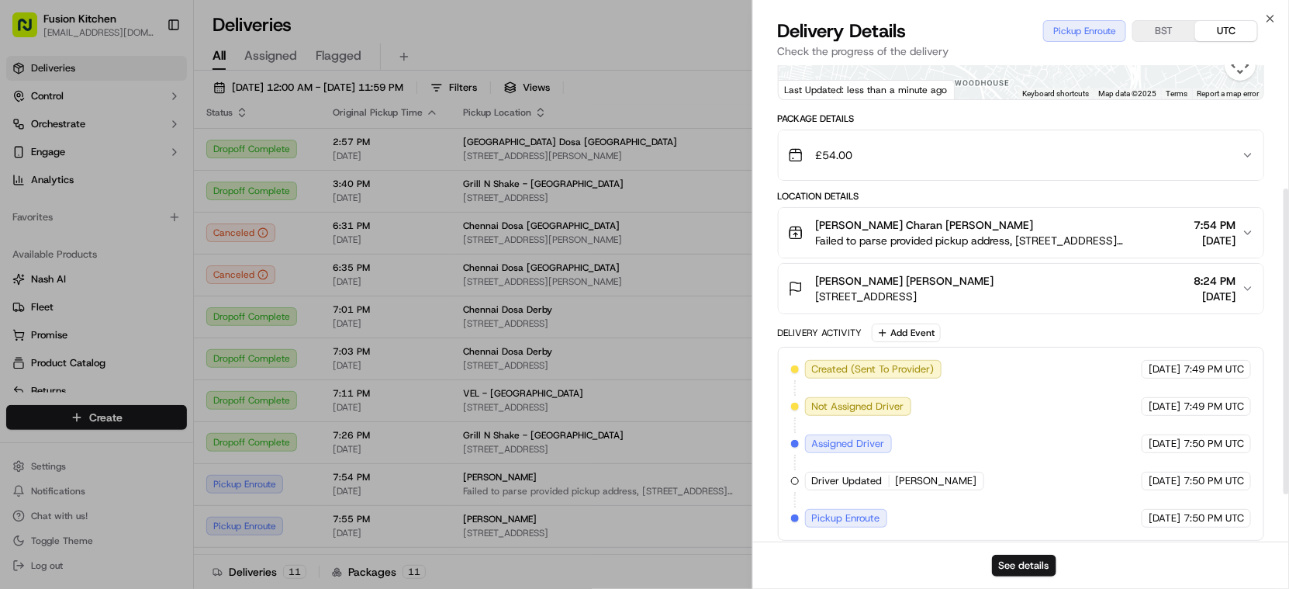
scroll to position [0, 0]
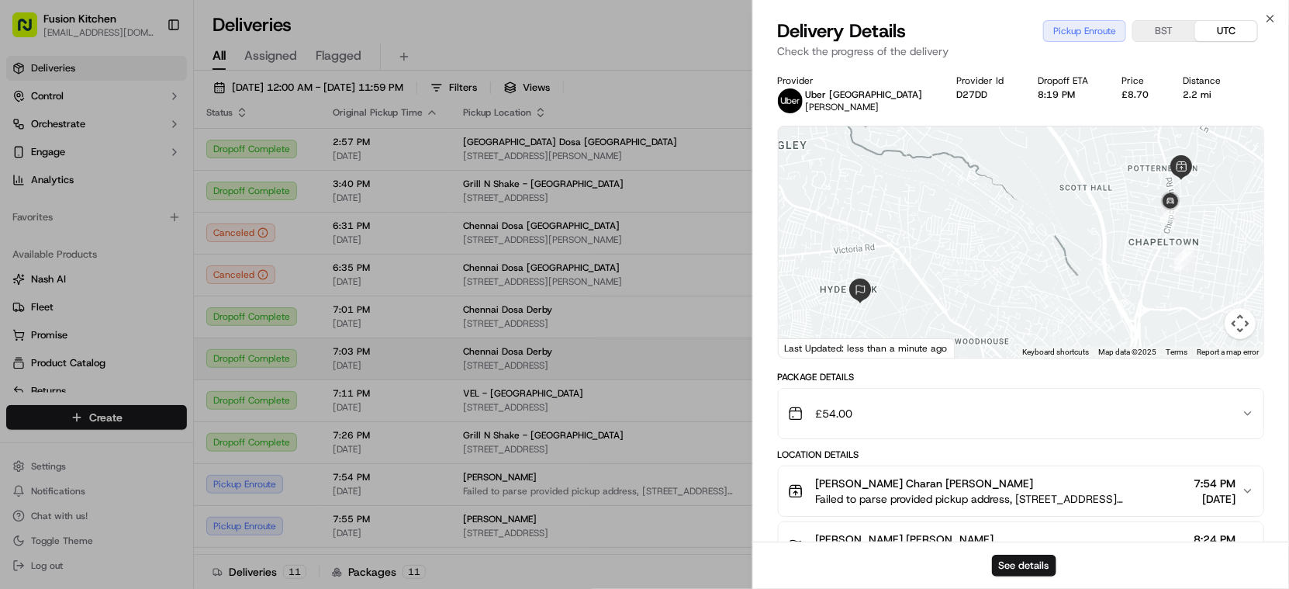
drag, startPoint x: 500, startPoint y: 382, endPoint x: 510, endPoint y: 375, distance: 11.8
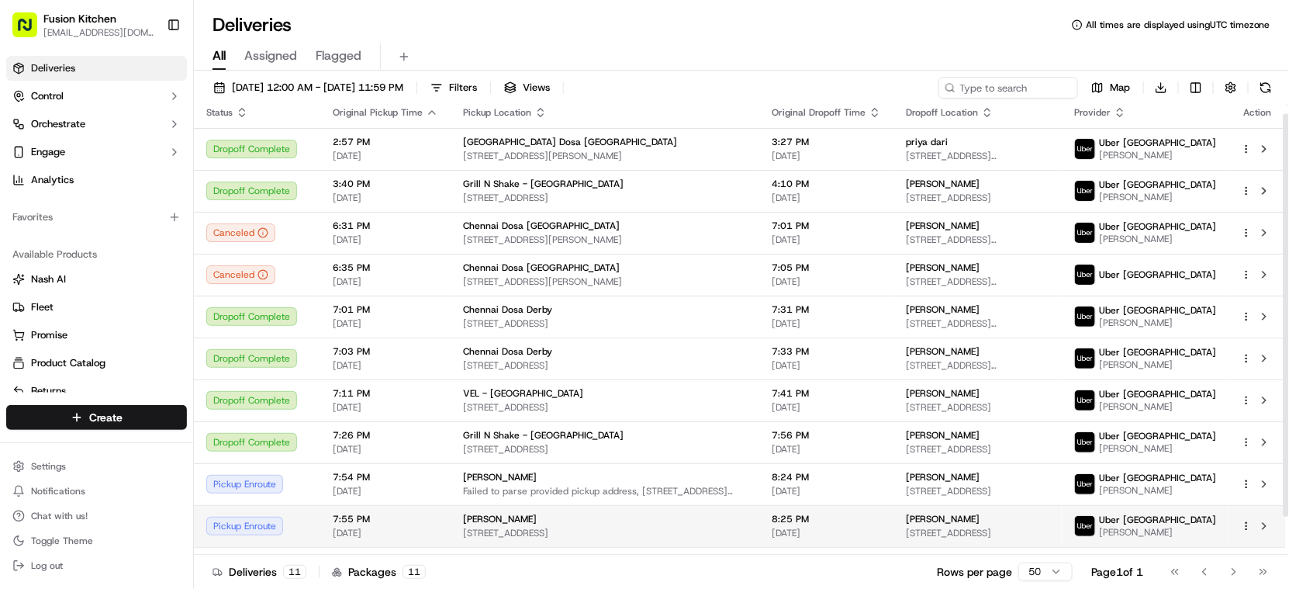
click at [852, 523] on span "8:25 PM" at bounding box center [826, 519] width 109 height 12
click at [906, 525] on span "Deepkumar Vaghani" at bounding box center [943, 519] width 74 height 12
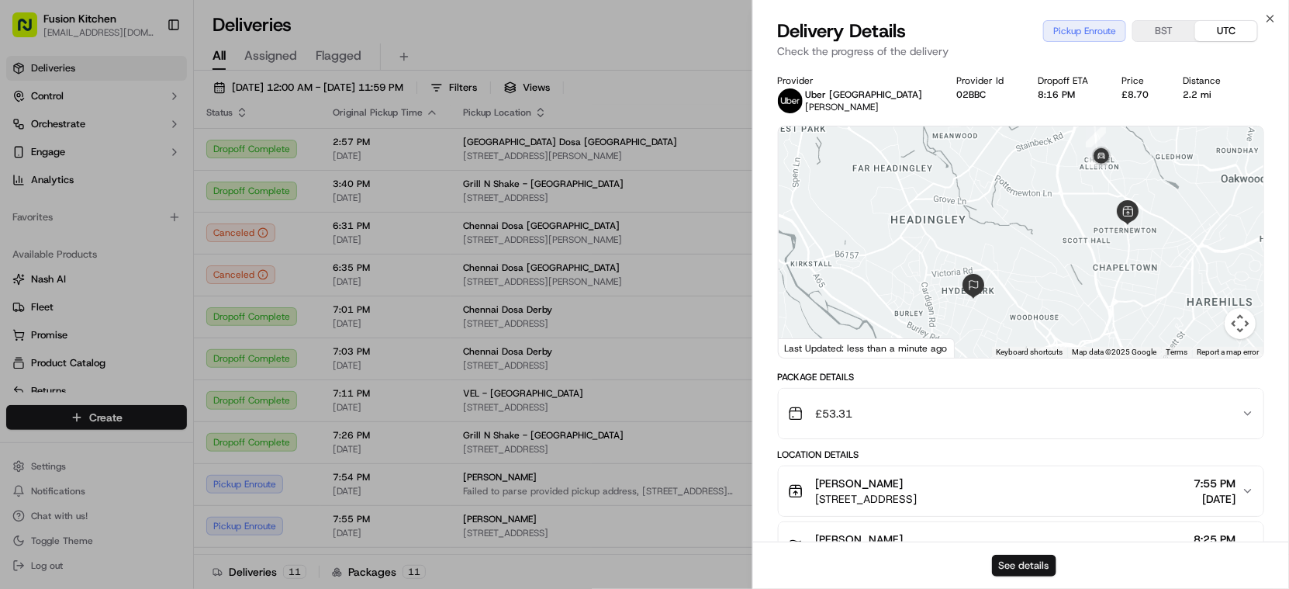
click at [1031, 565] on button "See details" at bounding box center [1024, 565] width 64 height 22
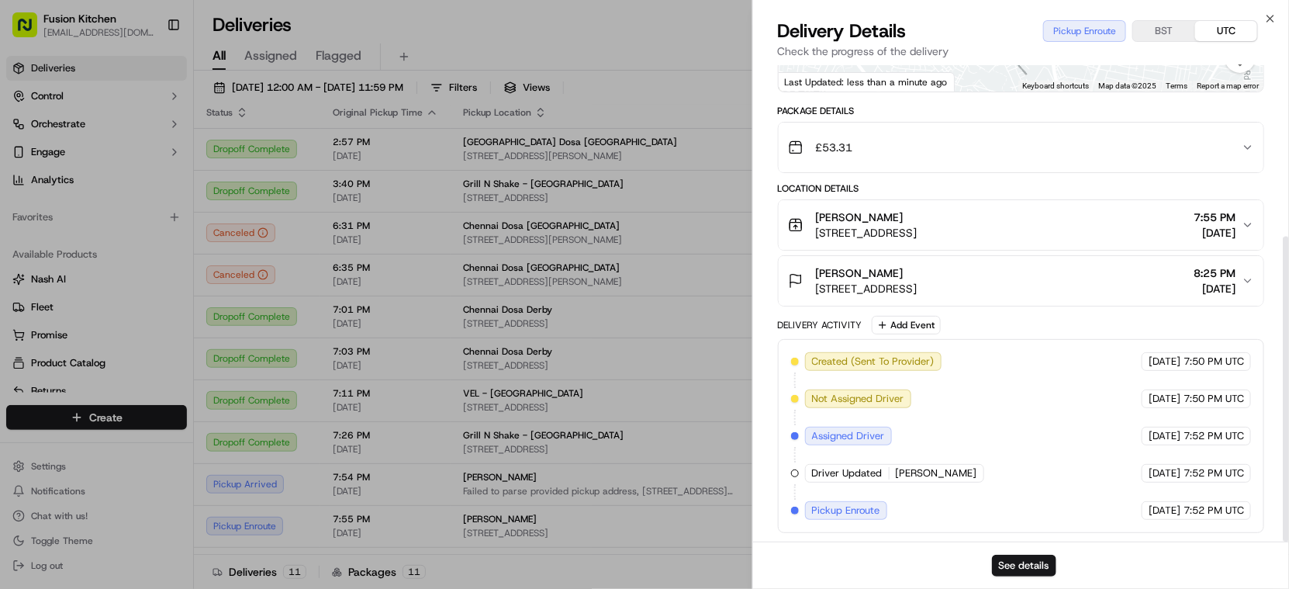
scroll to position [267, 0]
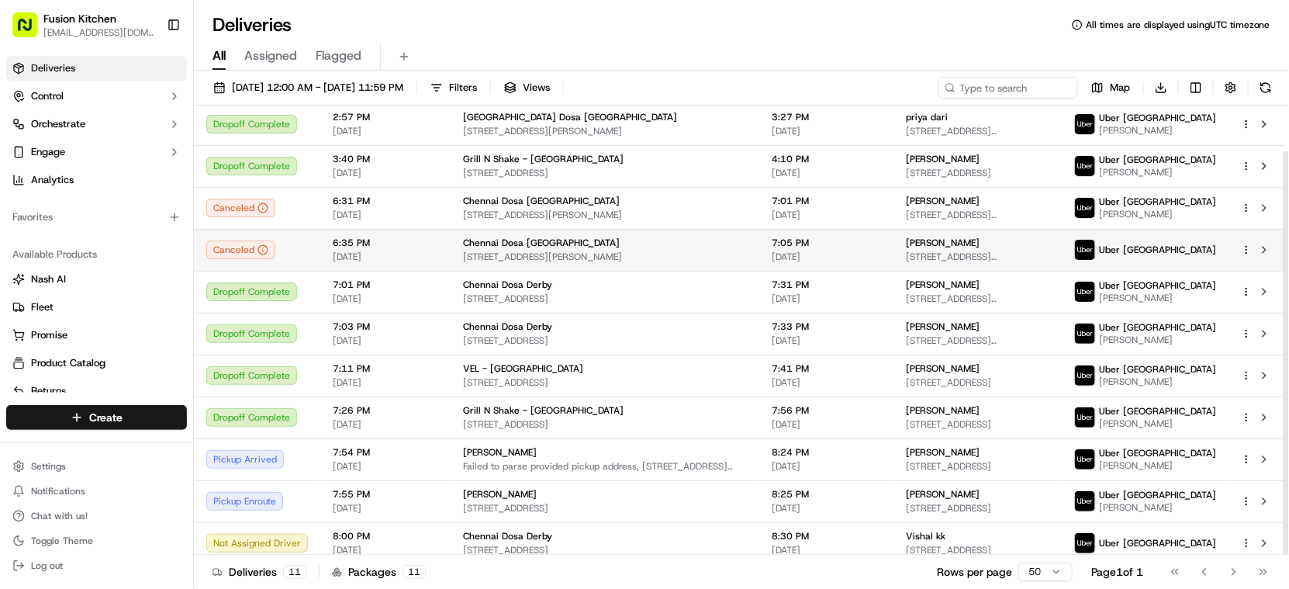
scroll to position [50, 0]
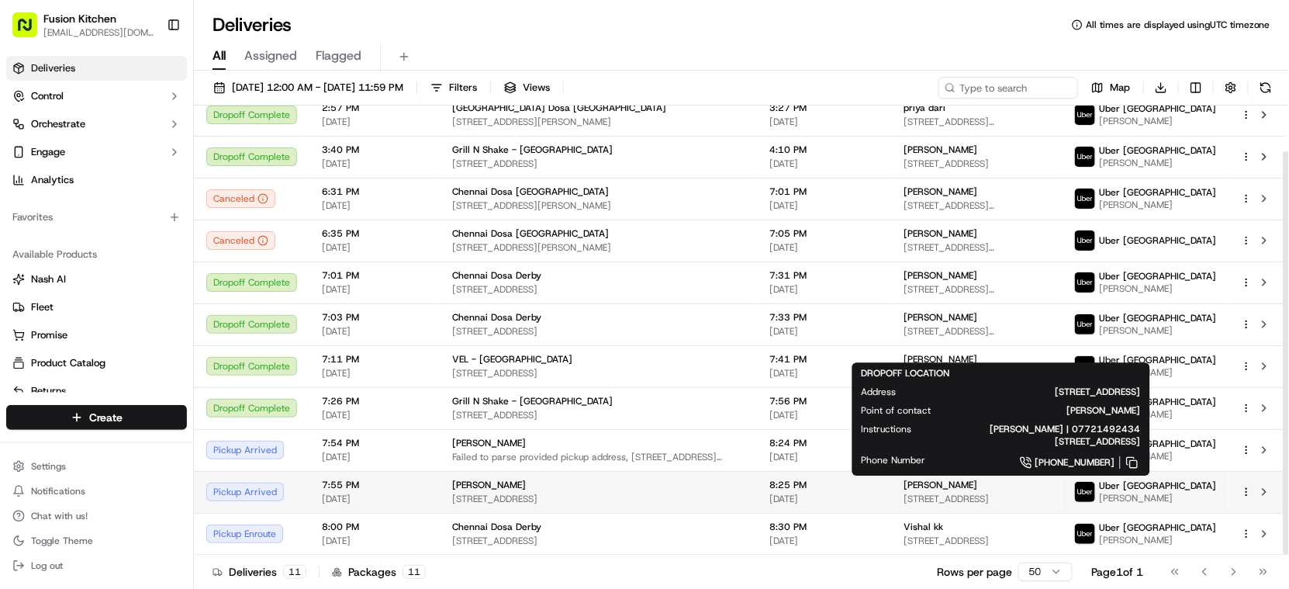
click at [1018, 491] on div "[PERSON_NAME] [STREET_ADDRESS]" at bounding box center [976, 491] width 146 height 26
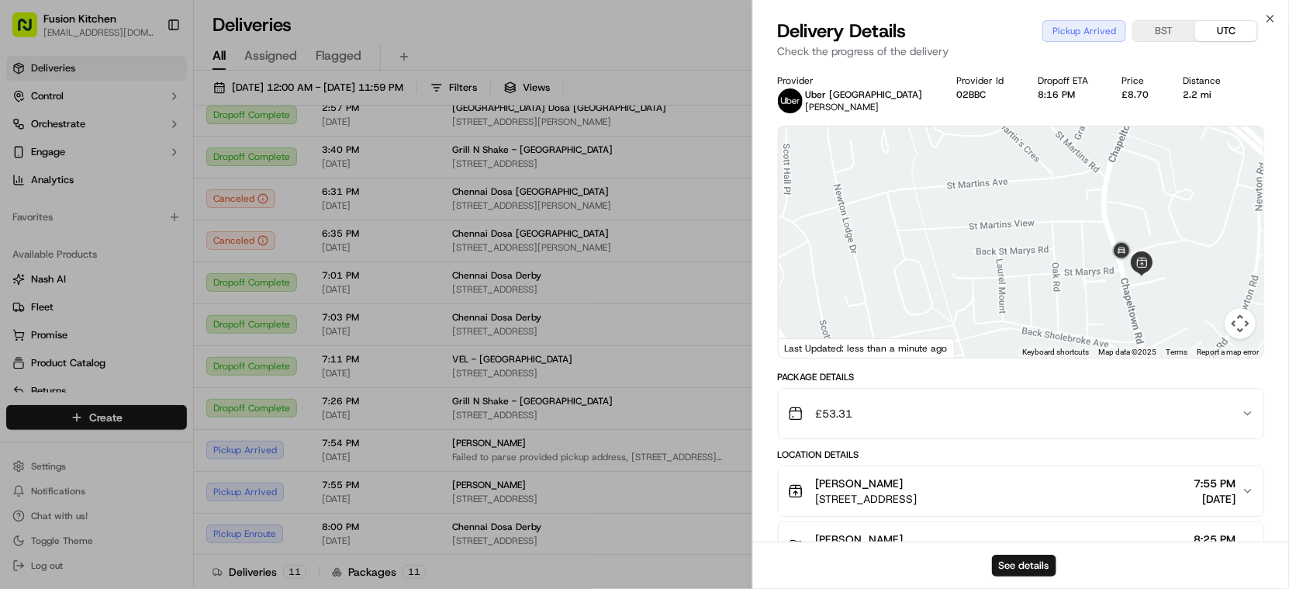
drag, startPoint x: 1123, startPoint y: 178, endPoint x: 1169, endPoint y: 339, distance: 167.7
click at [1169, 339] on div at bounding box center [1021, 241] width 485 height 231
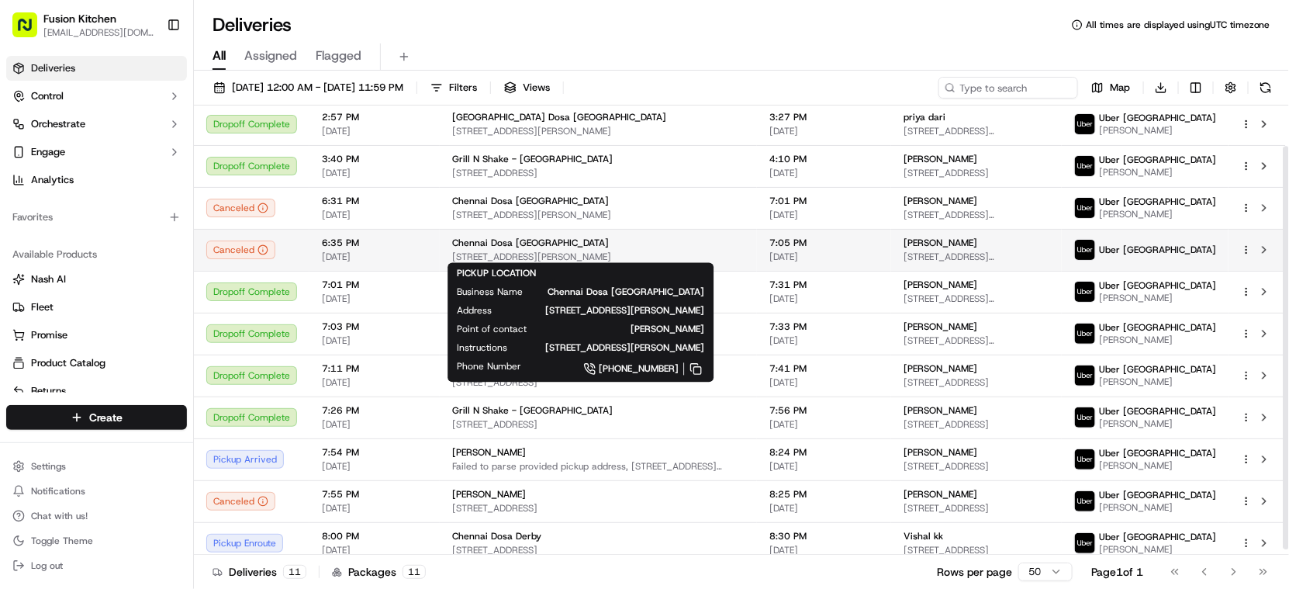
scroll to position [50, 0]
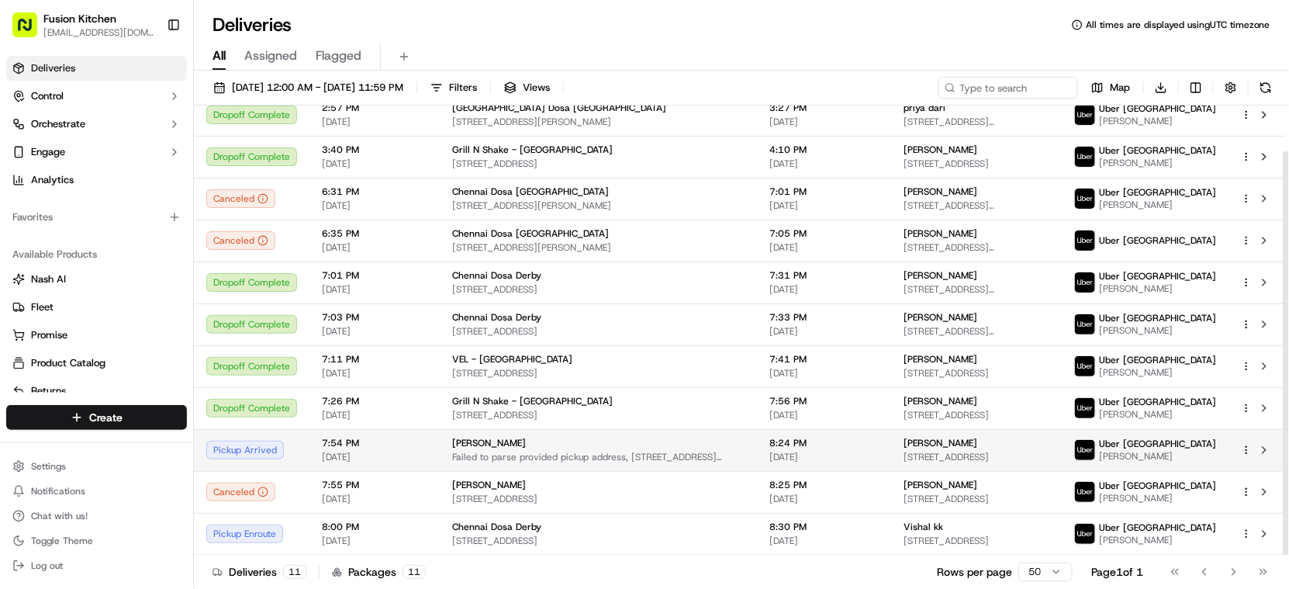
click at [978, 441] on div "[PERSON_NAME]" at bounding box center [976, 443] width 146 height 12
